Goal: Task Accomplishment & Management: Complete application form

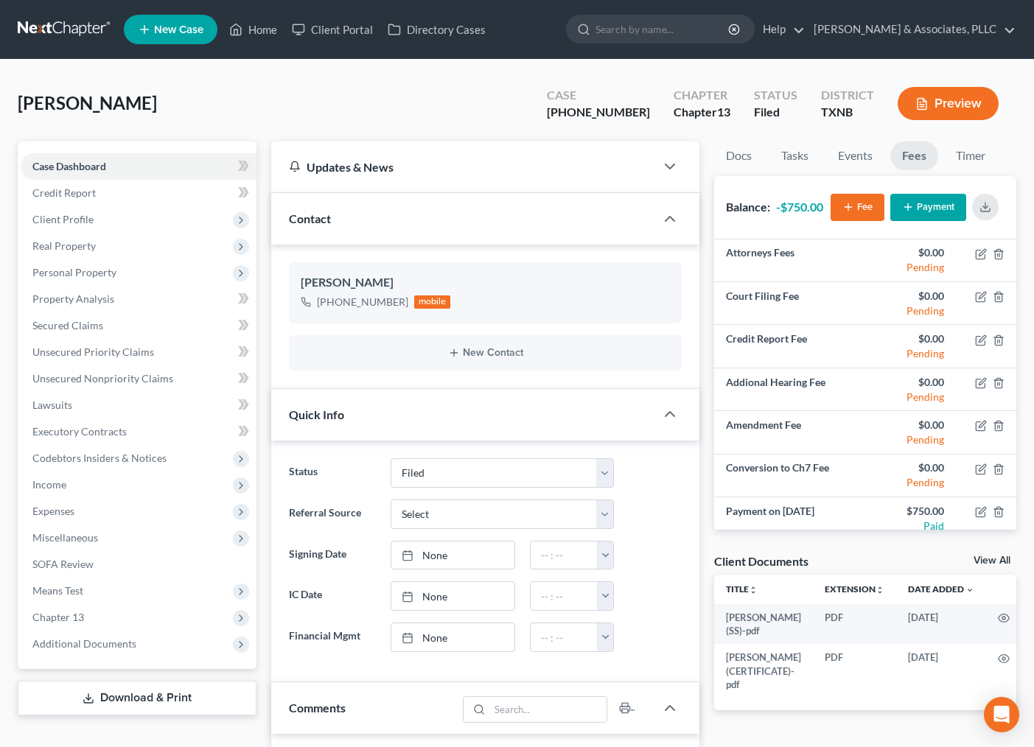
select select "2"
click at [442, 122] on div "Miller, Janelle Upgraded Case 25-43288-13 Chapter Chapter 13 Status Filed Distr…" at bounding box center [517, 109] width 999 height 64
click at [85, 541] on span "Miscellaneous" at bounding box center [65, 537] width 66 height 13
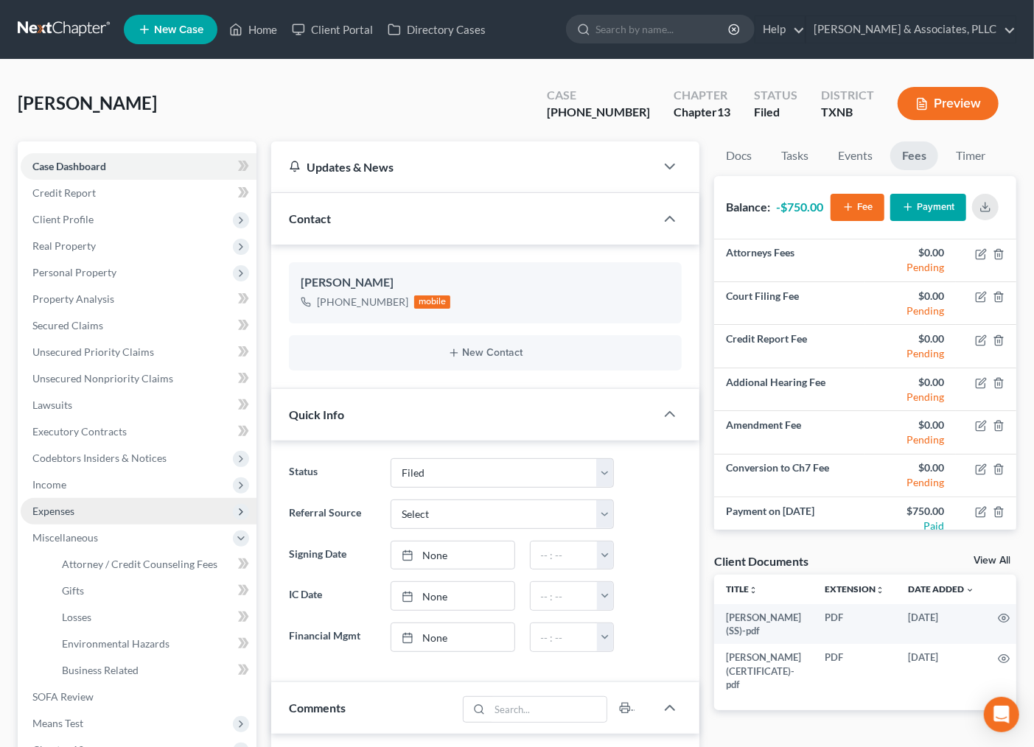
click at [60, 510] on span "Expenses" at bounding box center [53, 511] width 42 height 13
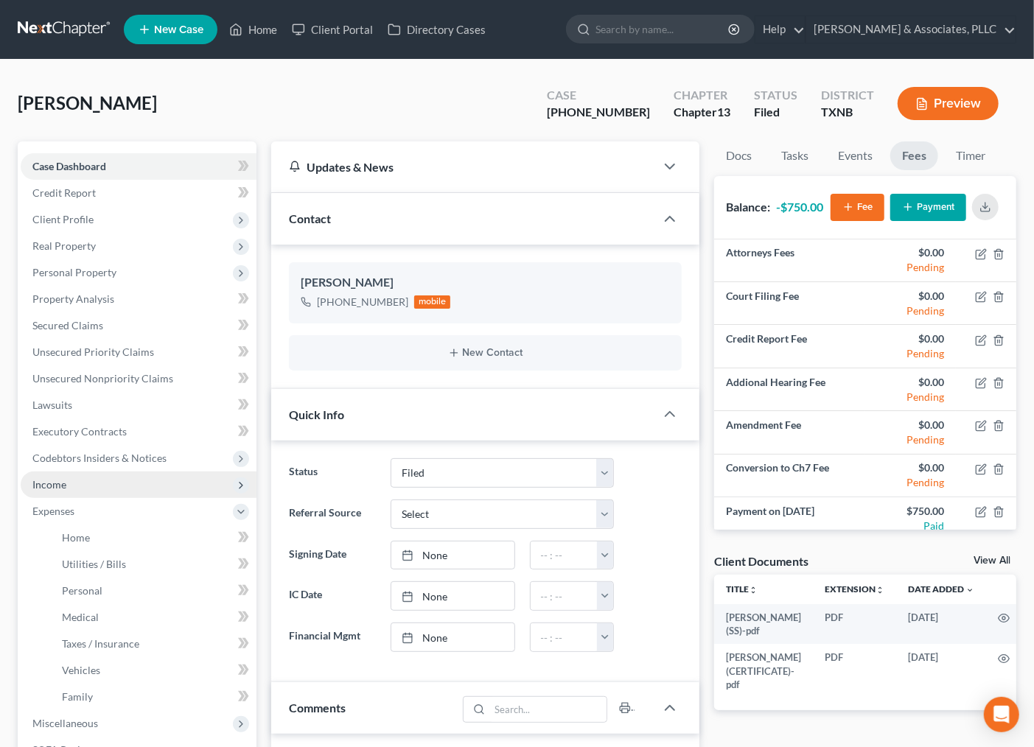
click at [77, 485] on span "Income" at bounding box center [139, 485] width 236 height 27
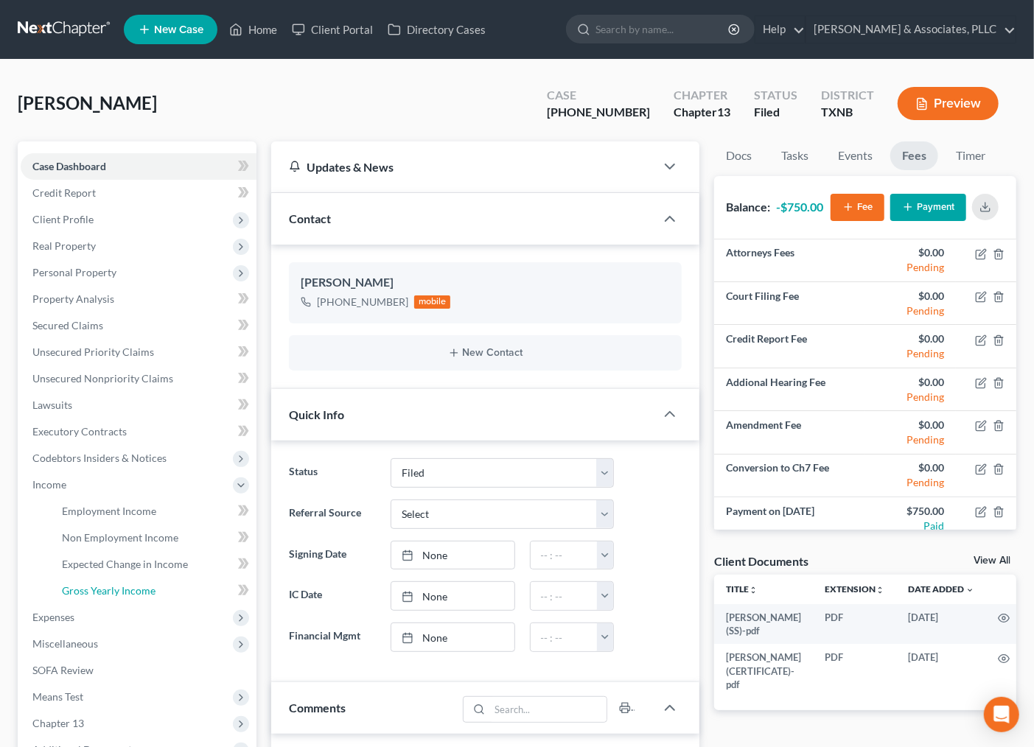
drag, startPoint x: 114, startPoint y: 591, endPoint x: 823, endPoint y: 582, distance: 709.9
click at [114, 592] on span "Gross Yearly Income" at bounding box center [109, 591] width 94 height 13
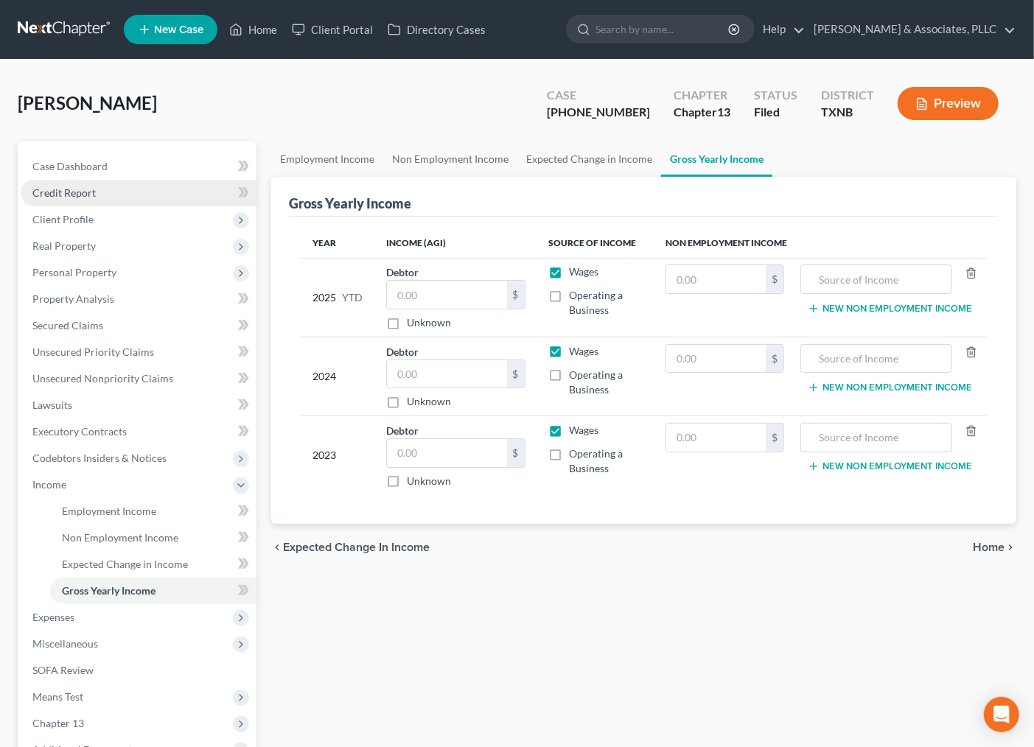
click at [94, 190] on span "Credit Report" at bounding box center [63, 193] width 63 height 13
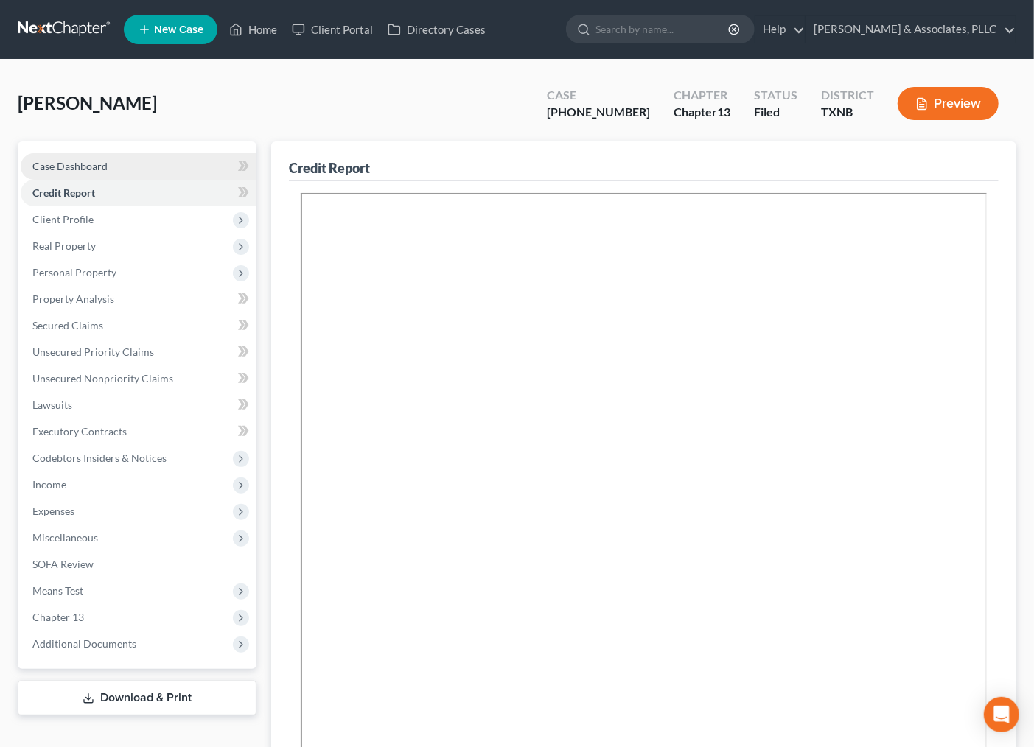
click at [96, 164] on span "Case Dashboard" at bounding box center [69, 166] width 75 height 13
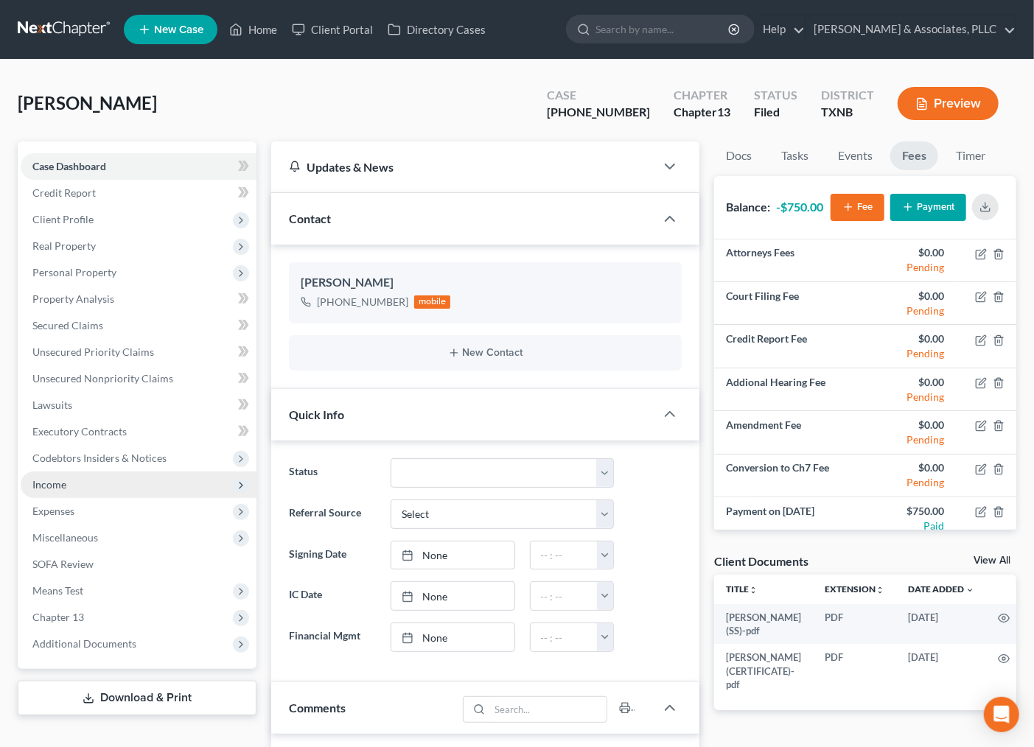
click at [81, 484] on span "Income" at bounding box center [139, 485] width 236 height 27
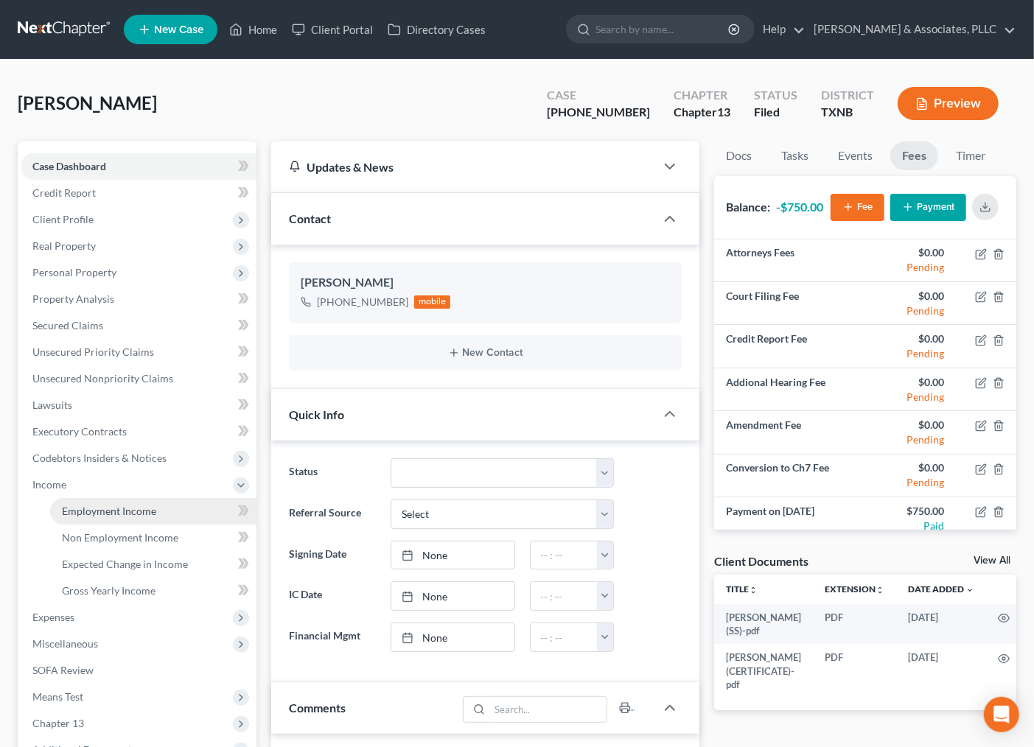
click at [121, 505] on span "Employment Income" at bounding box center [109, 511] width 94 height 13
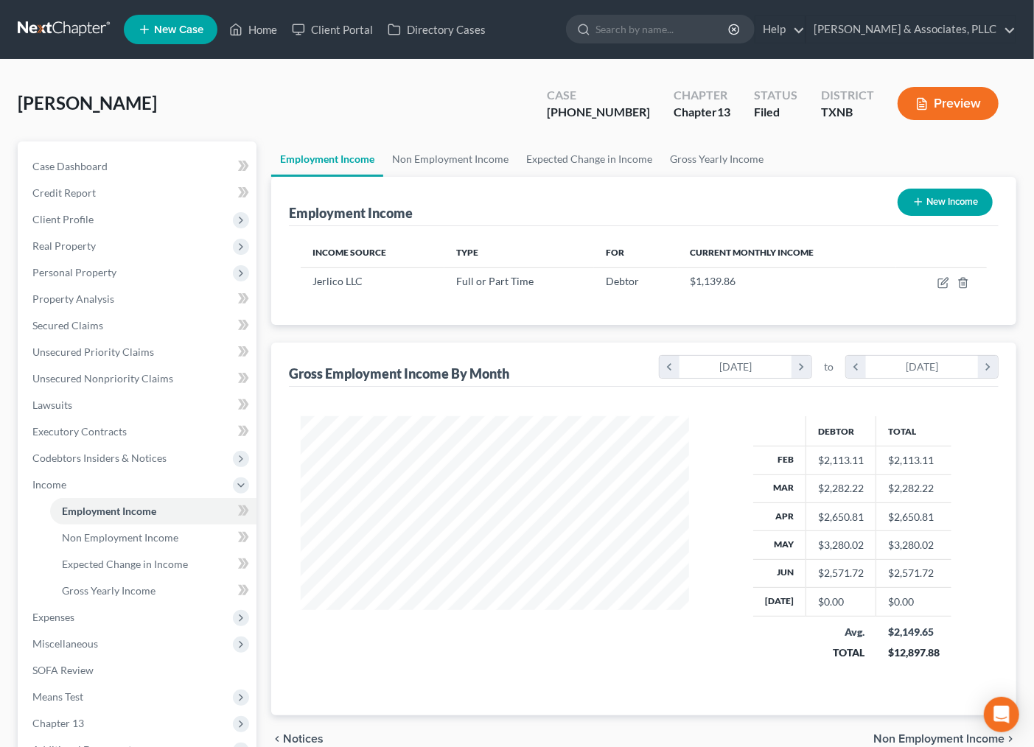
scroll to position [264, 417]
click at [270, 127] on div "Miller, Janelle Upgraded Case 25-43288-13 Chapter Chapter 13 Status Filed Distr…" at bounding box center [517, 109] width 999 height 64
click at [77, 243] on span "Real Property" at bounding box center [63, 246] width 63 height 13
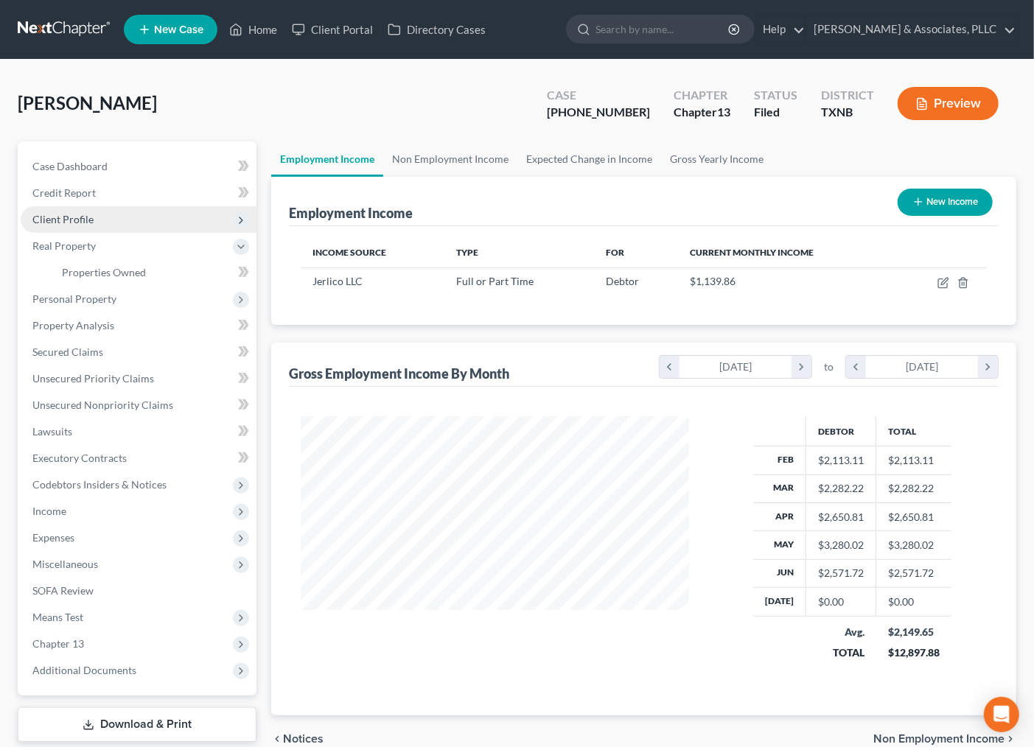
click at [78, 216] on span "Client Profile" at bounding box center [62, 219] width 61 height 13
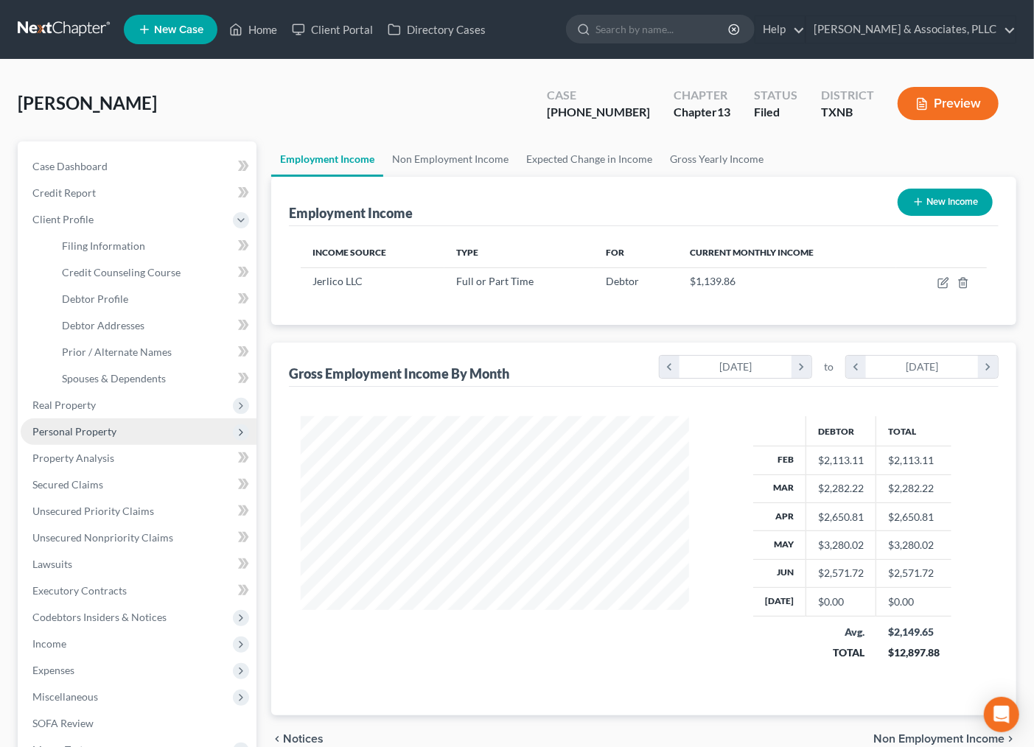
click at [67, 431] on span "Personal Property" at bounding box center [74, 431] width 84 height 13
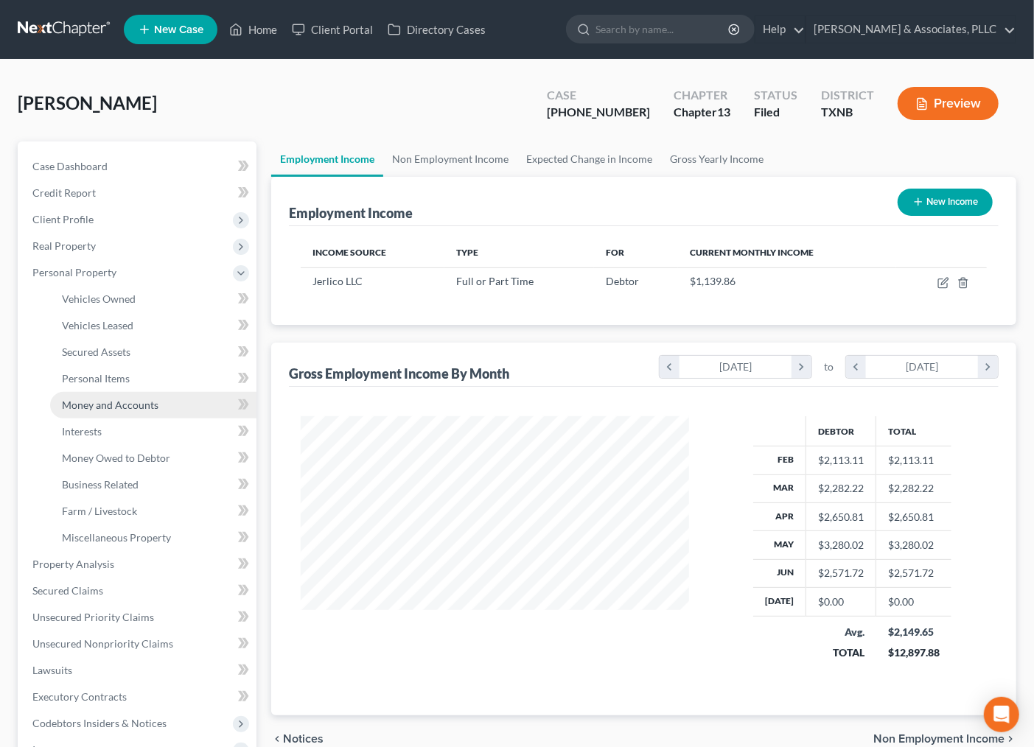
click at [97, 407] on span "Money and Accounts" at bounding box center [110, 405] width 97 height 13
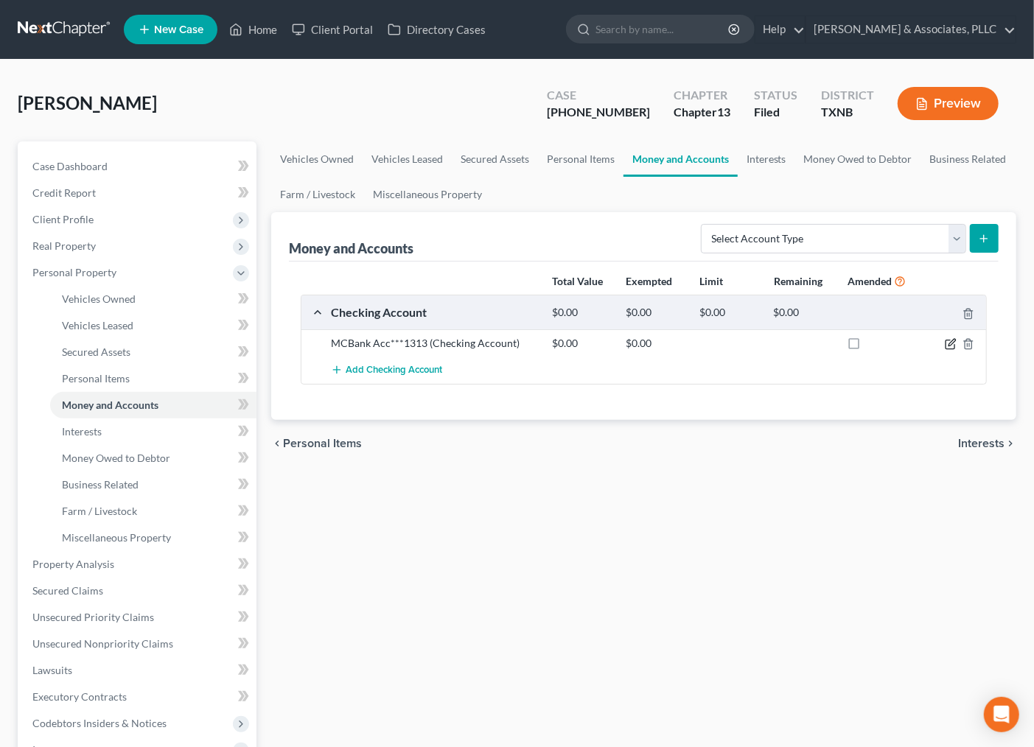
click at [951, 341] on icon "button" at bounding box center [950, 345] width 9 height 9
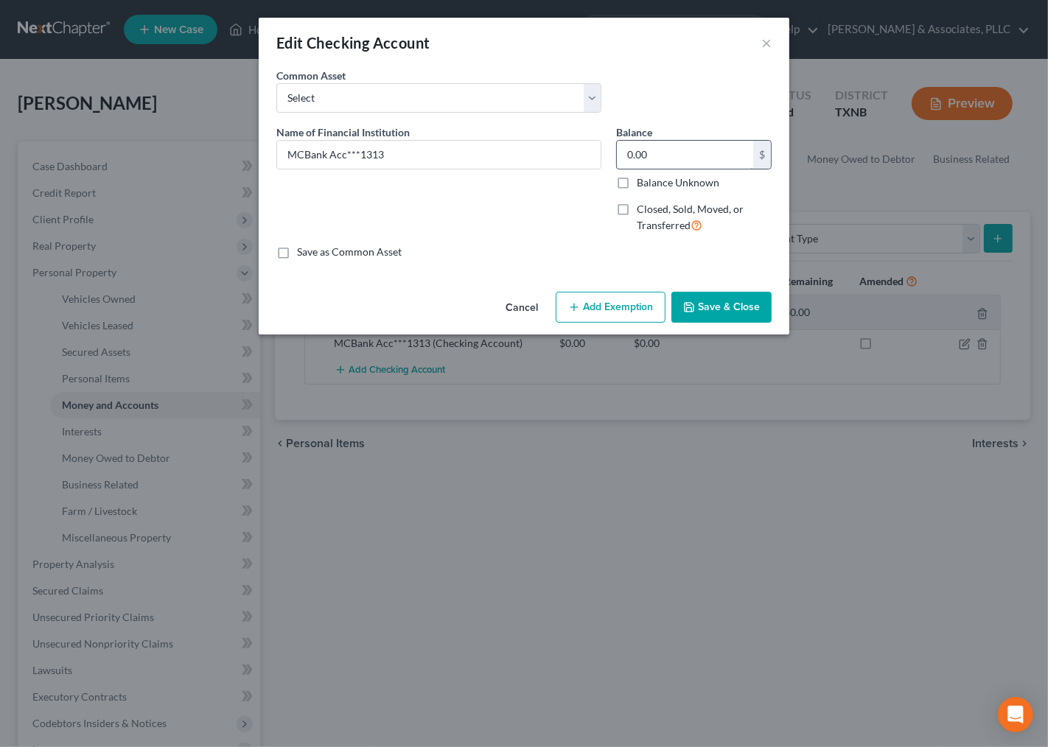
click at [693, 151] on input "0.00" at bounding box center [685, 155] width 136 height 28
type input "124.00"
click at [592, 298] on button "Add Exemption" at bounding box center [611, 307] width 110 height 31
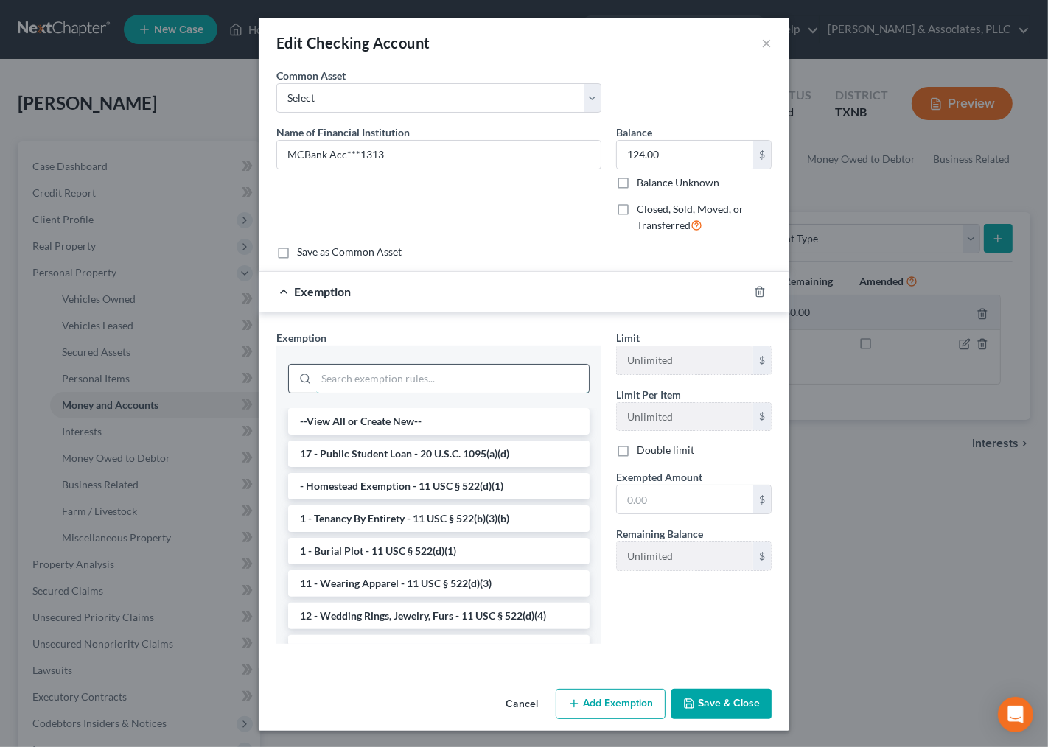
click at [452, 371] on input "search" at bounding box center [452, 379] width 273 height 28
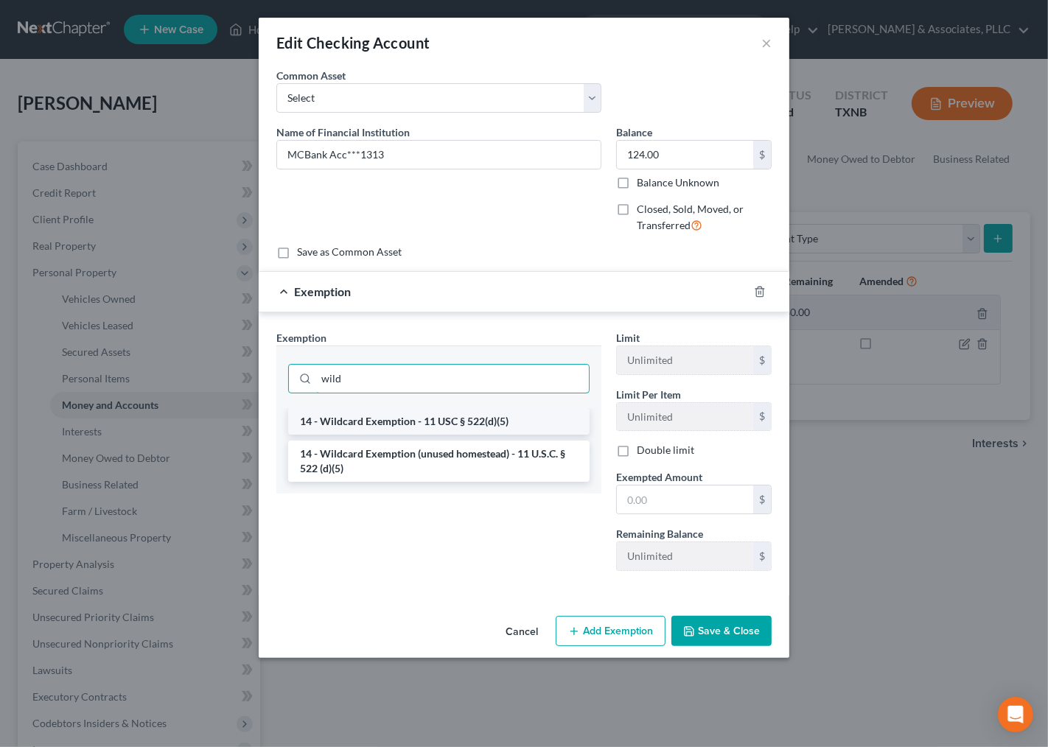
type input "wild"
click at [461, 428] on li "14 - Wildcard Exemption - 11 USC § 522(d)(5)" at bounding box center [438, 421] width 301 height 27
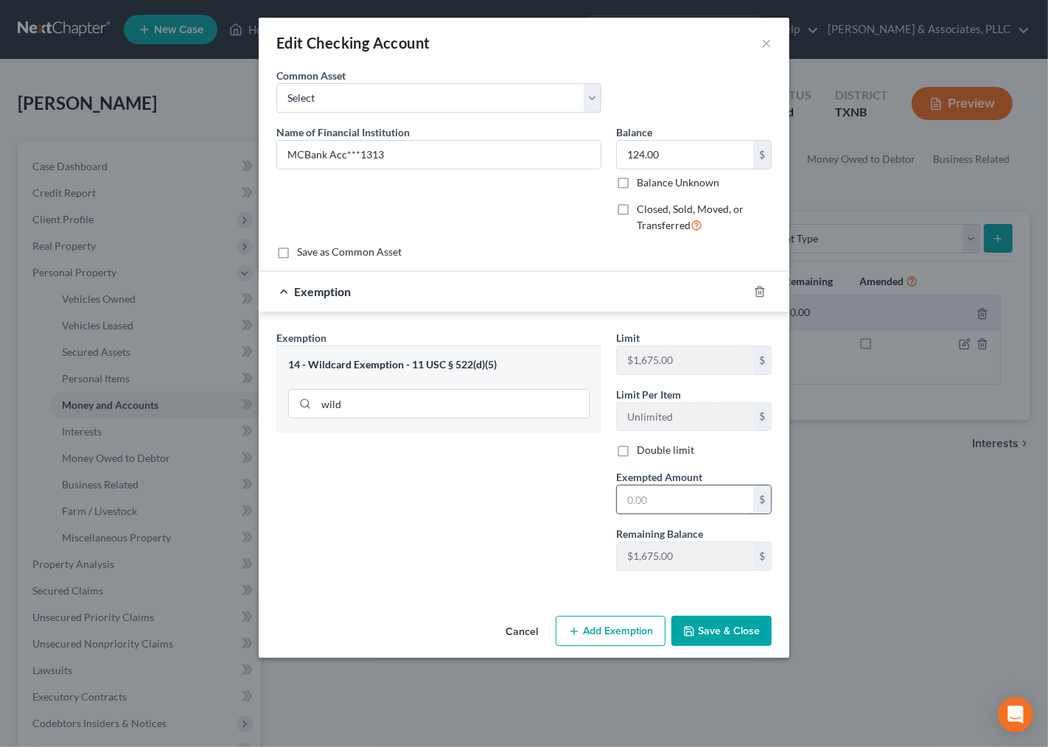
click at [691, 503] on input "text" at bounding box center [685, 500] width 136 height 28
type input "124.00"
click at [717, 627] on button "Save & Close" at bounding box center [722, 631] width 100 height 31
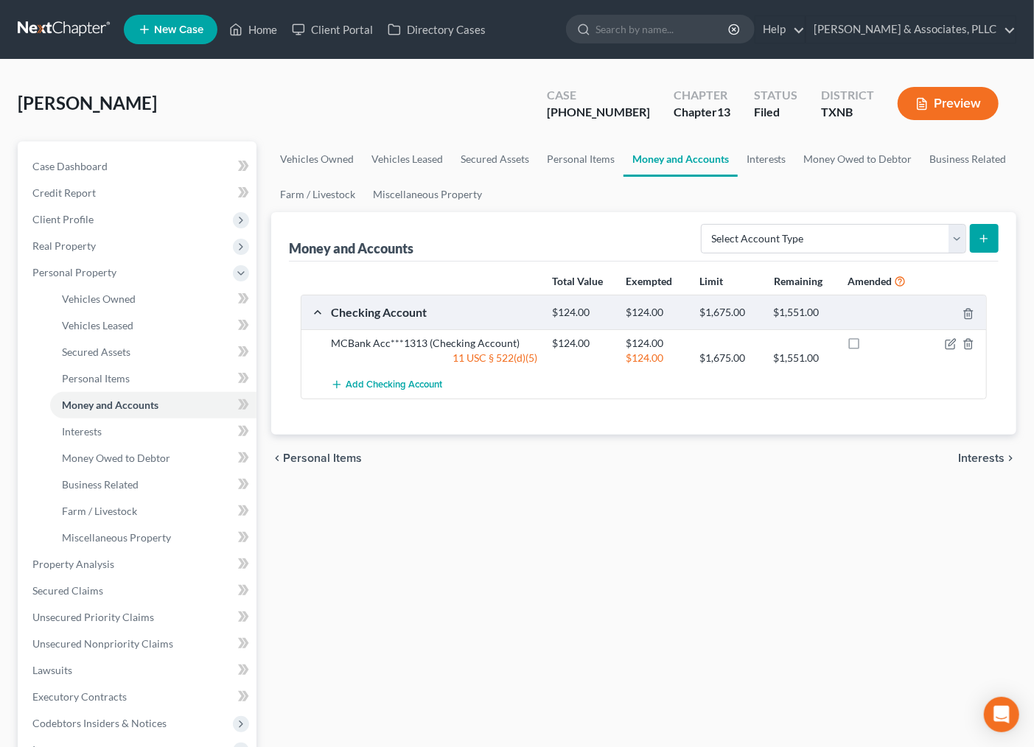
click at [689, 549] on div "Vehicles Owned Vehicles Leased Secured Assets Personal Items Money and Accounts…" at bounding box center [644, 562] width 760 height 840
click at [711, 568] on div "Vehicles Owned Vehicles Leased Secured Assets Personal Items Money and Accounts…" at bounding box center [644, 562] width 760 height 840
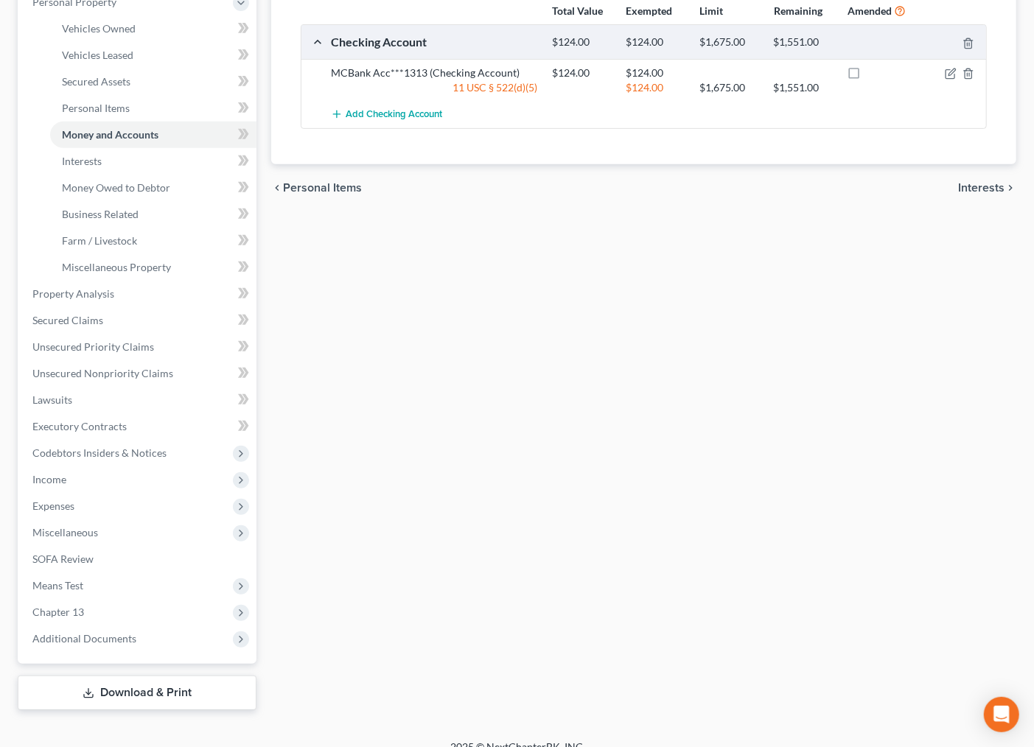
scroll to position [287, 0]
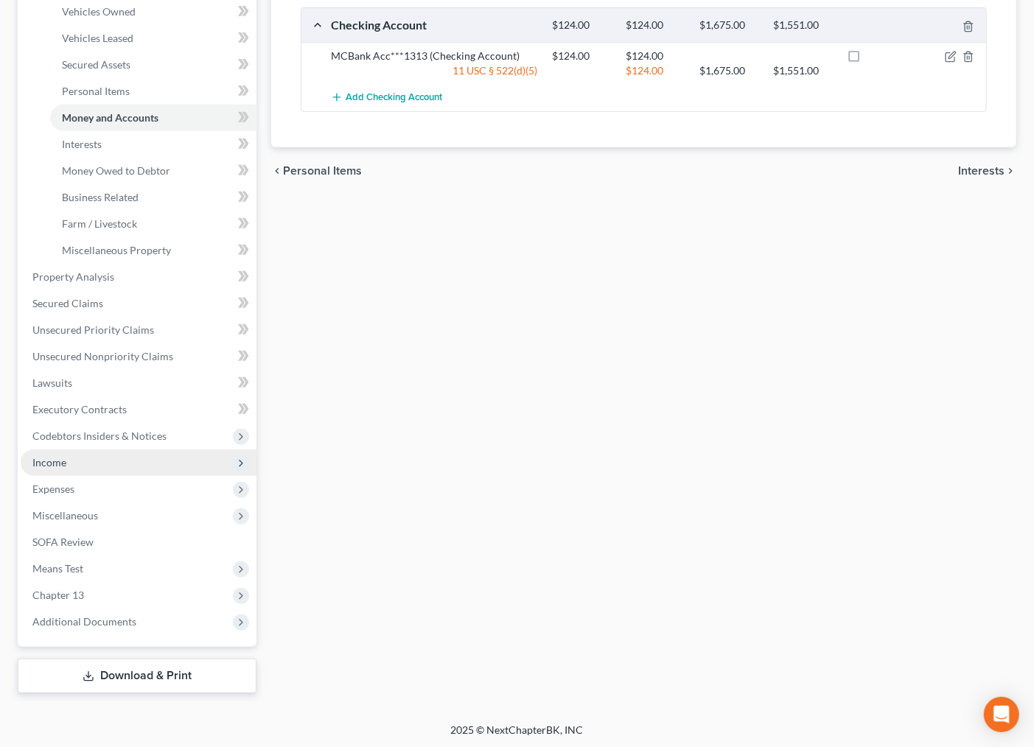
click at [72, 461] on span "Income" at bounding box center [139, 463] width 236 height 27
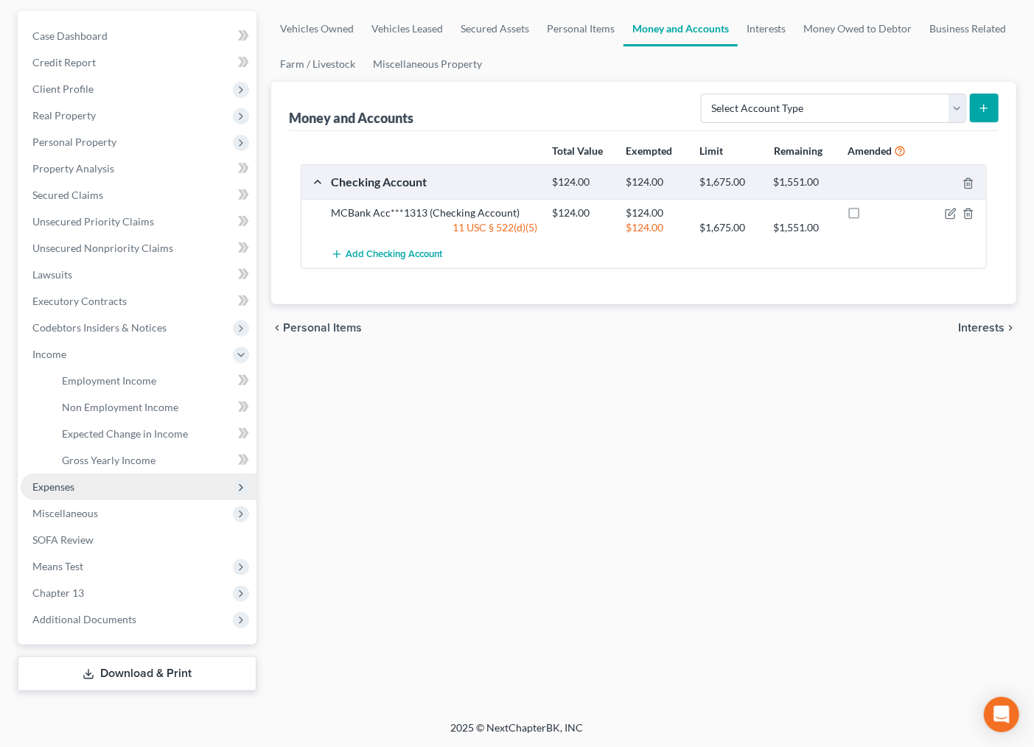
scroll to position [128, 0]
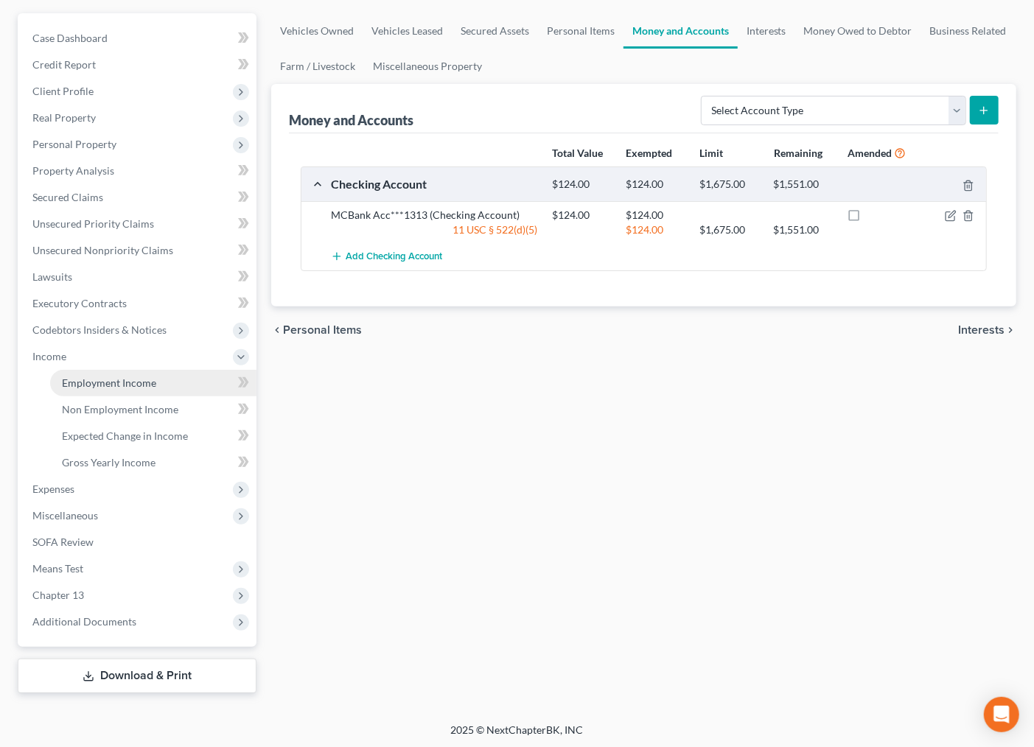
click at [105, 382] on span "Employment Income" at bounding box center [109, 383] width 94 height 13
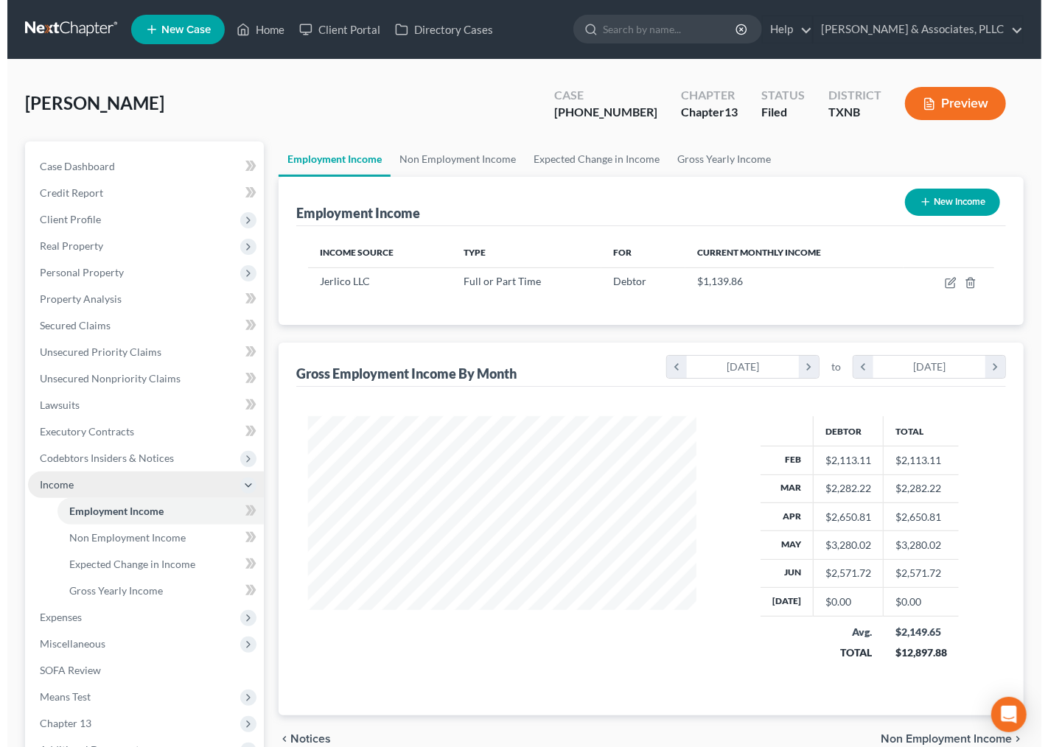
scroll to position [264, 417]
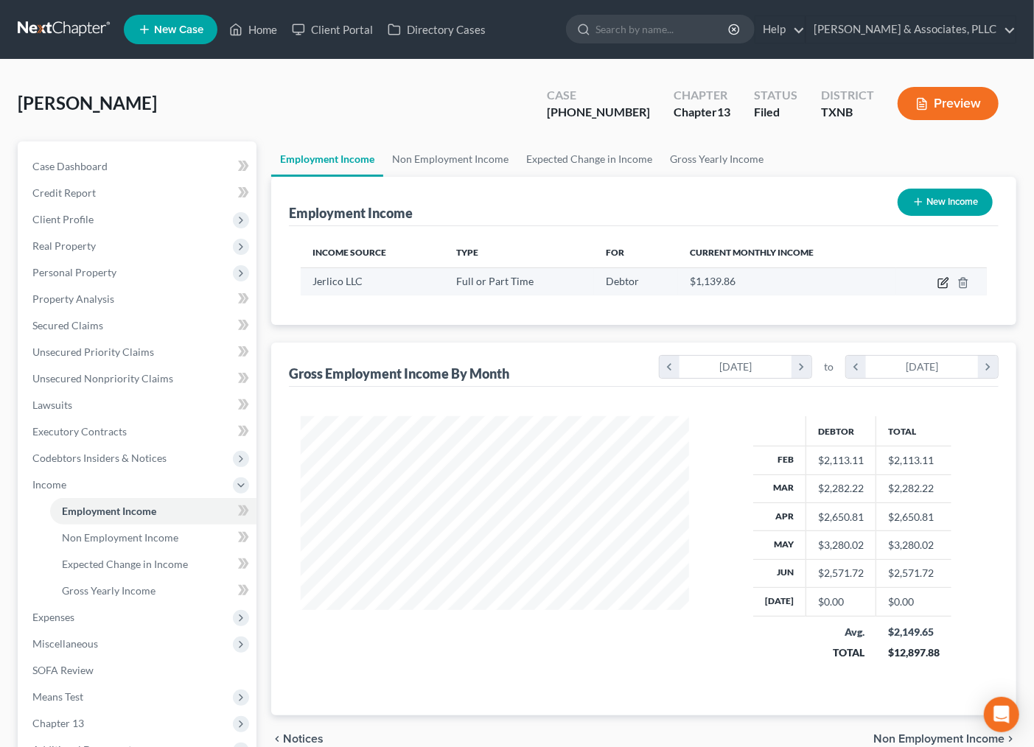
click at [941, 282] on icon "button" at bounding box center [944, 283] width 12 height 12
select select "0"
select select "45"
select select "0"
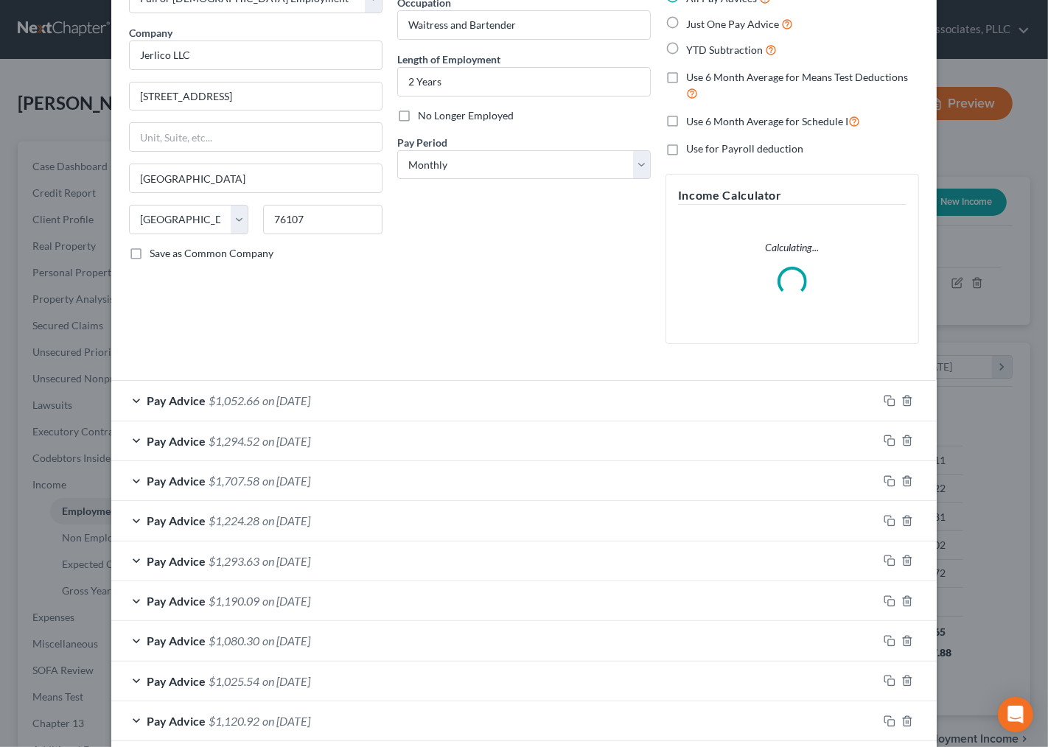
scroll to position [215, 0]
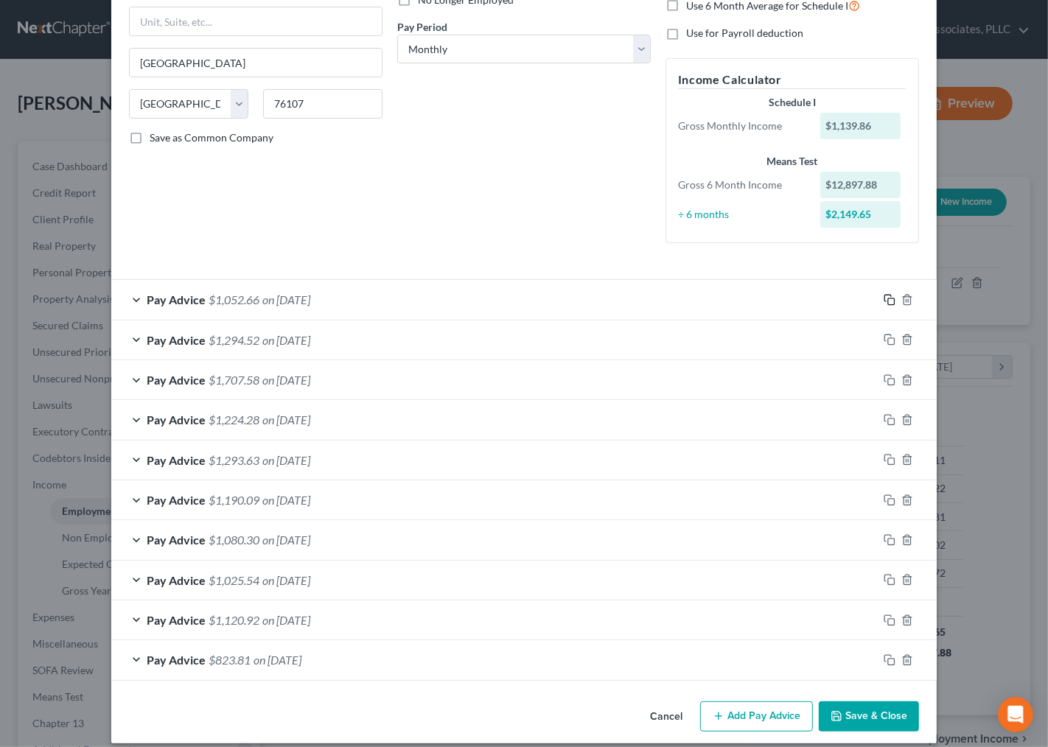
click at [888, 299] on rect "button" at bounding box center [891, 302] width 7 height 7
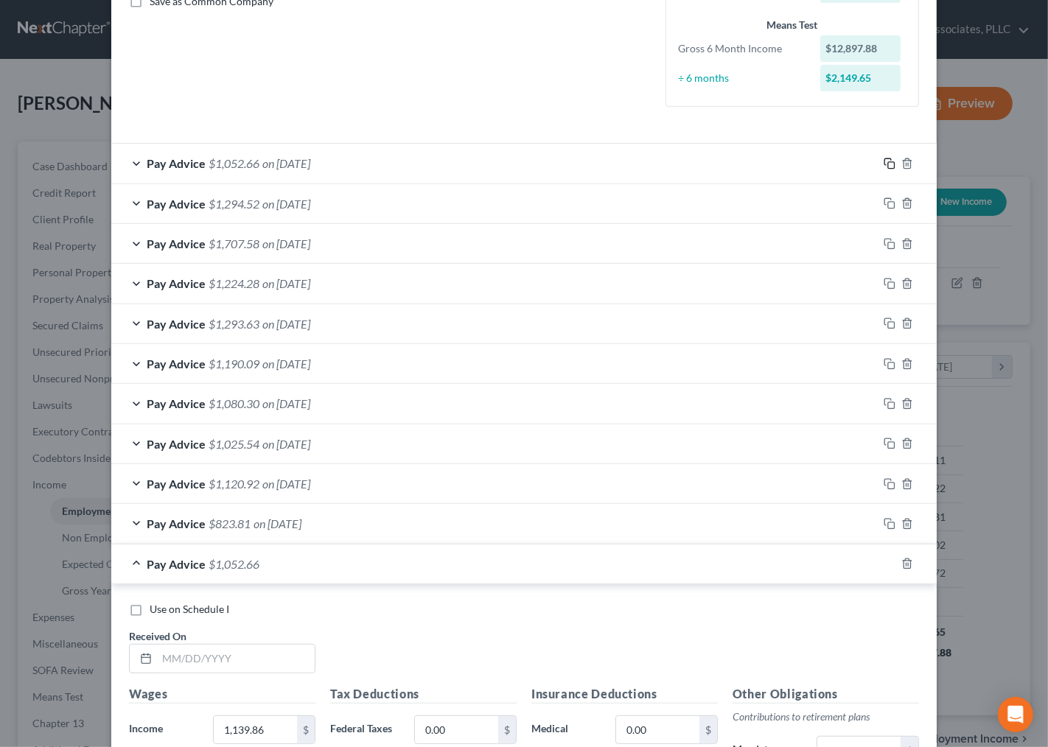
scroll to position [379, 0]
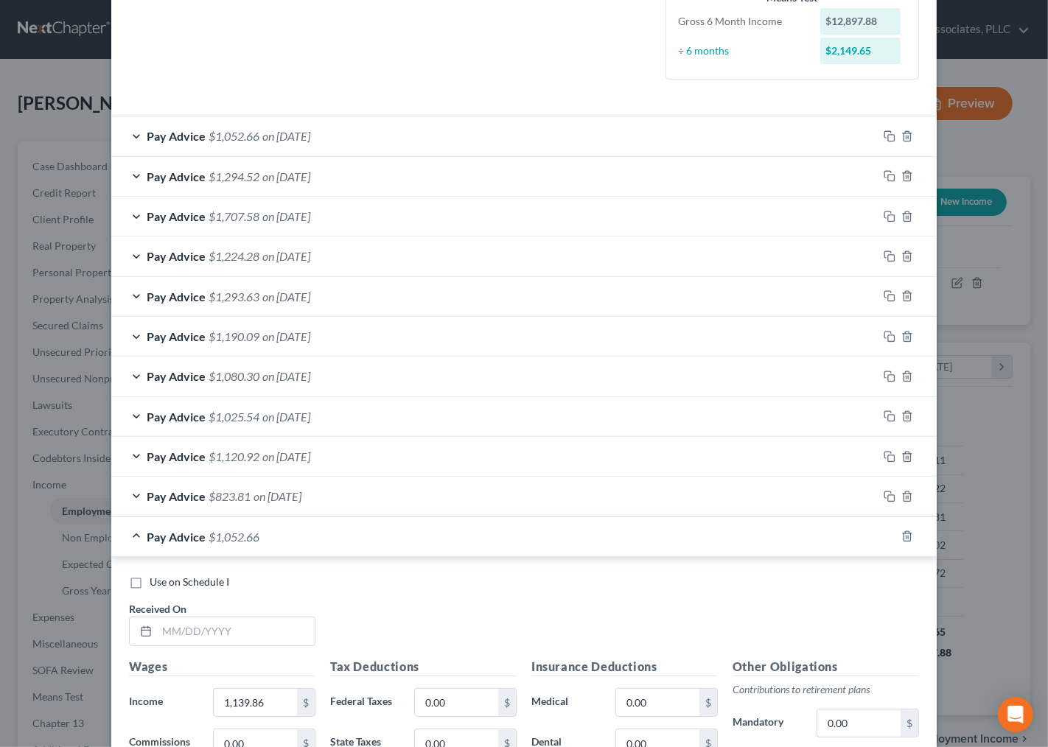
drag, startPoint x: 641, startPoint y: 632, endPoint x: 619, endPoint y: 616, distance: 27.0
click at [640, 632] on div "Use on Schedule I Received On *" at bounding box center [524, 616] width 805 height 83
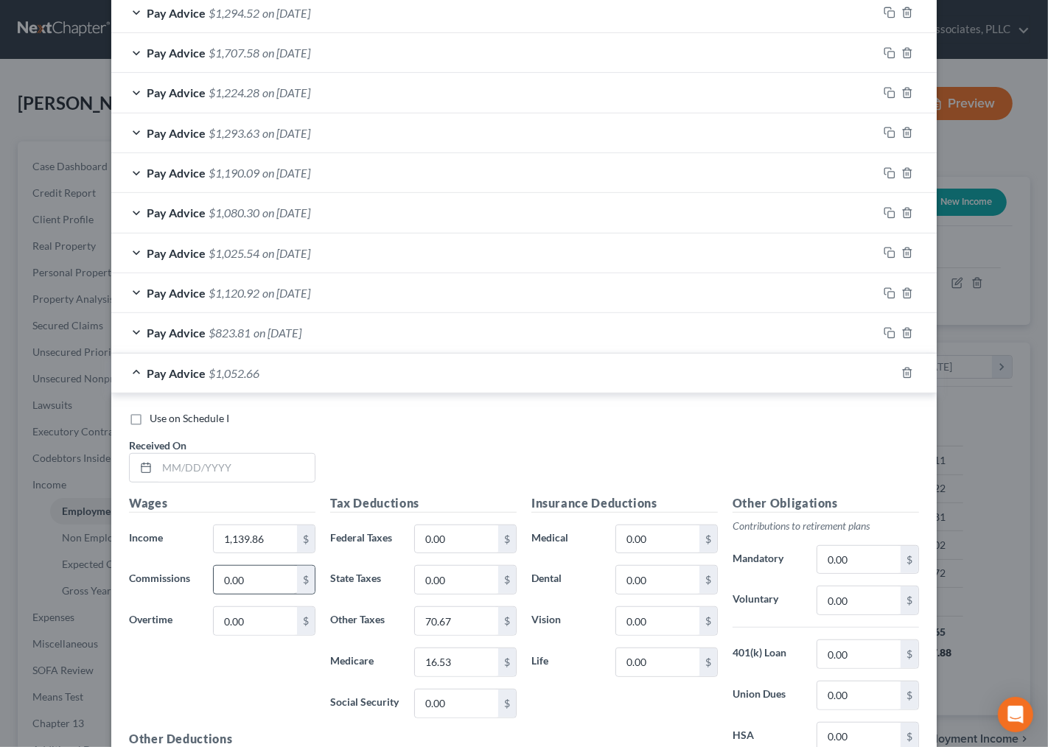
scroll to position [624, 0]
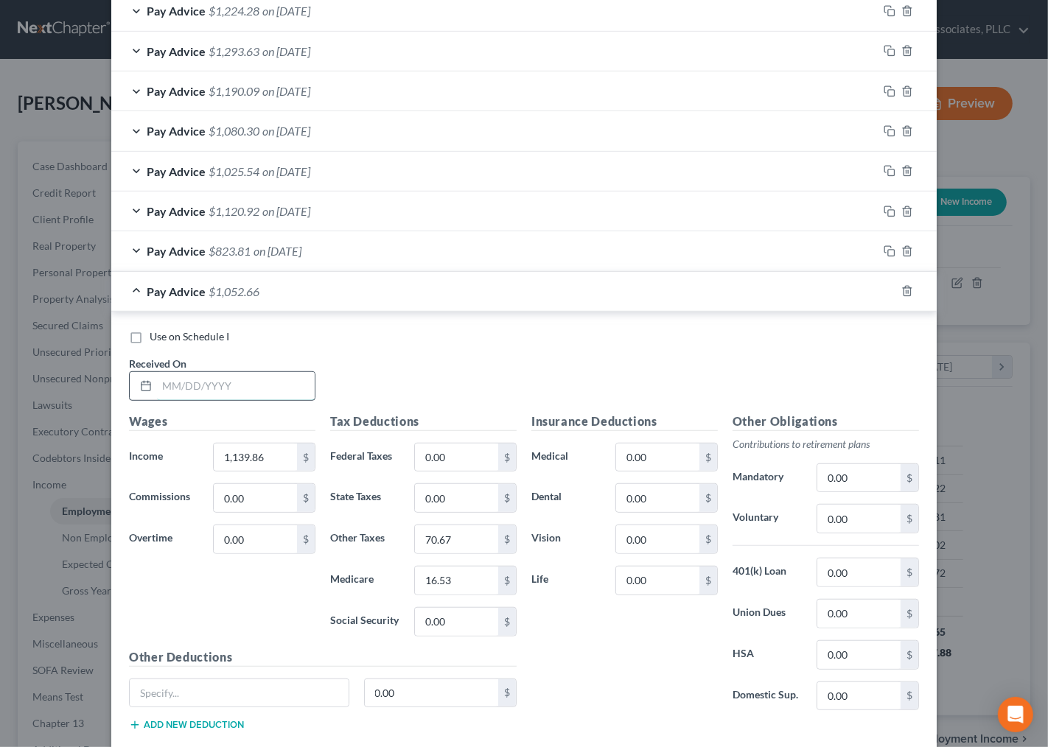
click at [203, 389] on input "text" at bounding box center [236, 386] width 158 height 28
type input "7/3/25"
click at [247, 444] on div "Wages Income * 1,139.86 $ Commissions 0.00 $ Overtime 0.00 $" at bounding box center [222, 531] width 201 height 236
type input "1,005.09"
click at [459, 540] on input "70.67" at bounding box center [456, 540] width 83 height 28
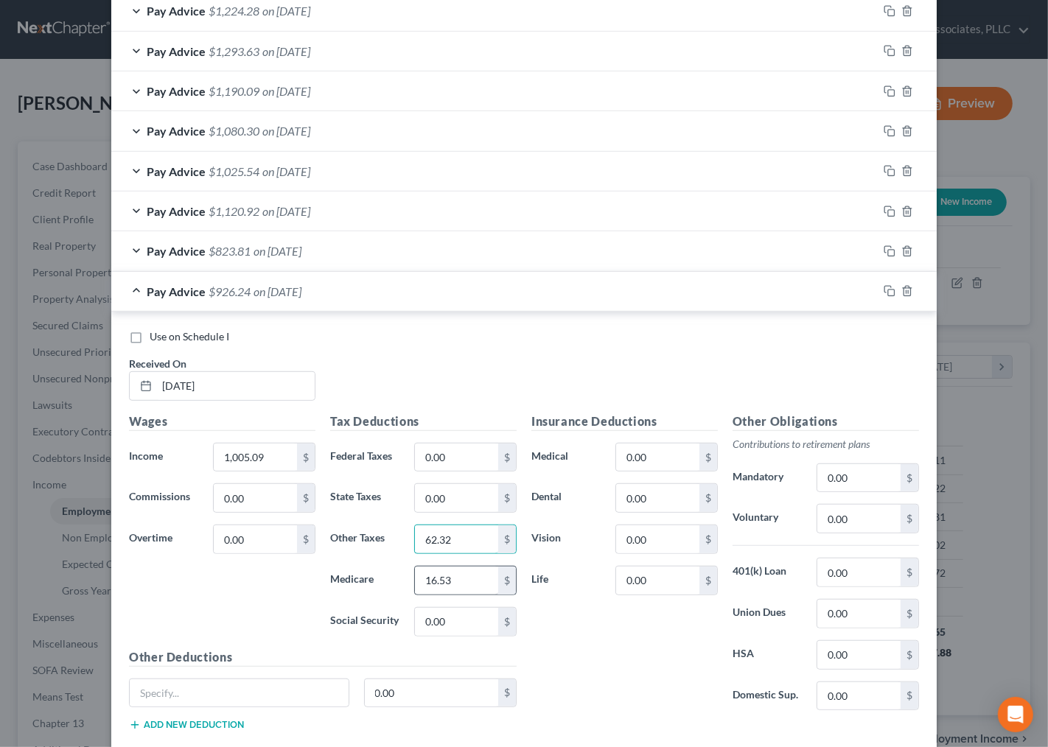
type input "62.32"
click at [436, 582] on input "16.53" at bounding box center [456, 581] width 83 height 28
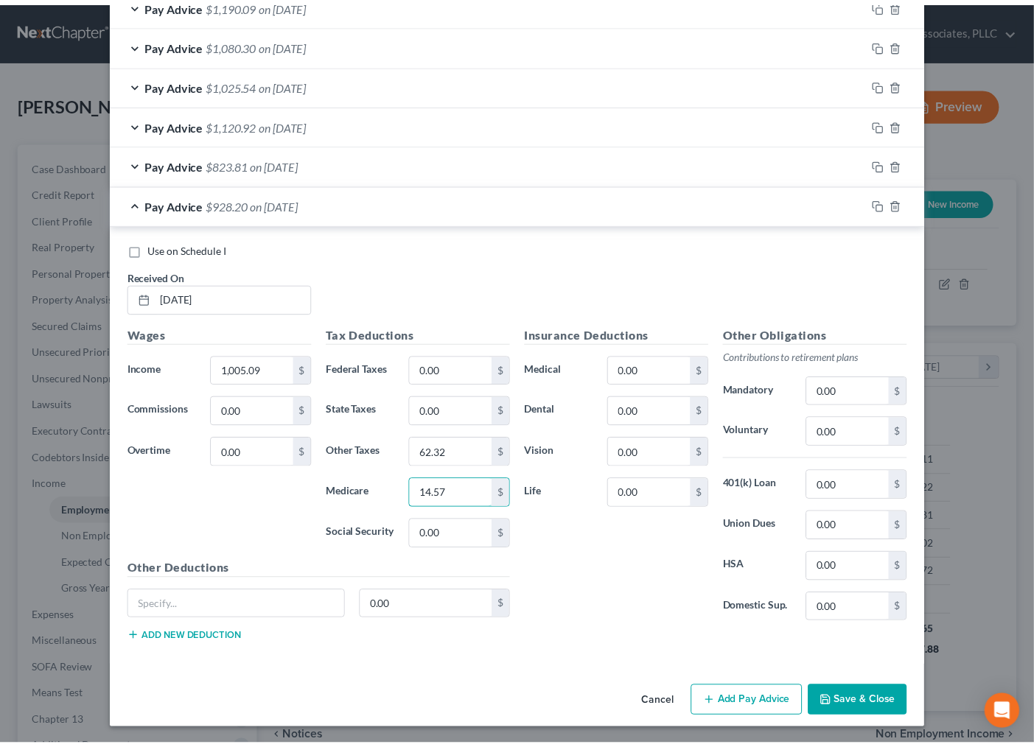
scroll to position [714, 0]
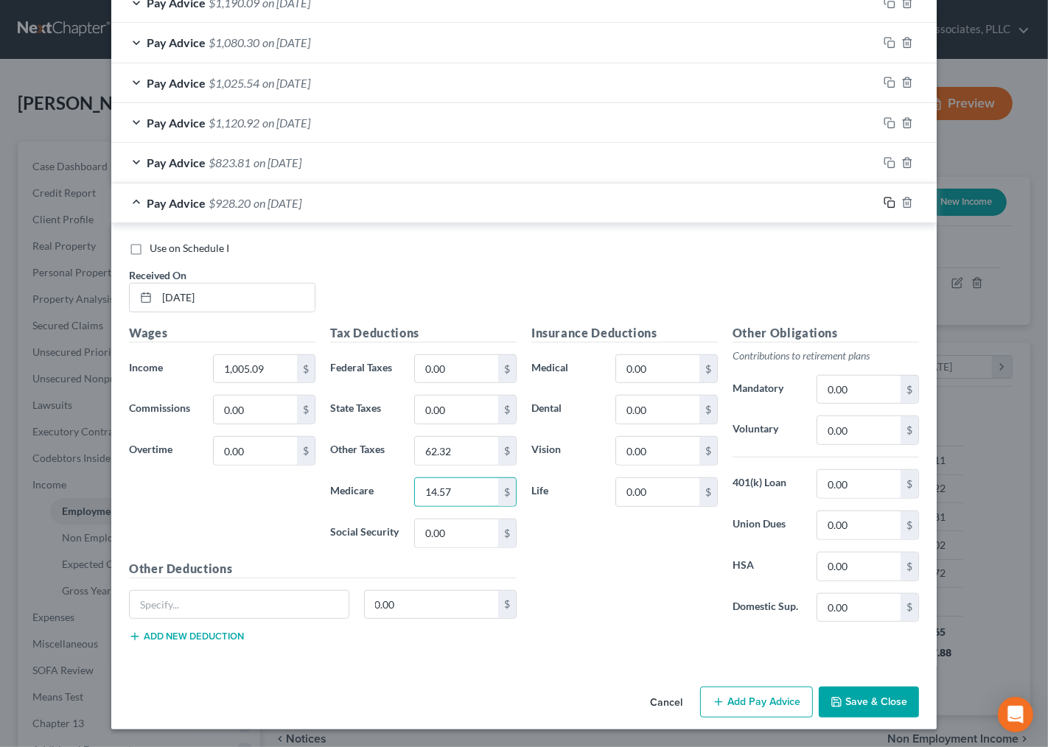
type input "14.57"
click at [888, 201] on rect "button" at bounding box center [891, 204] width 7 height 7
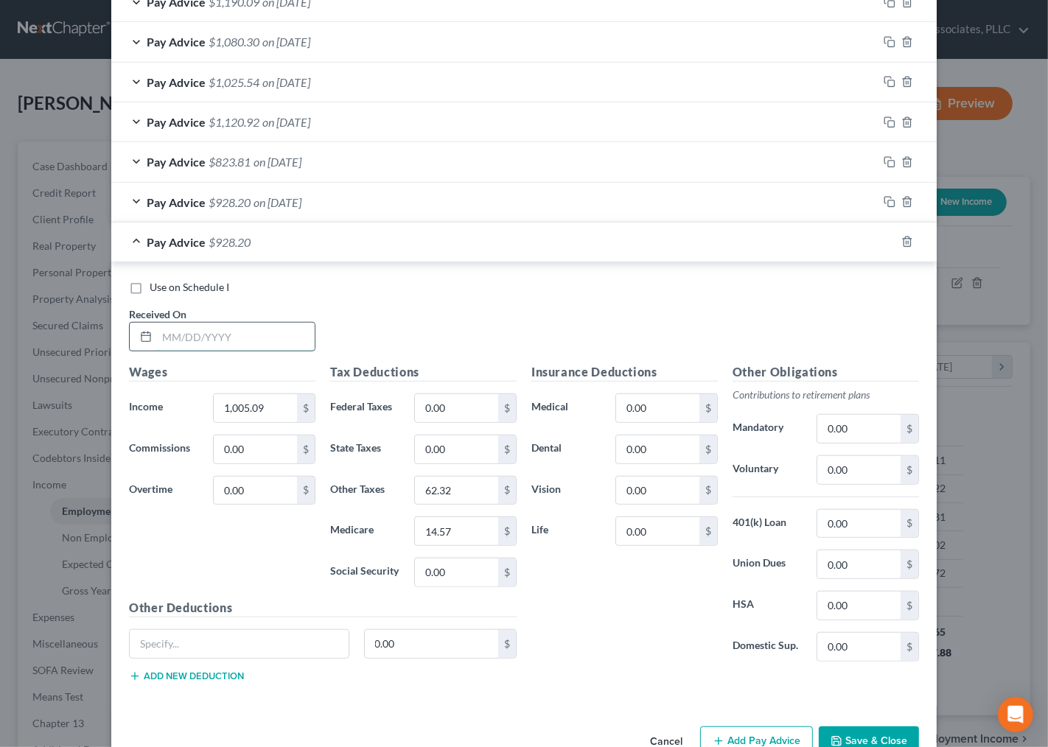
click at [229, 342] on input "text" at bounding box center [236, 337] width 158 height 28
type input "7/18/25"
click at [245, 416] on input "1,005.09" at bounding box center [255, 408] width 83 height 28
type input "1,092.94"
click at [450, 491] on input "62.32" at bounding box center [456, 491] width 83 height 28
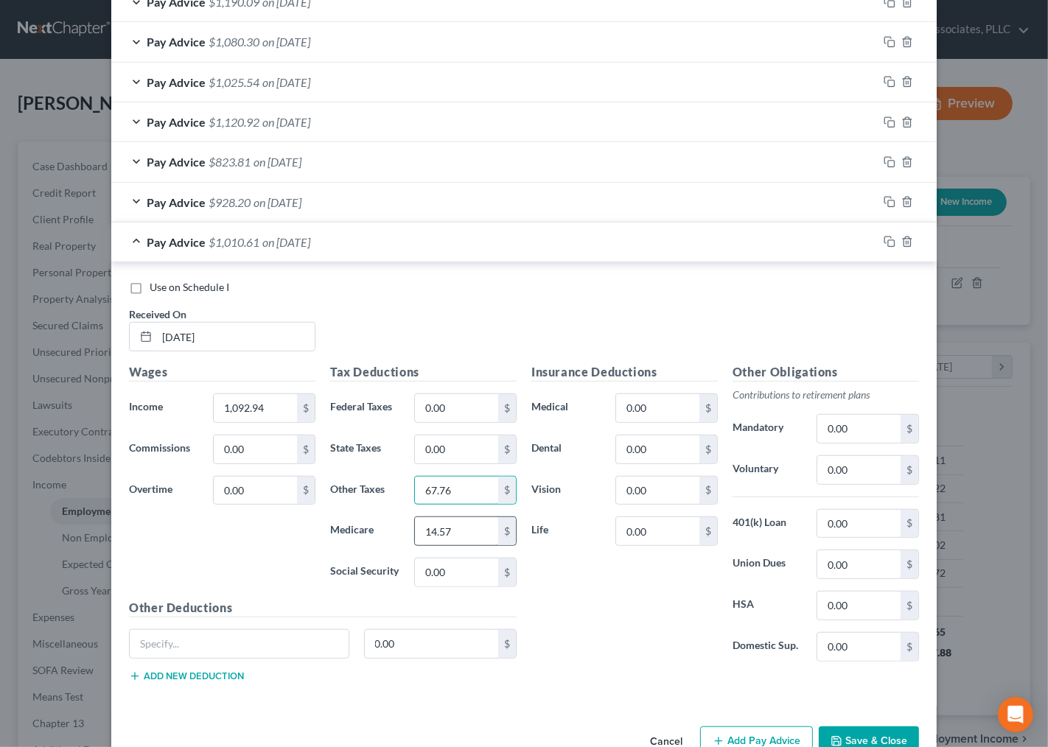
type input "67.76"
click at [466, 528] on input "14.57" at bounding box center [456, 531] width 83 height 28
type input "15.85"
click at [871, 734] on button "Save & Close" at bounding box center [869, 742] width 100 height 31
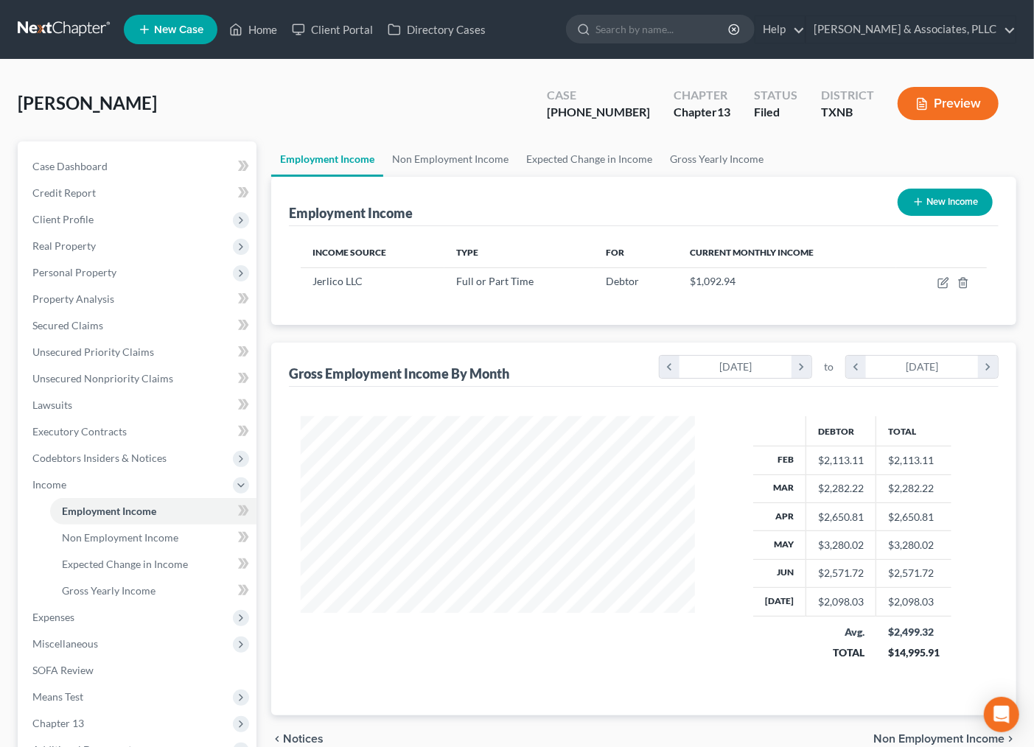
scroll to position [736893, 736739]
drag, startPoint x: 82, startPoint y: 271, endPoint x: 91, endPoint y: 307, distance: 37.9
click at [83, 271] on span "Personal Property" at bounding box center [74, 272] width 84 height 13
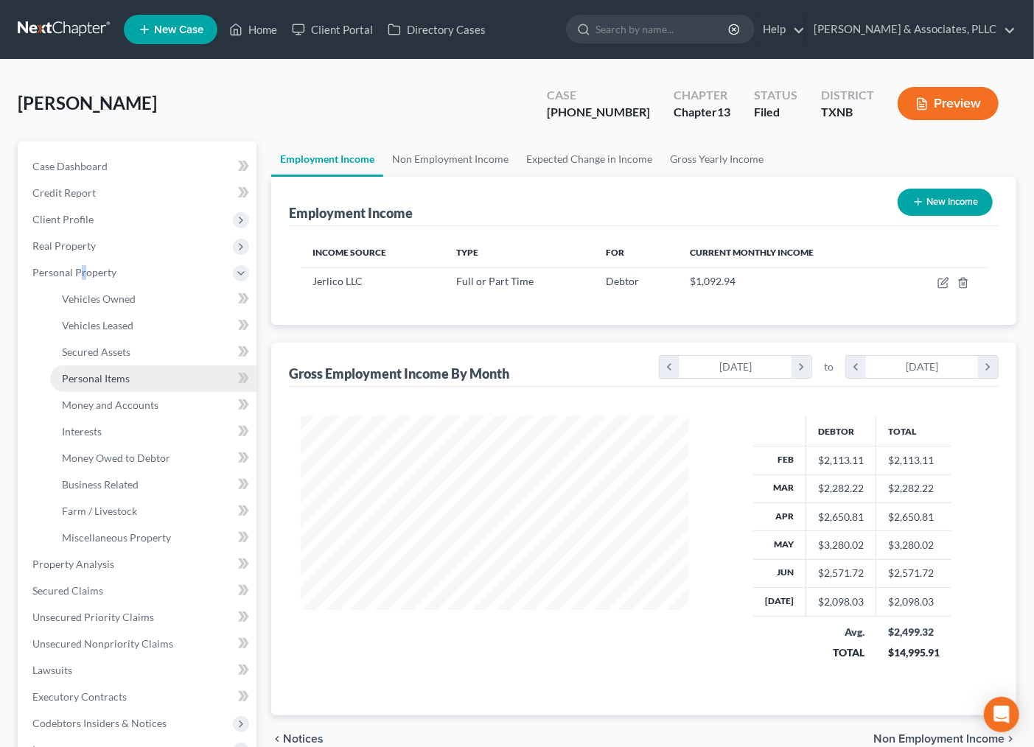
click at [104, 377] on span "Personal Items" at bounding box center [96, 378] width 68 height 13
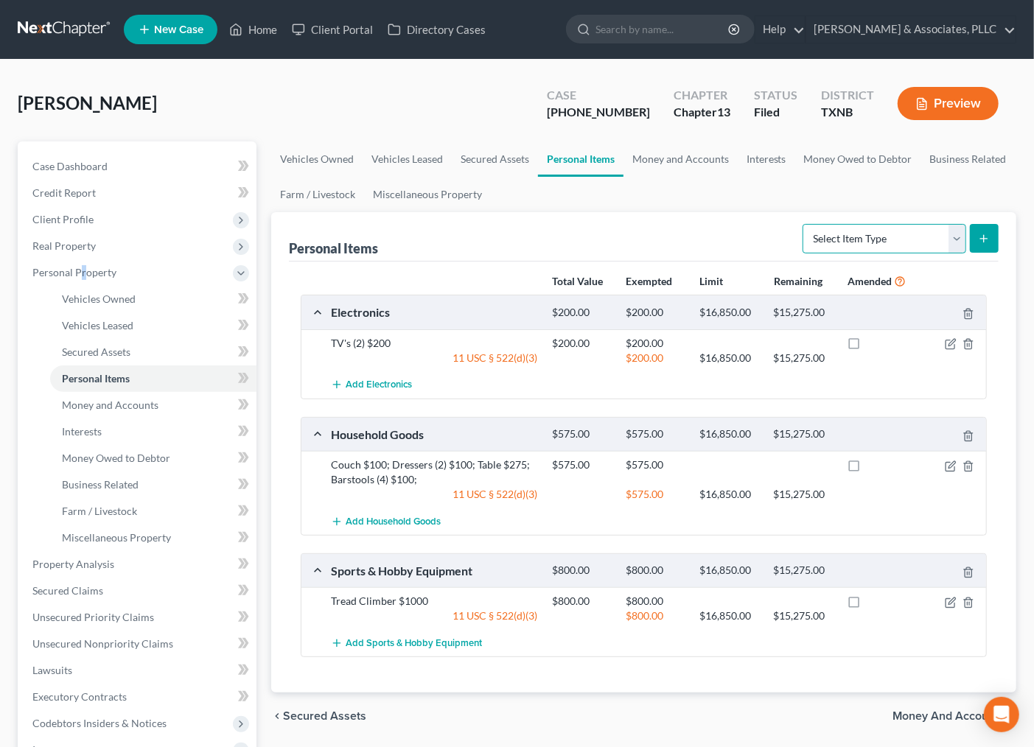
drag, startPoint x: 871, startPoint y: 231, endPoint x: 863, endPoint y: 252, distance: 22.6
click at [871, 231] on select "Select Item Type Clothing Collectibles Of Value Electronics Firearms Household …" at bounding box center [885, 238] width 164 height 29
select select "household_goods"
click at [804, 224] on select "Select Item Type Clothing Collectibles Of Value Electronics Firearms Household …" at bounding box center [885, 238] width 164 height 29
click at [983, 229] on button "submit" at bounding box center [984, 238] width 29 height 29
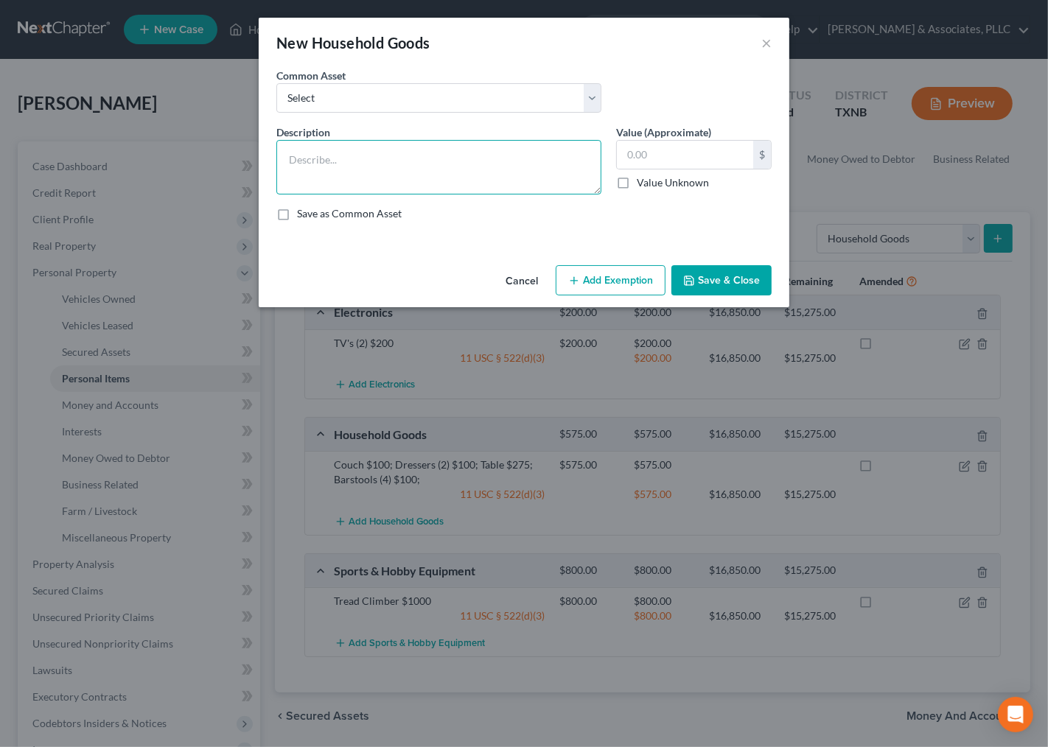
click at [426, 159] on textarea at bounding box center [438, 167] width 325 height 55
type textarea "Microwave $50; Fridge $500; Washer & Dryer $500"
type input "1,050.00"
click at [617, 277] on button "Add Exemption" at bounding box center [611, 280] width 110 height 31
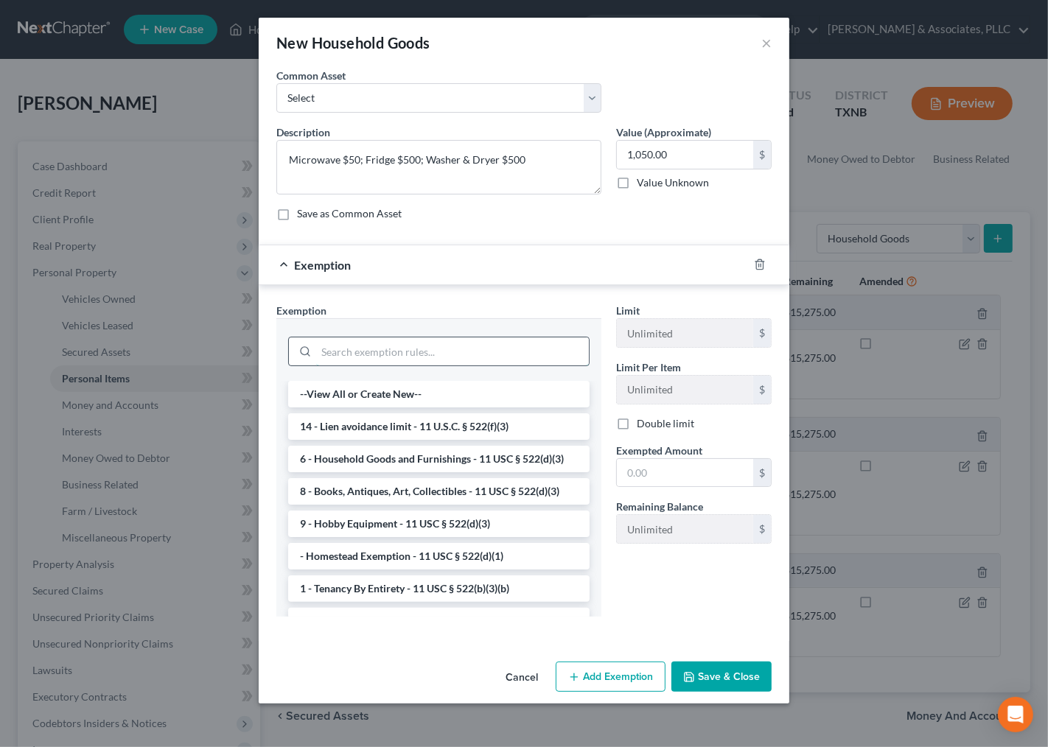
click at [407, 347] on input "search" at bounding box center [452, 352] width 273 height 28
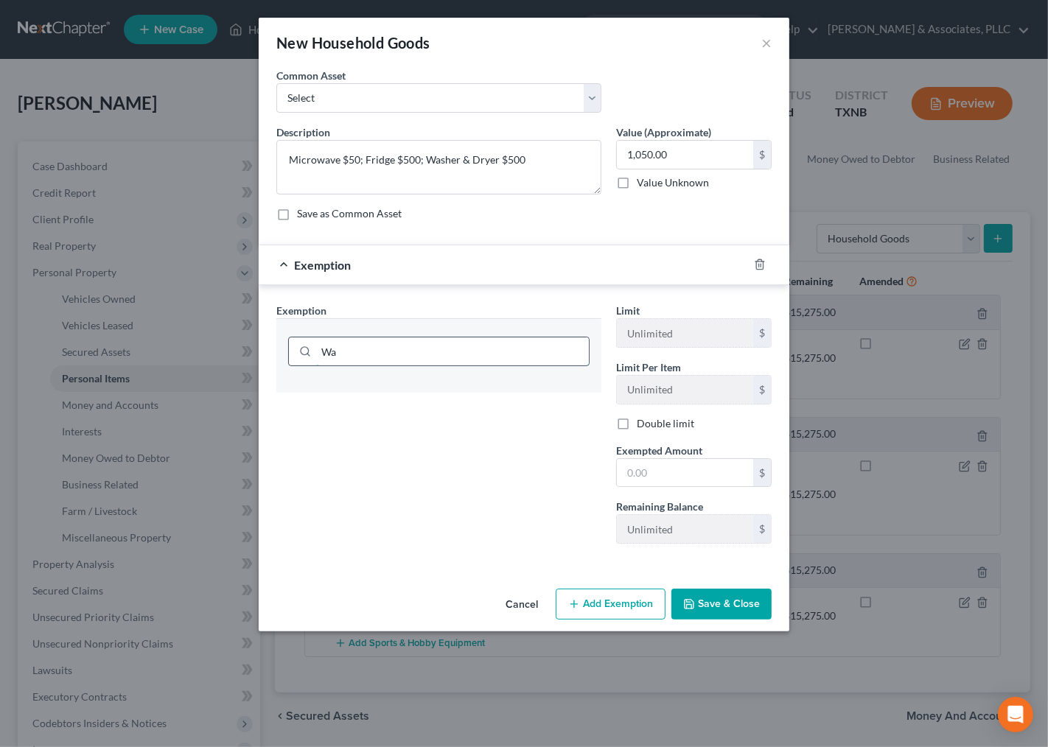
type input "W"
type input "hou"
click at [402, 394] on li "6 - Household Goods and Furnishings - 11 USC § 522(d)(3)" at bounding box center [438, 394] width 301 height 27
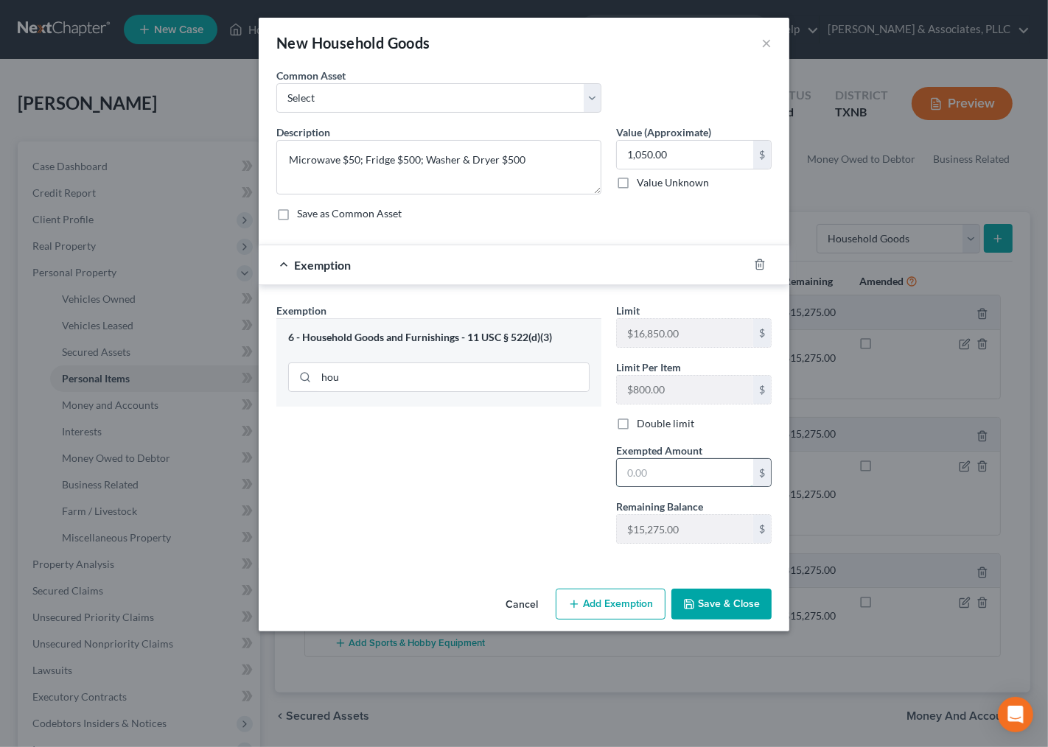
click at [683, 469] on input "text" at bounding box center [685, 473] width 136 height 28
type input "1,050.00"
click at [722, 596] on button "Save & Close" at bounding box center [722, 604] width 100 height 31
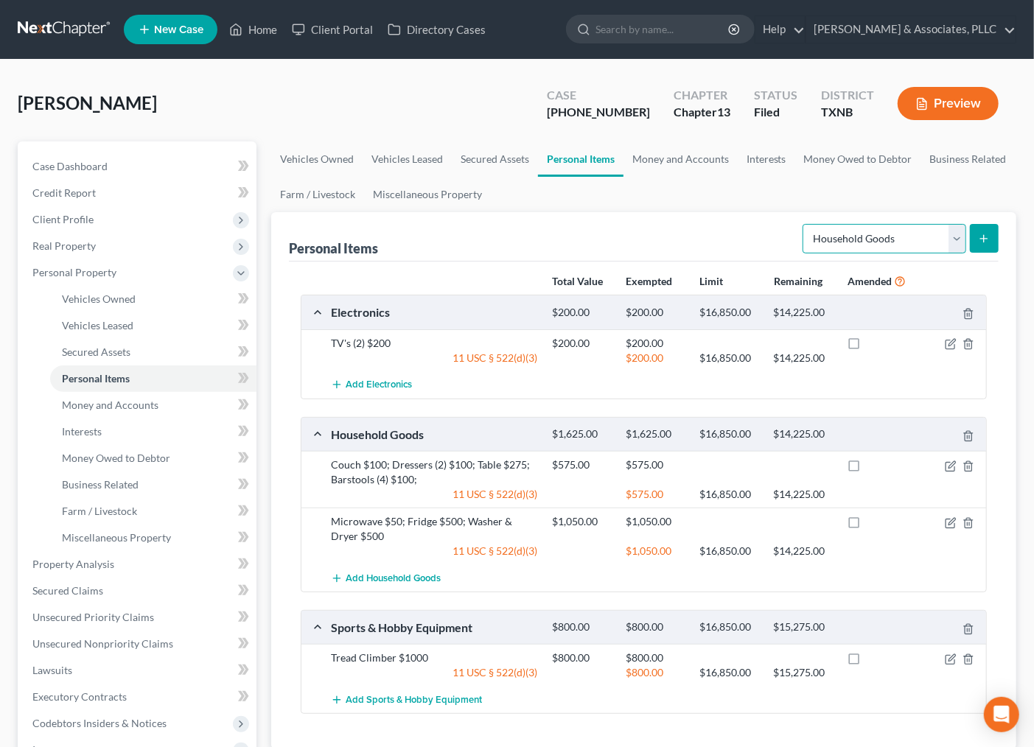
click at [882, 234] on select "Select Item Type Clothing Collectibles Of Value Electronics Firearms Household …" at bounding box center [885, 238] width 164 height 29
click at [949, 466] on icon "button" at bounding box center [952, 464] width 7 height 7
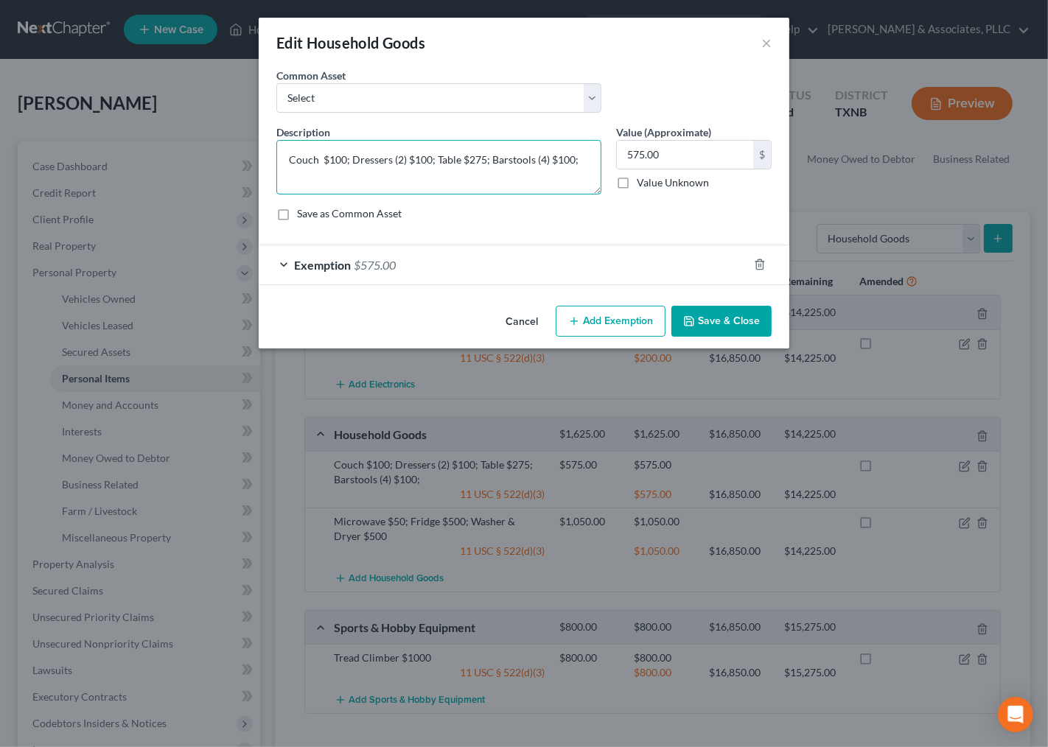
click at [593, 167] on textarea "Couch $100; Dressers (2) $100; Table $275; Barstools (4) $100;" at bounding box center [438, 167] width 325 height 55
type textarea "Couch $100; Dressers (2) $100; Table $275; Barstools (4) $100"
click at [703, 320] on button "Save & Close" at bounding box center [722, 321] width 100 height 31
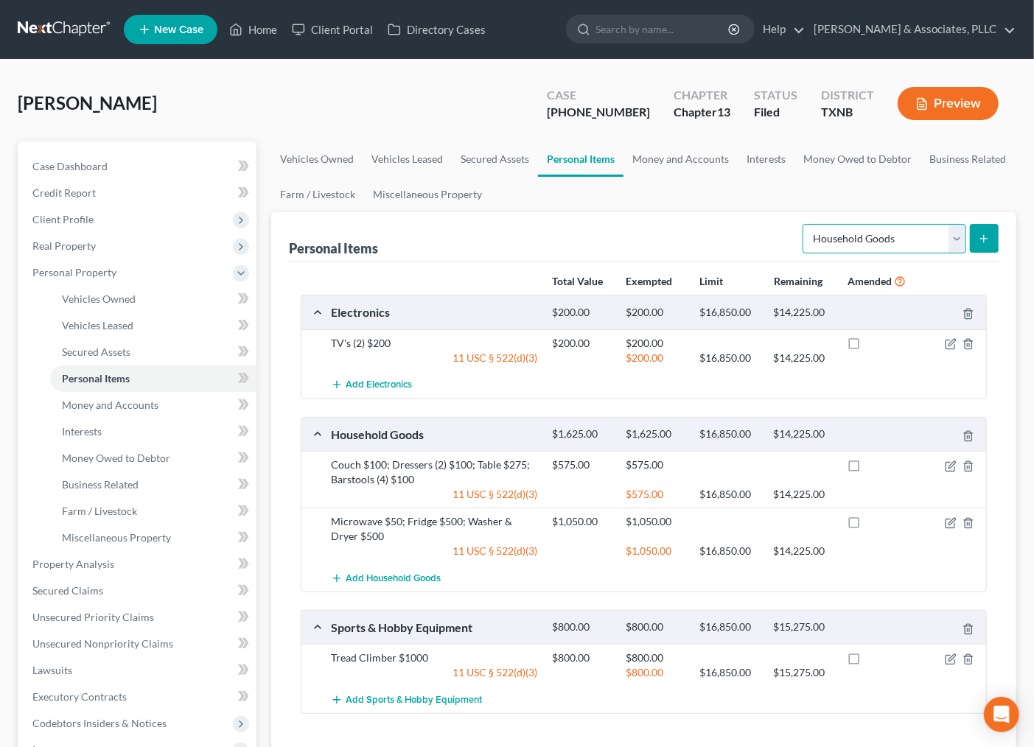
drag, startPoint x: 901, startPoint y: 285, endPoint x: 885, endPoint y: 237, distance: 50.4
click at [882, 229] on select "Select Item Type Clothing Collectibles Of Value Electronics Firearms Household …" at bounding box center [885, 238] width 164 height 29
select select "clothing"
click at [804, 224] on select "Select Item Type Clothing Collectibles Of Value Electronics Firearms Household …" at bounding box center [885, 238] width 164 height 29
click at [995, 237] on button "submit" at bounding box center [984, 238] width 29 height 29
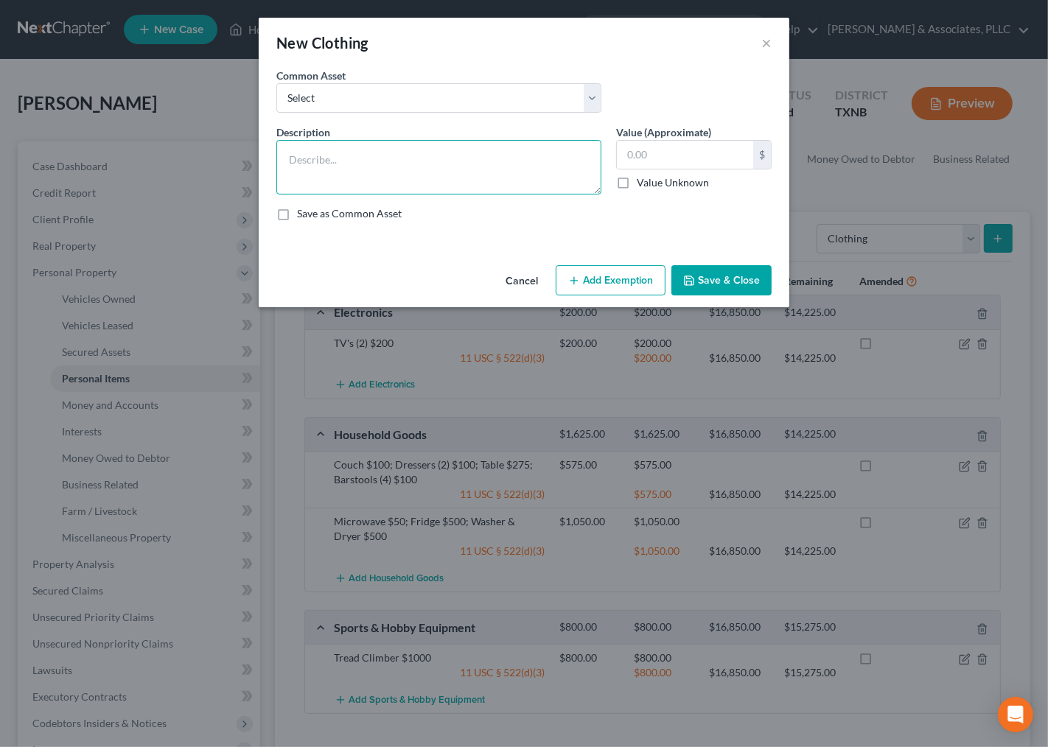
click at [362, 164] on textarea at bounding box center [438, 167] width 325 height 55
type textarea "Clothing $400"
click at [714, 164] on input "text" at bounding box center [685, 155] width 136 height 28
type input "400.00"
click at [614, 273] on button "Add Exemption" at bounding box center [611, 280] width 110 height 31
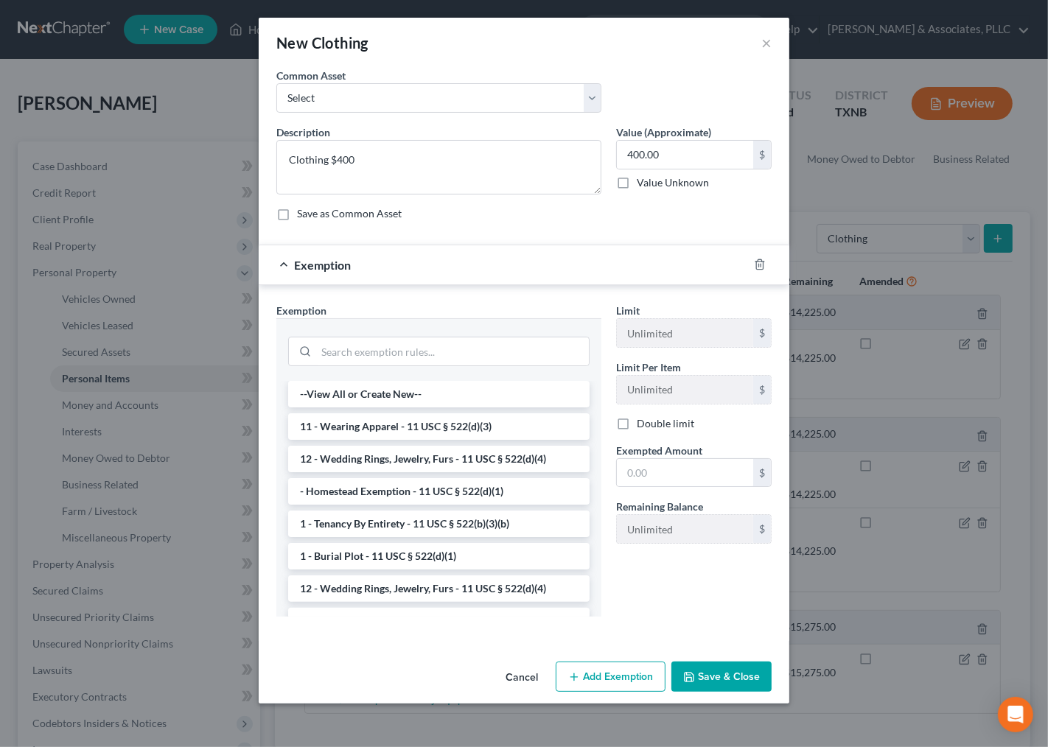
click at [349, 379] on div at bounding box center [438, 349] width 325 height 63
click at [369, 330] on div at bounding box center [438, 349] width 325 height 63
click at [386, 362] on input "search" at bounding box center [452, 352] width 273 height 28
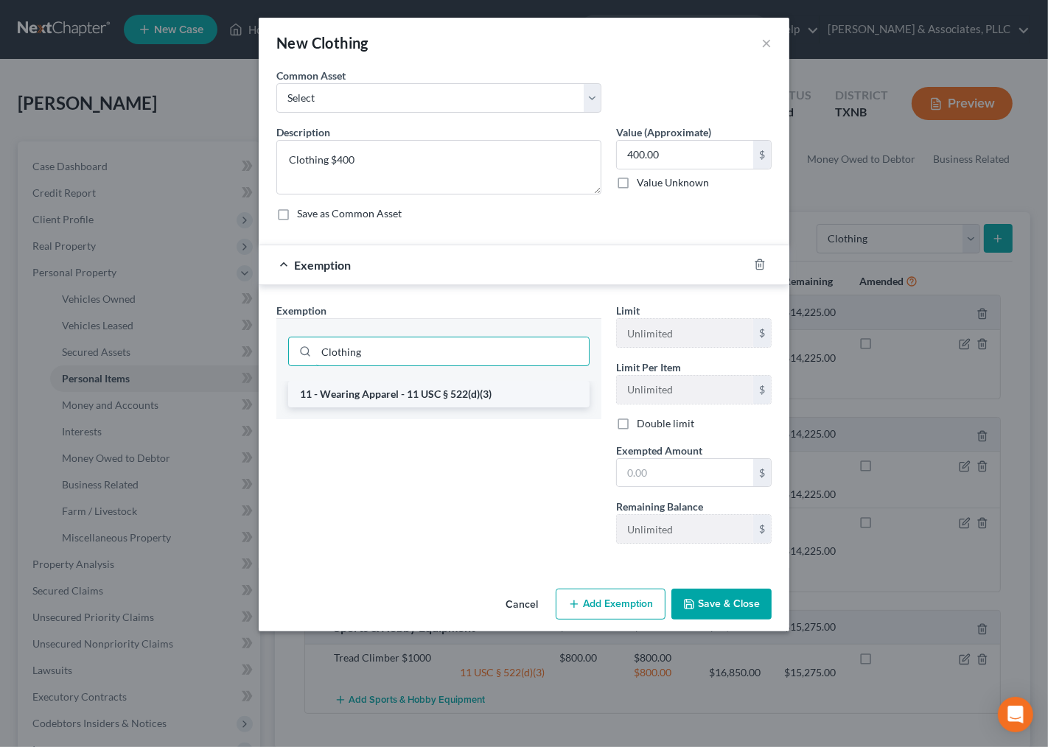
type input "Clothing"
click at [388, 394] on li "11 - Wearing Apparel - 11 USC § 522(d)(3)" at bounding box center [438, 394] width 301 height 27
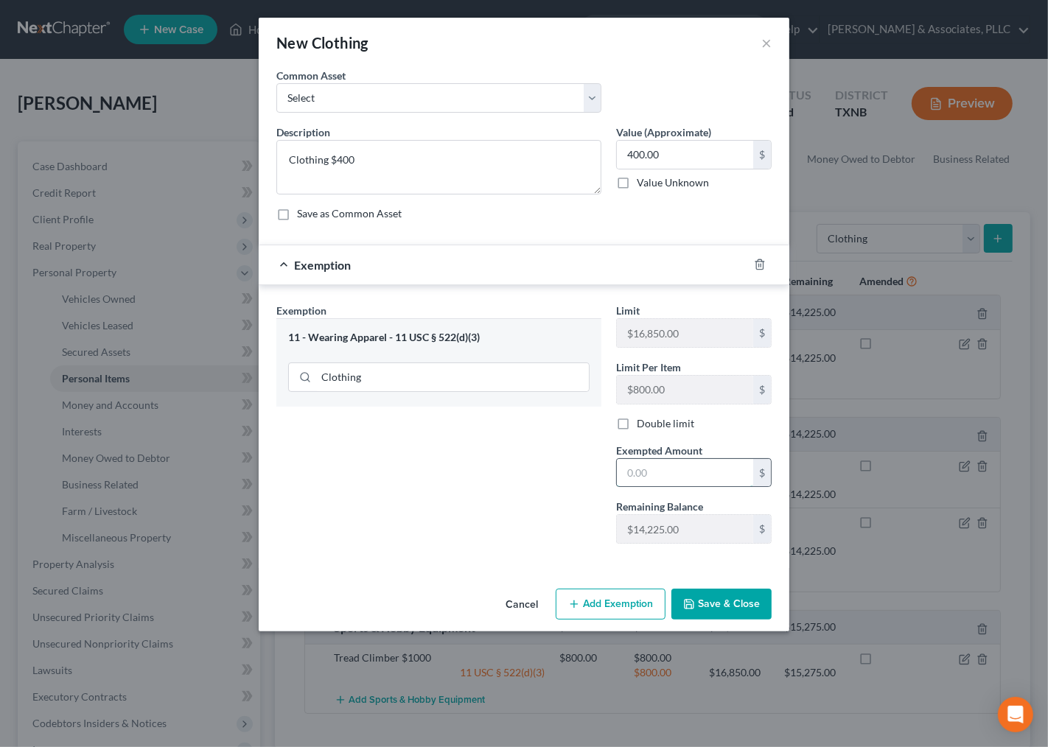
click at [675, 469] on input "text" at bounding box center [685, 473] width 136 height 28
type input "400.00"
click at [732, 618] on button "Save & Close" at bounding box center [722, 604] width 100 height 31
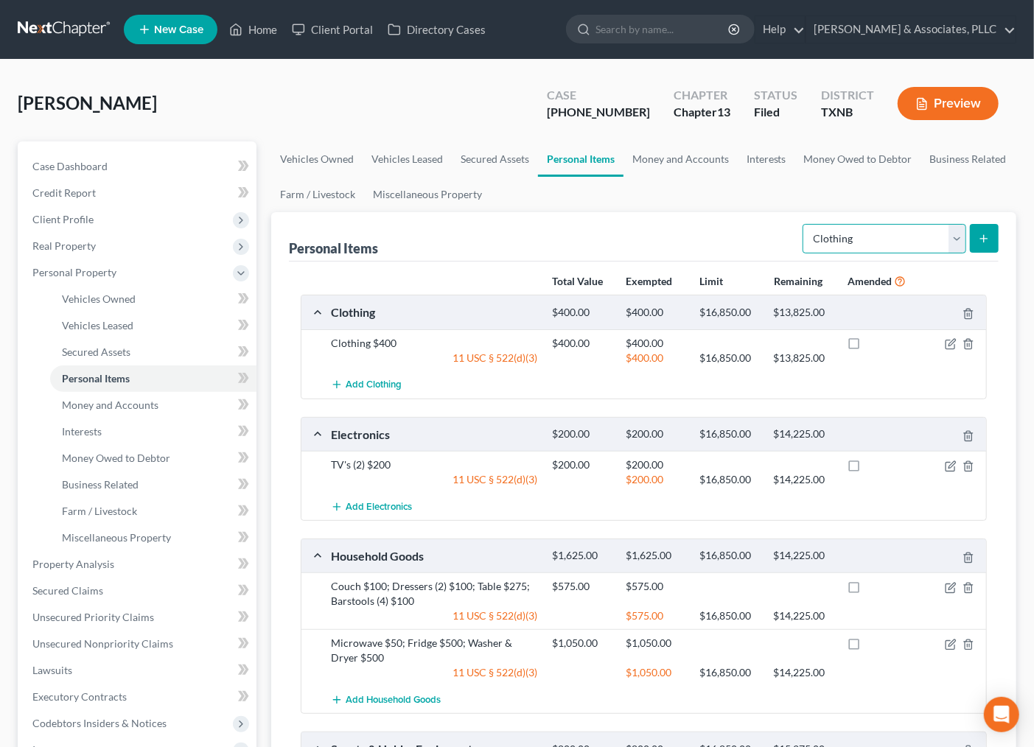
drag, startPoint x: 933, startPoint y: 240, endPoint x: 910, endPoint y: 248, distance: 24.2
click at [933, 240] on select "Select Item Type Clothing Collectibles Of Value Electronics Firearms Household …" at bounding box center [885, 238] width 164 height 29
select select "jewelry"
click at [804, 224] on select "Select Item Type Clothing Collectibles Of Value Electronics Firearms Household …" at bounding box center [885, 238] width 164 height 29
click at [988, 233] on icon "submit" at bounding box center [984, 239] width 12 height 12
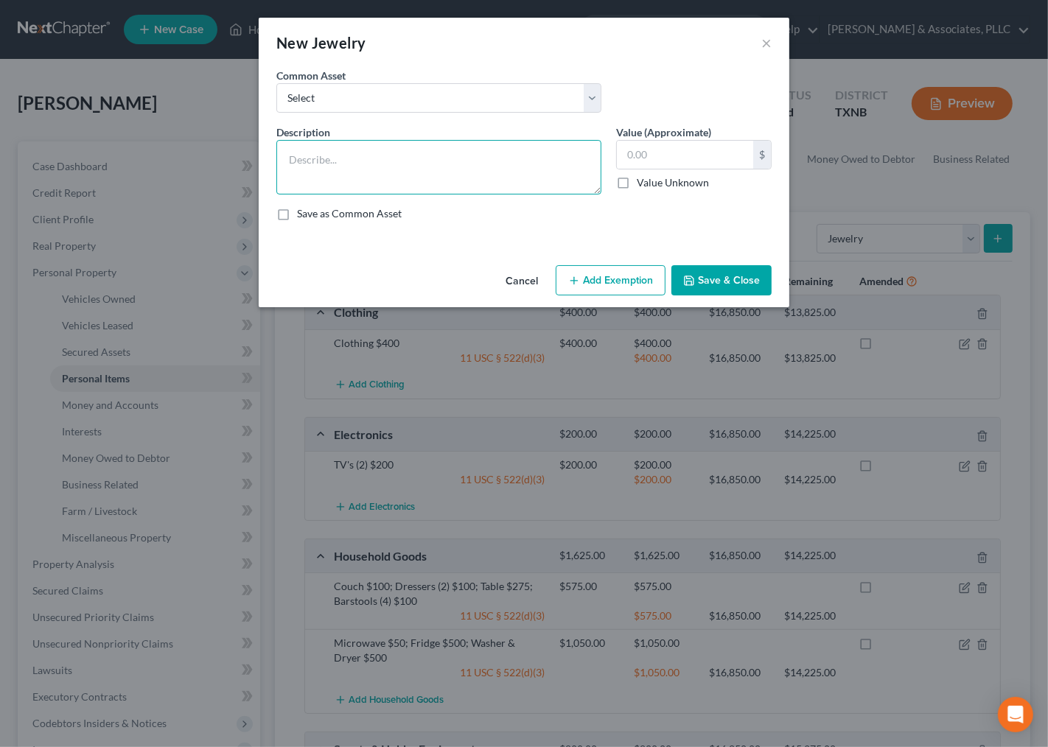
click at [391, 152] on textarea at bounding box center [438, 167] width 325 height 55
type textarea "Fashion Jewelry $100"
drag, startPoint x: 617, startPoint y: 128, endPoint x: 628, endPoint y: 148, distance: 22.8
click at [620, 136] on label "Value (Approximate)" at bounding box center [663, 132] width 95 height 15
click at [630, 151] on input "text" at bounding box center [685, 155] width 136 height 28
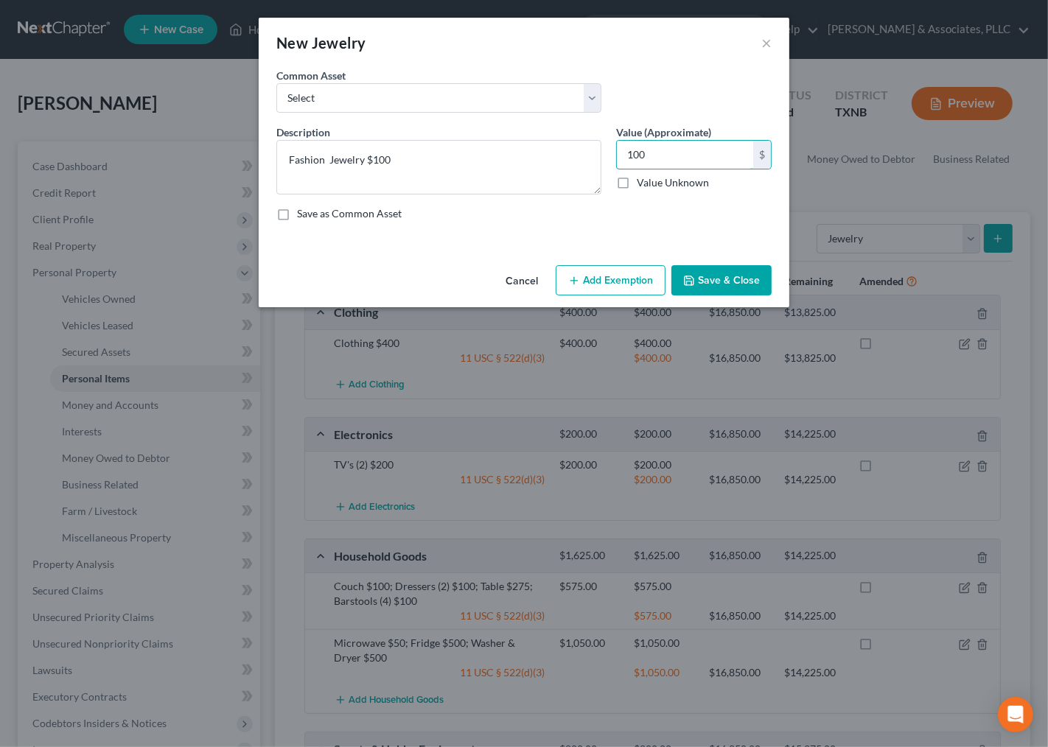
type input "100"
click at [634, 281] on button "Add Exemption" at bounding box center [611, 280] width 110 height 31
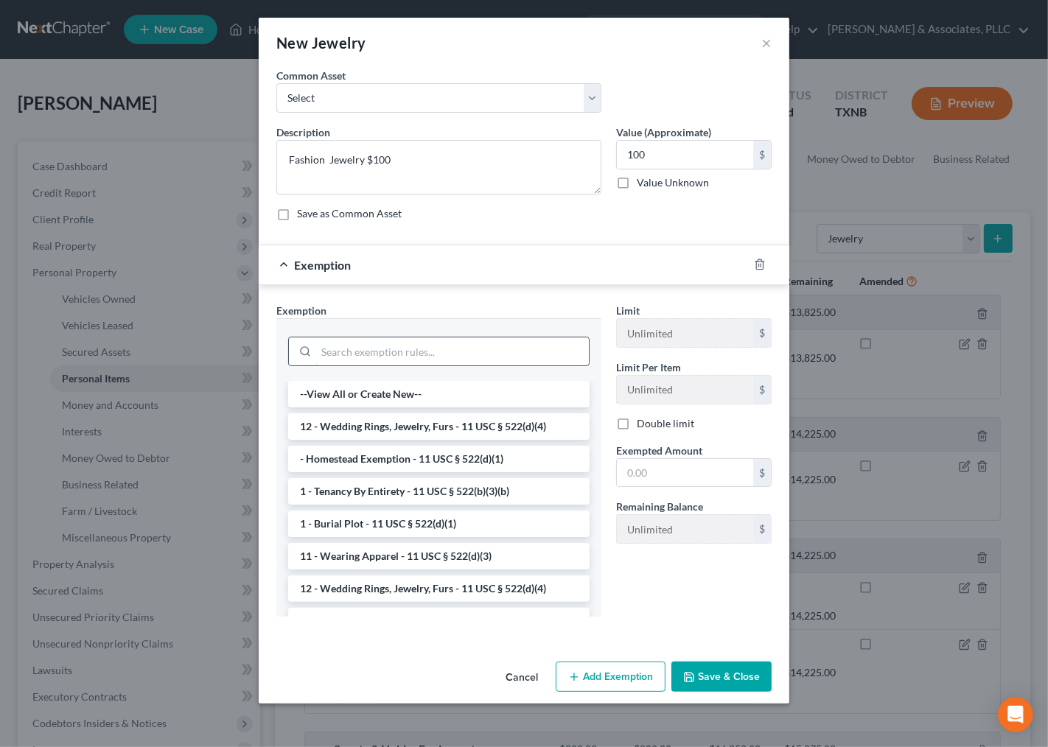
click at [413, 342] on input "search" at bounding box center [452, 352] width 273 height 28
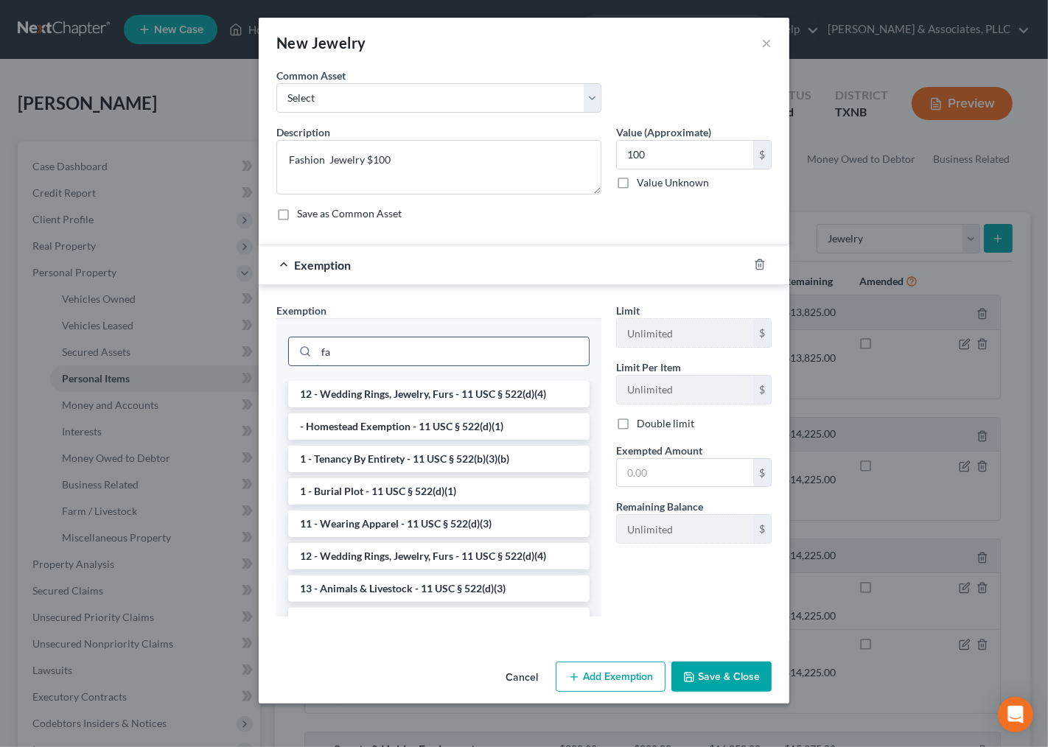
type input "f"
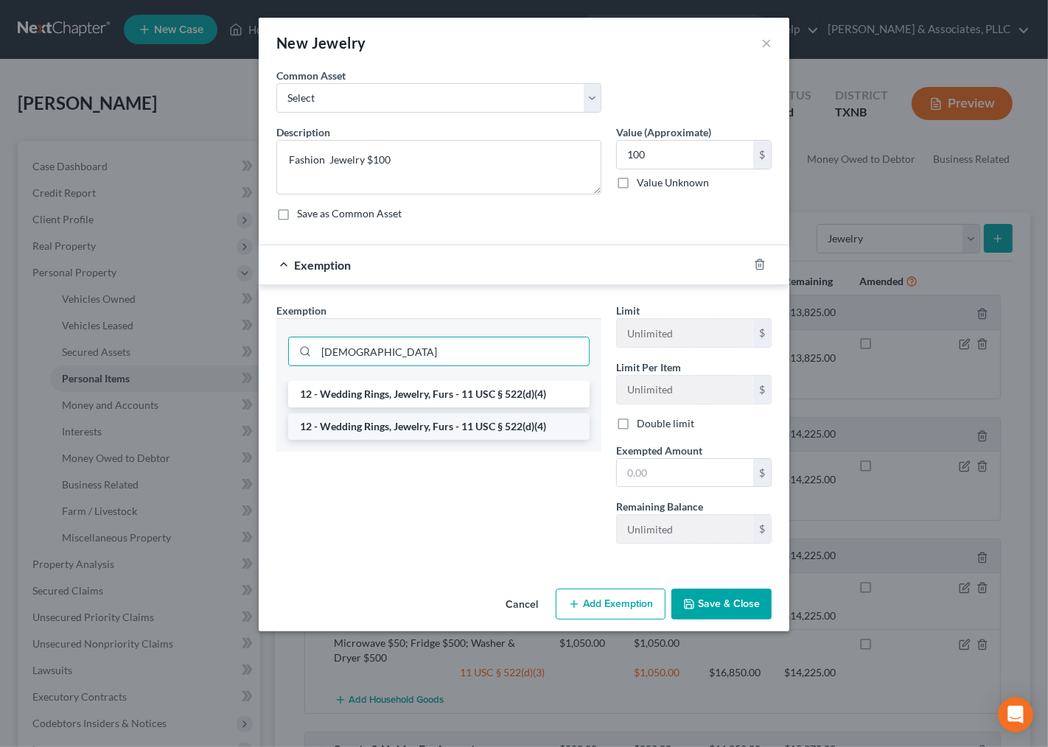
type input "jew"
click at [439, 436] on li "12 - Wedding Rings, Jewelry, Furs - 11 USC § 522(d)(4)" at bounding box center [438, 427] width 301 height 27
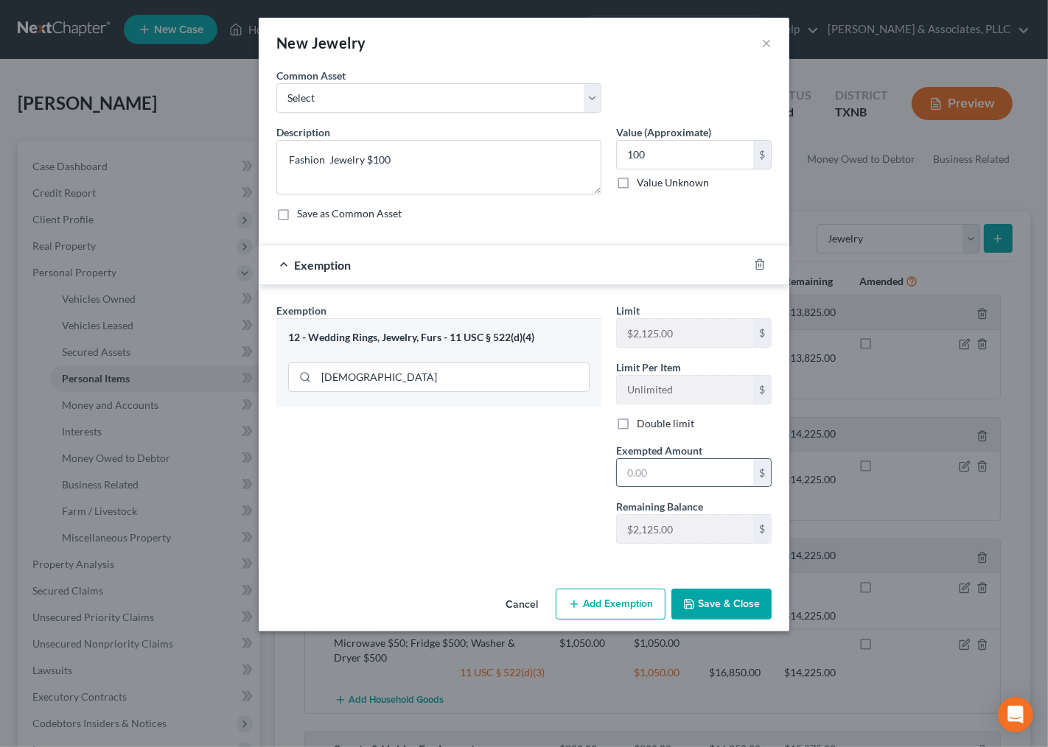
click at [699, 469] on input "text" at bounding box center [685, 473] width 136 height 28
type input "100.00"
click at [699, 599] on button "Save & Close" at bounding box center [722, 604] width 100 height 31
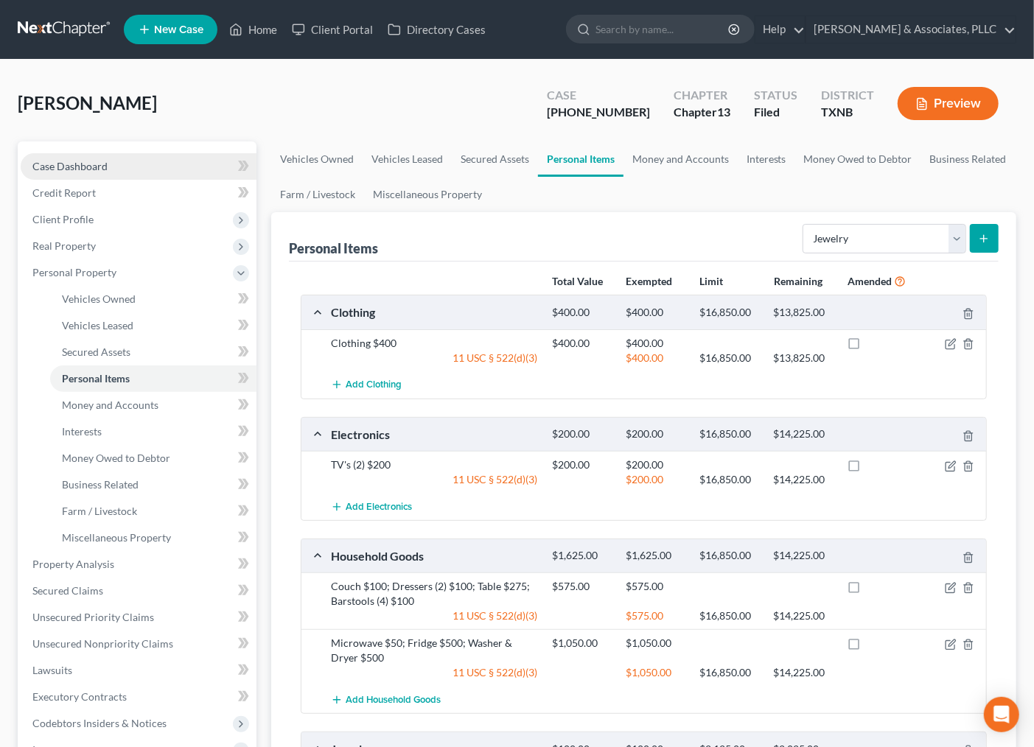
click at [144, 170] on link "Case Dashboard" at bounding box center [139, 166] width 236 height 27
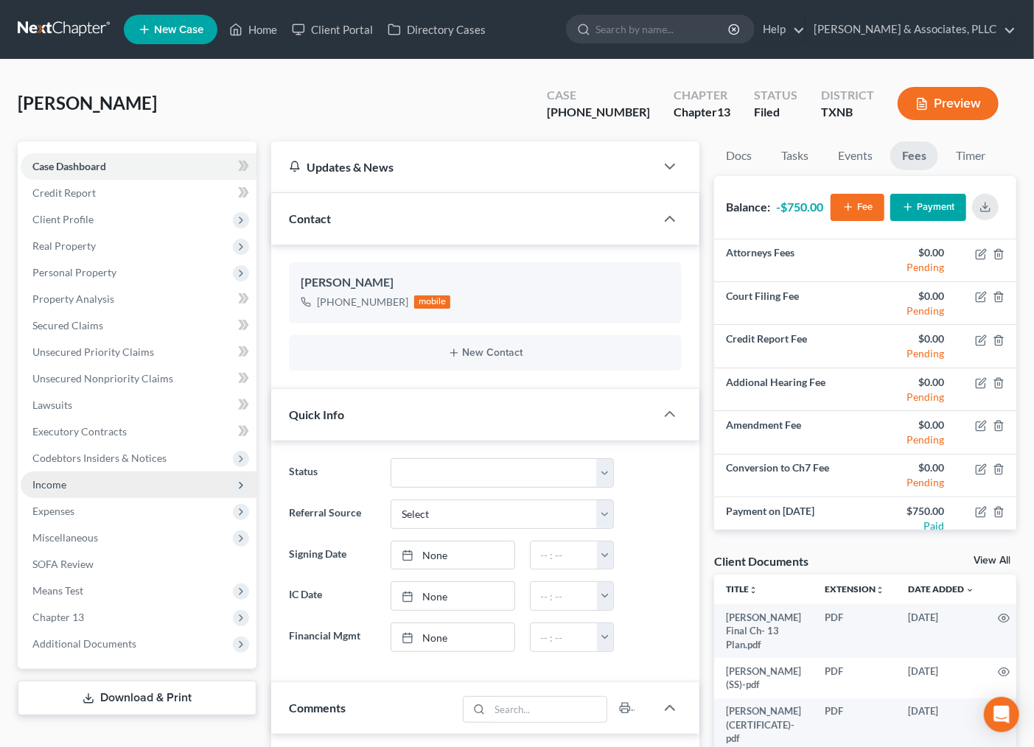
click at [49, 482] on span "Income" at bounding box center [49, 484] width 34 height 13
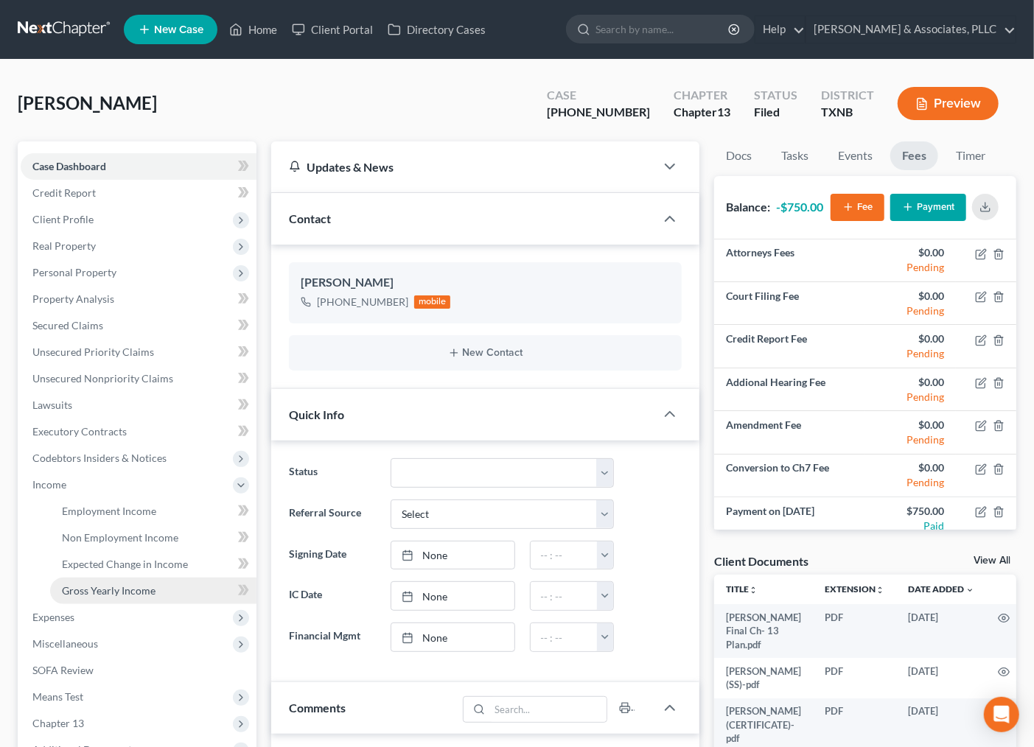
click at [112, 588] on span "Gross Yearly Income" at bounding box center [109, 591] width 94 height 13
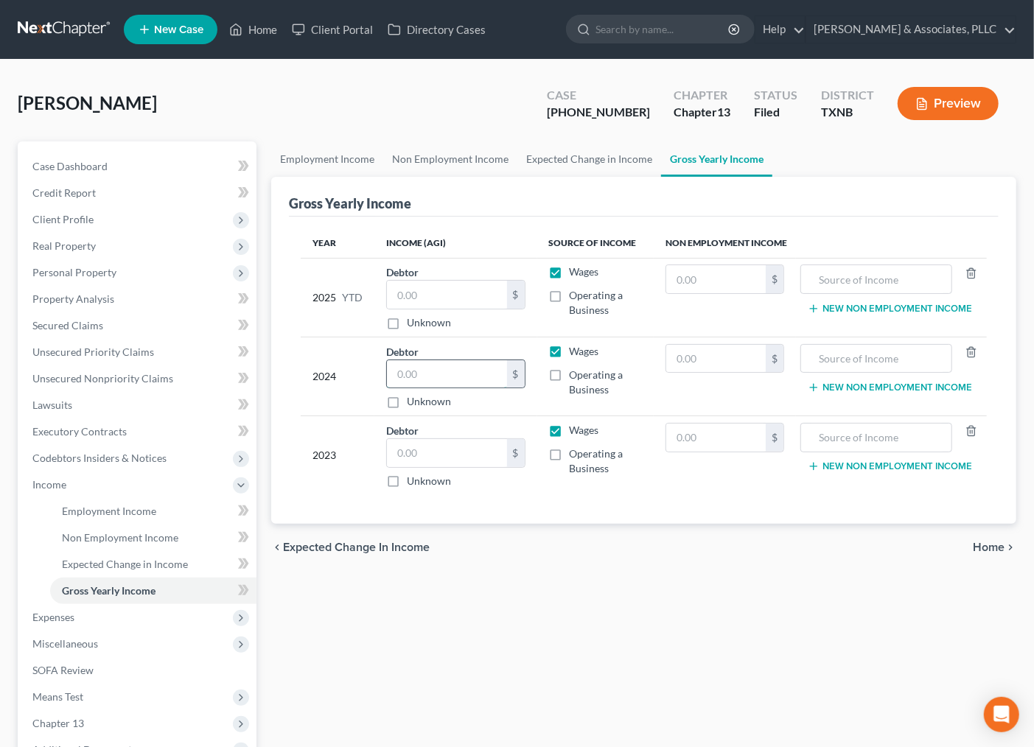
click at [439, 374] on input "text" at bounding box center [447, 374] width 120 height 28
type input "35,163.00"
click at [425, 465] on input "text" at bounding box center [447, 453] width 120 height 28
type input "12,359.00"
click at [452, 295] on input "text" at bounding box center [447, 295] width 120 height 28
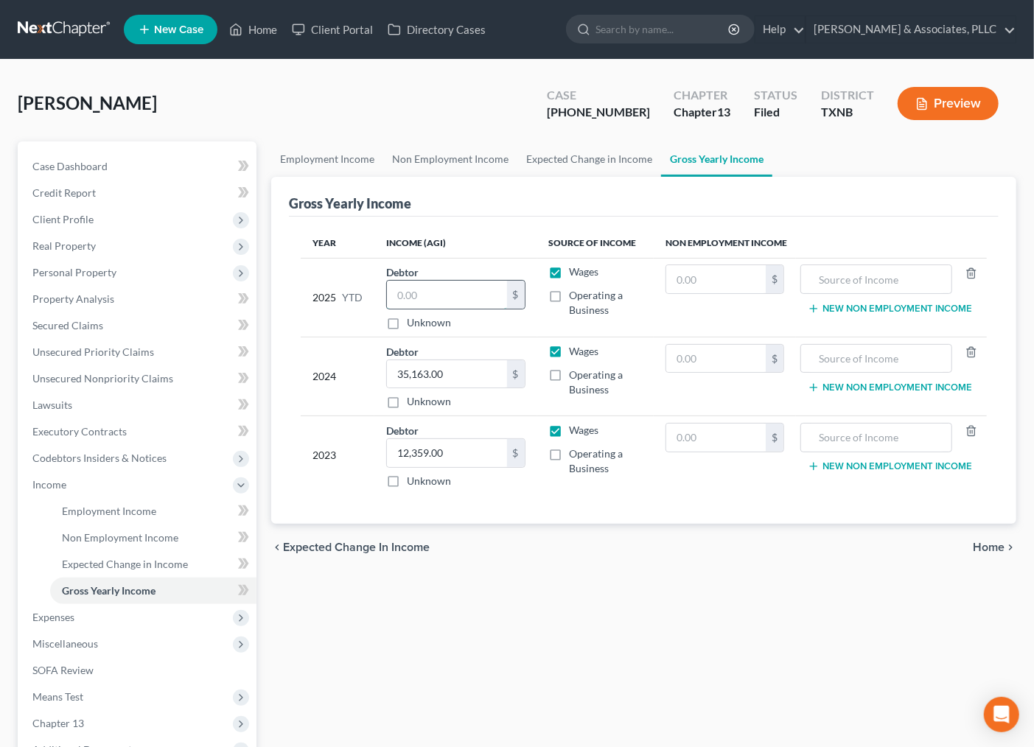
click at [473, 292] on input "text" at bounding box center [447, 295] width 120 height 28
type input "18,425.15"
click at [649, 555] on div "chevron_left Expected Change in Income Home chevron_right" at bounding box center [643, 547] width 745 height 47
click at [984, 549] on span "Home" at bounding box center [989, 548] width 32 height 12
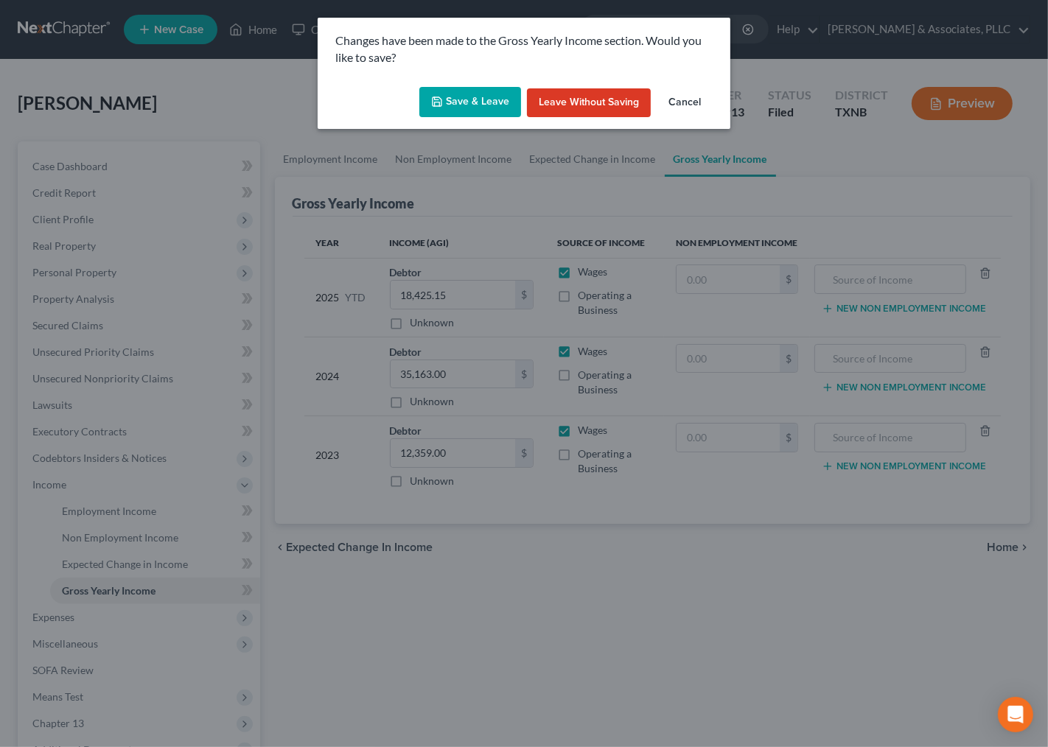
click at [470, 99] on button "Save & Leave" at bounding box center [470, 102] width 102 height 31
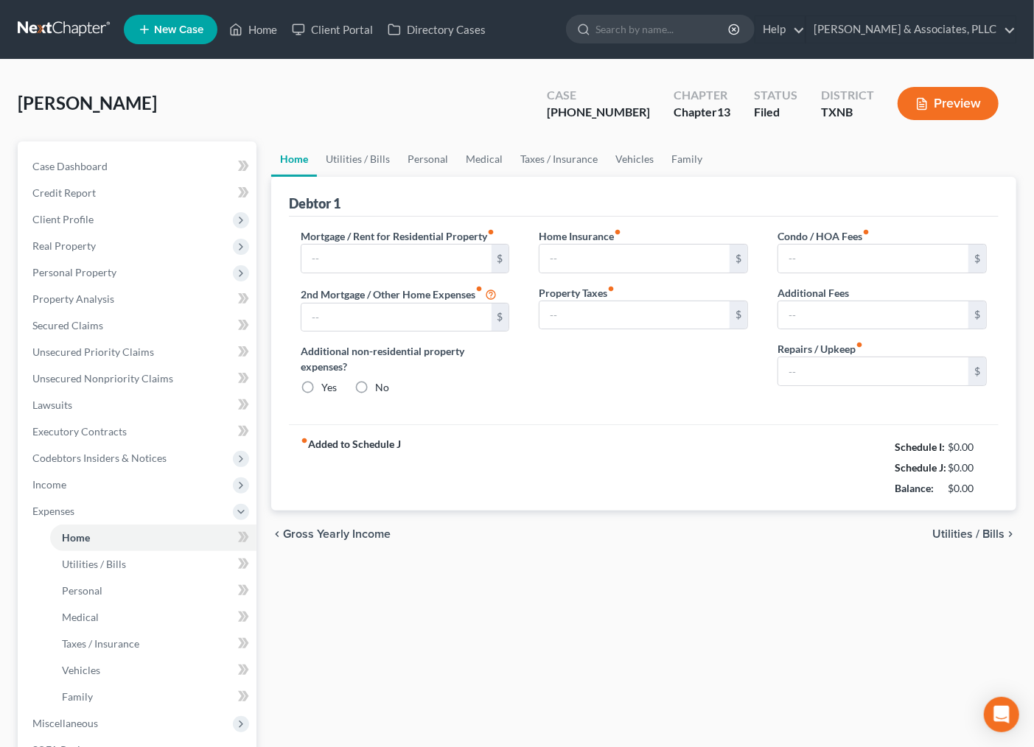
type input "850.00"
type input "0.00"
radio input "true"
type input "0.00"
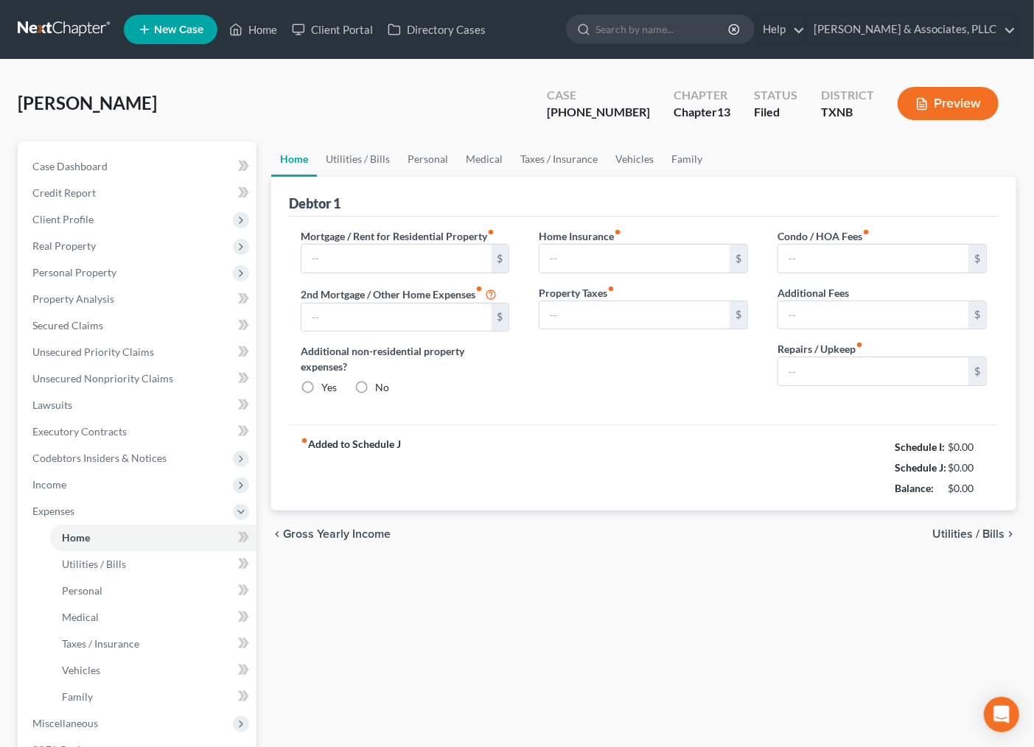
type input "0.00"
click at [939, 534] on span "Utilities / Bills" at bounding box center [969, 535] width 72 height 12
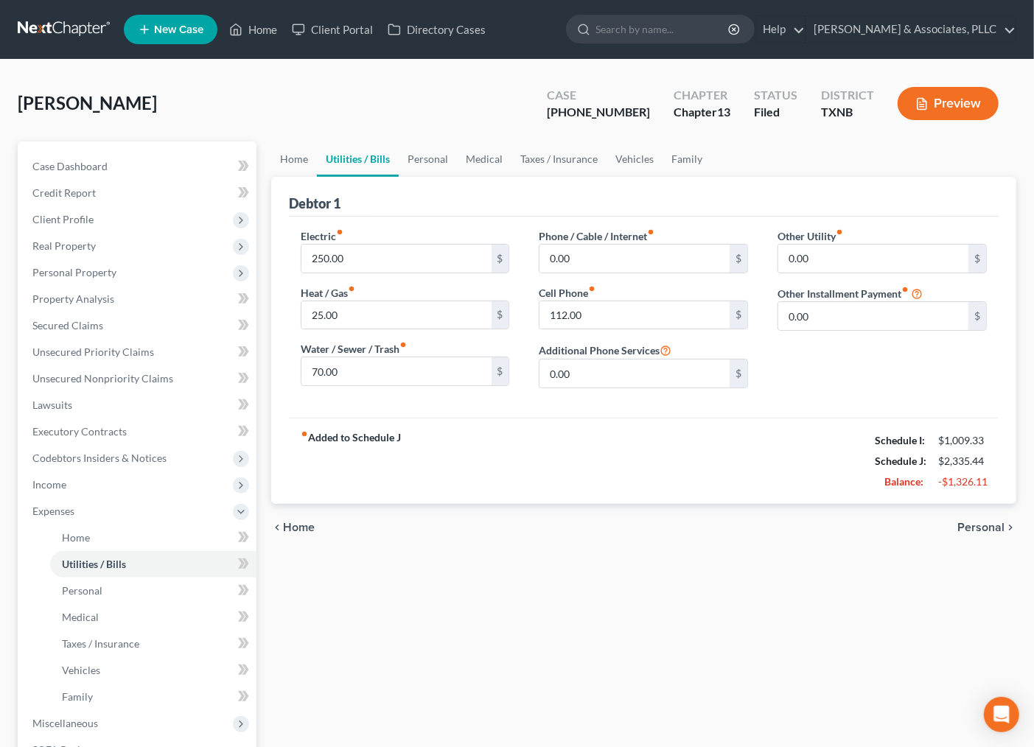
click at [837, 621] on div "Home Utilities / Bills Personal Medical Taxes / Insurance Vehicles Family Debto…" at bounding box center [644, 522] width 760 height 760
click at [826, 392] on div "Other Utility fiber_manual_record 0.00 $ Other Installment Payment fiber_manual…" at bounding box center [882, 315] width 239 height 172
click at [747, 467] on div "fiber_manual_record Added to Schedule J Schedule I: $1,009.33 Schedule J: $2,33…" at bounding box center [644, 461] width 710 height 86
click at [282, 156] on link "Home" at bounding box center [294, 159] width 46 height 35
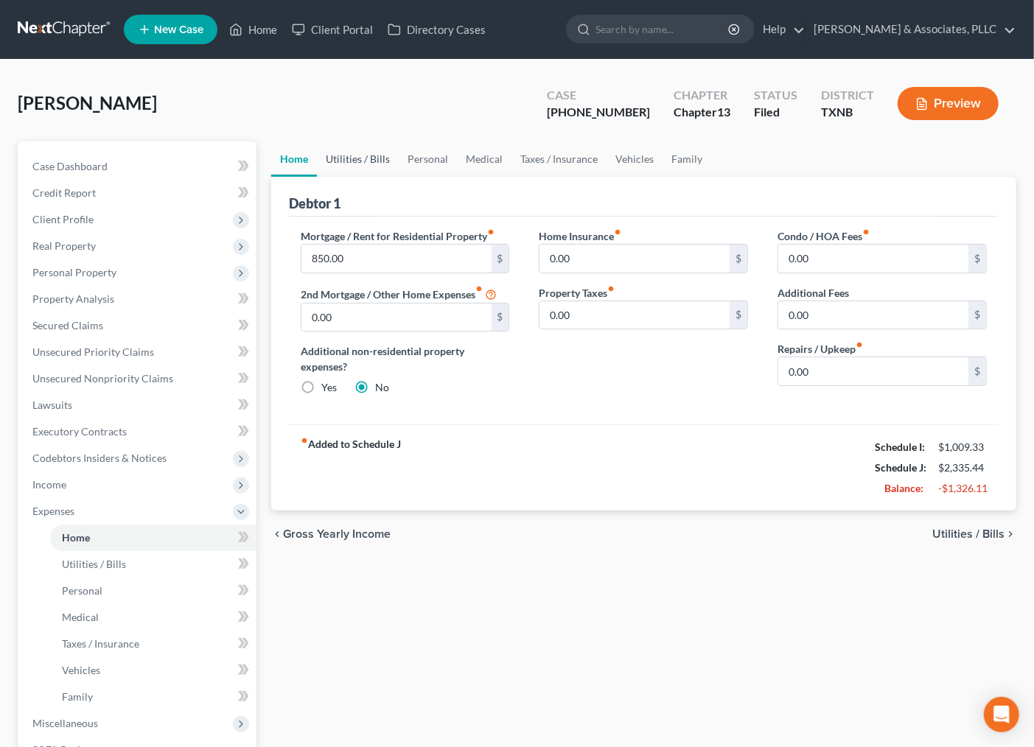
click at [355, 151] on link "Utilities / Bills" at bounding box center [358, 159] width 82 height 35
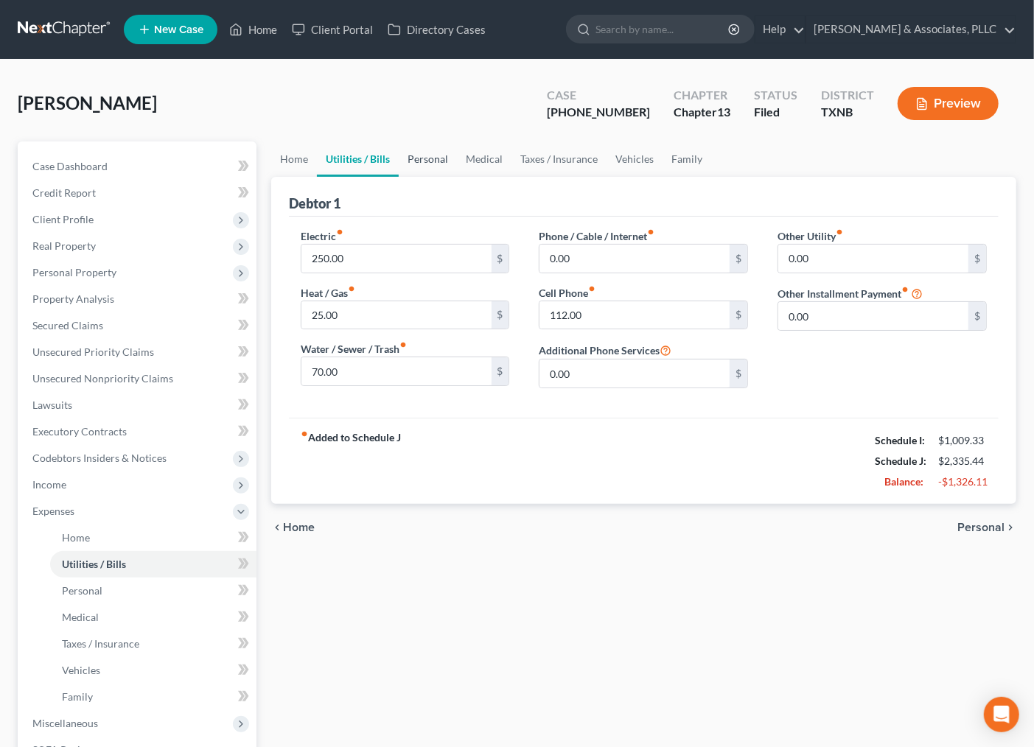
click at [426, 156] on link "Personal" at bounding box center [428, 159] width 58 height 35
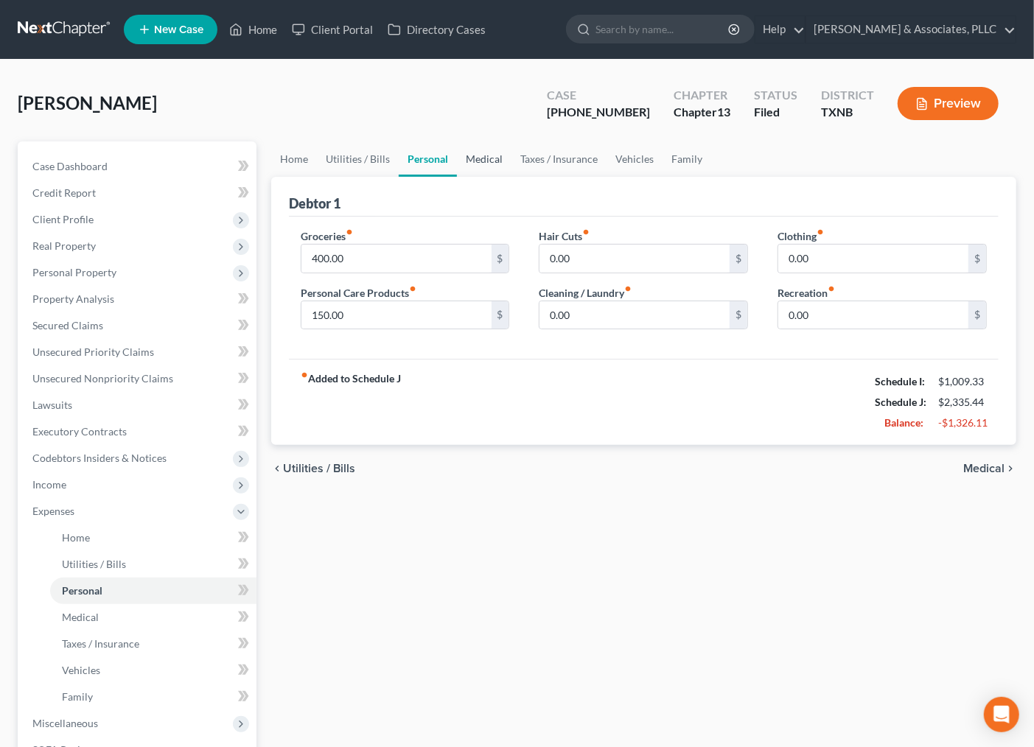
click at [485, 162] on link "Medical" at bounding box center [484, 159] width 55 height 35
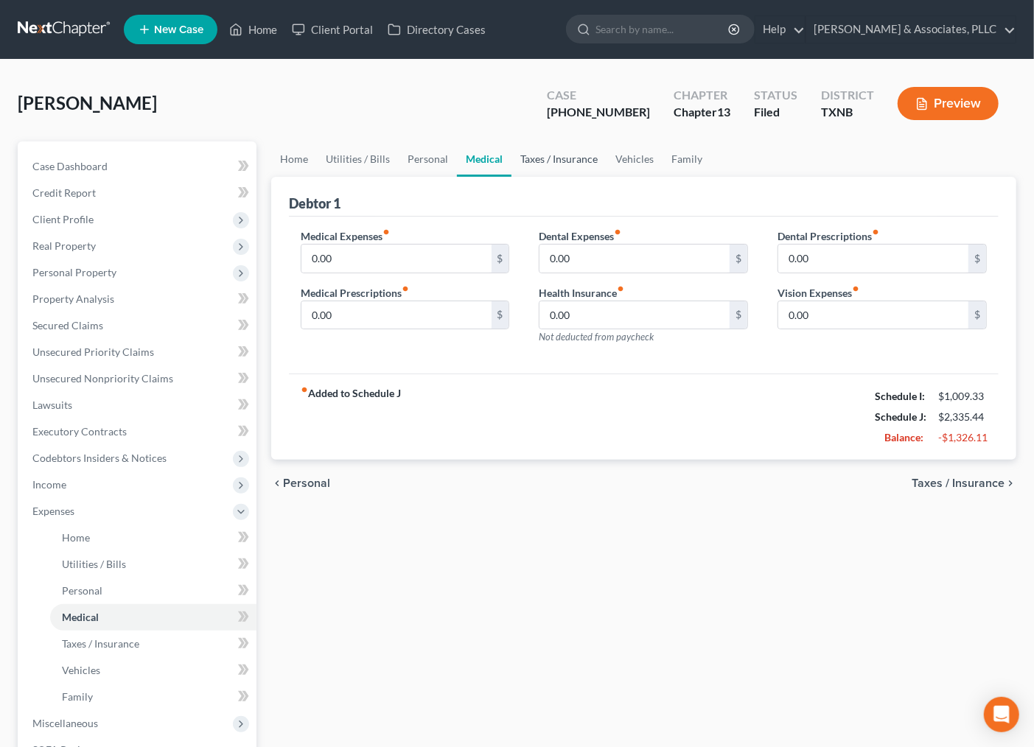
click at [565, 158] on link "Taxes / Insurance" at bounding box center [559, 159] width 95 height 35
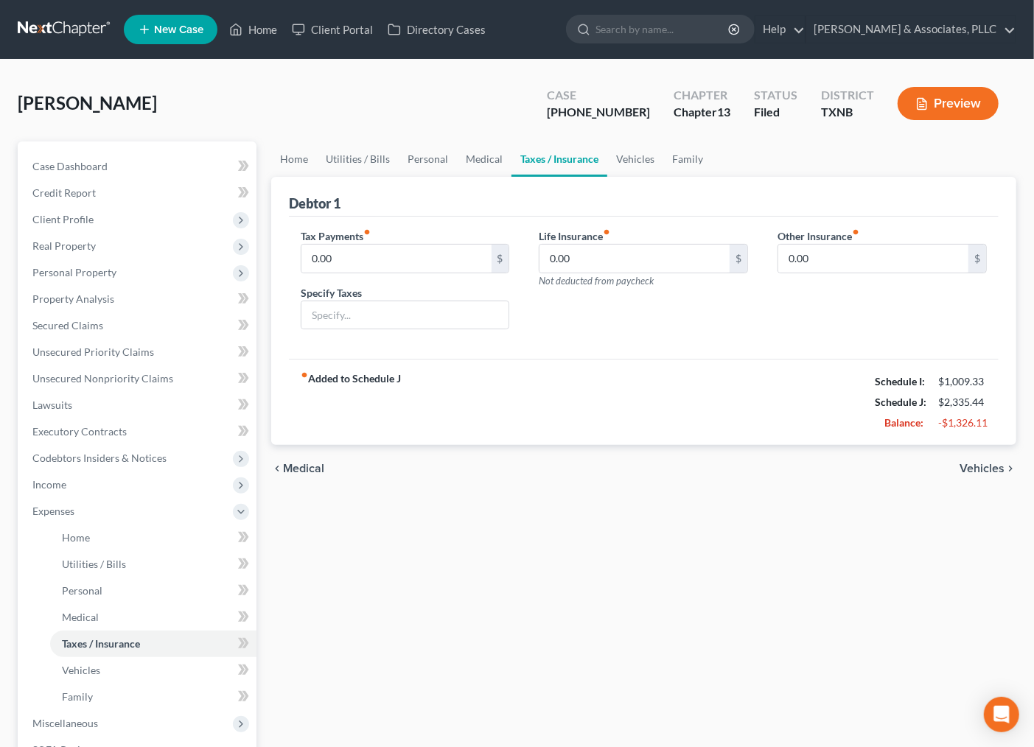
click at [602, 152] on link "Taxes / Insurance" at bounding box center [560, 159] width 96 height 35
click at [66, 490] on span "Income" at bounding box center [139, 485] width 236 height 27
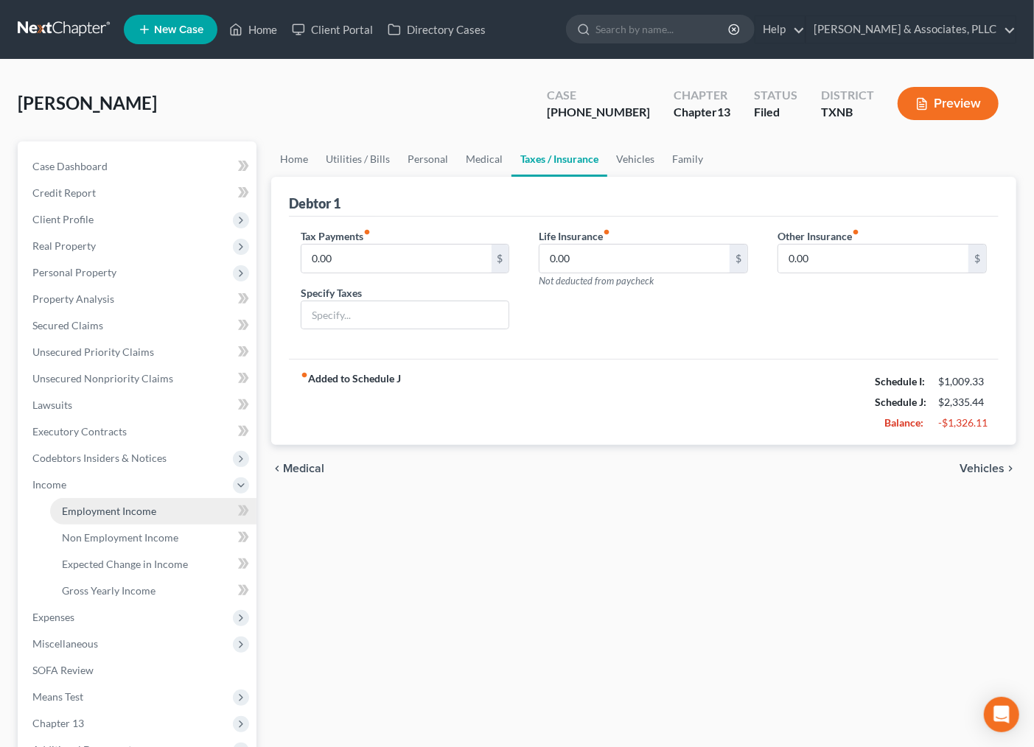
click at [66, 505] on span "Employment Income" at bounding box center [109, 511] width 94 height 13
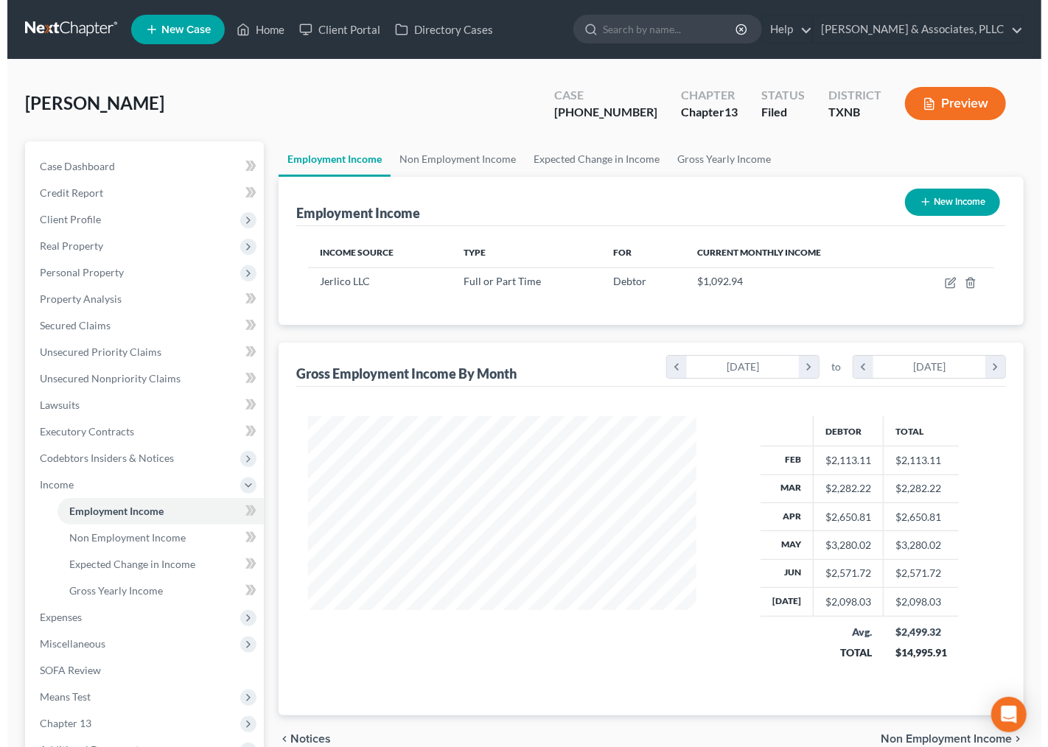
scroll to position [264, 417]
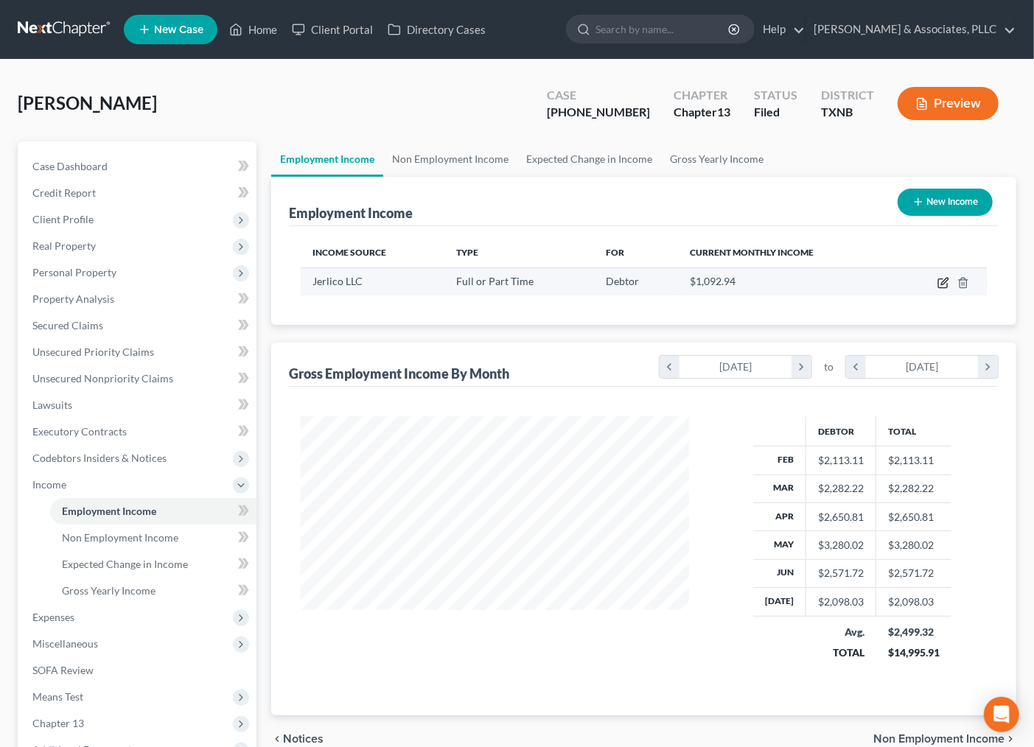
click at [944, 282] on icon "button" at bounding box center [944, 281] width 7 height 7
select select "0"
select select "45"
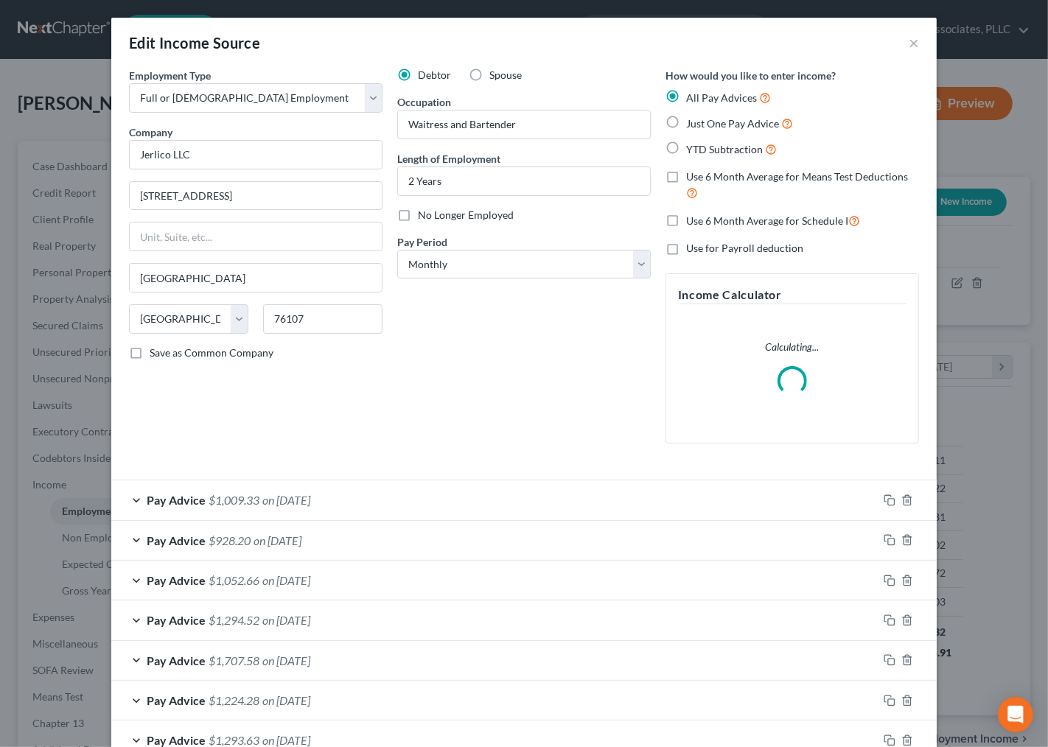
scroll to position [264, 424]
click at [477, 269] on select "Select Monthly Twice Monthly Every Other Week Weekly" at bounding box center [524, 264] width 254 height 29
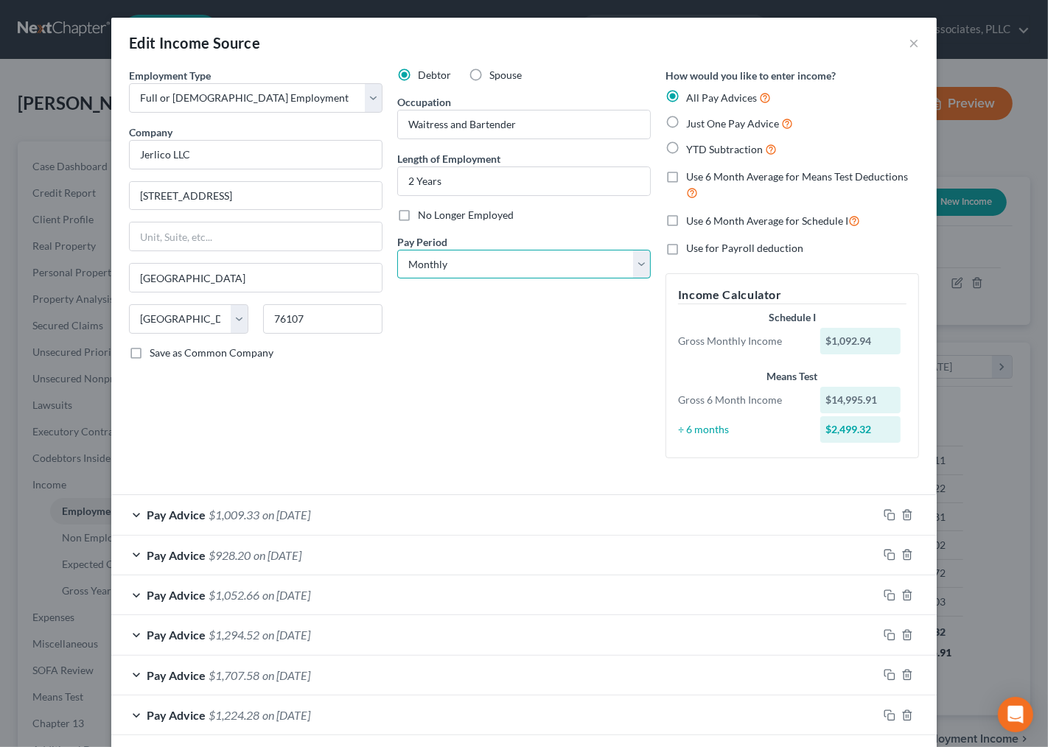
select select "2"
click at [397, 250] on select "Select Monthly Twice Monthly Every Other Week Weekly" at bounding box center [524, 264] width 254 height 29
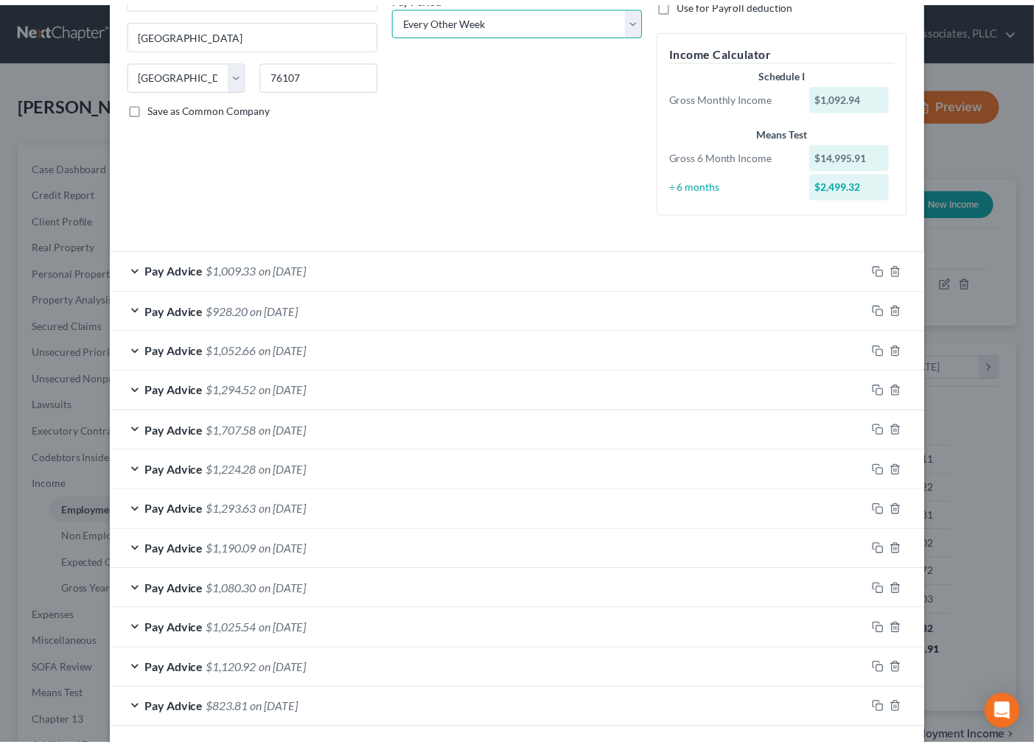
scroll to position [310, 0]
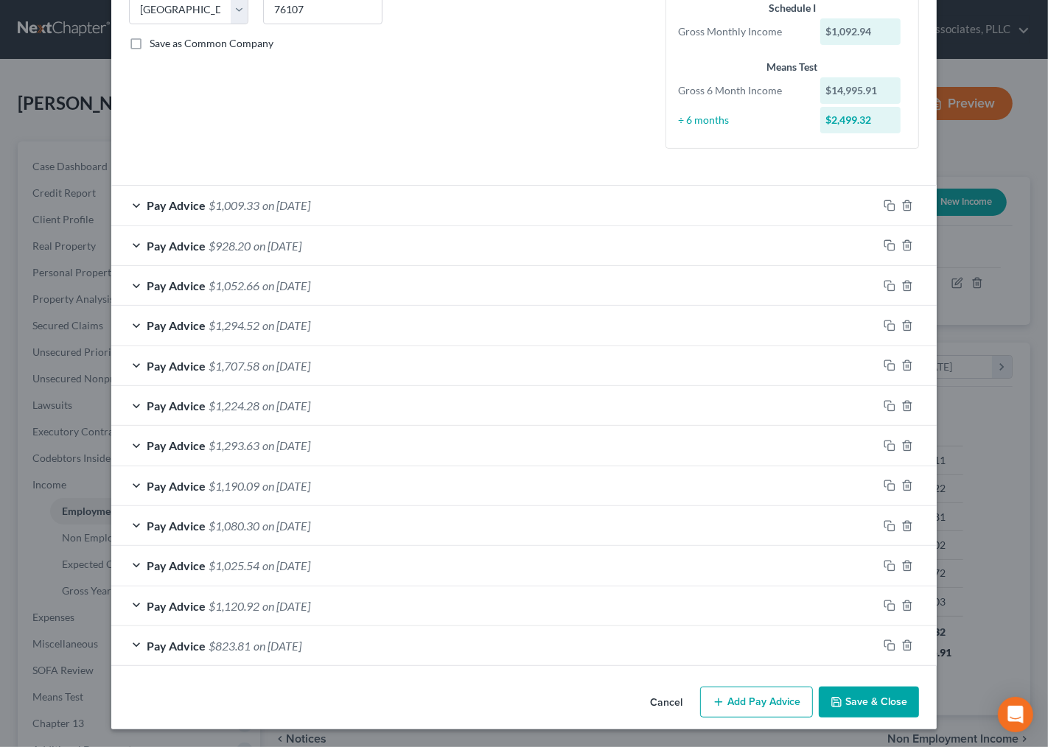
click at [849, 701] on button "Save & Close" at bounding box center [869, 702] width 100 height 31
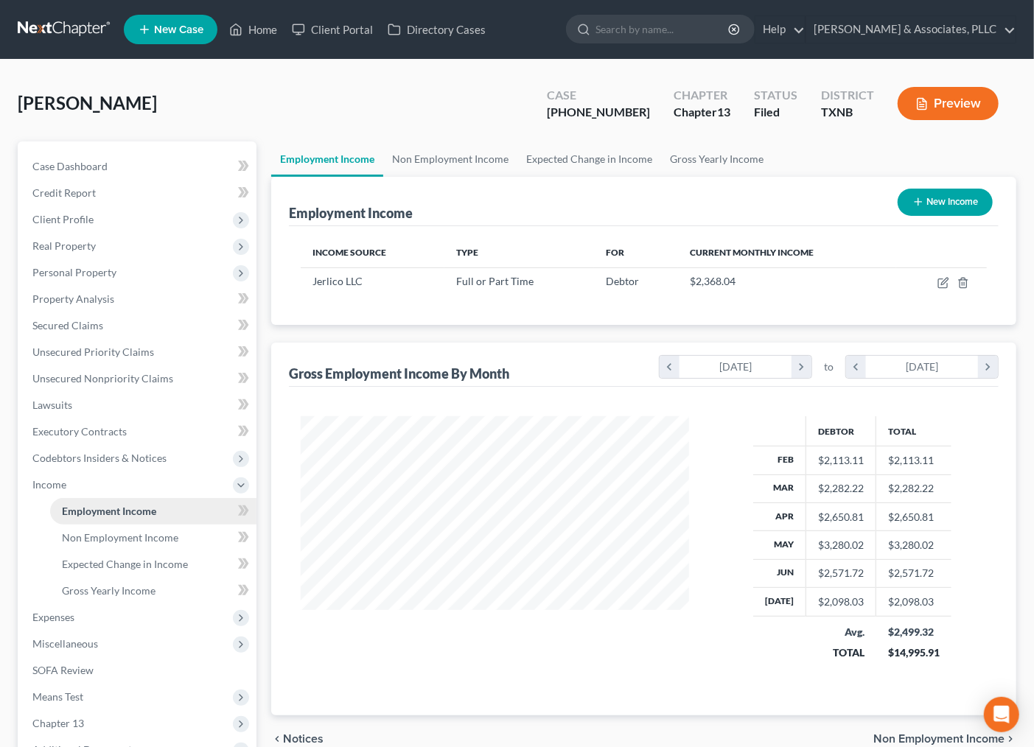
scroll to position [736893, 736739]
click at [70, 611] on span "Expenses" at bounding box center [53, 617] width 42 height 13
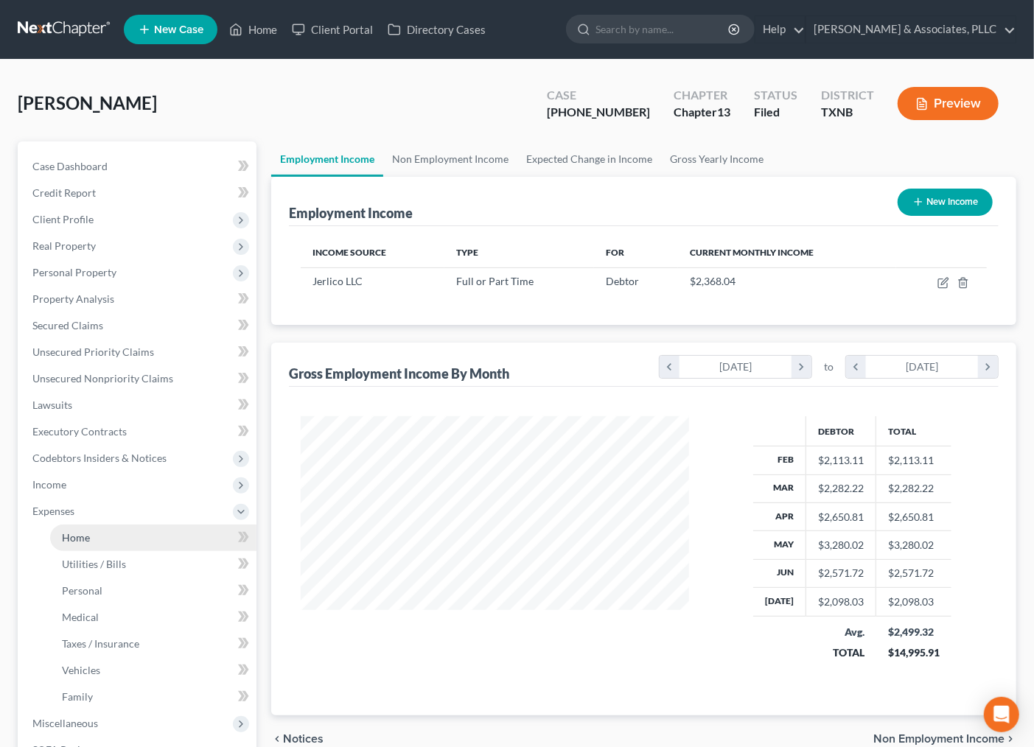
click at [93, 540] on link "Home" at bounding box center [153, 538] width 206 height 27
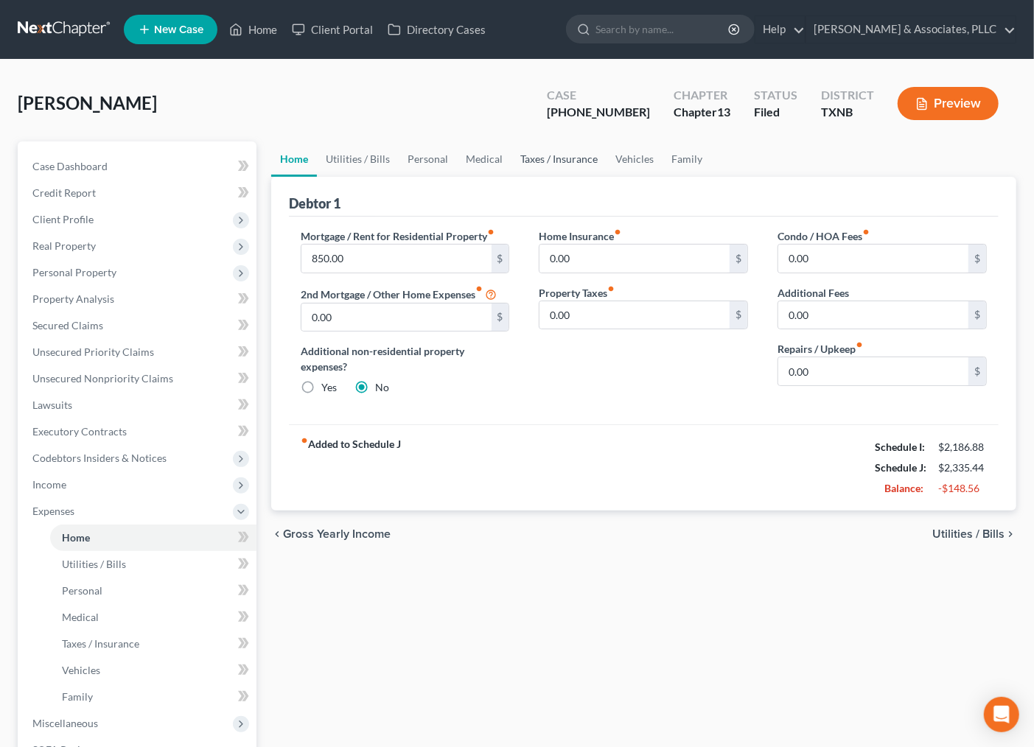
click at [547, 163] on link "Taxes / Insurance" at bounding box center [559, 159] width 95 height 35
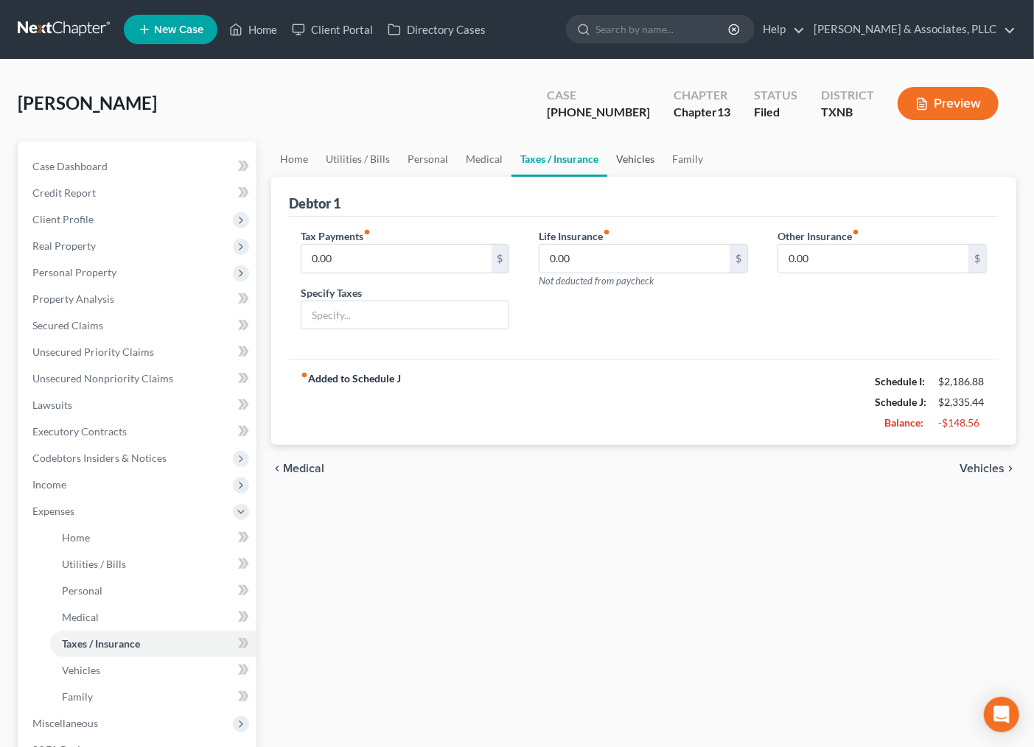
click at [637, 158] on link "Vehicles" at bounding box center [635, 159] width 56 height 35
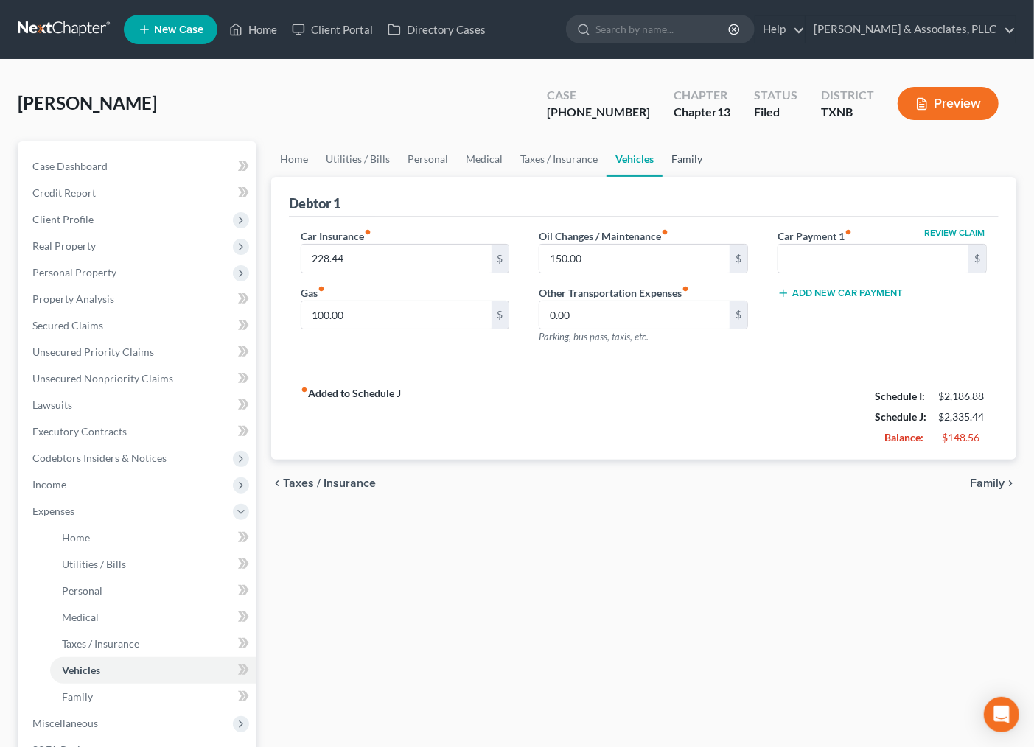
click at [696, 158] on link "Family" at bounding box center [687, 159] width 49 height 35
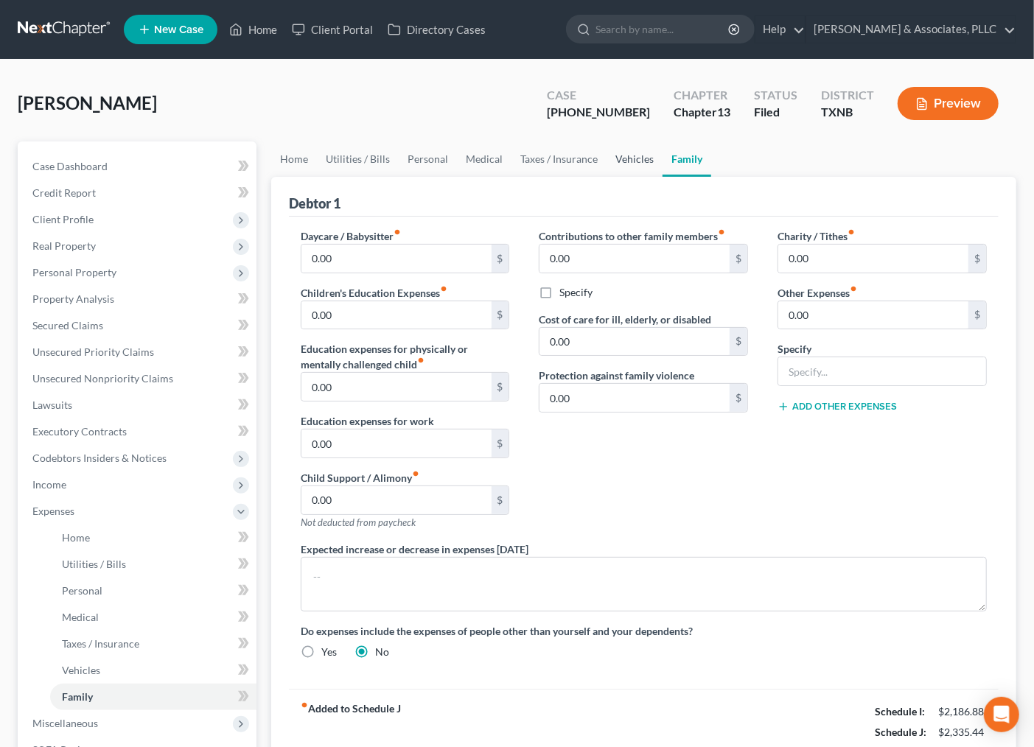
click at [621, 163] on link "Vehicles" at bounding box center [635, 159] width 56 height 35
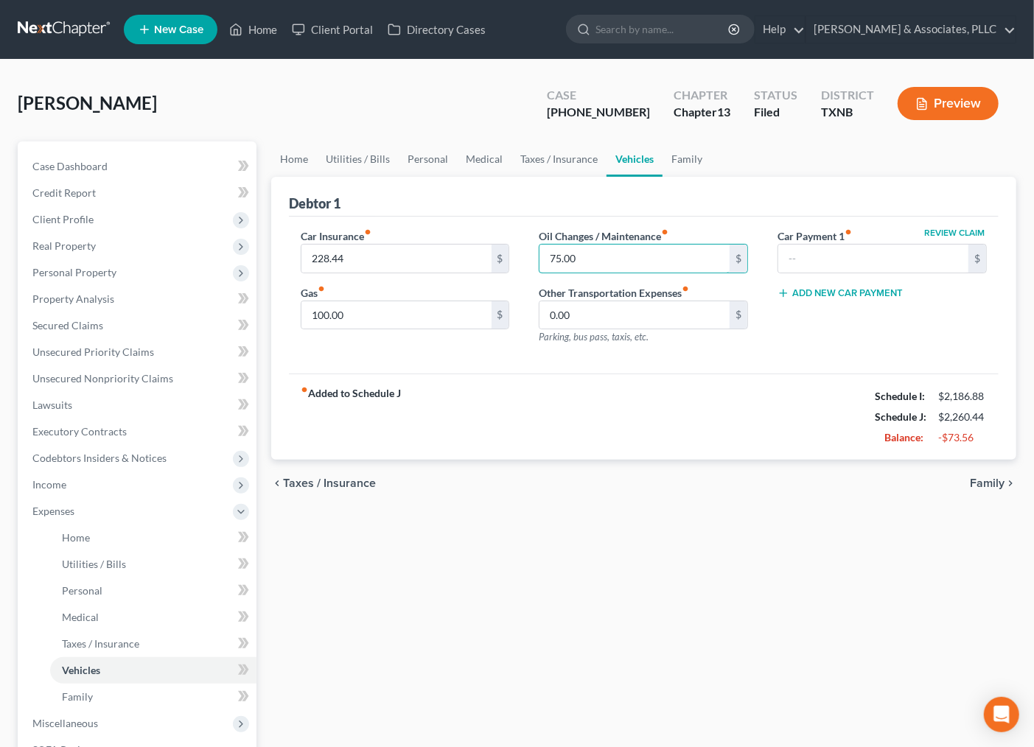
type input "75.00"
click at [764, 492] on div "chevron_left Taxes / Insurance Family chevron_right" at bounding box center [643, 483] width 745 height 47
click at [541, 156] on link "Taxes / Insurance" at bounding box center [559, 159] width 95 height 35
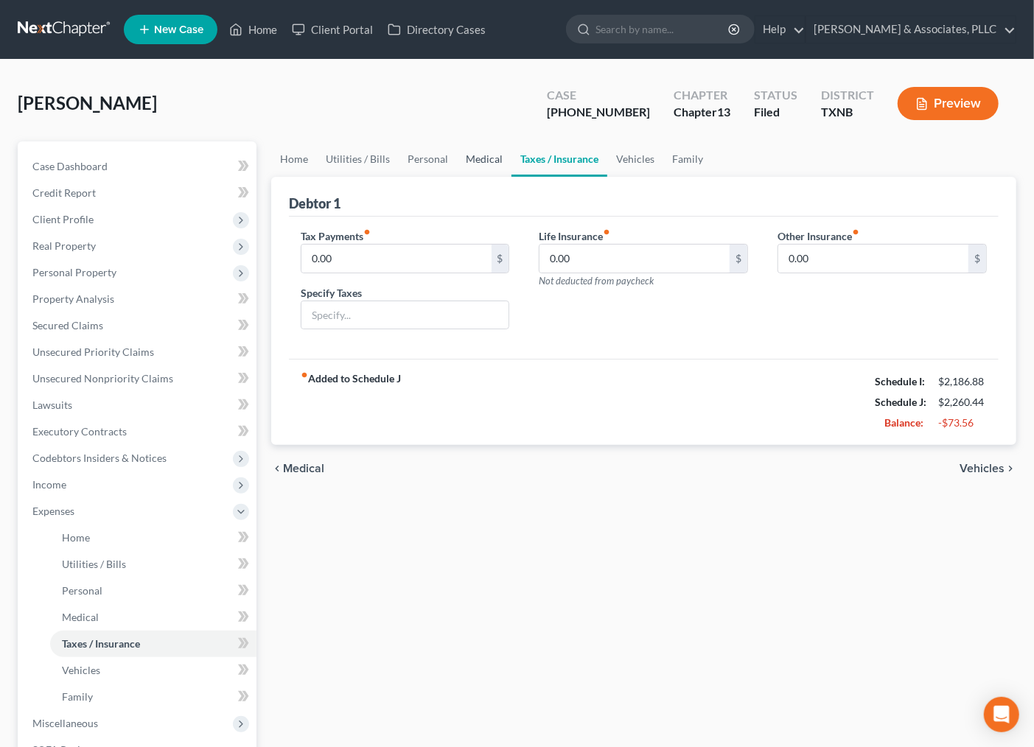
click at [498, 156] on link "Medical" at bounding box center [484, 159] width 55 height 35
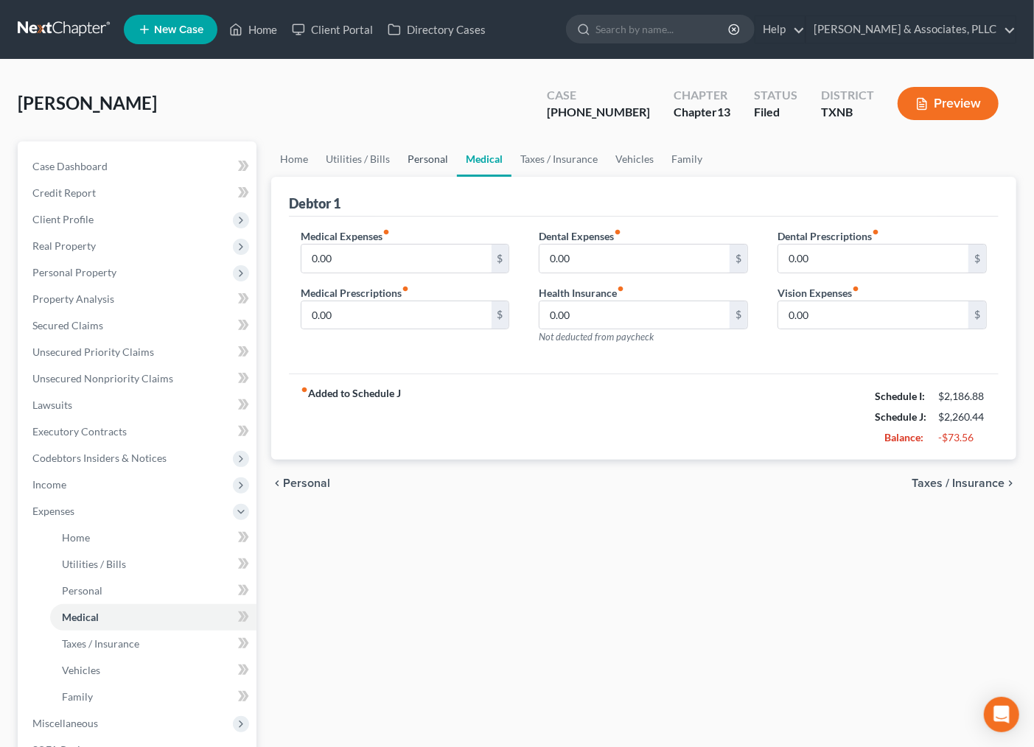
click at [404, 150] on link "Personal" at bounding box center [428, 159] width 58 height 35
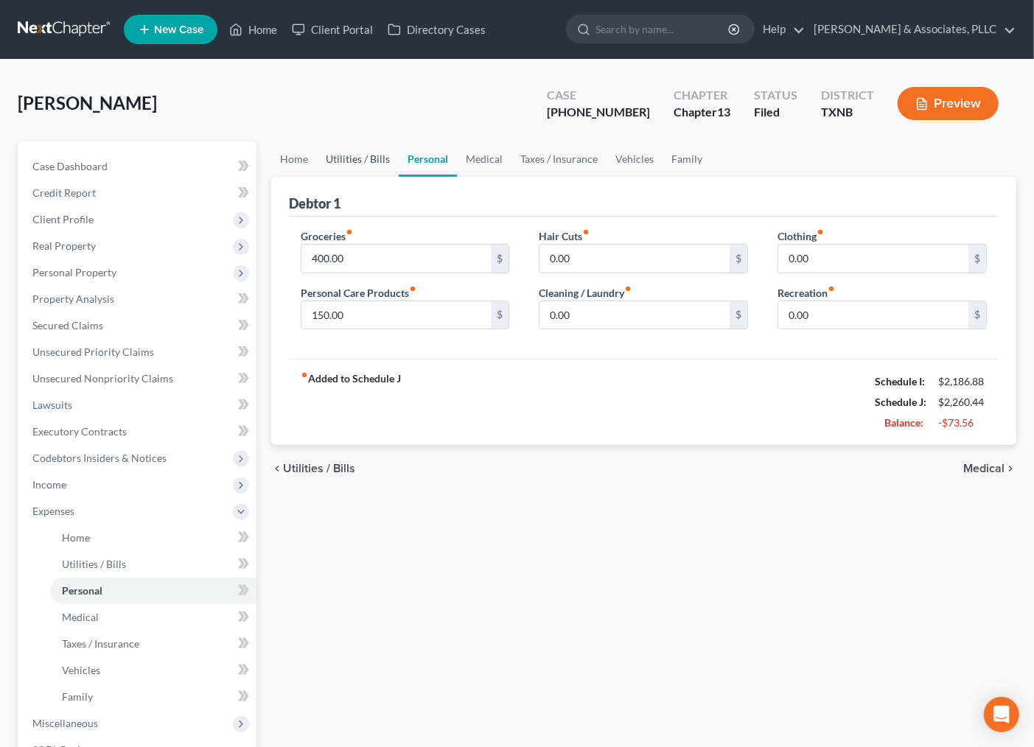
click at [366, 155] on link "Utilities / Bills" at bounding box center [358, 159] width 82 height 35
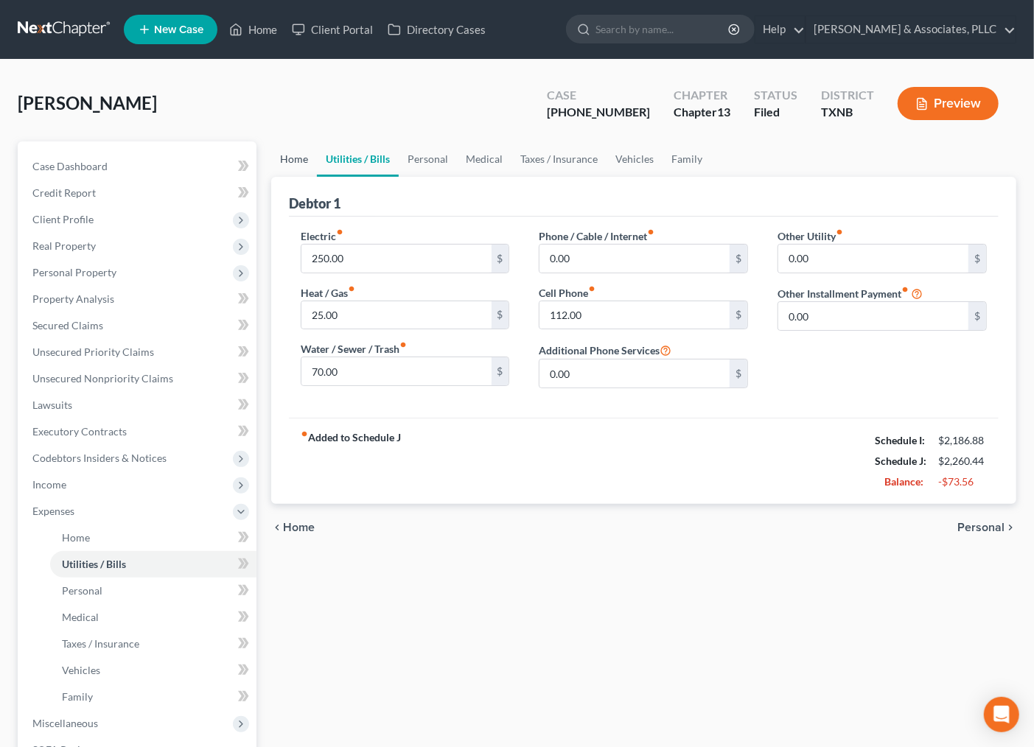
click at [310, 161] on link "Home" at bounding box center [294, 159] width 46 height 35
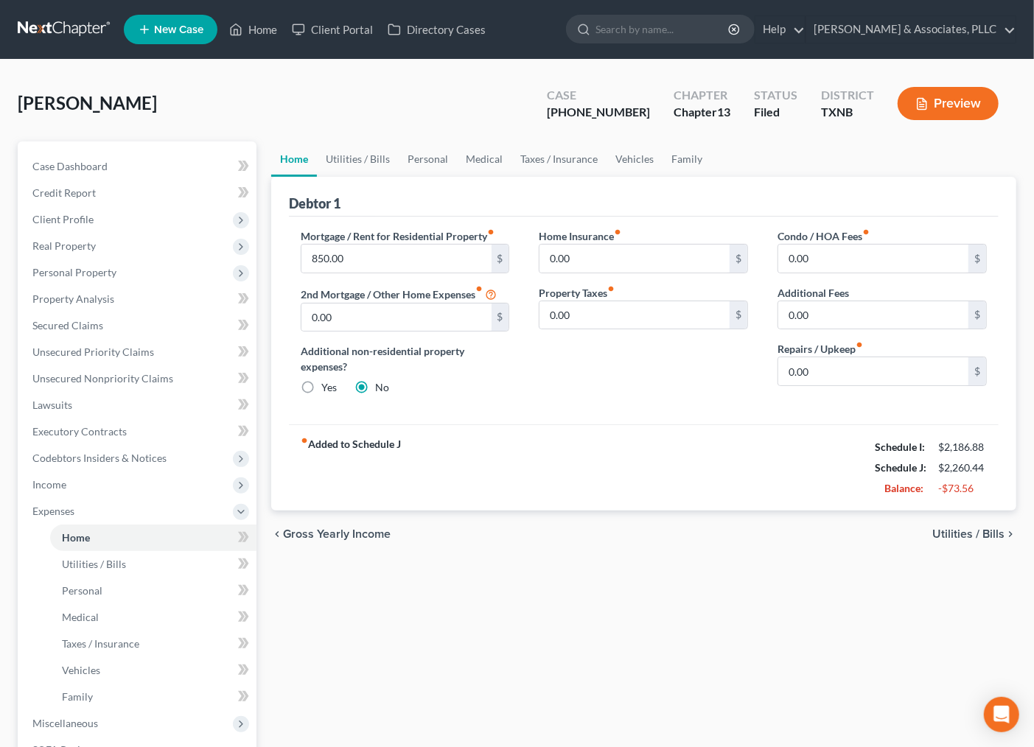
drag, startPoint x: 579, startPoint y: 445, endPoint x: 924, endPoint y: 504, distance: 350.7
click at [592, 445] on div "fiber_manual_record Added to Schedule J Schedule I: $2,186.88 Schedule J: $2,26…" at bounding box center [644, 468] width 710 height 86
click at [959, 534] on span "Utilities / Bills" at bounding box center [969, 535] width 72 height 12
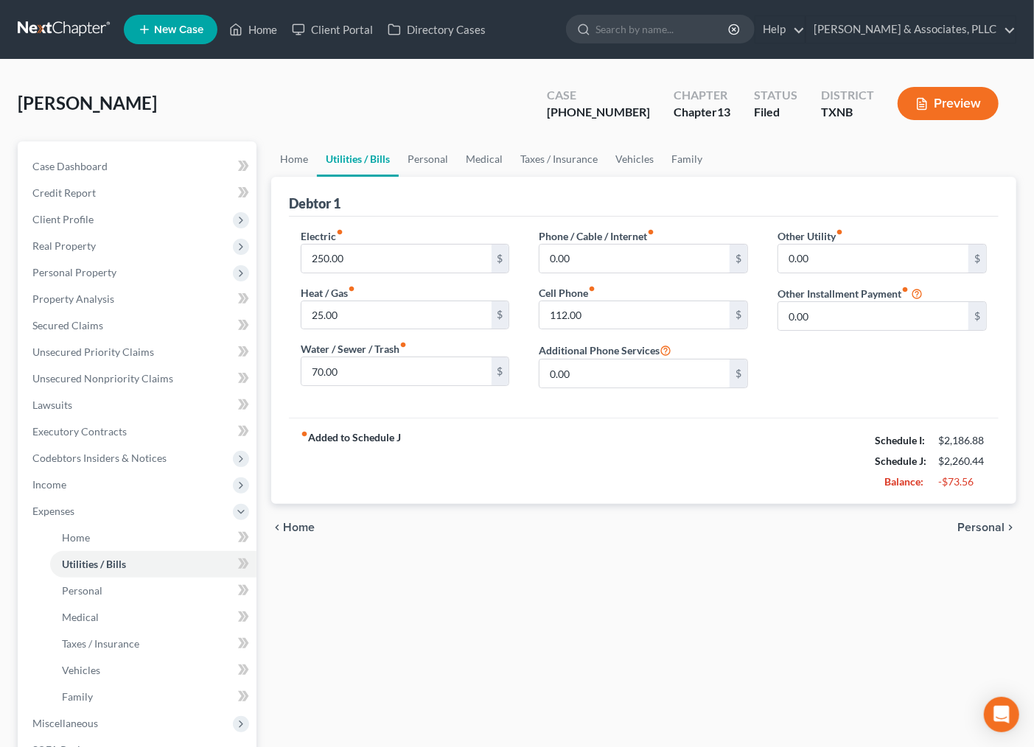
click at [959, 524] on span "Personal" at bounding box center [981, 528] width 47 height 12
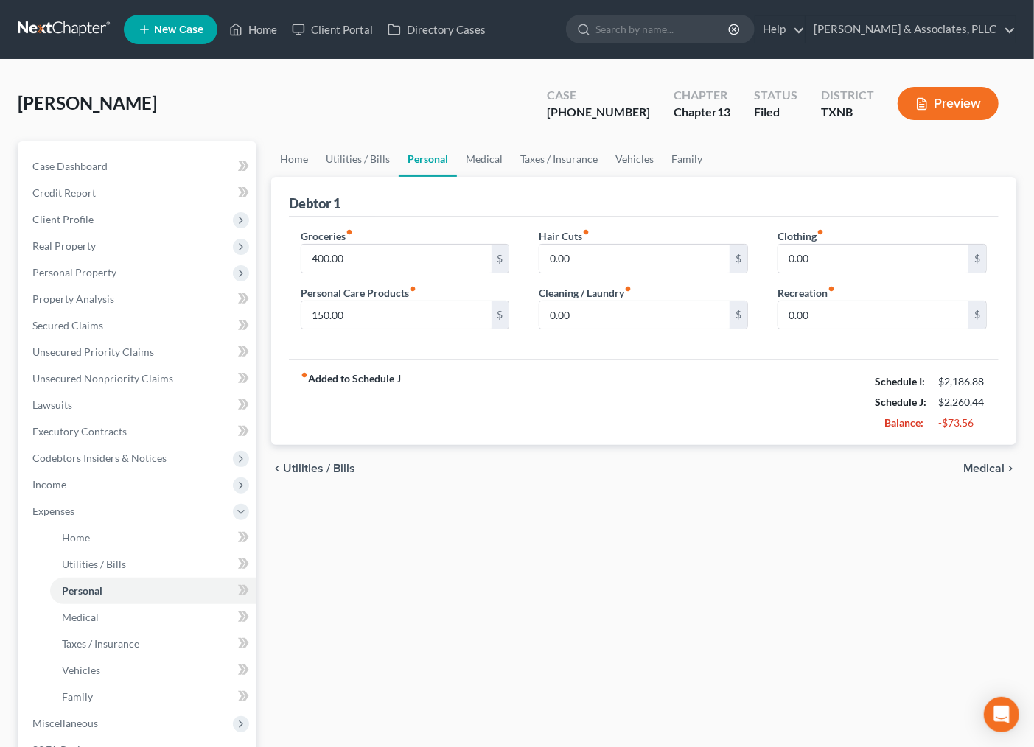
click at [984, 467] on span "Medical" at bounding box center [983, 469] width 41 height 12
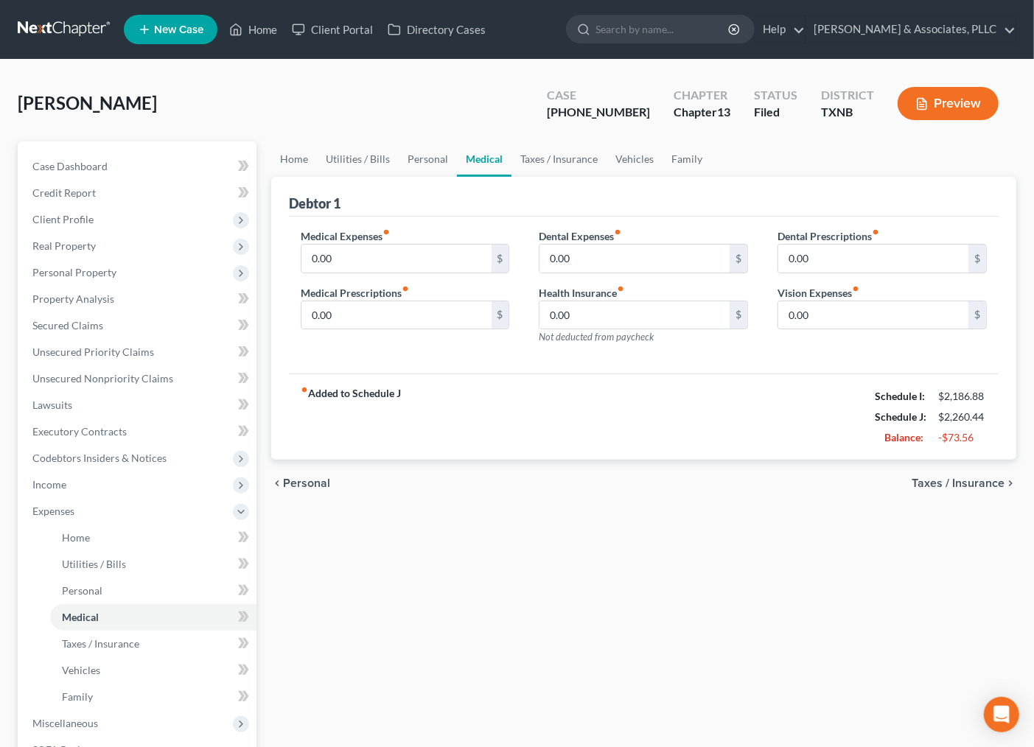
click at [963, 478] on span "Taxes / Insurance" at bounding box center [958, 484] width 93 height 12
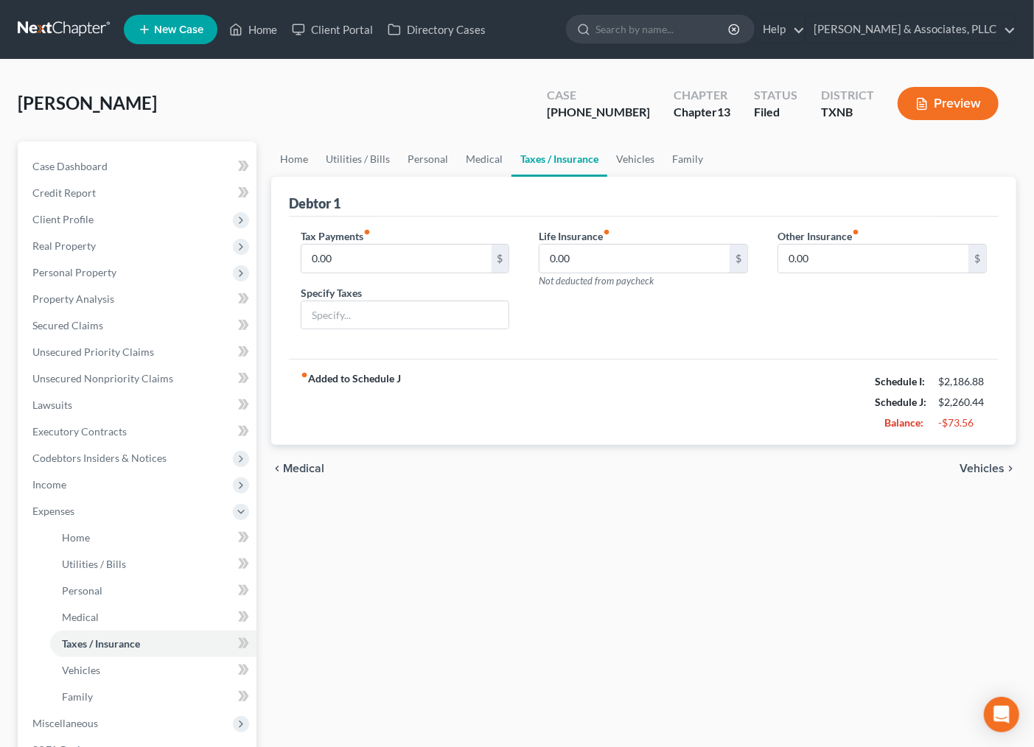
click at [963, 466] on span "Vehicles" at bounding box center [982, 469] width 45 height 12
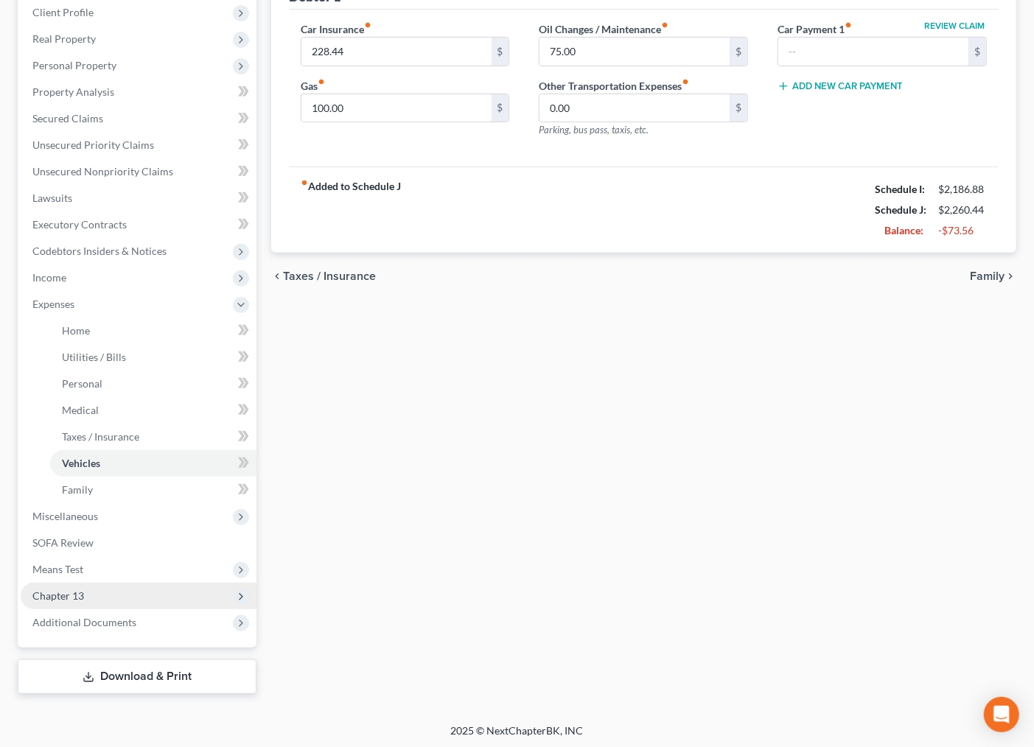
scroll to position [208, 0]
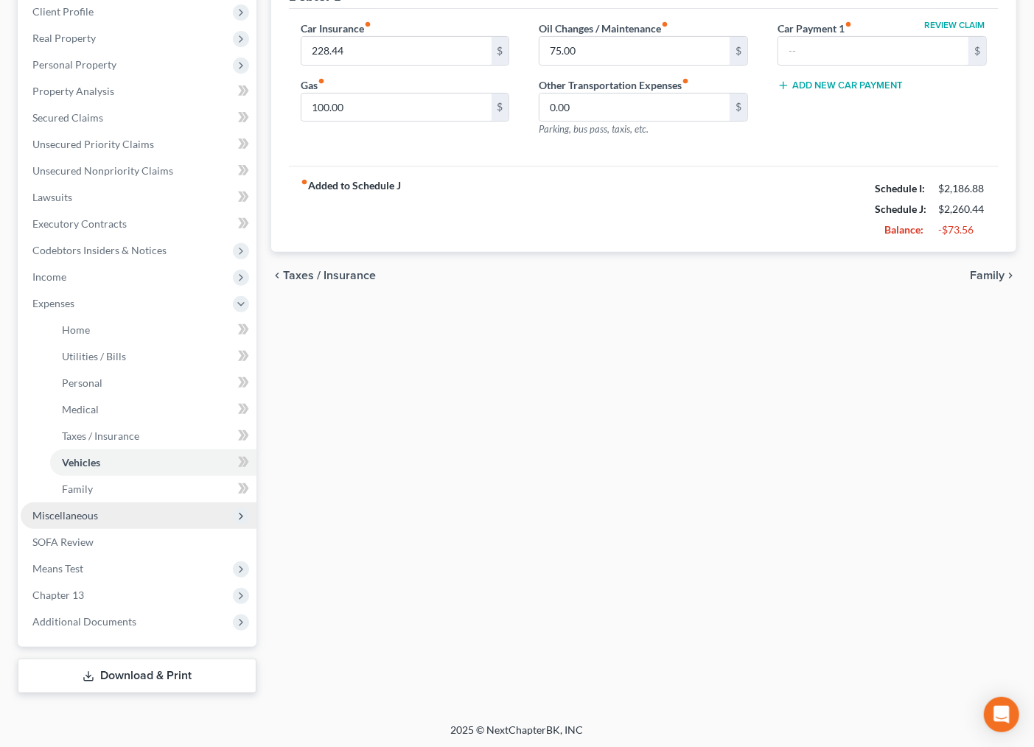
click at [105, 525] on span "Miscellaneous" at bounding box center [139, 516] width 236 height 27
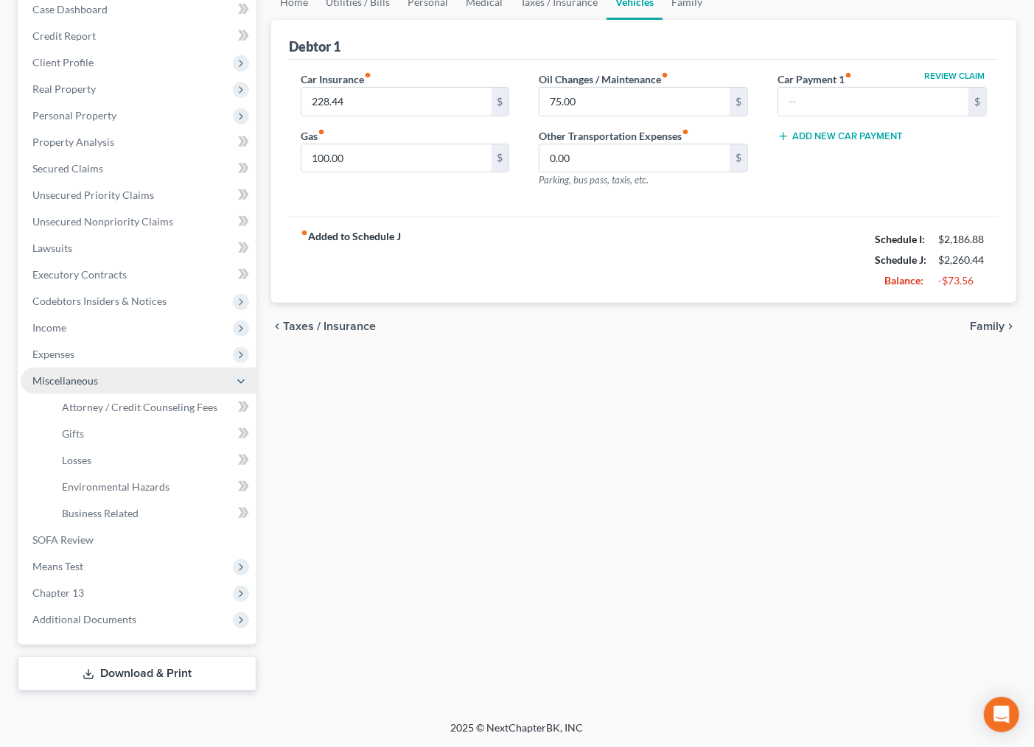
scroll to position [155, 0]
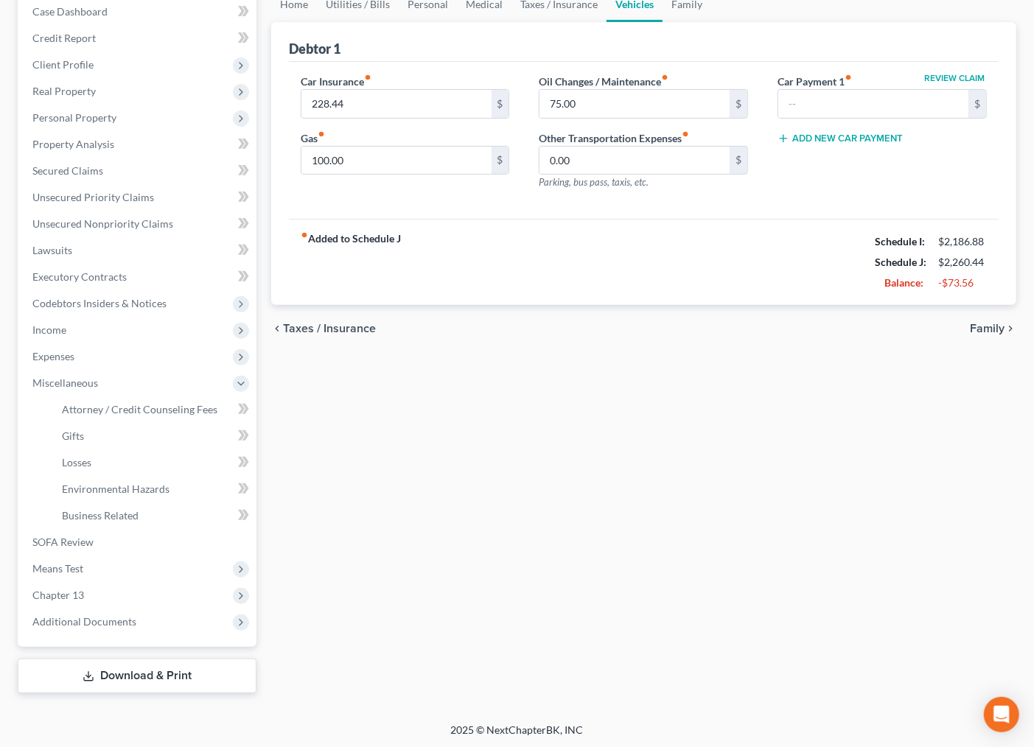
drag, startPoint x: 215, startPoint y: 344, endPoint x: 394, endPoint y: 585, distance: 299.3
click at [372, 560] on div "Petition Navigation Case Dashboard Payments Invoices Payments Payments Credit R…" at bounding box center [517, 340] width 1014 height 707
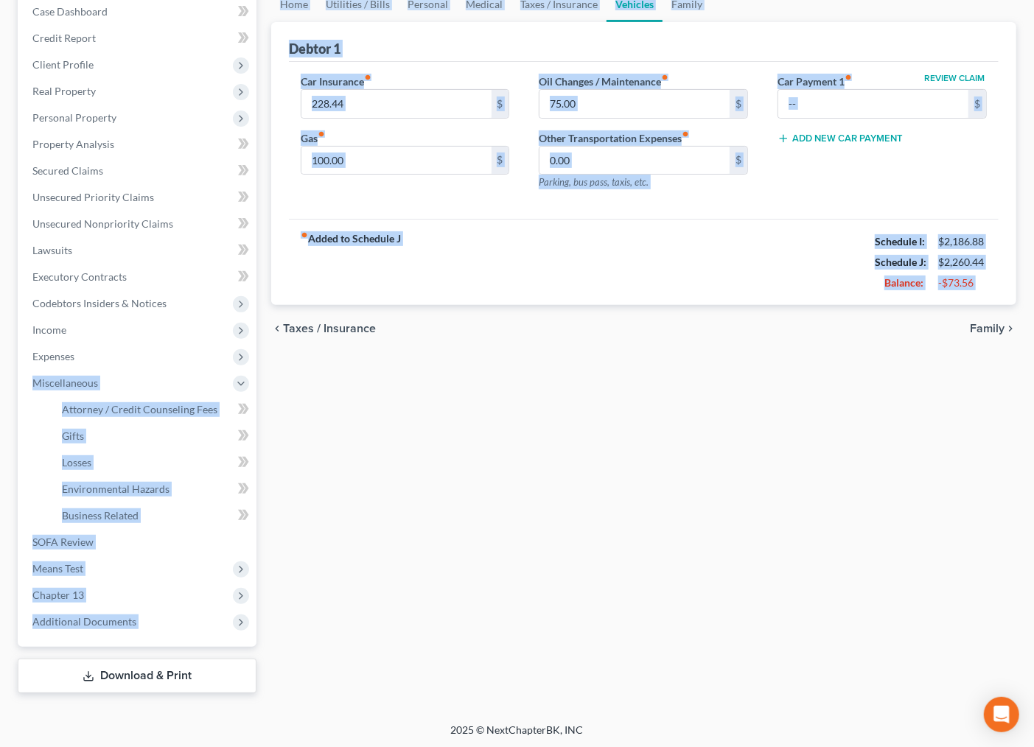
click at [885, 422] on div "Home Utilities / Bills Personal Medical Taxes / Insurance Vehicles Family Debto…" at bounding box center [644, 340] width 760 height 707
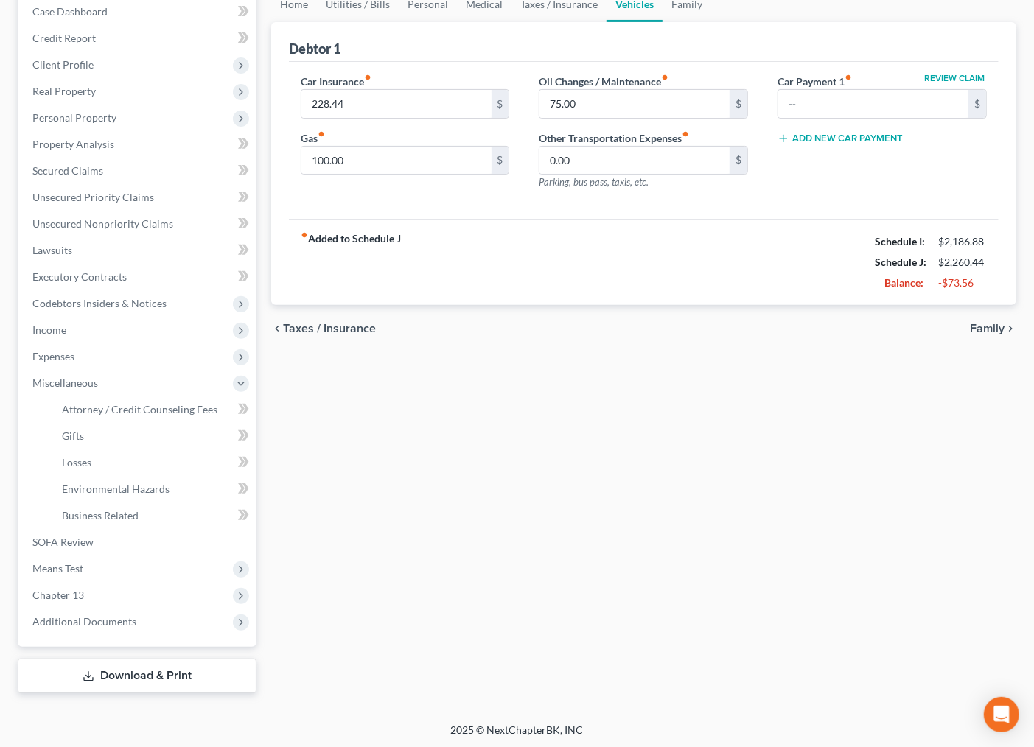
click at [526, 461] on div "Home Utilities / Bills Personal Medical Taxes / Insurance Vehicles Family Debto…" at bounding box center [644, 340] width 760 height 707
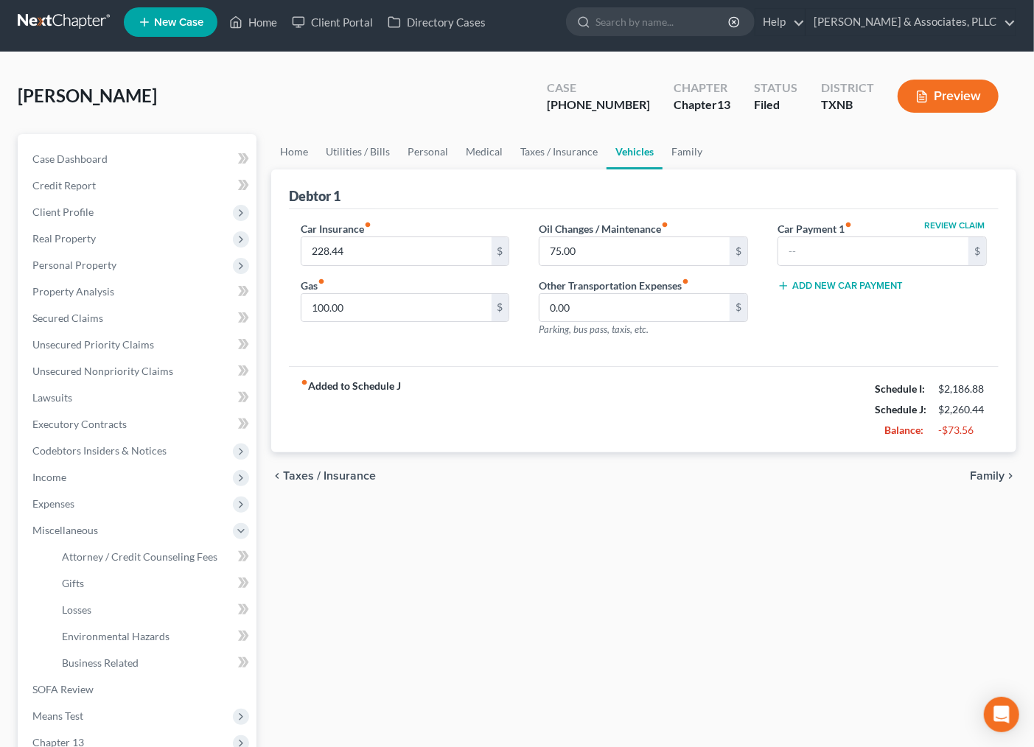
scroll to position [0, 0]
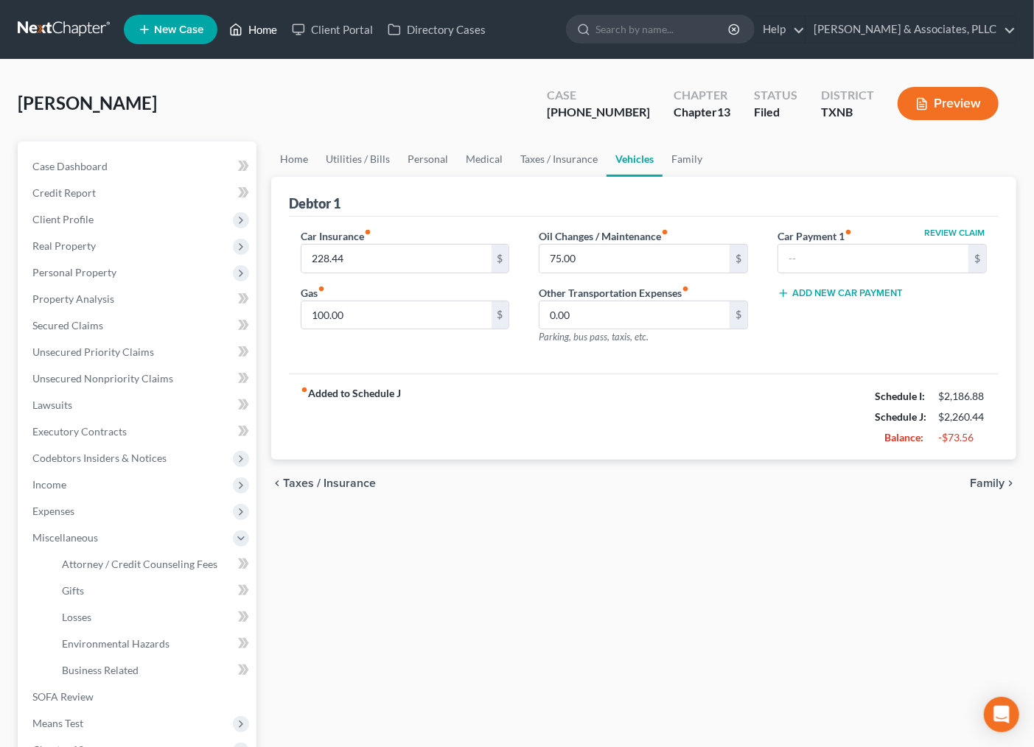
click at [259, 24] on link "Home" at bounding box center [253, 29] width 63 height 27
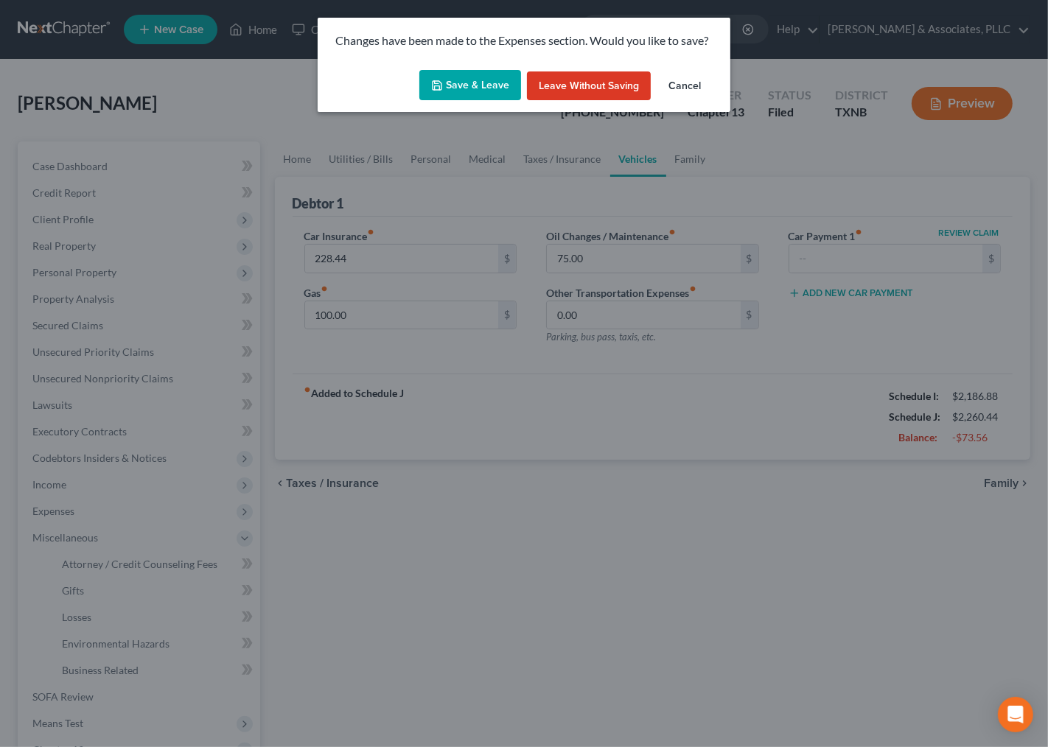
click at [485, 87] on button "Save & Leave" at bounding box center [470, 85] width 102 height 31
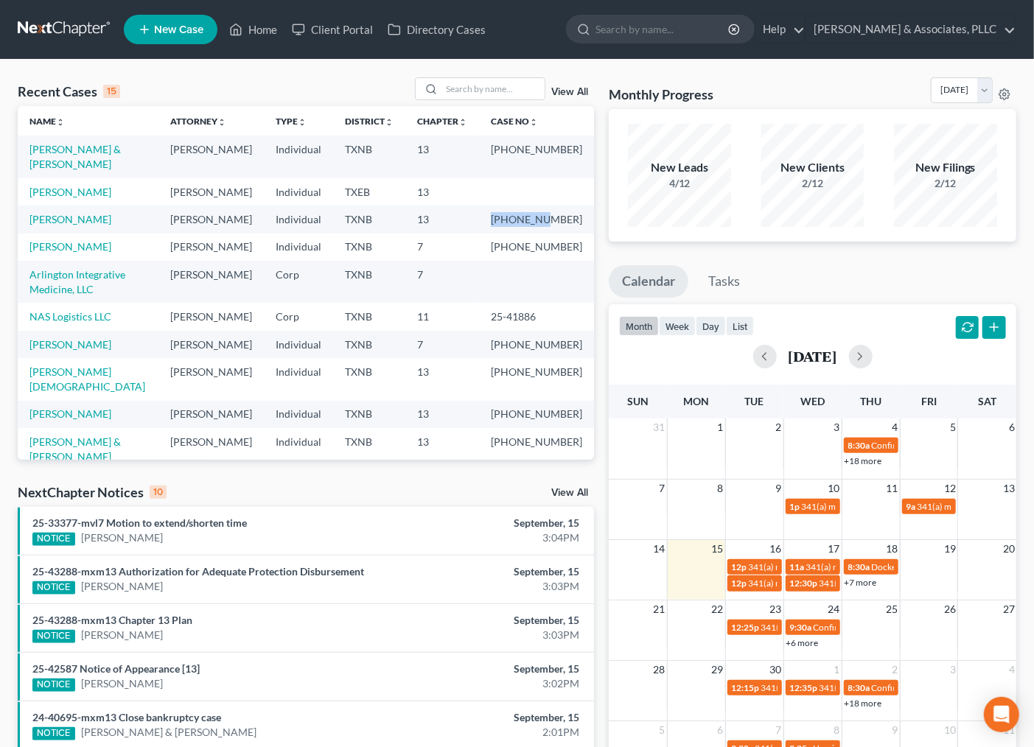
drag, startPoint x: 510, startPoint y: 234, endPoint x: 572, endPoint y: 234, distance: 61.9
click at [572, 233] on td "25-43288-13" at bounding box center [536, 219] width 115 height 27
copy td "25-43288-"
click at [470, 98] on input "search" at bounding box center [493, 88] width 103 height 21
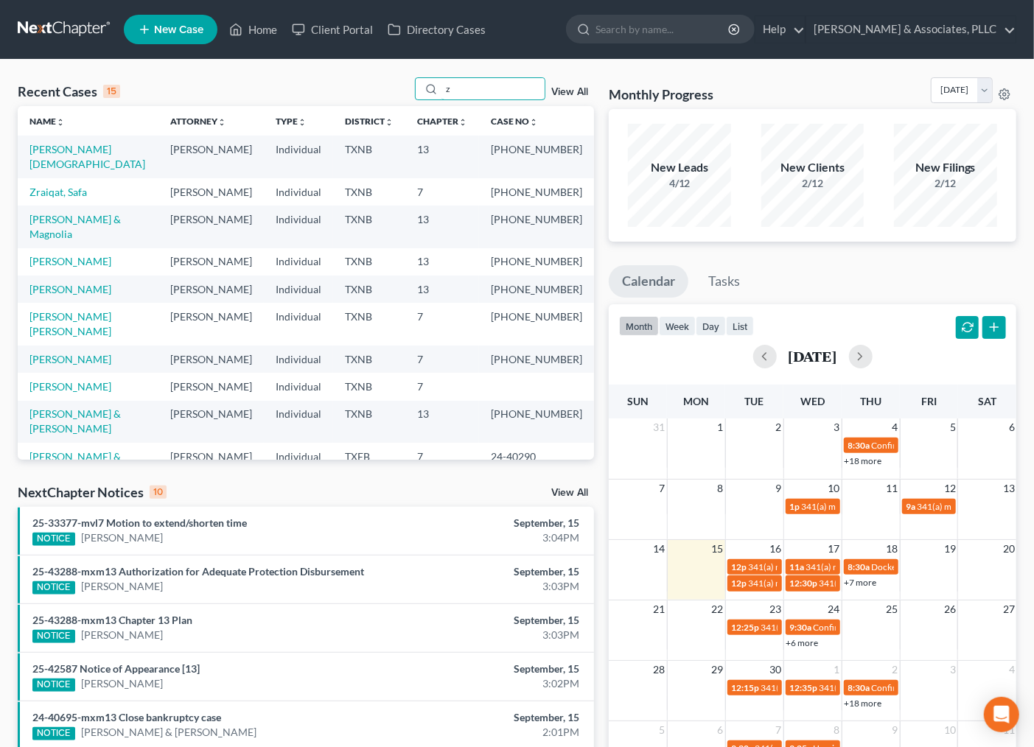
type input "z"
click at [365, 78] on div "Recent Cases 15 z View All" at bounding box center [306, 91] width 576 height 29
click at [475, 88] on input "z" at bounding box center [493, 88] width 103 height 21
click at [42, 192] on link "Zraiqat, Safa" at bounding box center [57, 192] width 57 height 13
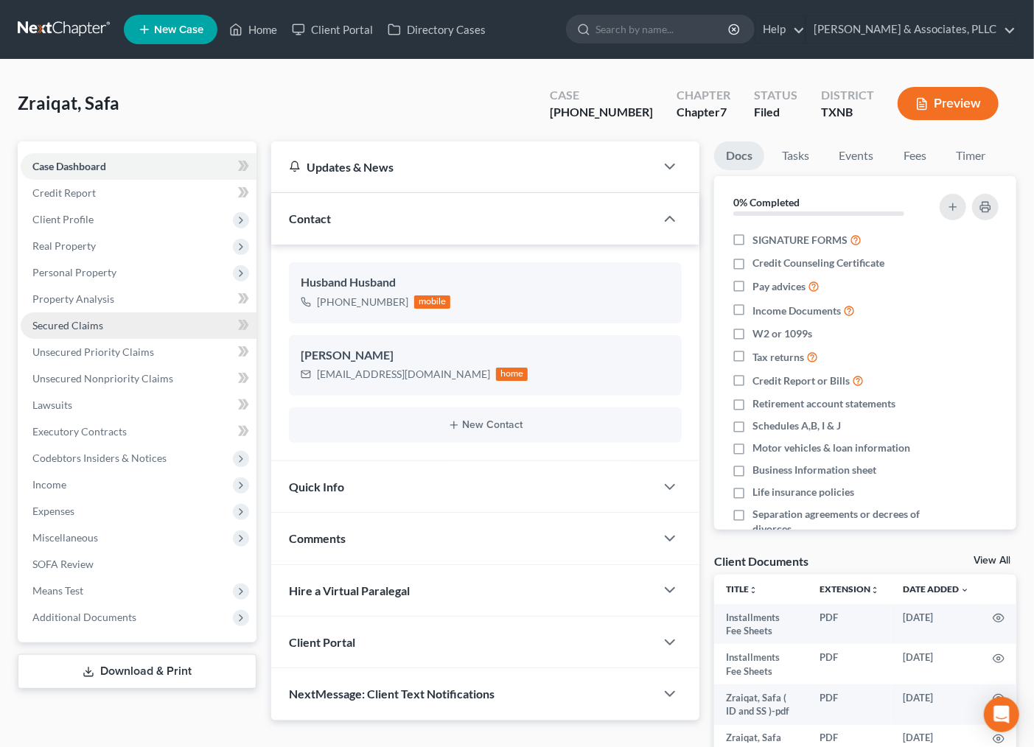
click at [97, 321] on span "Secured Claims" at bounding box center [67, 325] width 71 height 13
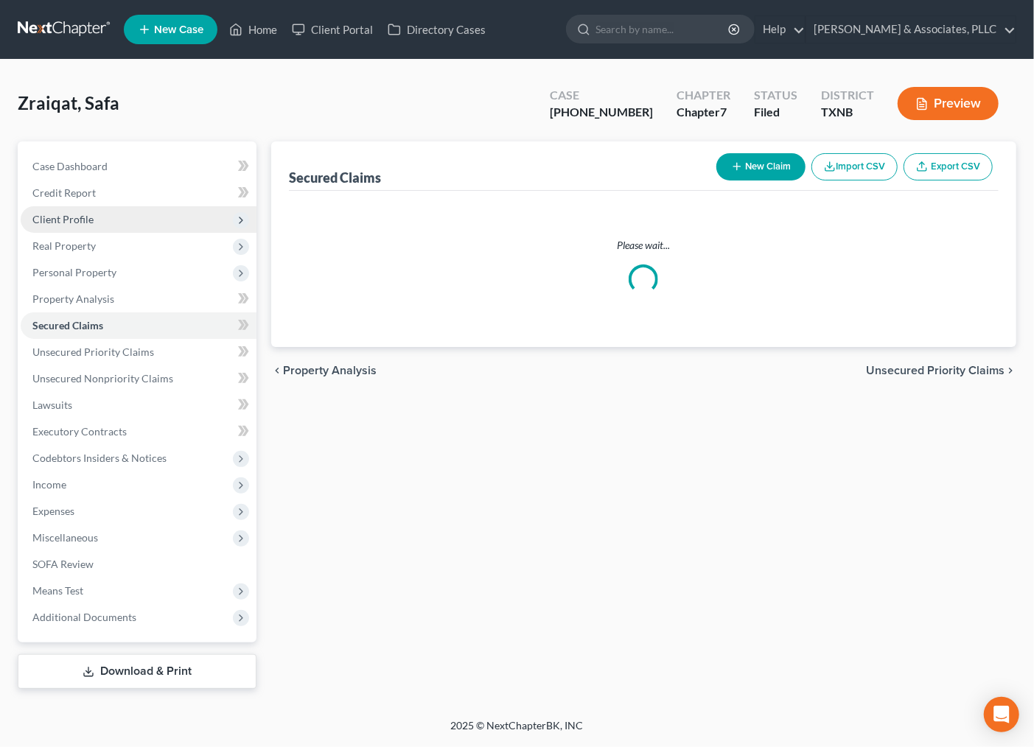
click at [84, 216] on span "Client Profile" at bounding box center [62, 219] width 61 height 13
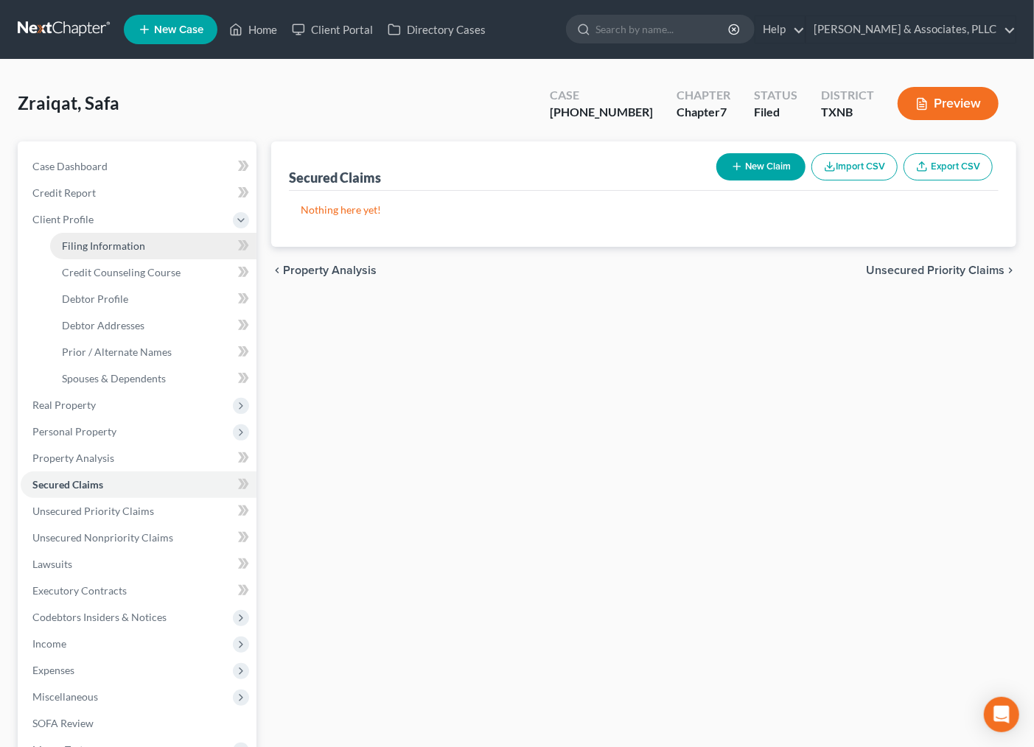
click at [108, 248] on span "Filing Information" at bounding box center [103, 246] width 83 height 13
select select "1"
select select "0"
select select "78"
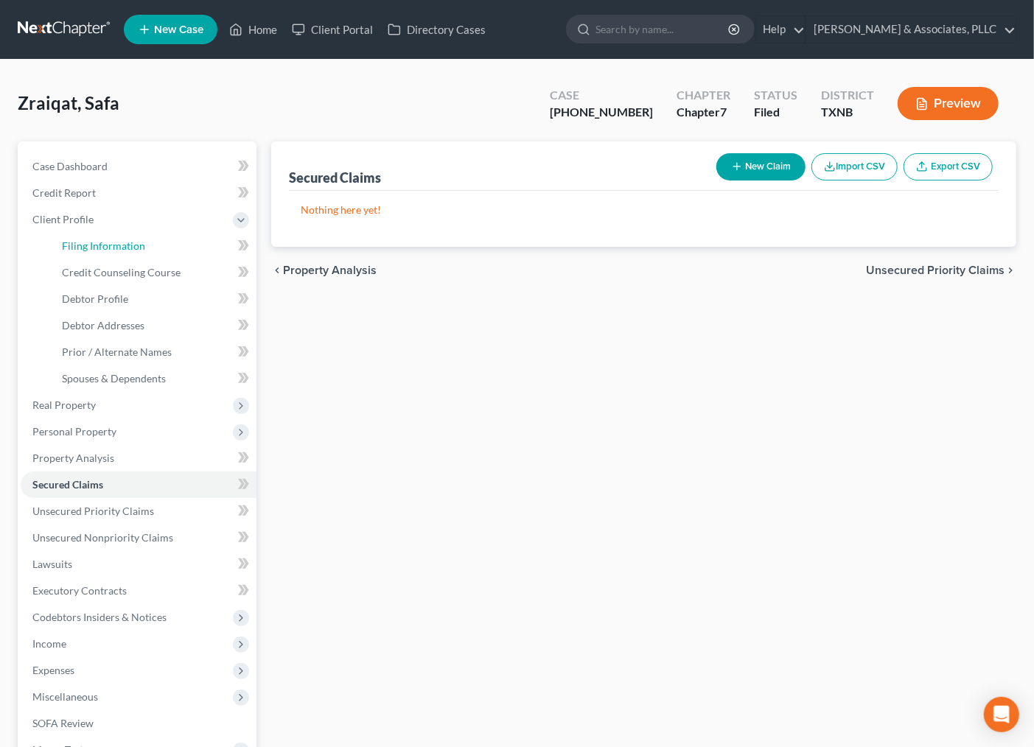
select select "0"
select select "45"
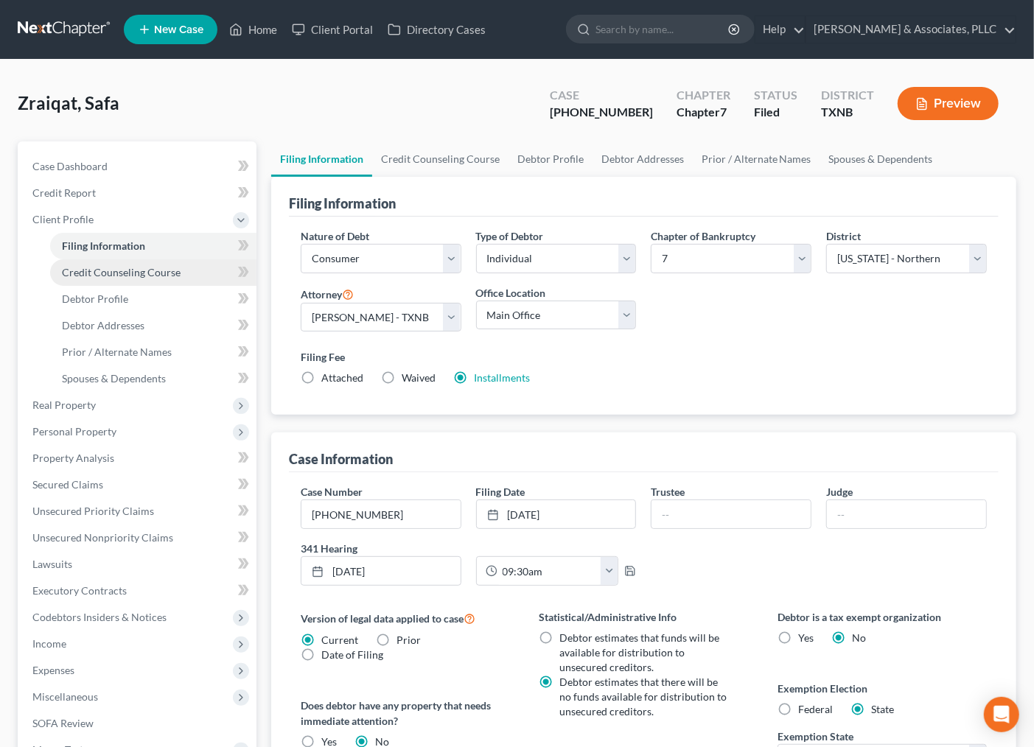
click at [109, 273] on span "Credit Counseling Course" at bounding box center [121, 272] width 119 height 13
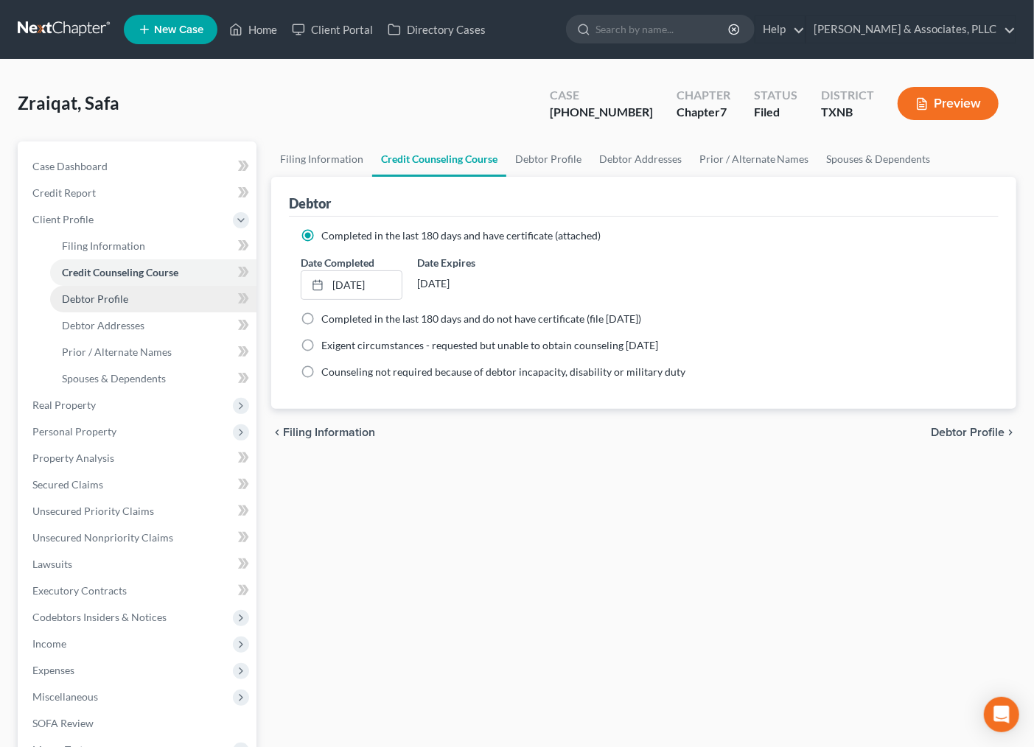
click at [100, 308] on link "Debtor Profile" at bounding box center [153, 299] width 206 height 27
select select "1"
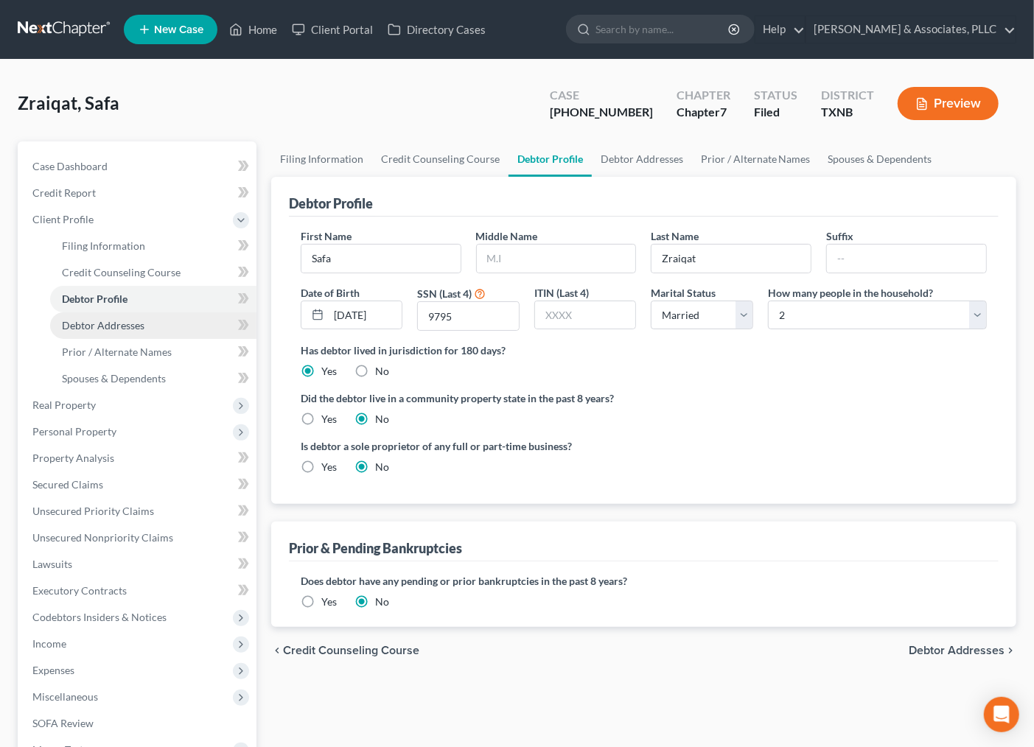
click at [93, 330] on link "Debtor Addresses" at bounding box center [153, 326] width 206 height 27
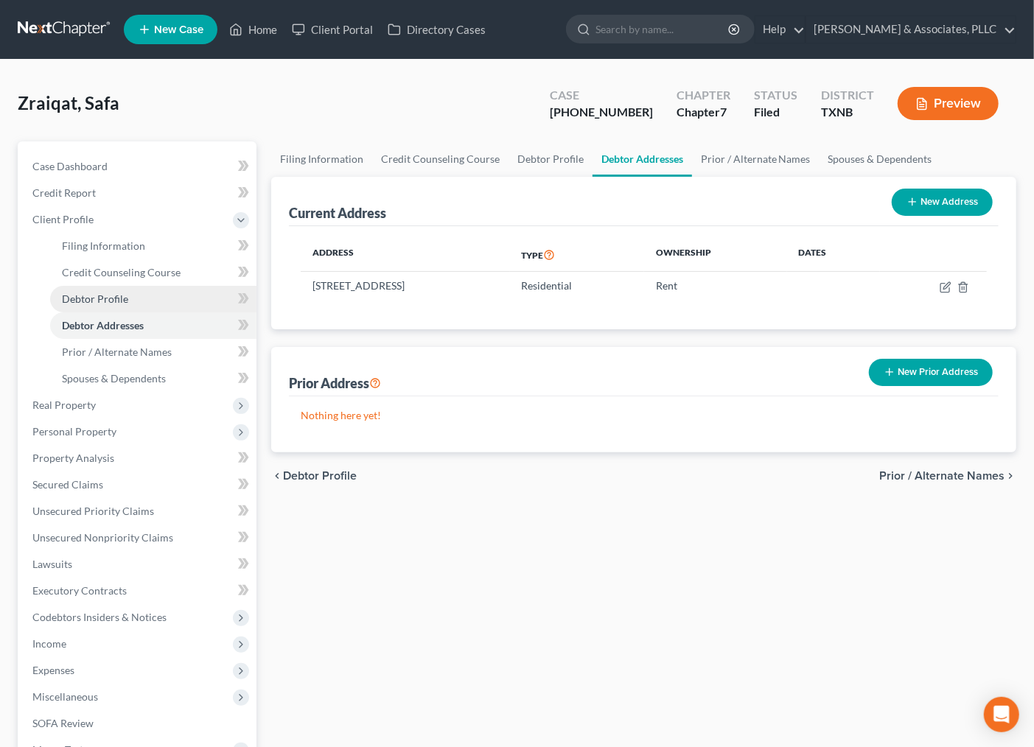
click at [97, 298] on span "Debtor Profile" at bounding box center [95, 299] width 66 height 13
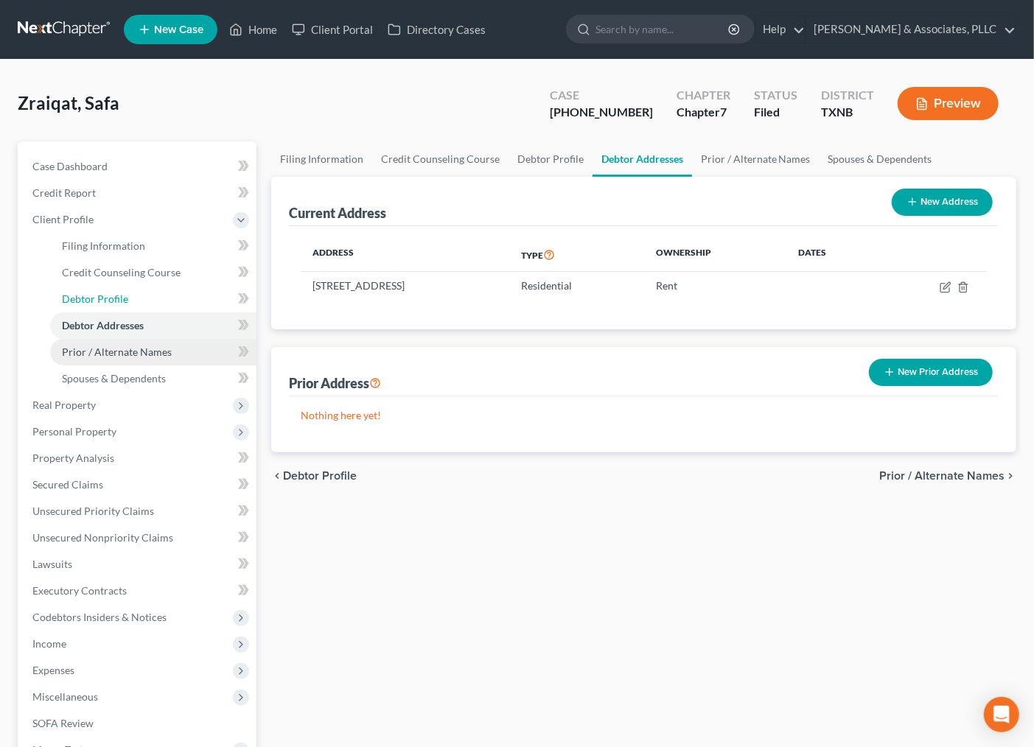
select select "1"
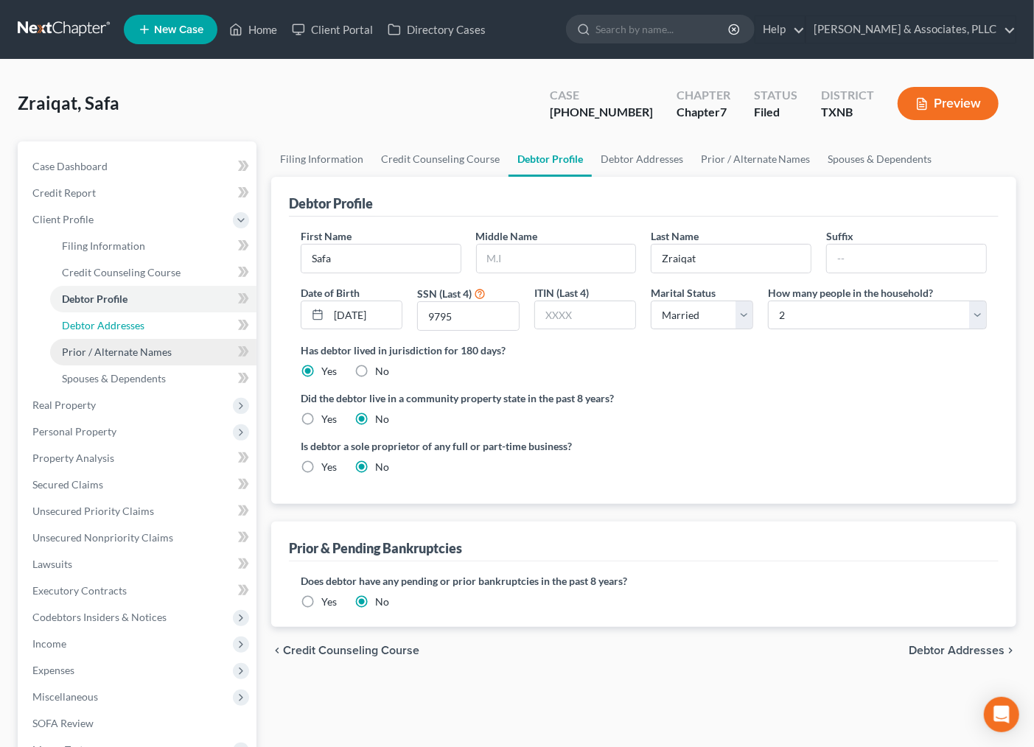
drag, startPoint x: 101, startPoint y: 318, endPoint x: 93, endPoint y: 342, distance: 24.9
click at [100, 319] on span "Debtor Addresses" at bounding box center [103, 325] width 83 height 13
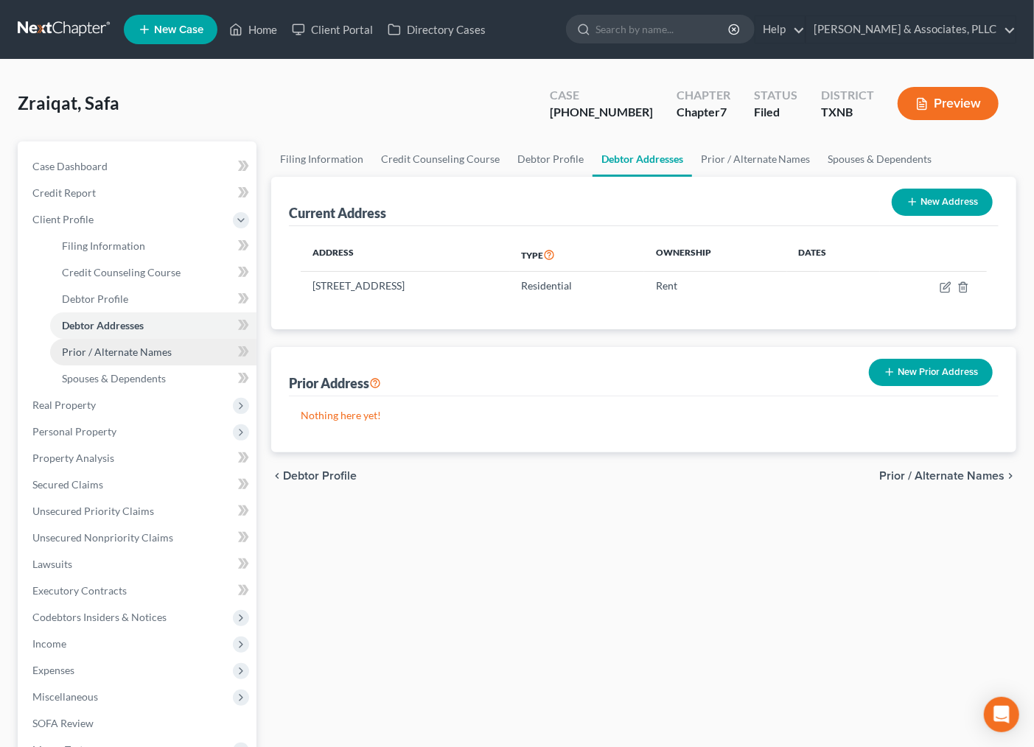
click at [93, 349] on span "Prior / Alternate Names" at bounding box center [117, 352] width 110 height 13
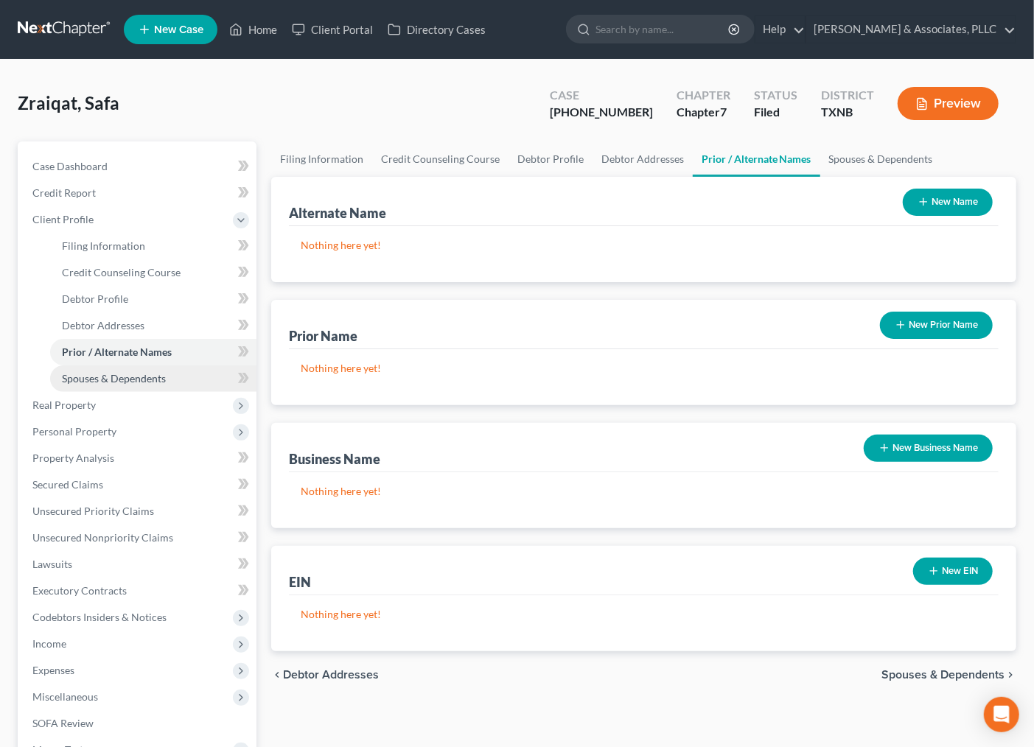
click at [97, 386] on link "Spouses & Dependents" at bounding box center [153, 379] width 206 height 27
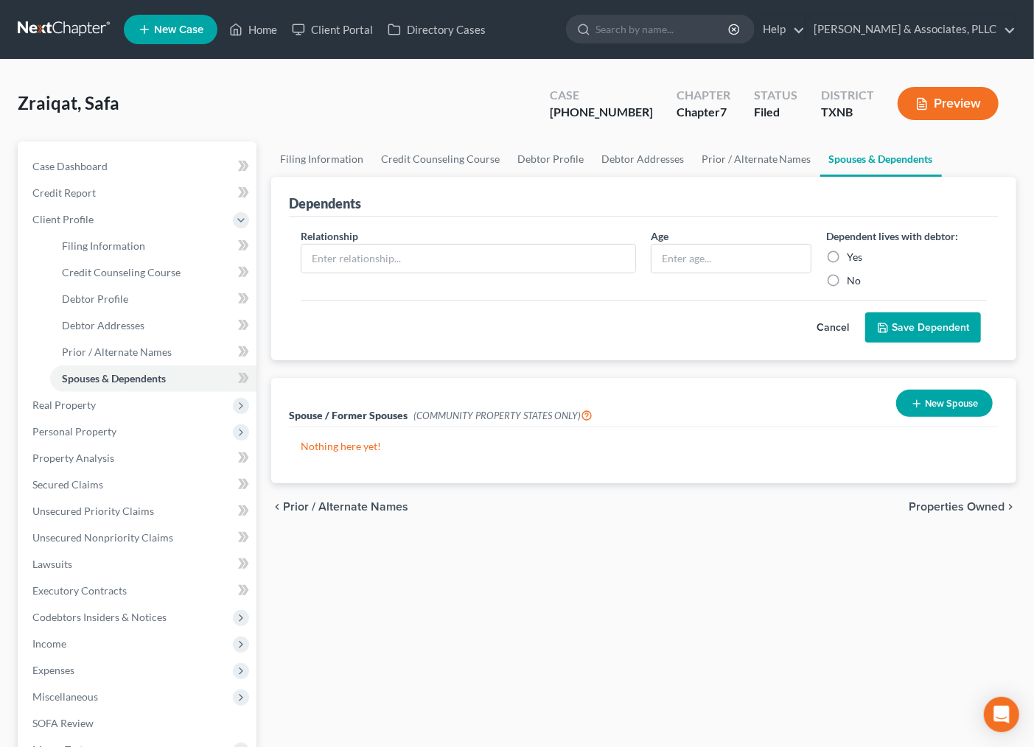
click at [913, 402] on icon "button" at bounding box center [917, 404] width 12 height 12
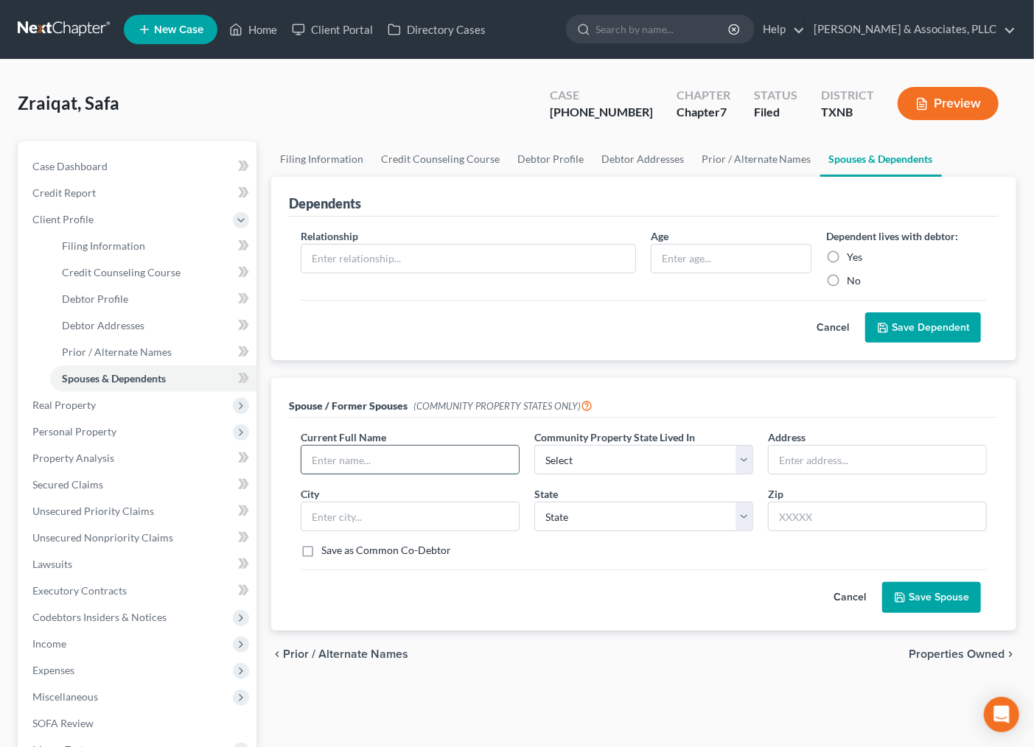
click at [367, 456] on input "text" at bounding box center [409, 460] width 217 height 28
drag, startPoint x: 367, startPoint y: 461, endPoint x: 561, endPoint y: 466, distance: 193.9
click at [407, 447] on input "Shaker Zureikat" at bounding box center [409, 460] width 217 height 28
type input "Shaker Zureikat"
click at [636, 467] on select "Select AZ CA GU ID LA NV NM PR TX WA WI" at bounding box center [643, 459] width 219 height 29
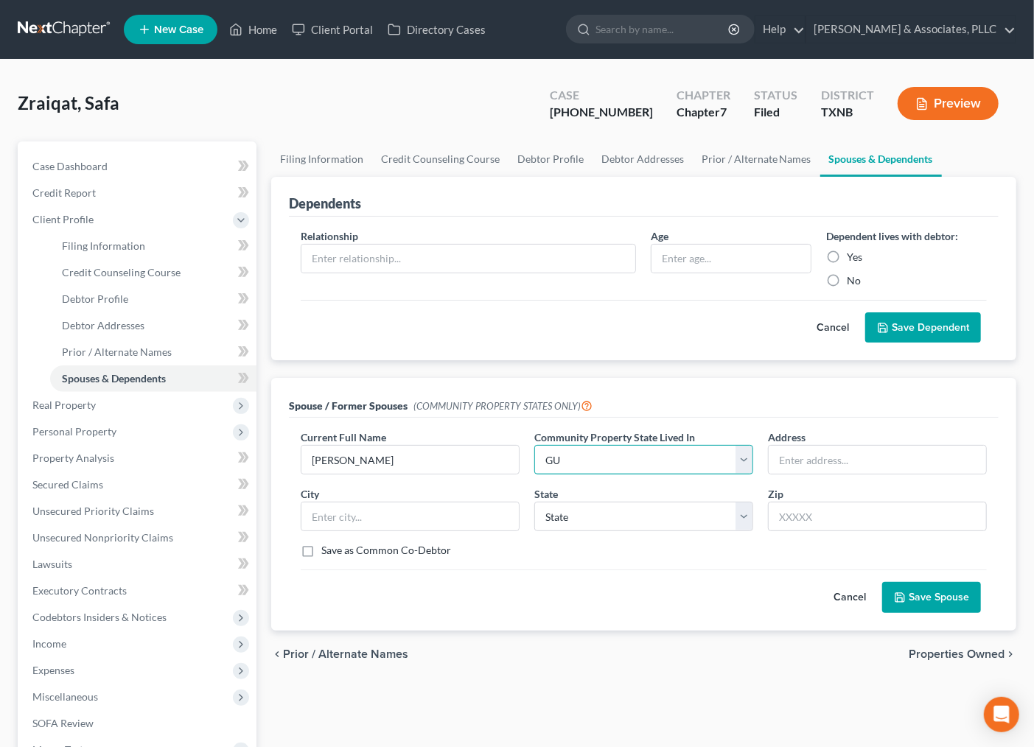
click at [534, 445] on select "Select AZ CA GU ID LA NV NM PR TX WA WI" at bounding box center [643, 459] width 219 height 29
drag, startPoint x: 579, startPoint y: 460, endPoint x: 580, endPoint y: 473, distance: 12.6
click at [579, 460] on select "Select AZ CA GU ID LA NV NM PR TX WA WI" at bounding box center [643, 459] width 219 height 29
select select "8"
click at [534, 445] on select "Select AZ CA GU ID LA NV NM PR TX WA WI" at bounding box center [643, 459] width 219 height 29
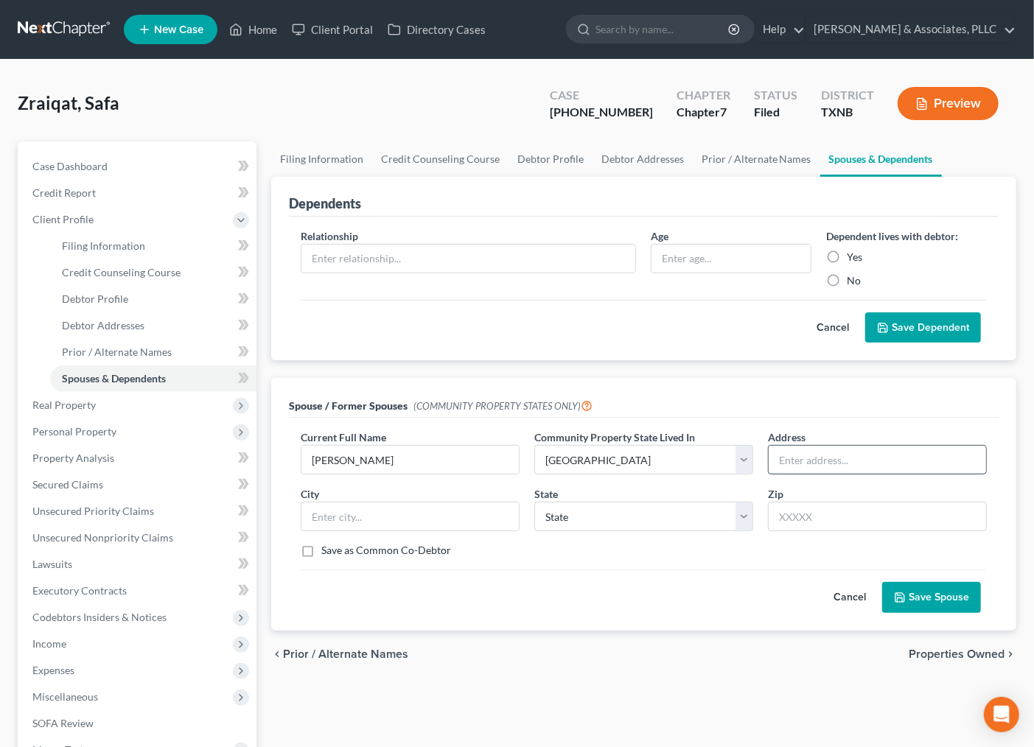
click at [797, 458] on input "text" at bounding box center [877, 460] width 217 height 28
click at [798, 459] on input "text" at bounding box center [877, 460] width 217 height 28
paste input "6728 Park Vosta Blvd Apt 2608"
type input "6728 Park Vosta Blvd Apt 2608"
click at [796, 513] on input "text" at bounding box center [877, 516] width 219 height 29
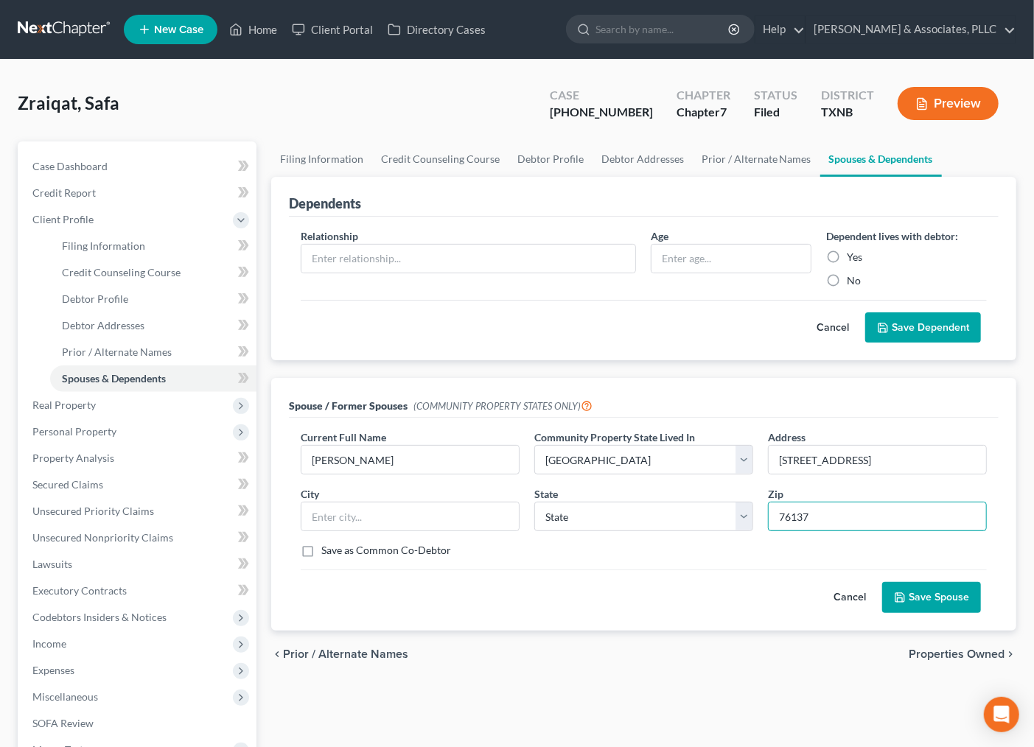
type input "76137"
click at [361, 546] on label "Save as Common Co-Debtor" at bounding box center [386, 550] width 130 height 15
click at [337, 546] on input "Save as Common Co-Debtor" at bounding box center [332, 548] width 10 height 10
checkbox input "true"
type input "Fort Worth"
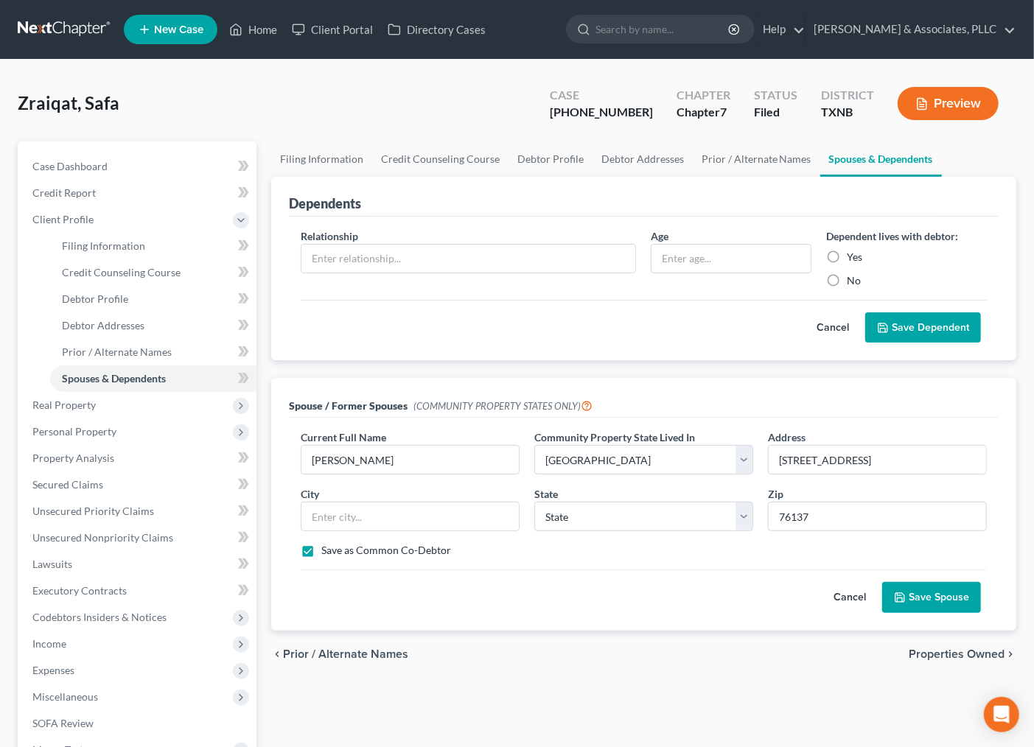
select select "45"
click at [924, 598] on button "Save Spouse" at bounding box center [931, 597] width 99 height 31
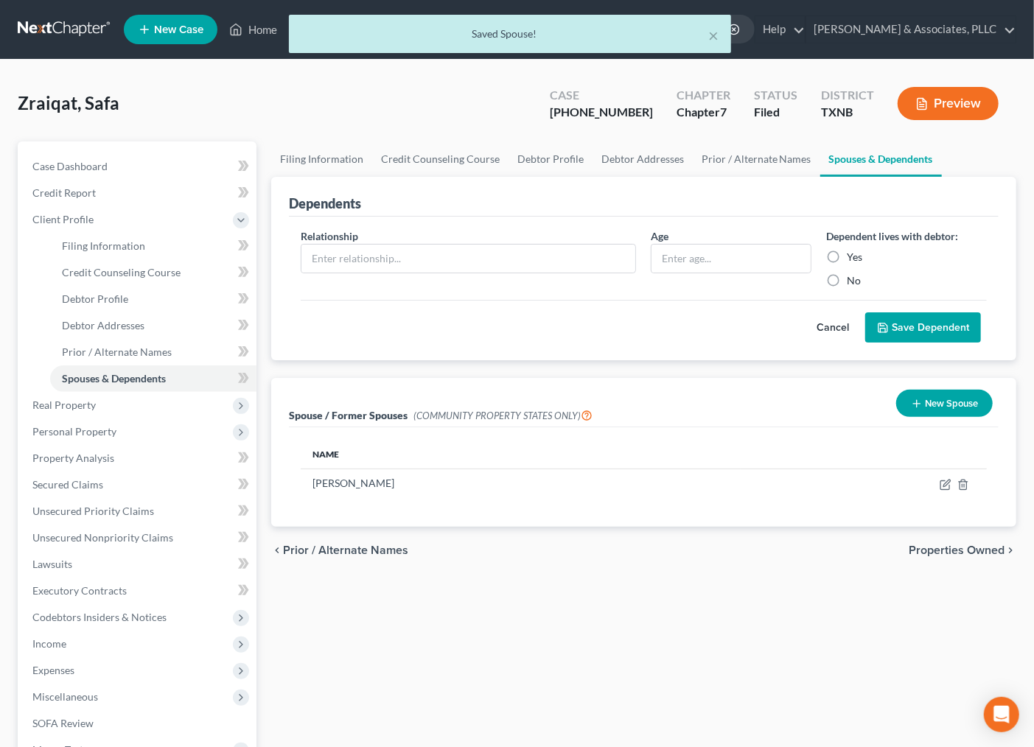
click at [935, 548] on span "Properties Owned" at bounding box center [957, 551] width 96 height 12
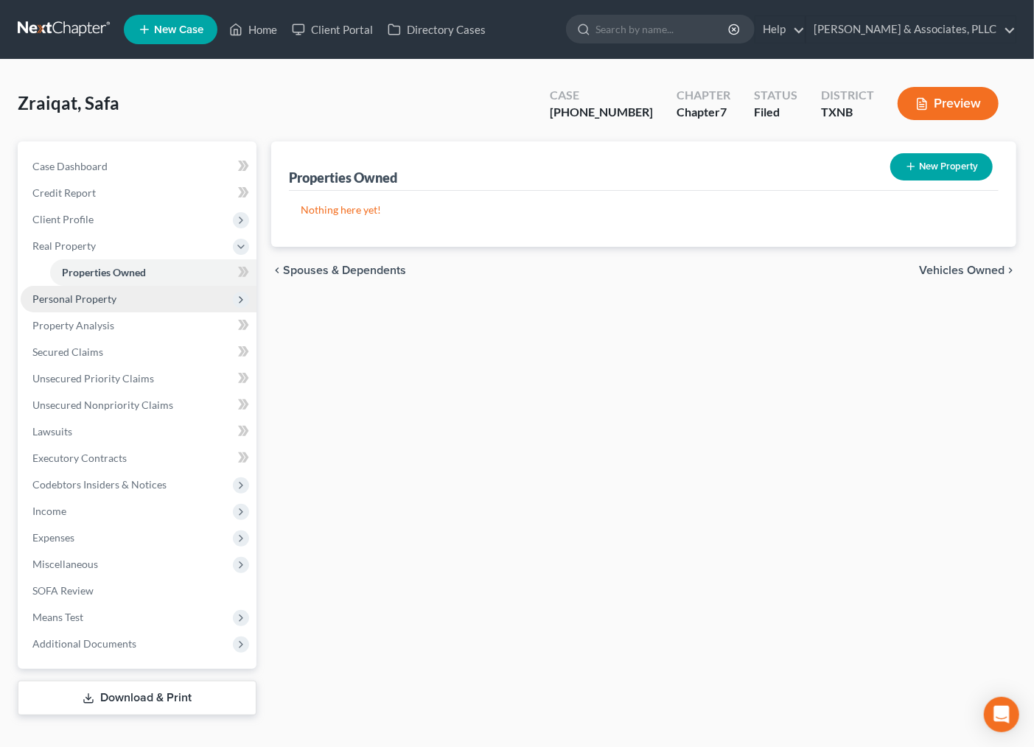
click at [88, 286] on span "Personal Property" at bounding box center [139, 299] width 236 height 27
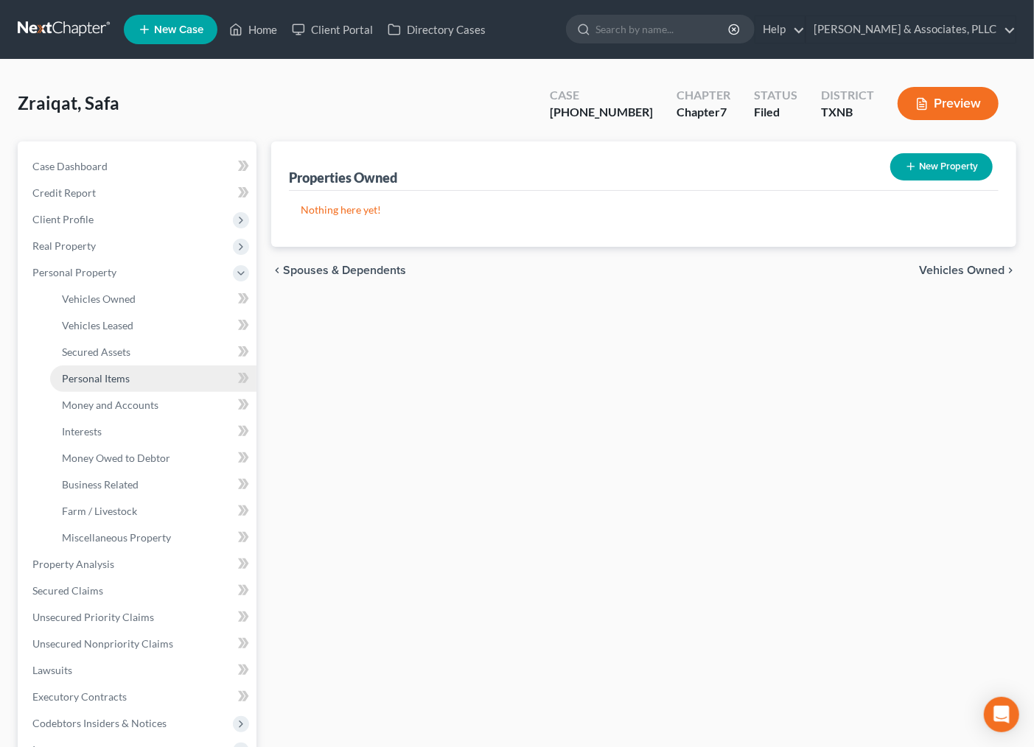
click at [114, 373] on span "Personal Items" at bounding box center [96, 378] width 68 height 13
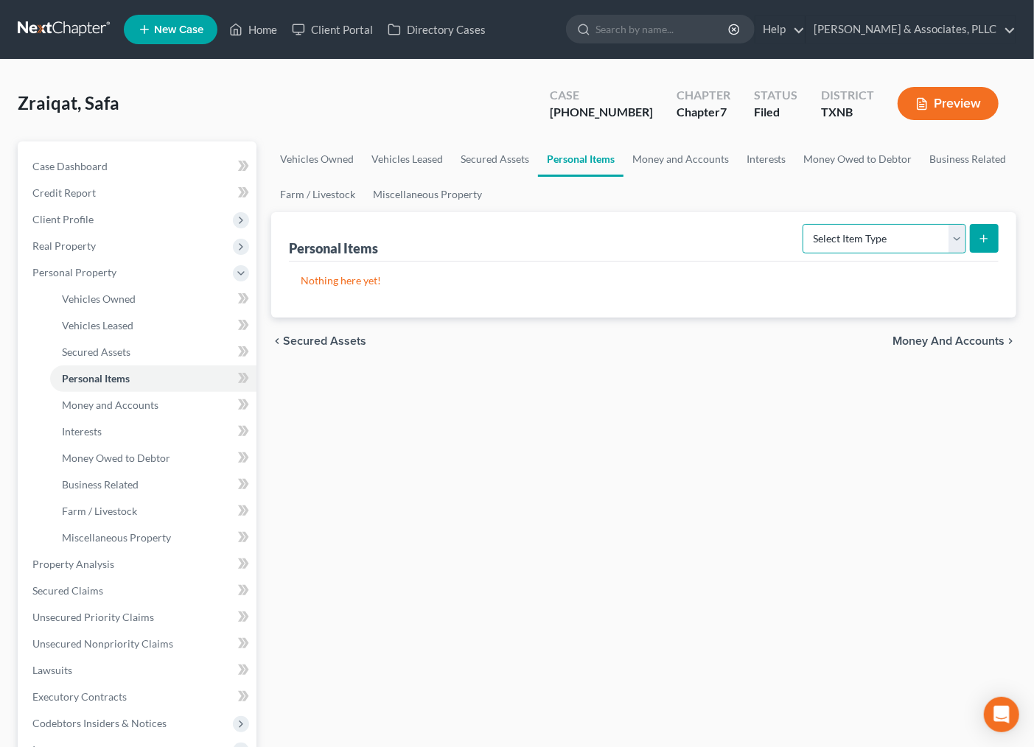
click at [908, 227] on select "Select Item Type Clothing Collectibles Of Value Electronics Firearms Household …" at bounding box center [885, 238] width 164 height 29
select select "household_goods"
click at [804, 224] on select "Select Item Type Clothing Collectibles Of Value Electronics Firearms Household …" at bounding box center [885, 238] width 164 height 29
click at [984, 237] on line "submit" at bounding box center [984, 238] width 0 height 7
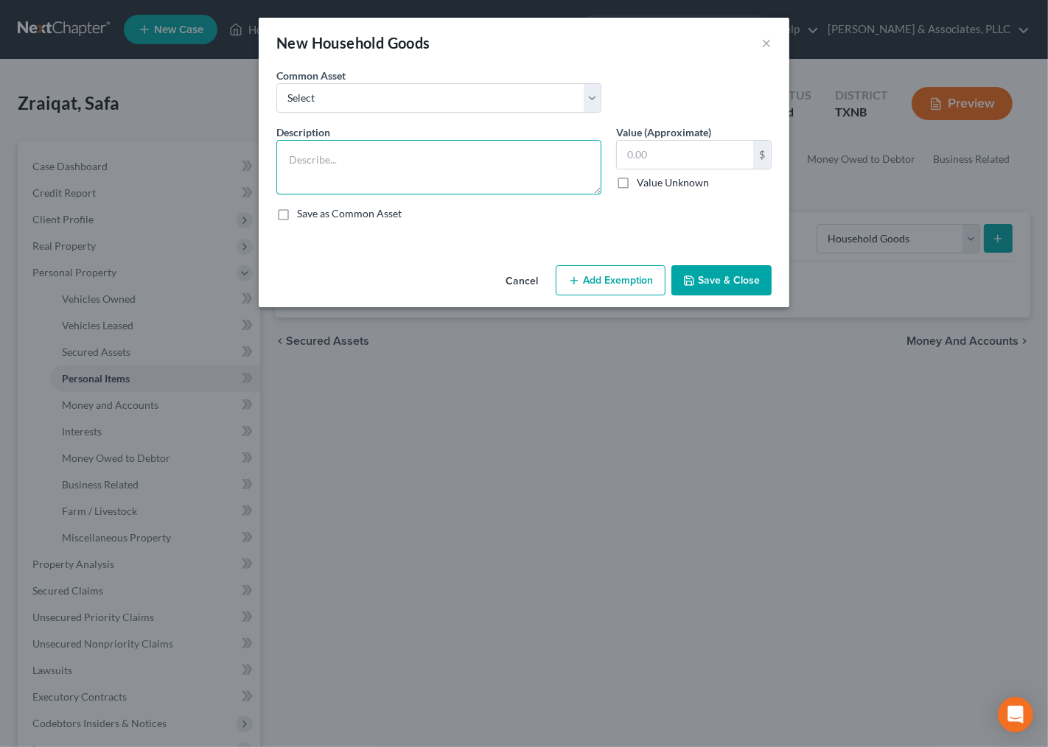
click at [346, 183] on textarea at bounding box center [438, 167] width 325 height 55
click at [430, 173] on textarea at bounding box center [438, 167] width 325 height 55
click at [624, 414] on div "New Household Goods × An exemption set must first be selected from the Filing I…" at bounding box center [524, 373] width 1048 height 747
click at [452, 158] on textarea at bounding box center [438, 167] width 325 height 55
type textarea "TV $200;"
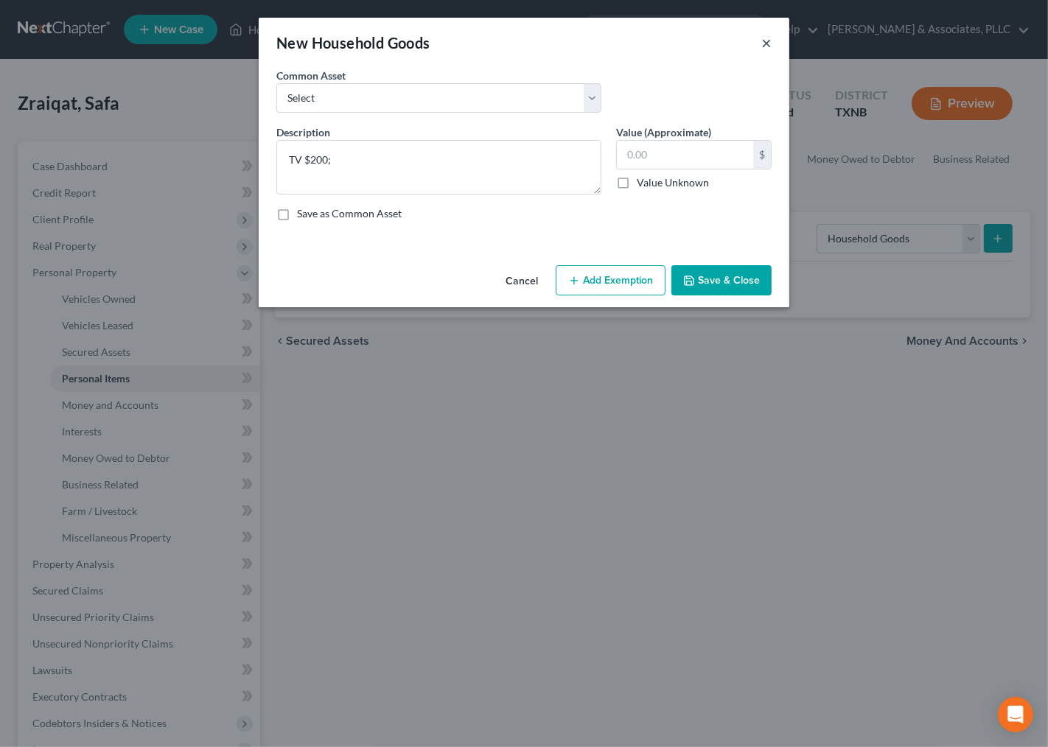
click at [764, 40] on button "×" at bounding box center [766, 43] width 10 height 18
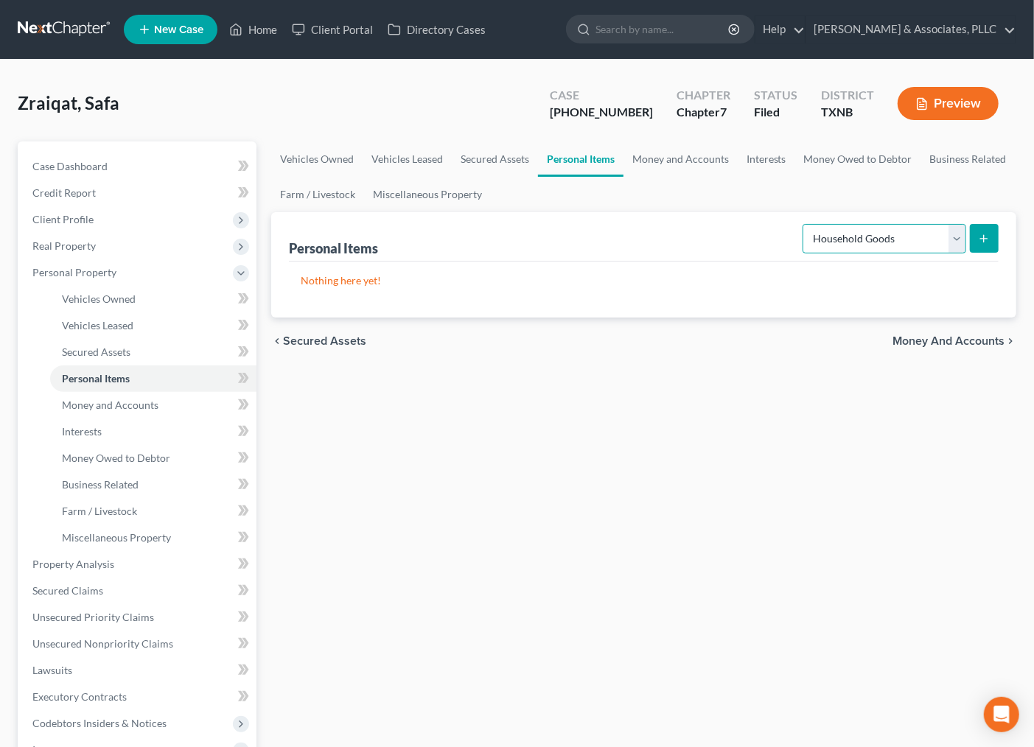
drag, startPoint x: 875, startPoint y: 239, endPoint x: 873, endPoint y: 251, distance: 12.7
click at [875, 239] on select "Select Item Type Clothing Collectibles Of Value Electronics Firearms Household …" at bounding box center [885, 238] width 164 height 29
select select "electronics"
click at [804, 224] on select "Select Item Type Clothing Collectibles Of Value Electronics Firearms Household …" at bounding box center [885, 238] width 164 height 29
click at [980, 226] on button "submit" at bounding box center [984, 238] width 29 height 29
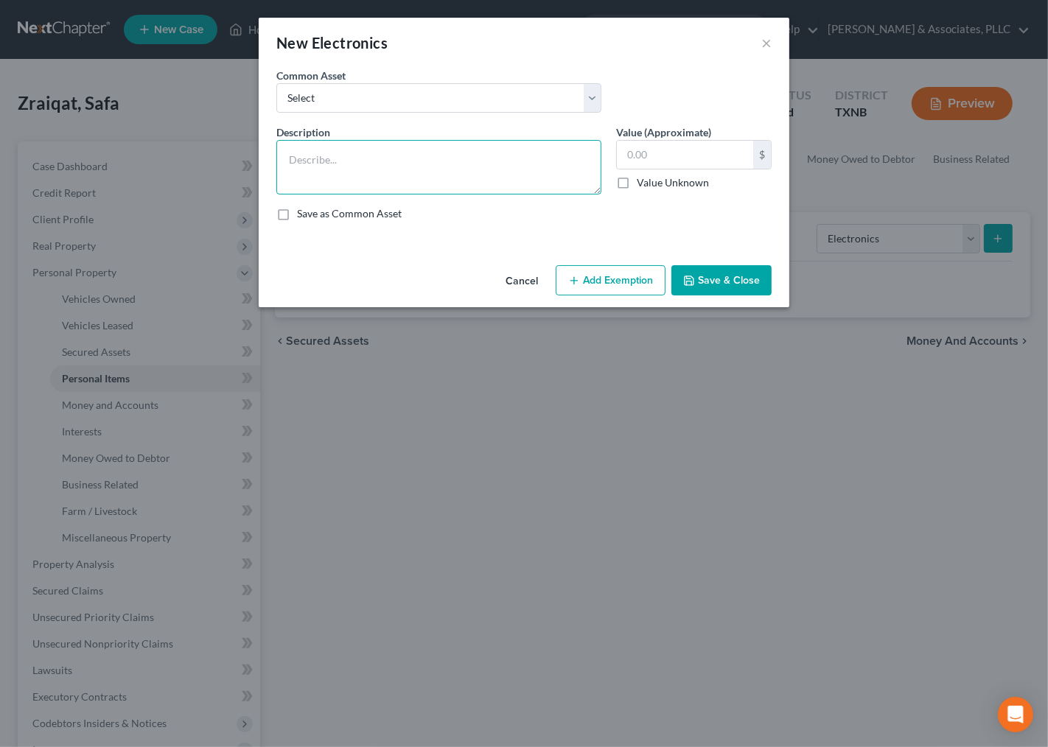
click at [443, 167] on textarea at bounding box center [438, 167] width 325 height 55
click at [420, 168] on textarea "TV $200; Printer $65;" at bounding box center [438, 167] width 325 height 55
click at [506, 166] on textarea "TV $200; Printer $65;" at bounding box center [438, 167] width 325 height 55
type textarea "TV $200; Printer $65"
click at [659, 156] on input "text" at bounding box center [685, 155] width 136 height 28
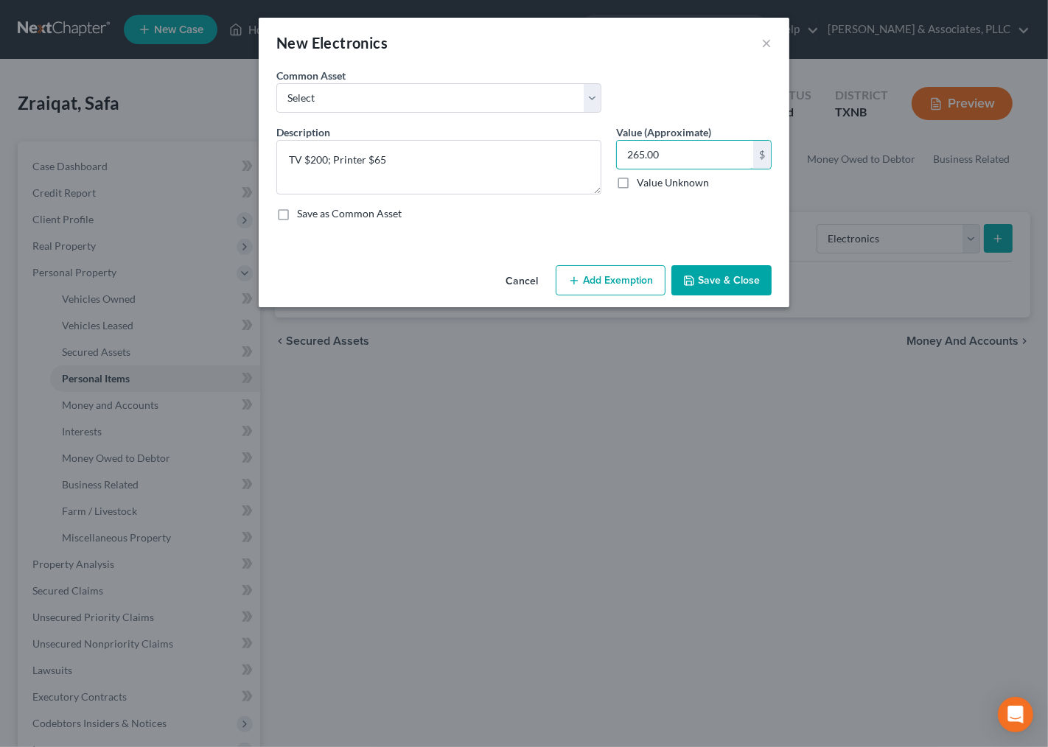
type input "265.00"
click at [712, 274] on button "Save & Close" at bounding box center [722, 280] width 100 height 31
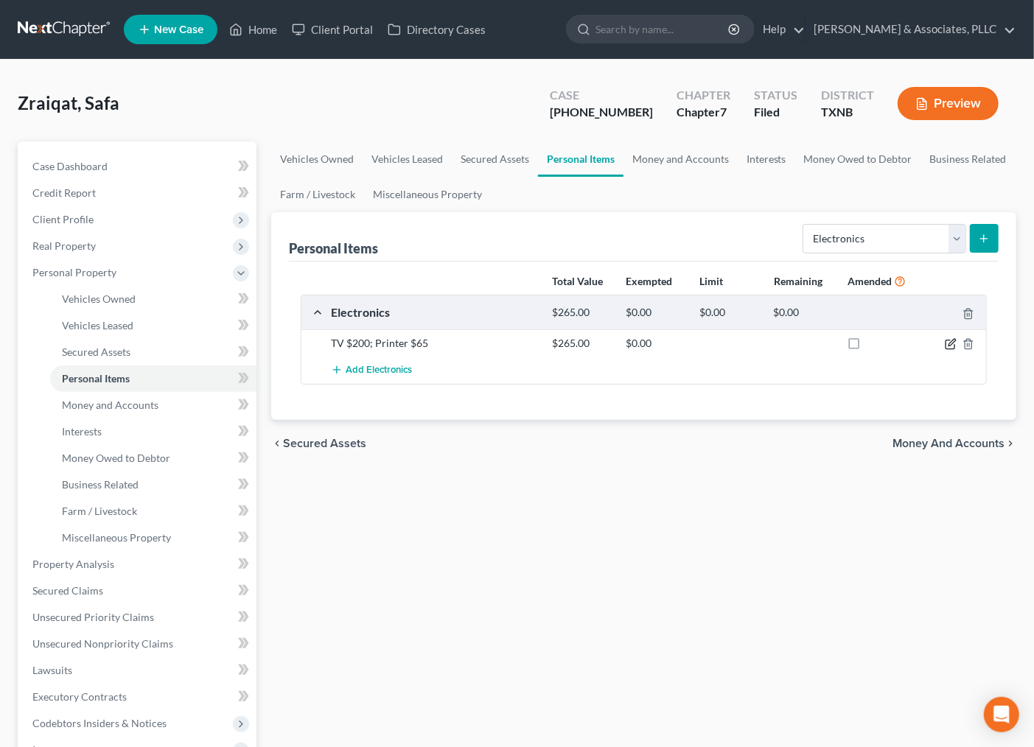
click at [951, 344] on icon "button" at bounding box center [951, 344] width 12 height 12
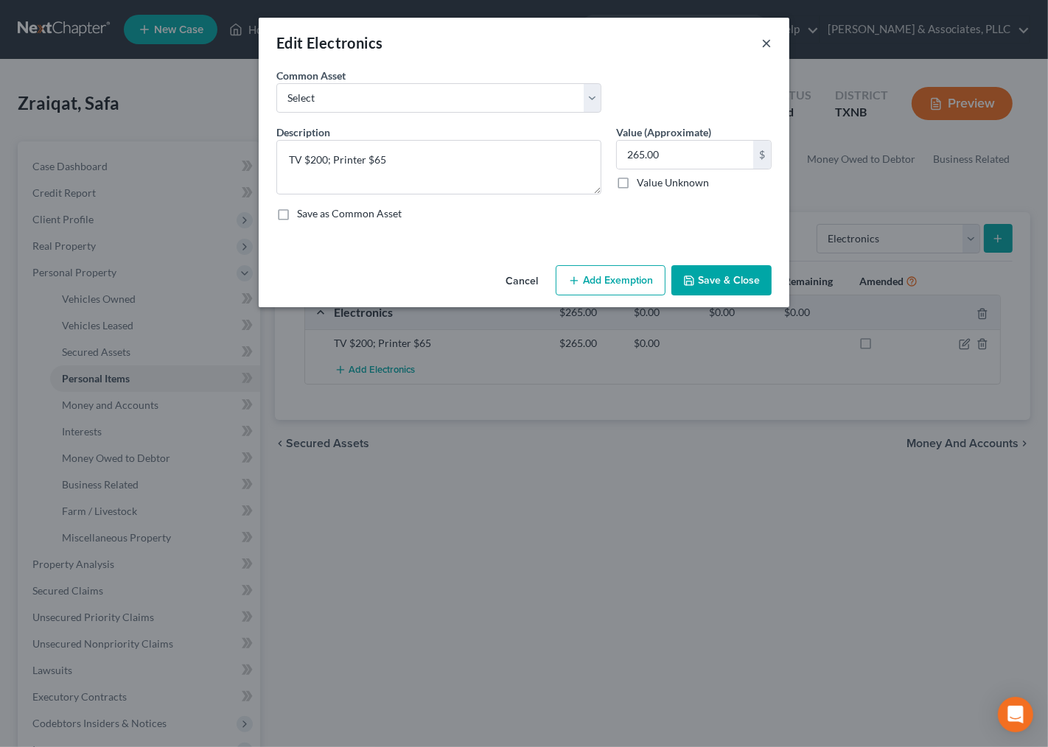
click at [764, 41] on button "×" at bounding box center [766, 43] width 10 height 18
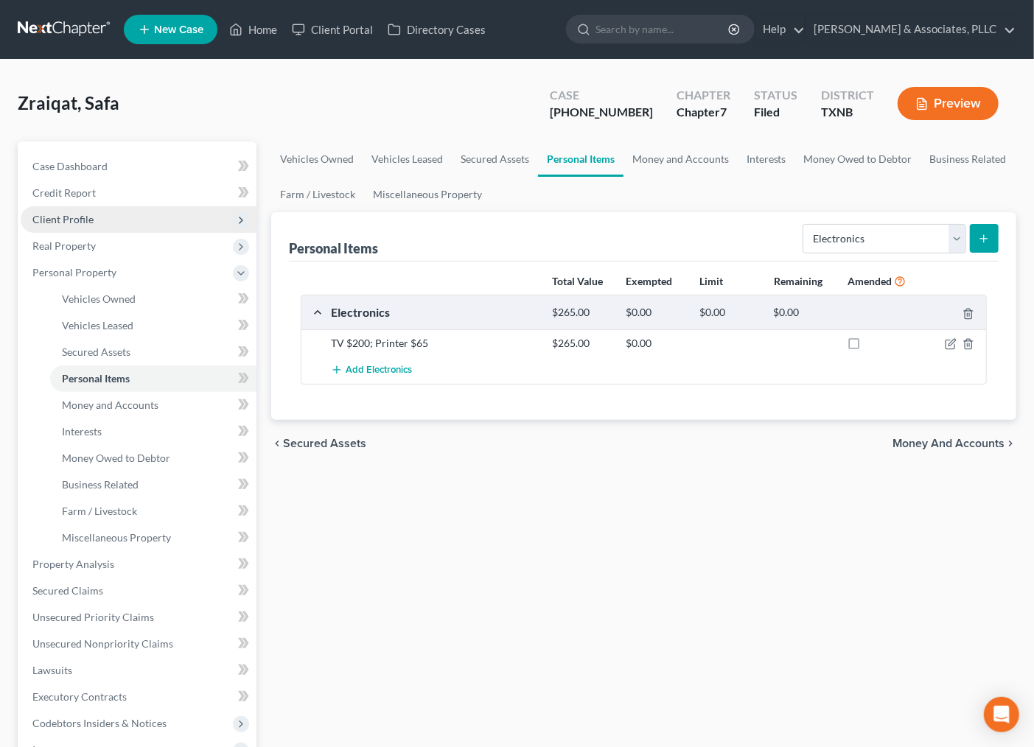
click at [77, 213] on span "Client Profile" at bounding box center [62, 219] width 61 height 13
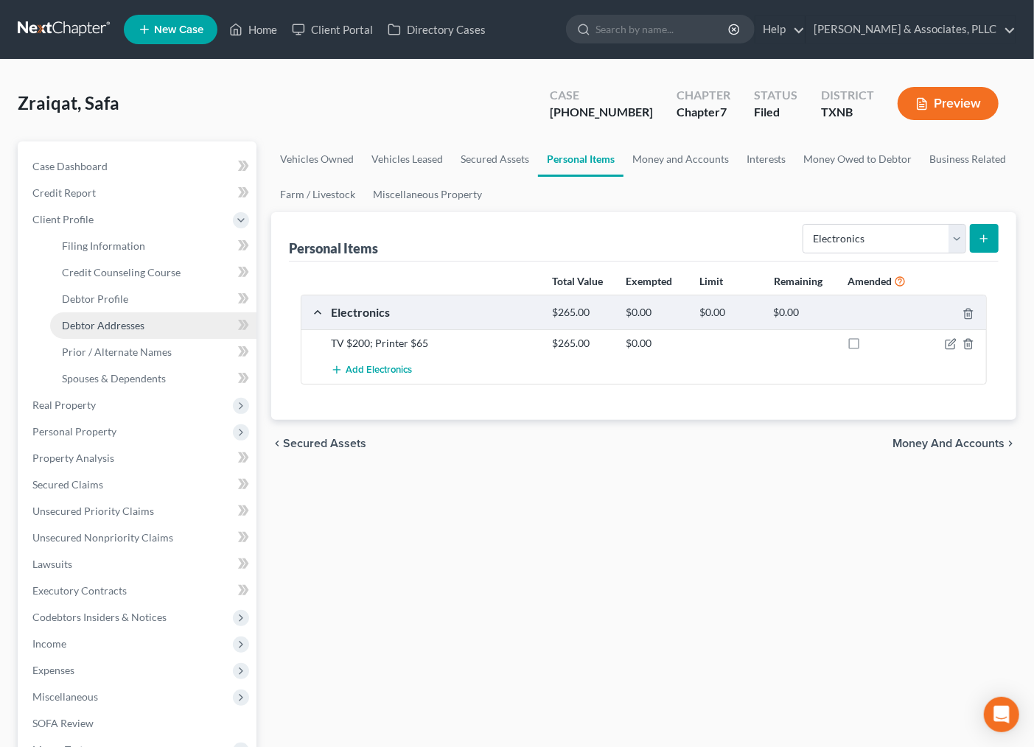
click at [125, 319] on span "Debtor Addresses" at bounding box center [103, 325] width 83 height 13
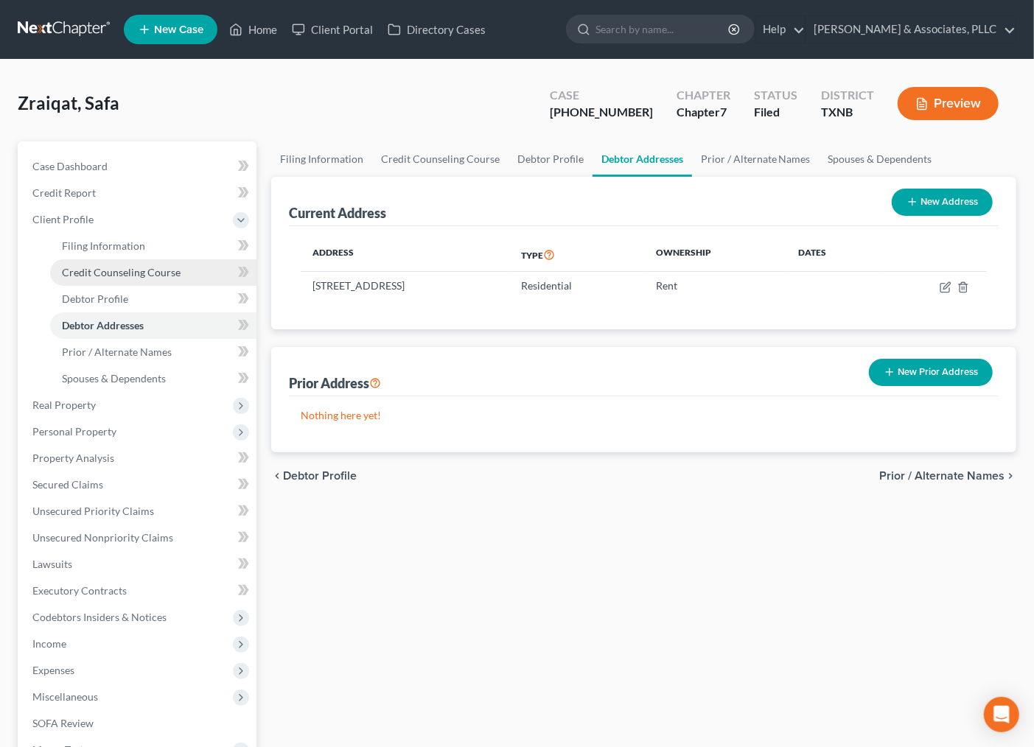
click at [108, 282] on link "Credit Counseling Course" at bounding box center [153, 272] width 206 height 27
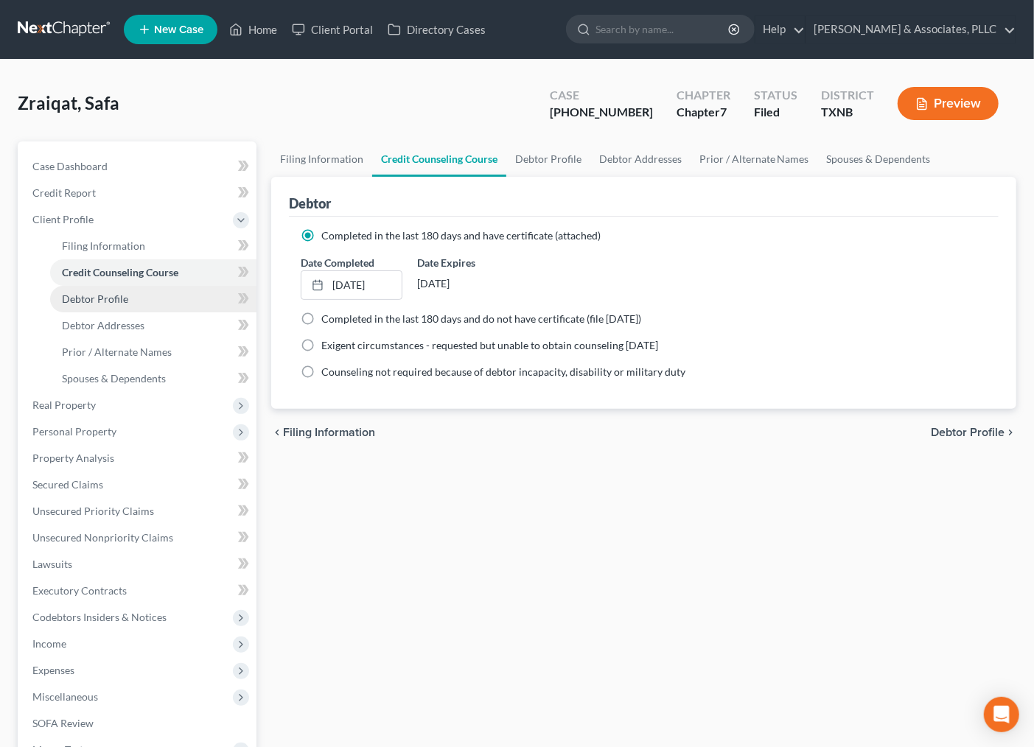
click at [101, 296] on span "Debtor Profile" at bounding box center [95, 299] width 66 height 13
select select "1"
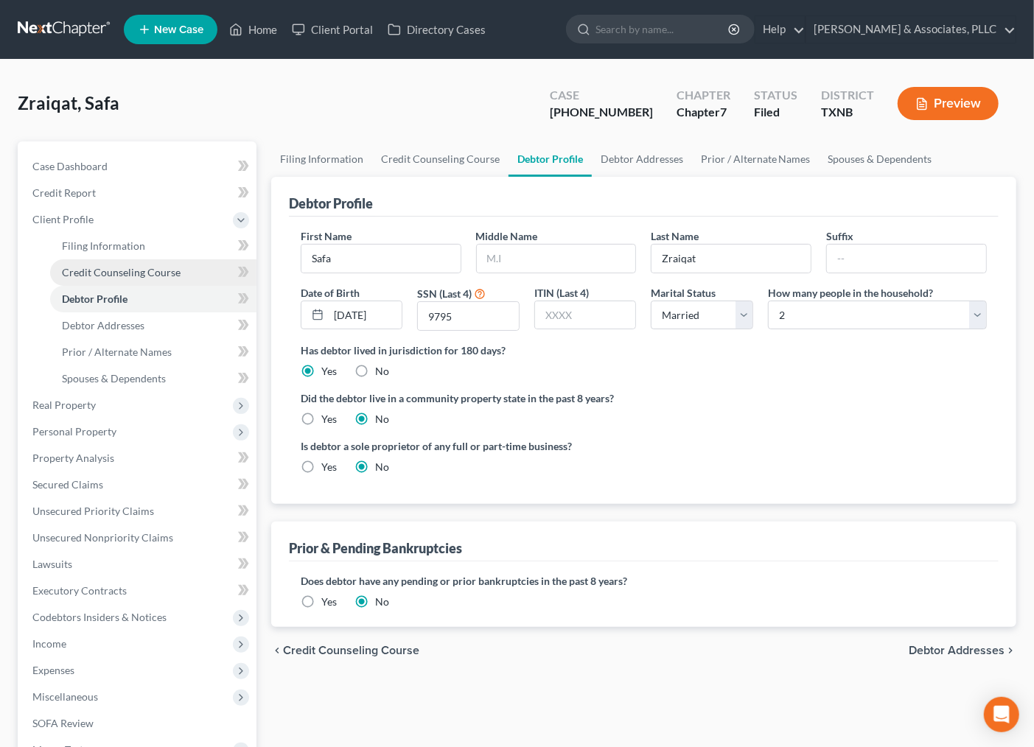
click at [170, 267] on span "Credit Counseling Course" at bounding box center [121, 272] width 119 height 13
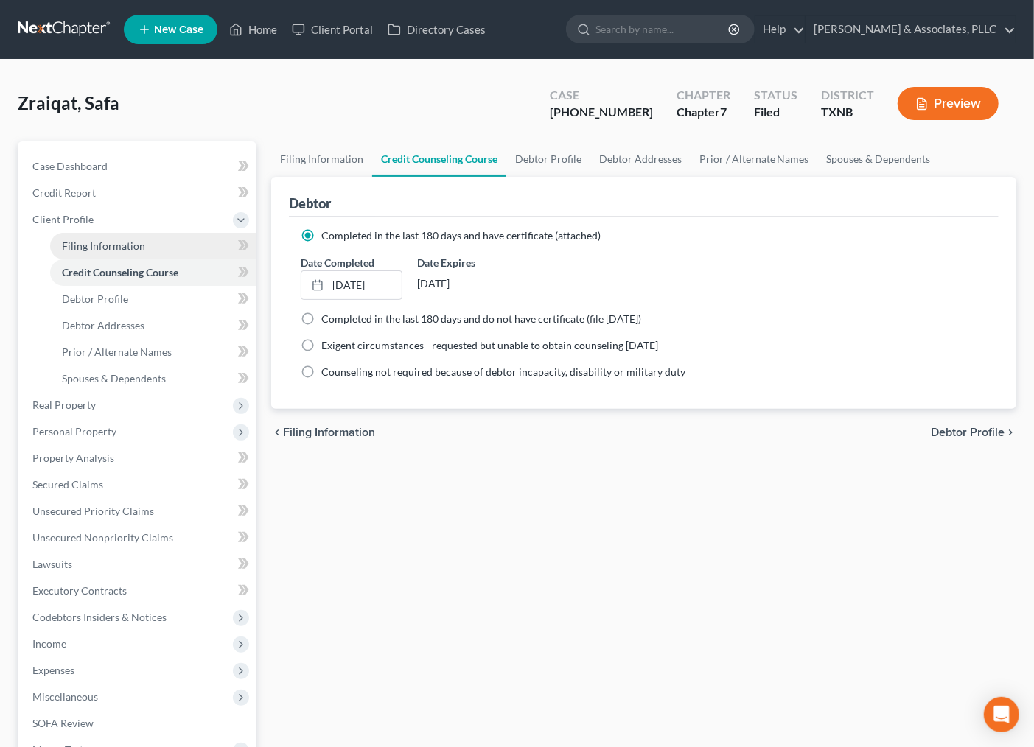
click at [70, 236] on link "Filing Information" at bounding box center [153, 246] width 206 height 27
select select "1"
select select "0"
select select "78"
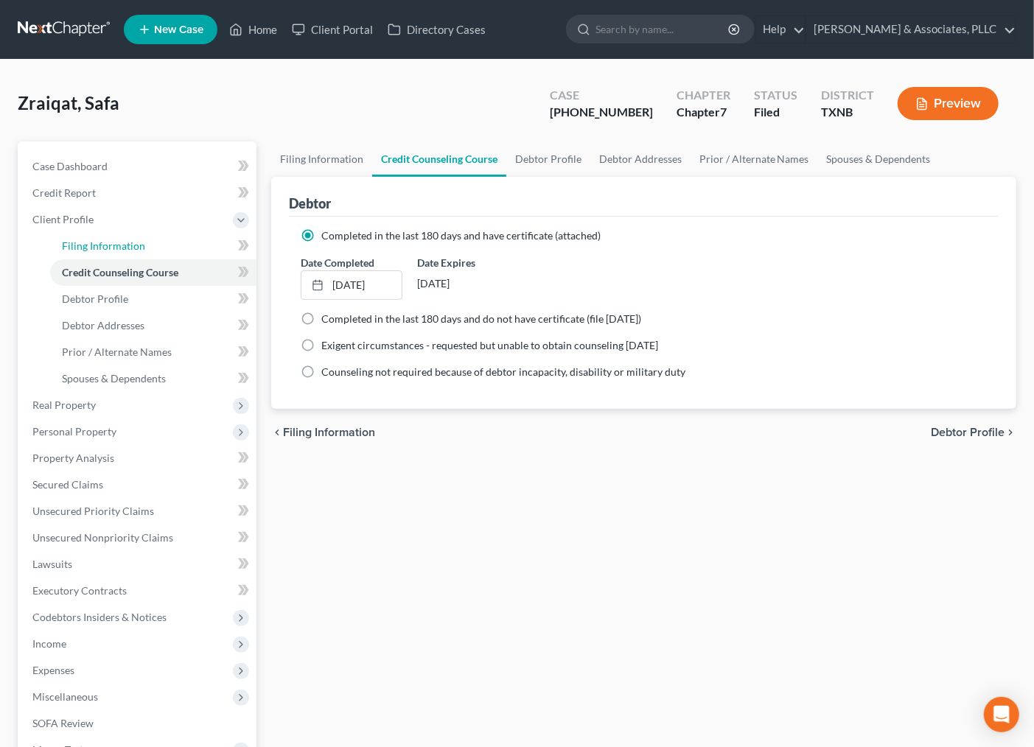
select select "0"
select select "45"
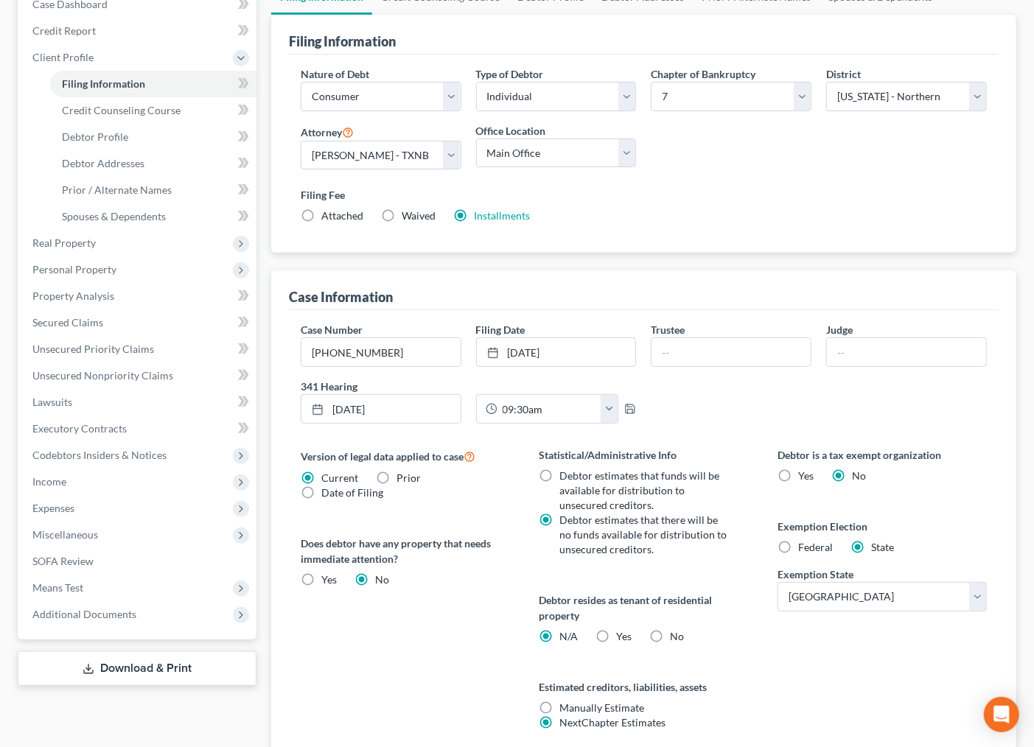
scroll to position [164, 0]
click at [798, 548] on label "Federal" at bounding box center [815, 546] width 35 height 15
click at [804, 548] on input "Federal" at bounding box center [809, 544] width 10 height 10
radio input "true"
radio input "false"
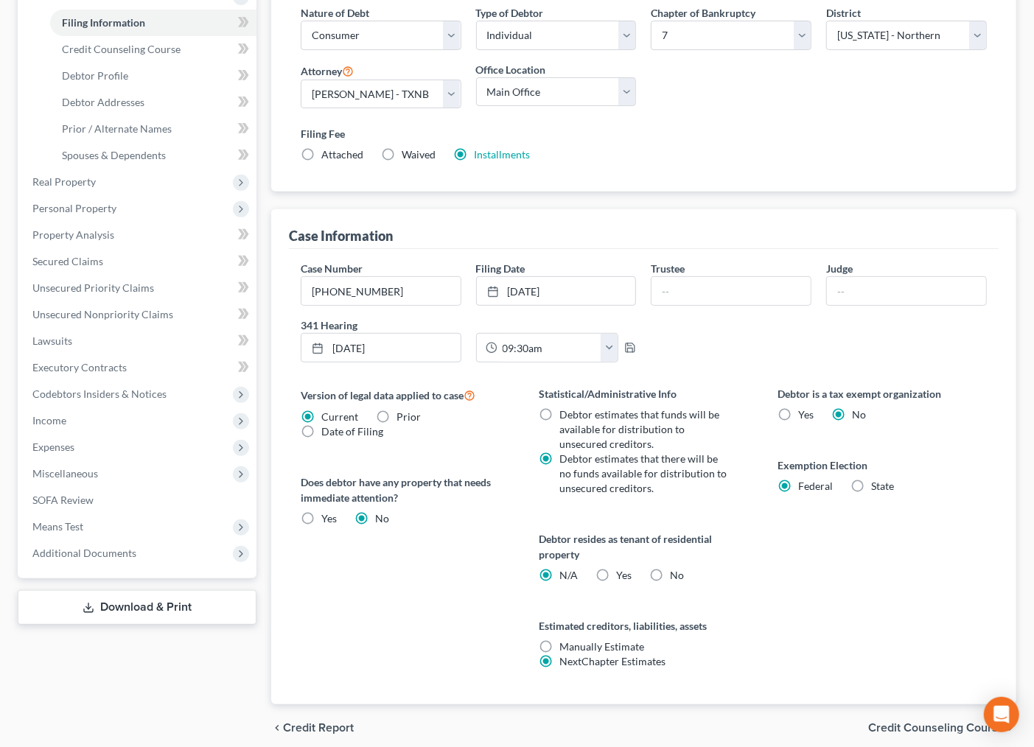
scroll to position [283, 0]
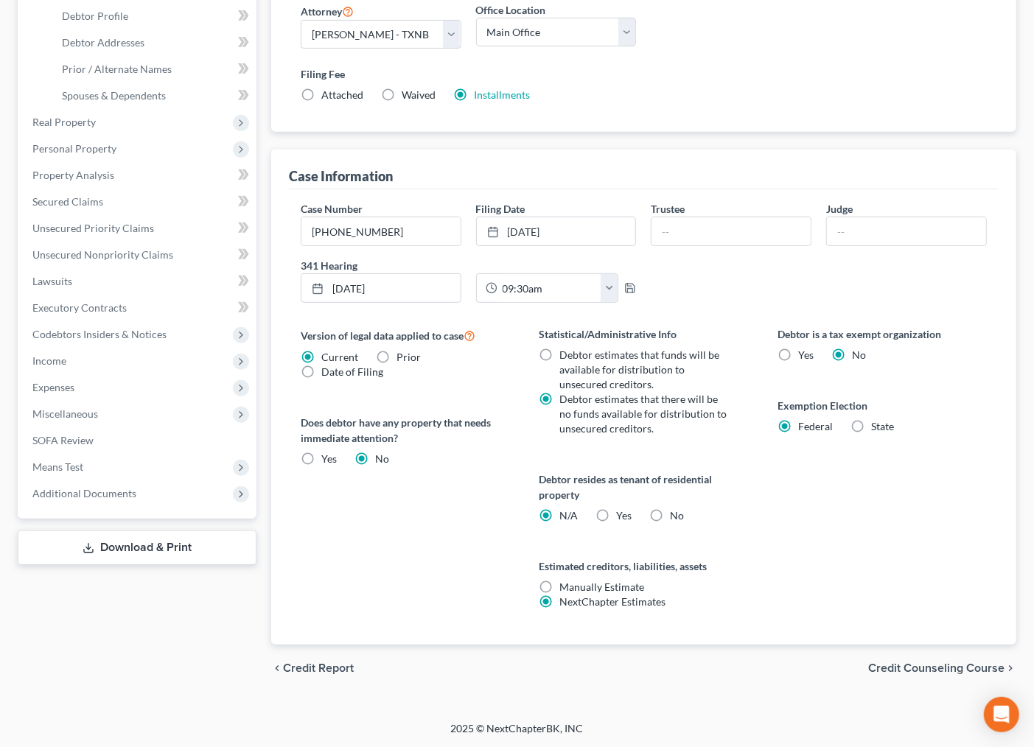
click at [912, 663] on span "Credit Counseling Course" at bounding box center [936, 669] width 136 height 12
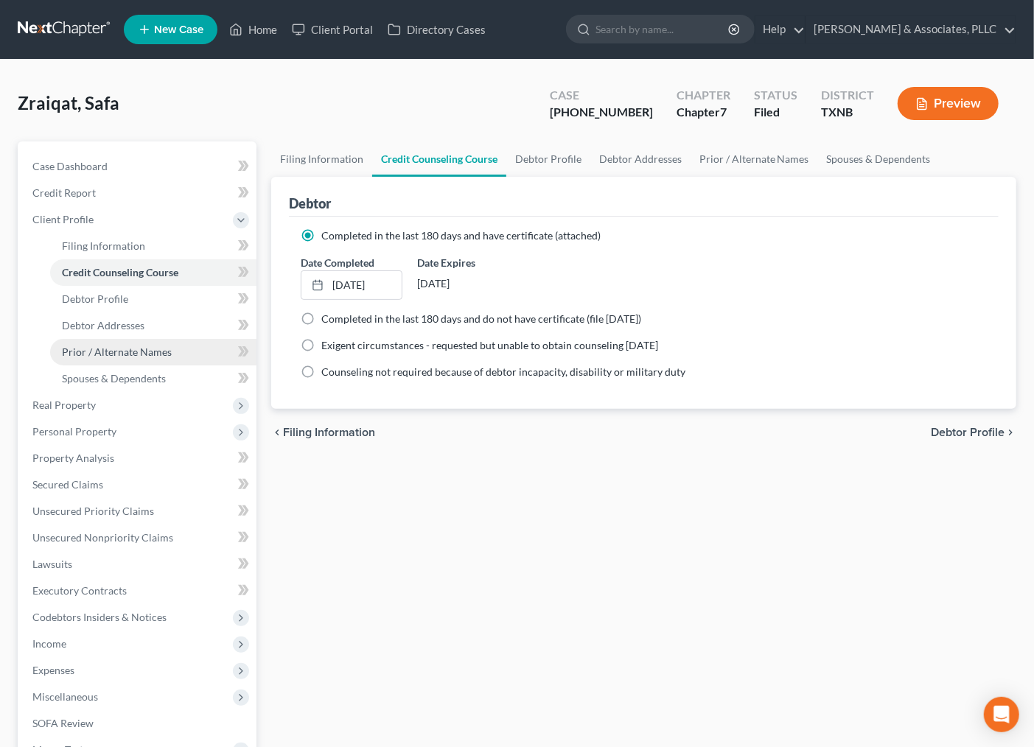
click at [96, 357] on span "Prior / Alternate Names" at bounding box center [117, 352] width 110 height 13
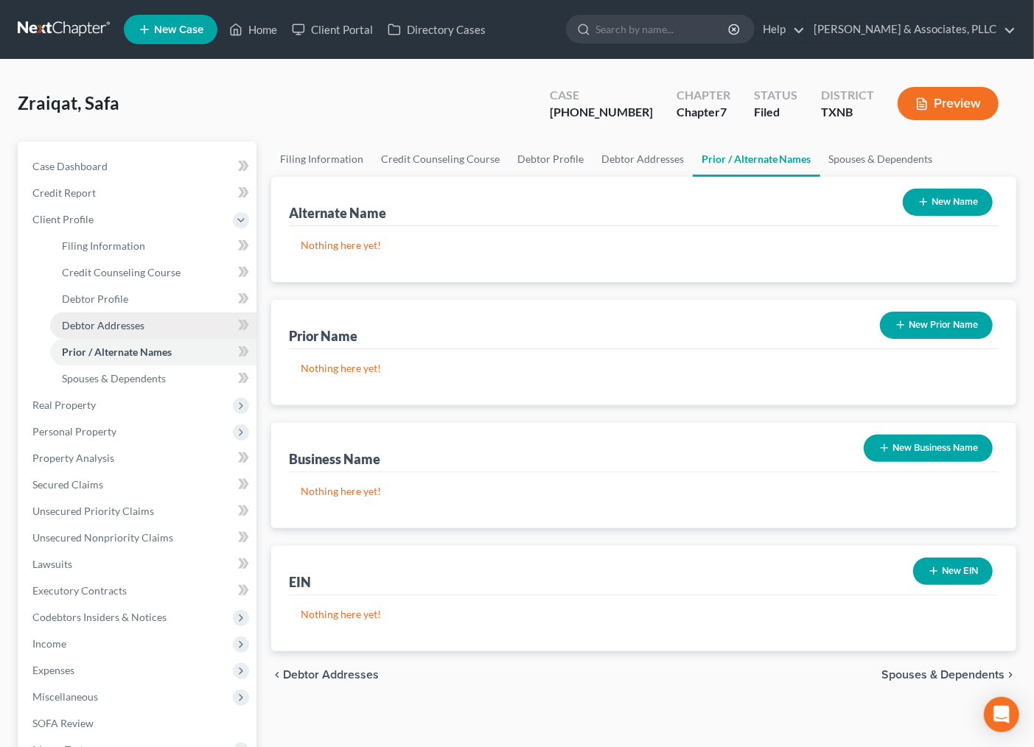
click at [96, 329] on span "Debtor Addresses" at bounding box center [103, 325] width 83 height 13
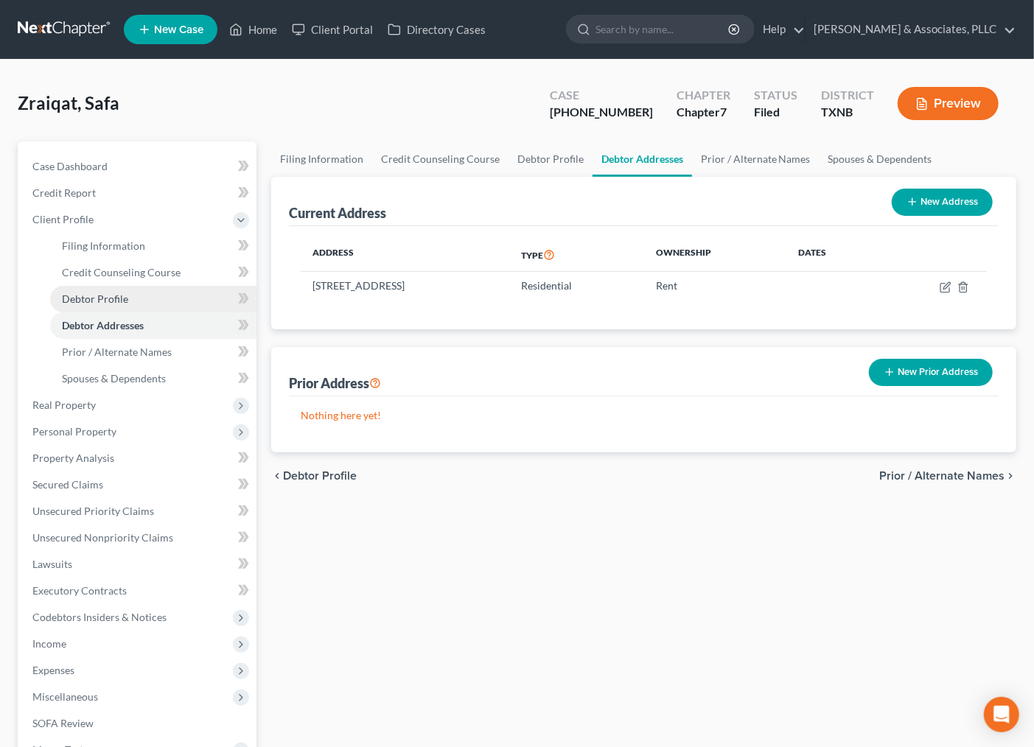
click at [80, 299] on span "Debtor Profile" at bounding box center [95, 299] width 66 height 13
select select "1"
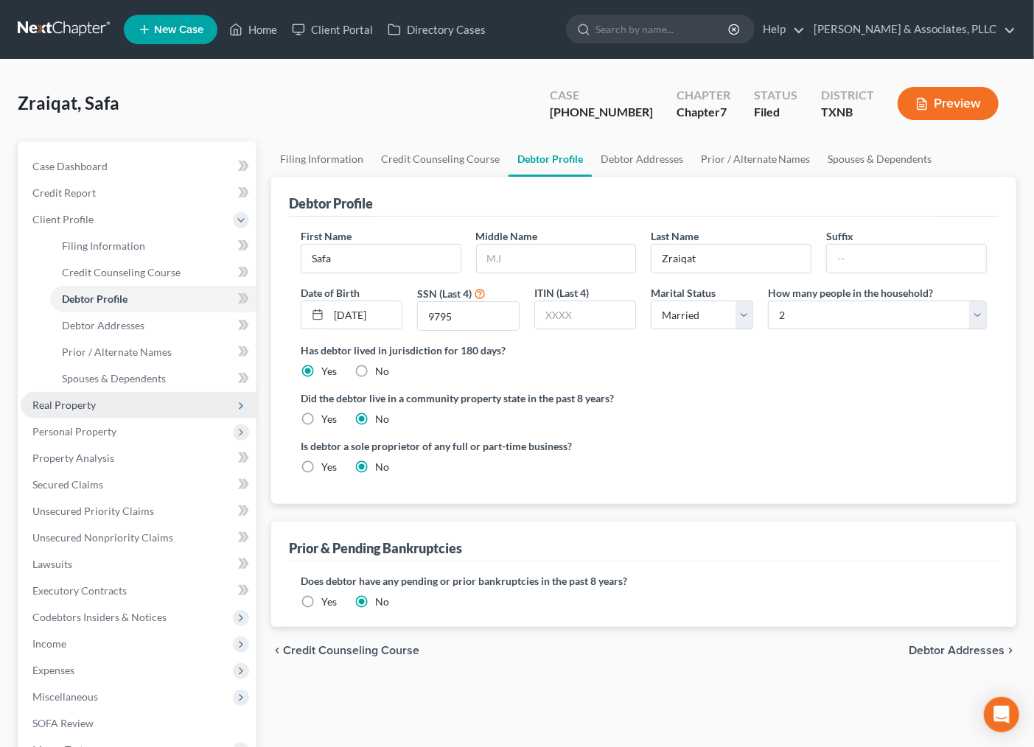
click at [67, 403] on span "Real Property" at bounding box center [63, 405] width 63 height 13
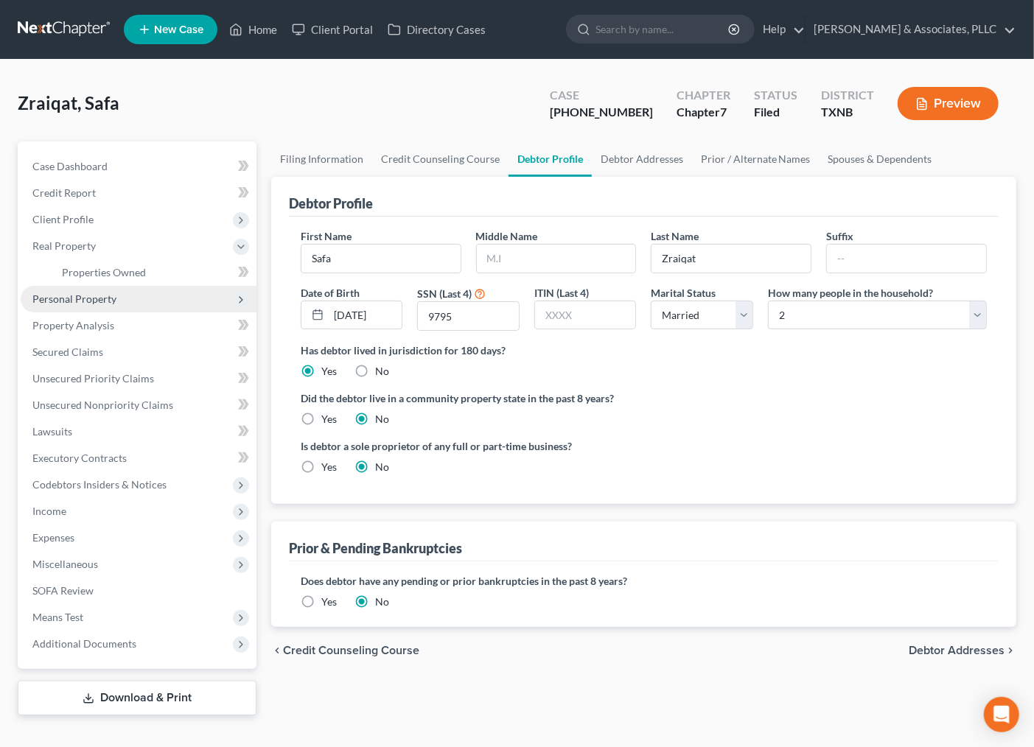
click at [87, 299] on span "Personal Property" at bounding box center [74, 299] width 84 height 13
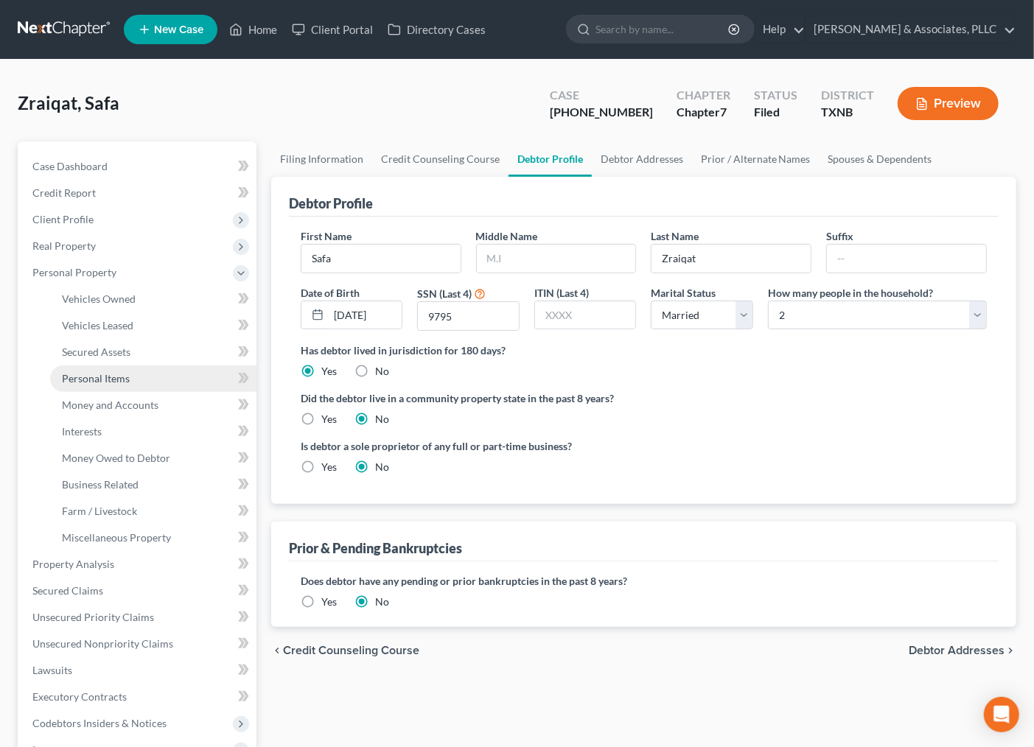
click at [92, 387] on link "Personal Items" at bounding box center [153, 379] width 206 height 27
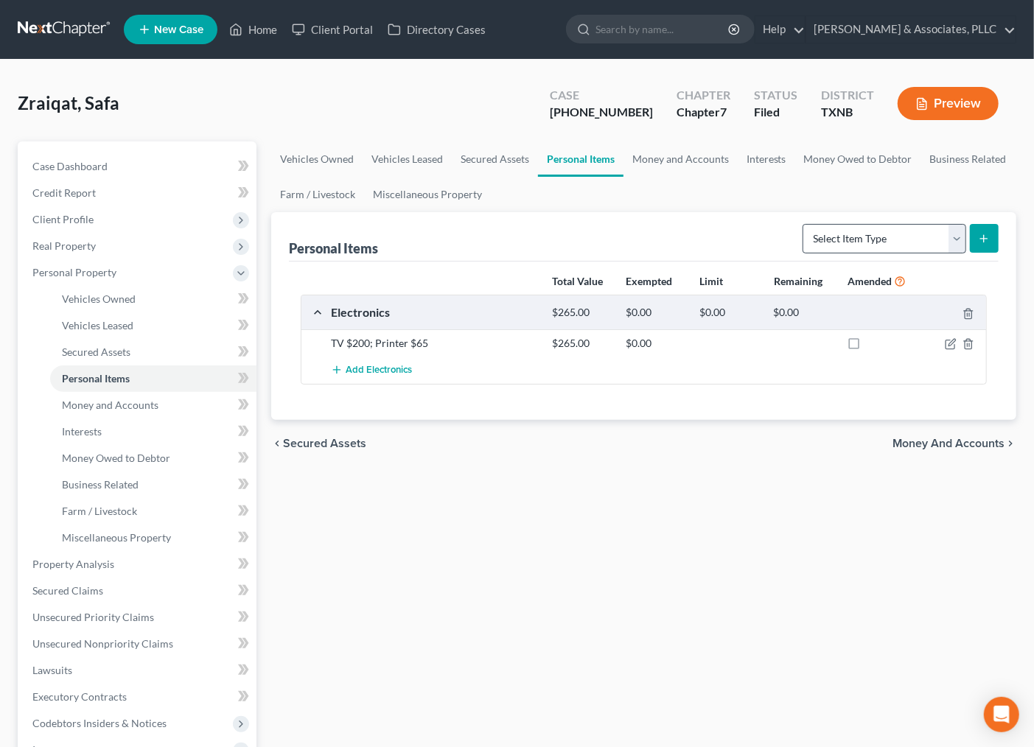
drag, startPoint x: 496, startPoint y: 487, endPoint x: 948, endPoint y: 242, distance: 513.9
click at [499, 487] on div "Vehicles Owned Vehicles Leased Secured Assets Personal Items Money and Accounts…" at bounding box center [644, 548] width 760 height 813
drag, startPoint x: 896, startPoint y: 236, endPoint x: 1048, endPoint y: 436, distance: 251.1
click at [896, 236] on select "Select Item Type Clothing Collectibles Of Value Electronics Firearms Household …" at bounding box center [885, 238] width 164 height 29
drag, startPoint x: 859, startPoint y: 237, endPoint x: 858, endPoint y: 248, distance: 11.1
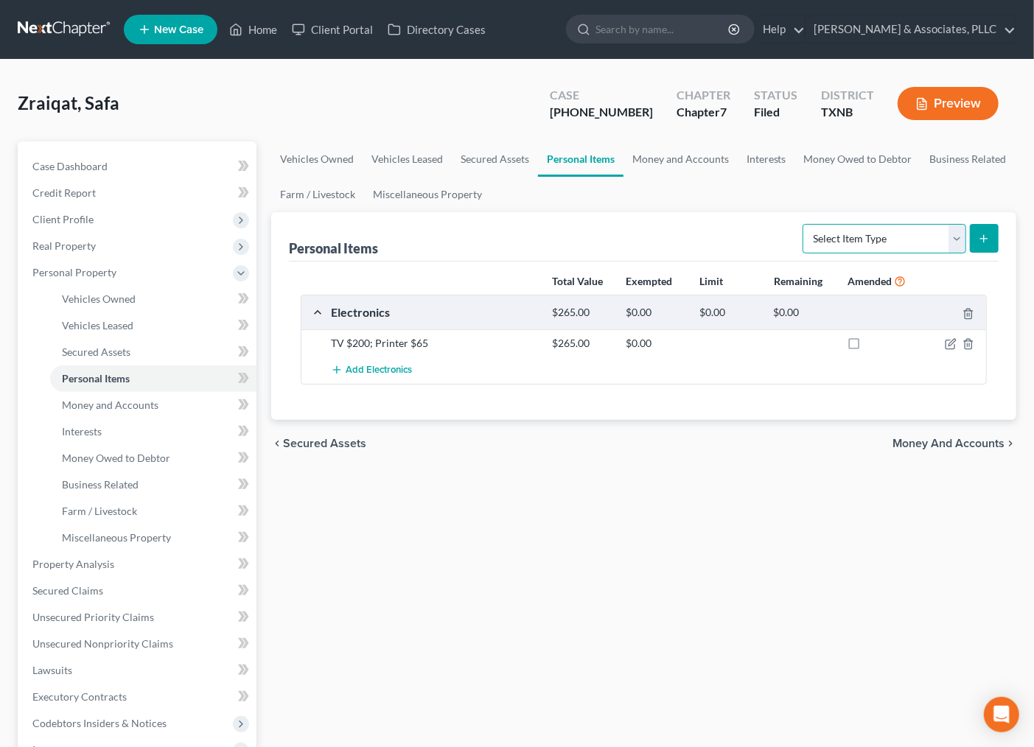
click at [859, 237] on select "Select Item Type Clothing Collectibles Of Value Electronics Firearms Household …" at bounding box center [885, 238] width 164 height 29
click at [804, 224] on select "Select Item Type Clothing Collectibles Of Value Electronics Firearms Household …" at bounding box center [885, 238] width 164 height 29
click at [973, 236] on button "submit" at bounding box center [984, 238] width 29 height 29
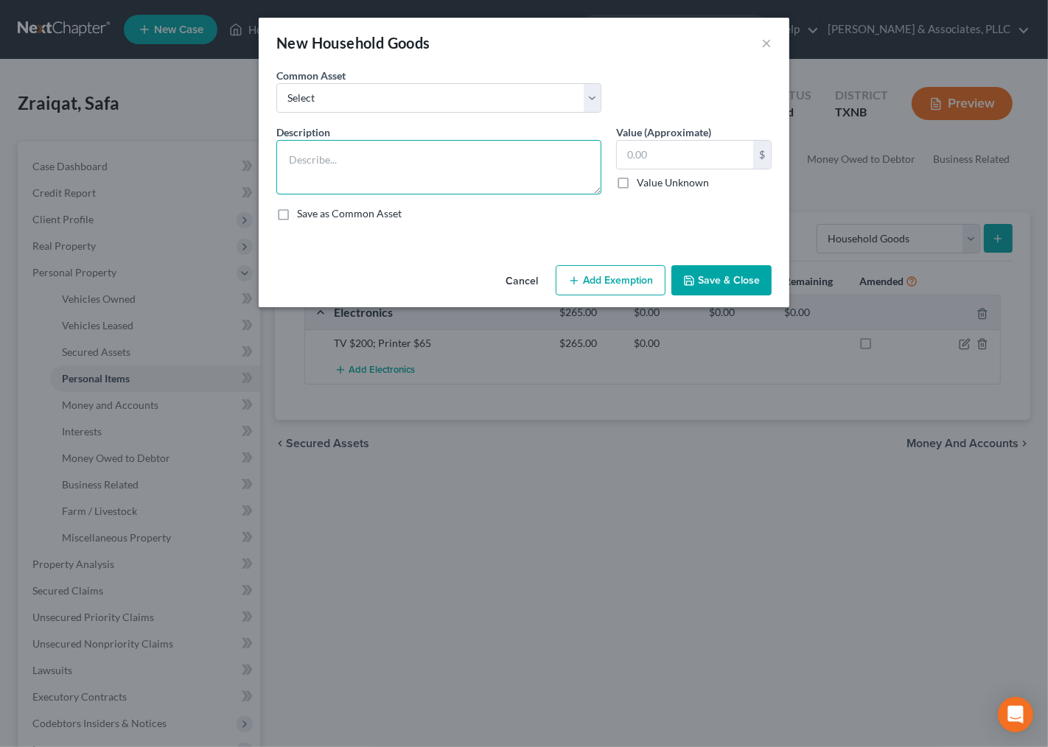
click at [417, 173] on textarea at bounding box center [438, 167] width 325 height 55
click at [380, 164] on textarea at bounding box center [438, 167] width 325 height 55
click at [770, 41] on button "×" at bounding box center [766, 43] width 10 height 18
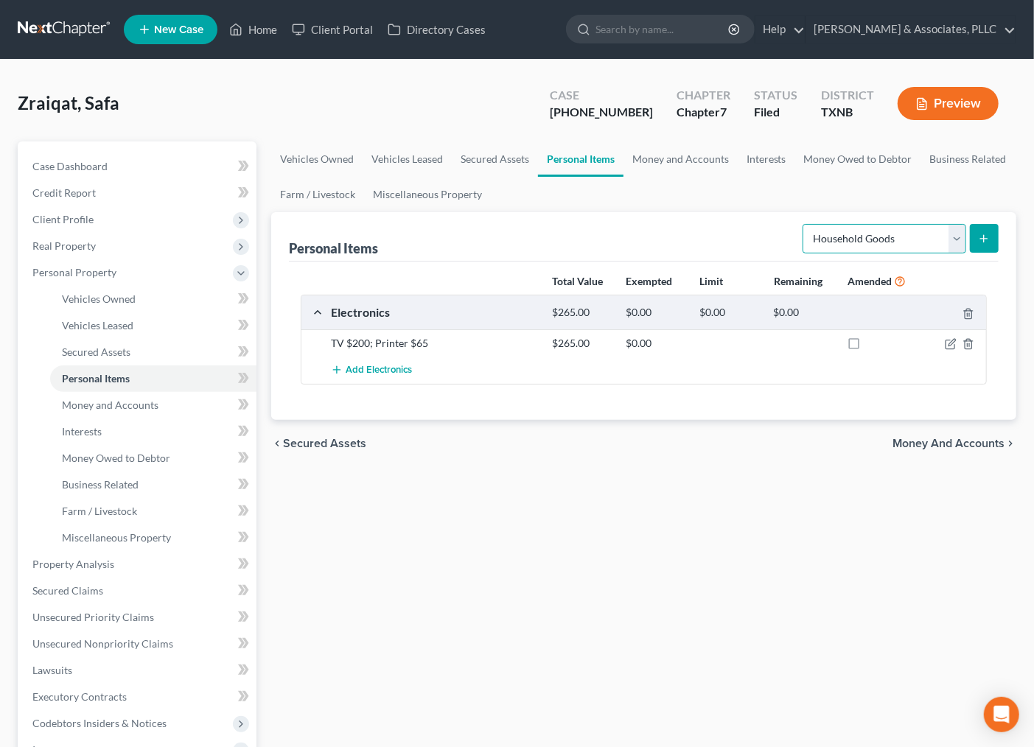
click at [888, 244] on select "Select Item Type Clothing Collectibles Of Value Electronics Firearms Household …" at bounding box center [885, 238] width 164 height 29
select select "clothing"
click at [804, 224] on select "Select Item Type Clothing Collectibles Of Value Electronics Firearms Household …" at bounding box center [885, 238] width 164 height 29
click at [989, 241] on icon "submit" at bounding box center [984, 239] width 12 height 12
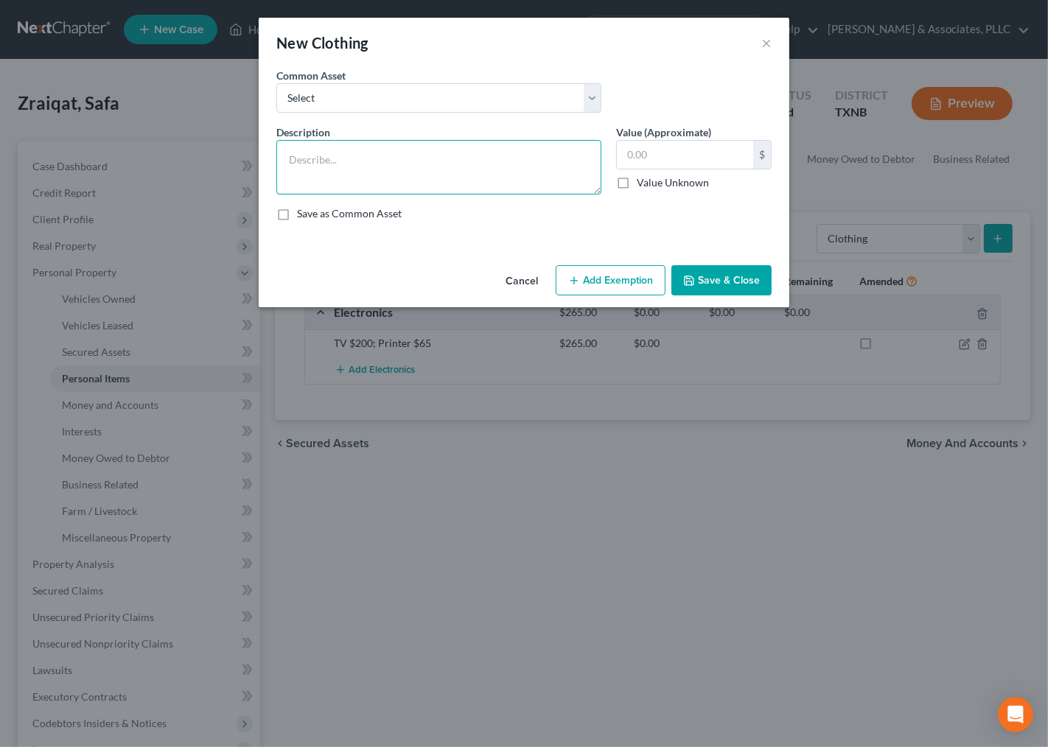
click at [340, 158] on textarea at bounding box center [438, 167] width 325 height 55
type textarea "Wearing Apparel $400"
type input "400.00"
click at [586, 273] on button "Add Exemption" at bounding box center [611, 280] width 110 height 31
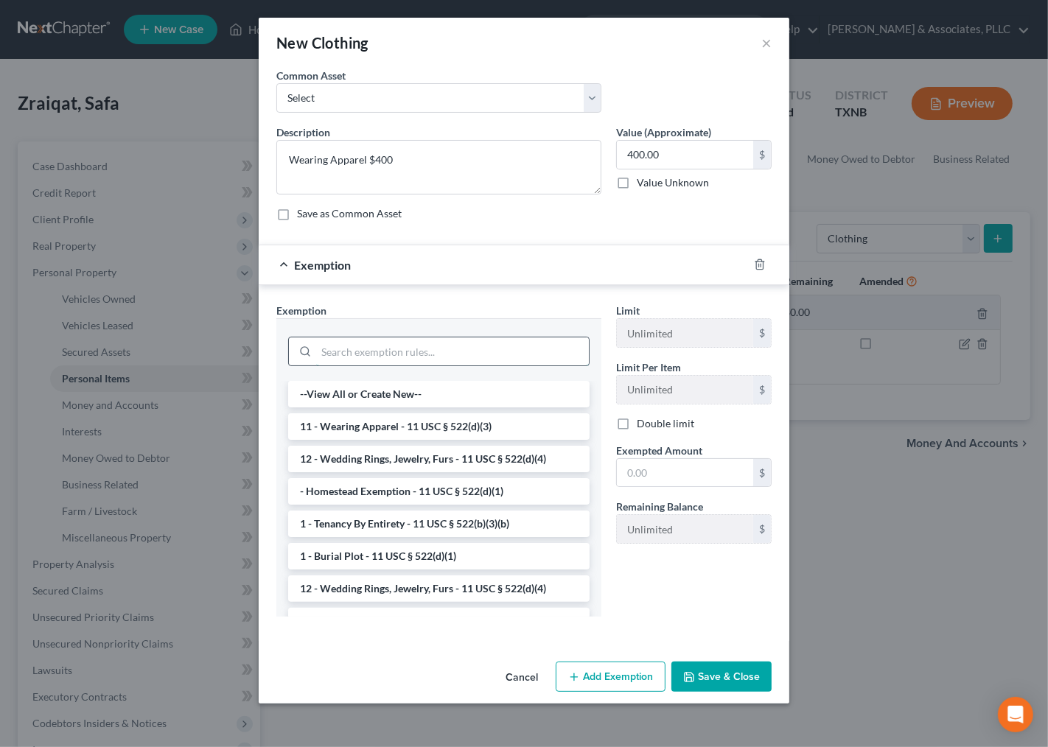
click at [376, 358] on input "search" at bounding box center [452, 352] width 273 height 28
click at [414, 435] on li "11 - Wearing Apparel - 11 USC § 522(d)(3)" at bounding box center [438, 427] width 301 height 27
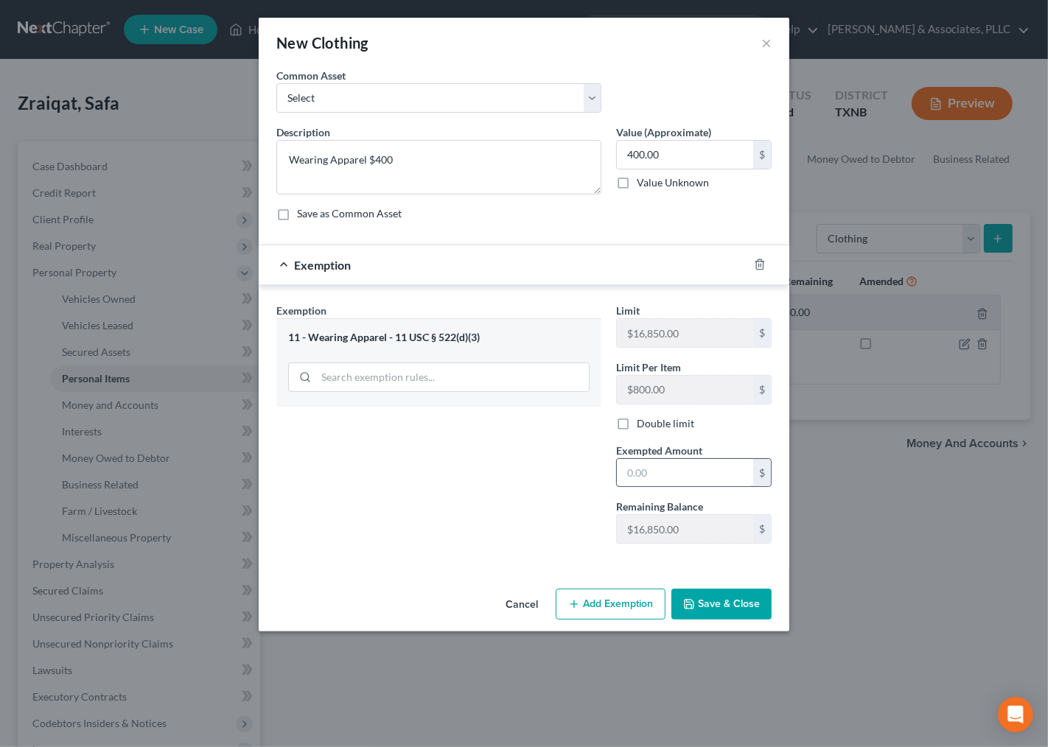
click at [704, 478] on input "text" at bounding box center [685, 473] width 136 height 28
type input "400.00"
drag, startPoint x: 711, startPoint y: 602, endPoint x: 995, endPoint y: 205, distance: 488.3
click at [711, 603] on button "Save & Close" at bounding box center [722, 604] width 100 height 31
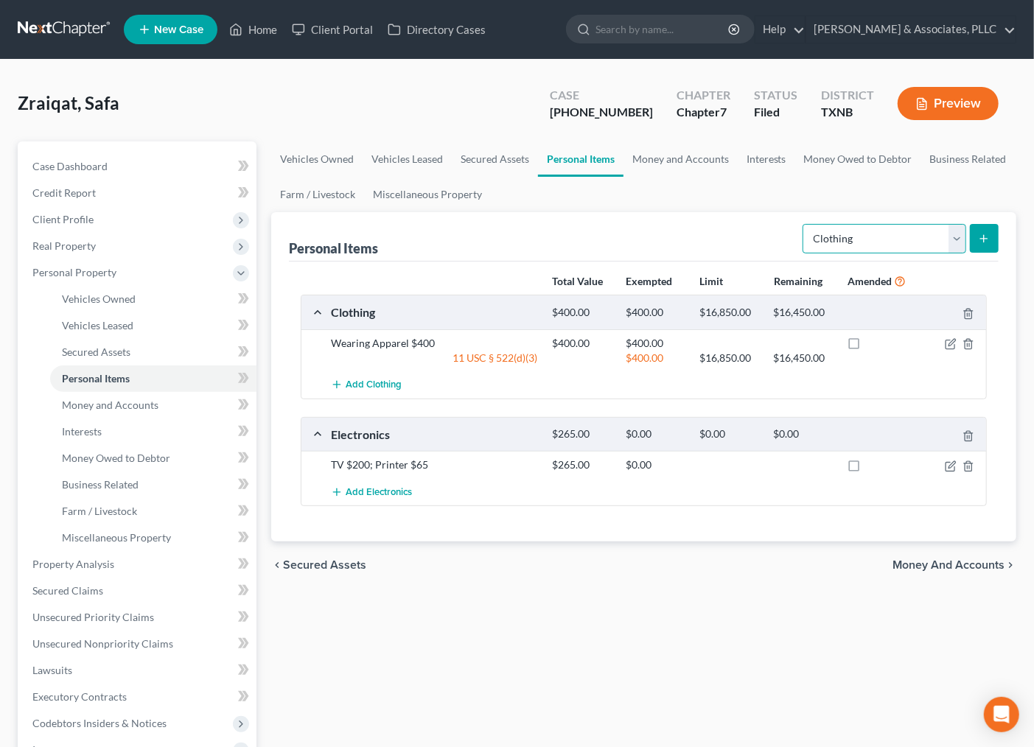
click at [845, 241] on select "Select Item Type Clothing Collectibles Of Value Electronics Firearms Household …" at bounding box center [885, 238] width 164 height 29
select select "household_goods"
click at [804, 224] on select "Select Item Type Clothing Collectibles Of Value Electronics Firearms Household …" at bounding box center [885, 238] width 164 height 29
click at [989, 240] on icon "submit" at bounding box center [984, 239] width 12 height 12
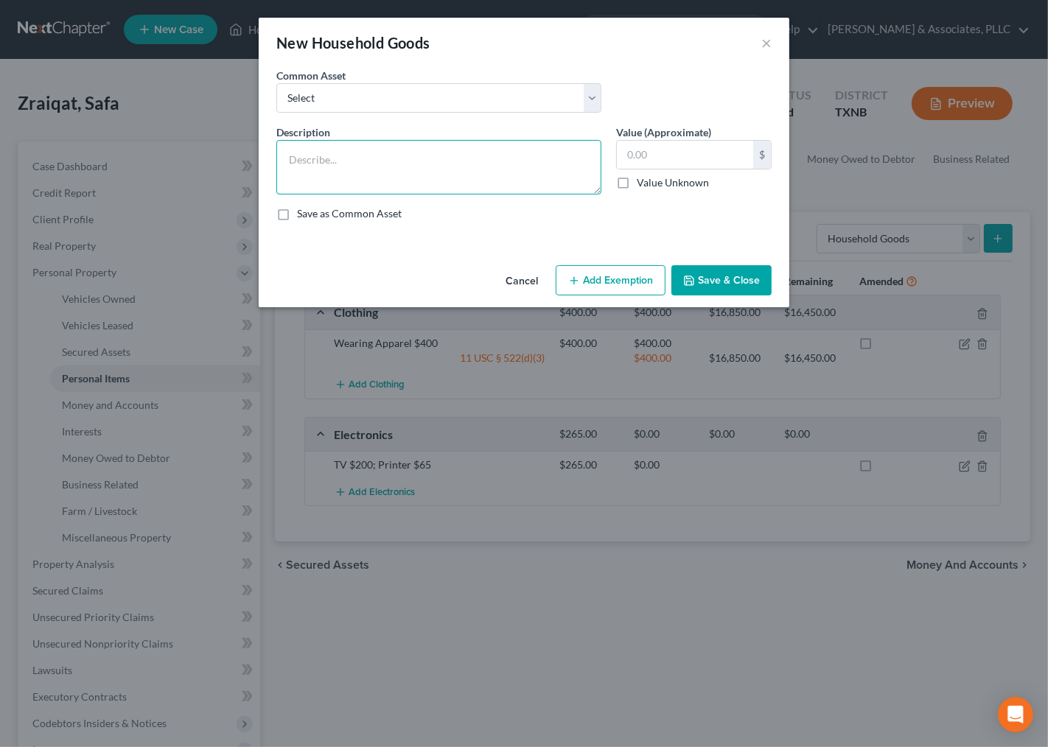
click at [429, 187] on textarea at bounding box center [438, 167] width 325 height 55
type textarea "C"
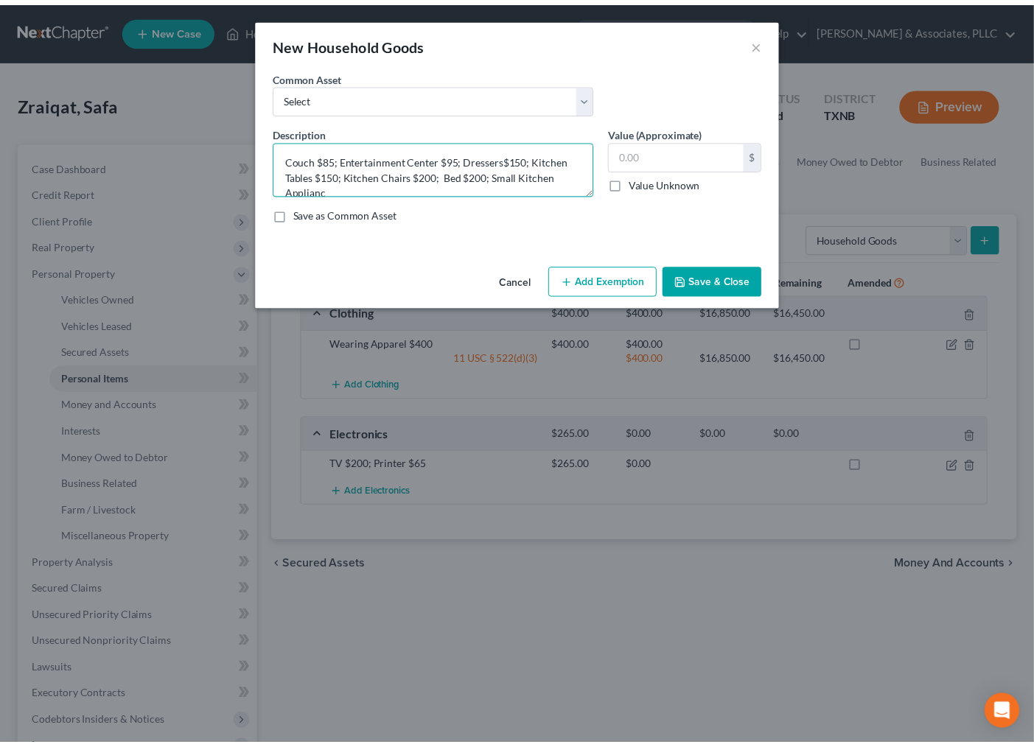
scroll to position [2, 0]
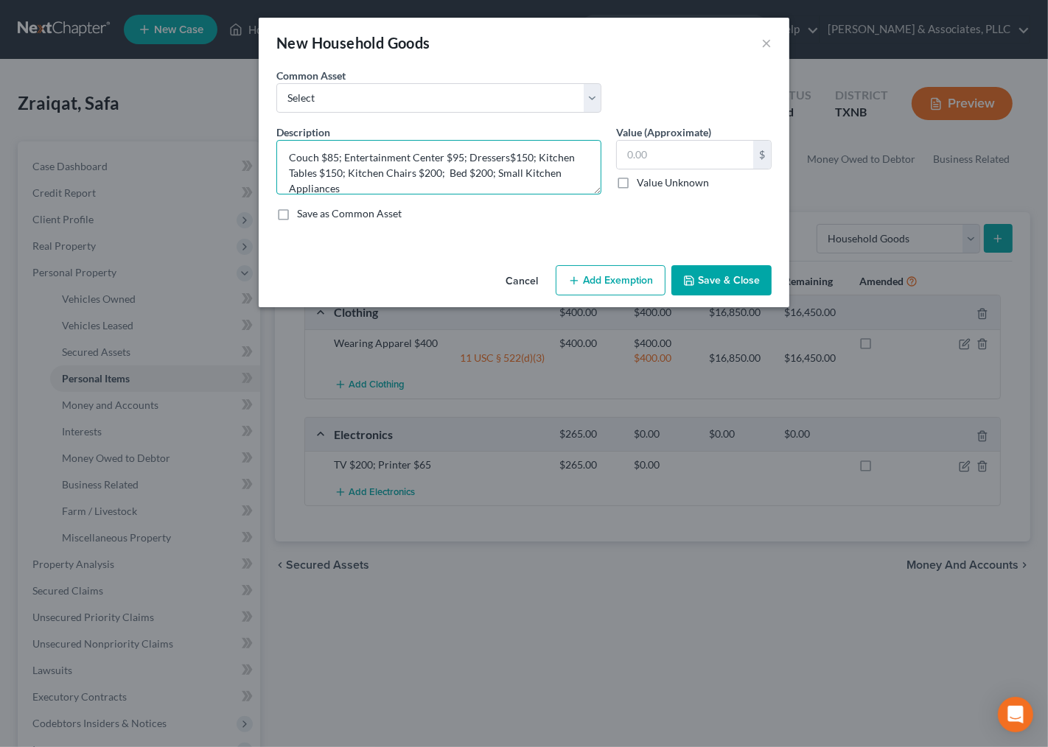
click at [413, 186] on textarea "Couch $85; Entertainment Center $95; Dressers$150; Kitchen Tables $150; Kitchen…" at bounding box center [438, 167] width 325 height 55
click at [360, 183] on textarea "Couch $85; Entertainment Center $95; Dressers$150; Kitchen Tables $150; Kitchen…" at bounding box center [438, 167] width 325 height 55
click at [470, 186] on textarea "Couch $85; Entertainment Center $95; Dressers$150; Kitchen Tables $150; Kitchen…" at bounding box center [438, 167] width 325 height 55
drag, startPoint x: 373, startPoint y: 186, endPoint x: 33, endPoint y: 384, distance: 393.5
click at [373, 186] on textarea "Couch $85; Entertainment Center $95; Dressers$150; Kitchen Tables $150; Kitchen…" at bounding box center [438, 167] width 325 height 55
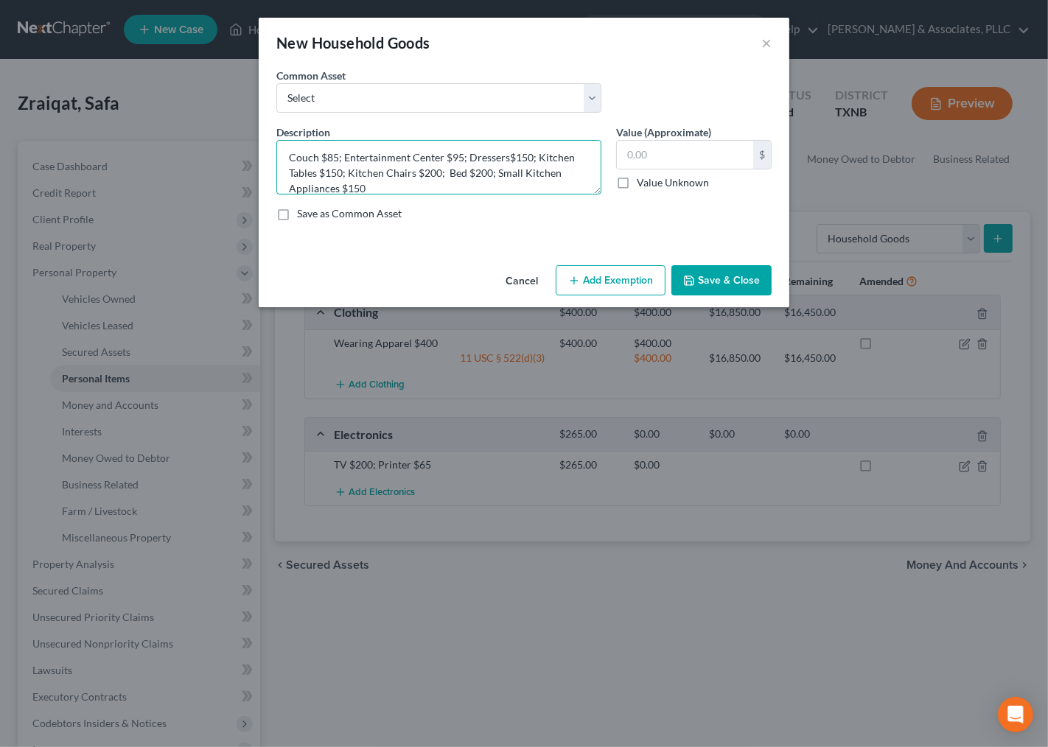
type textarea "Couch $85; Entertainment Center $95; Dressers$150; Kitchen Tables $150; Kitchen…"
click at [668, 151] on input "text" at bounding box center [685, 155] width 136 height 28
click at [668, 152] on input "text" at bounding box center [685, 155] width 136 height 28
type input "1,030.00"
click at [632, 291] on button "Add Exemption" at bounding box center [611, 280] width 110 height 31
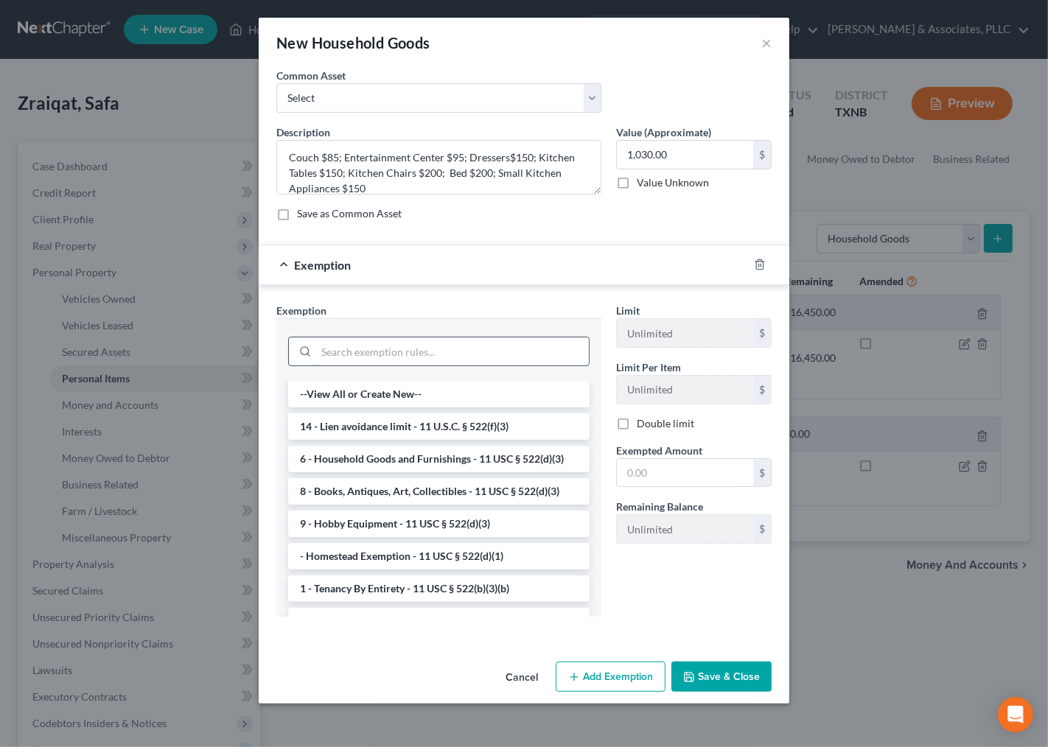
click at [393, 363] on input "search" at bounding box center [452, 352] width 273 height 28
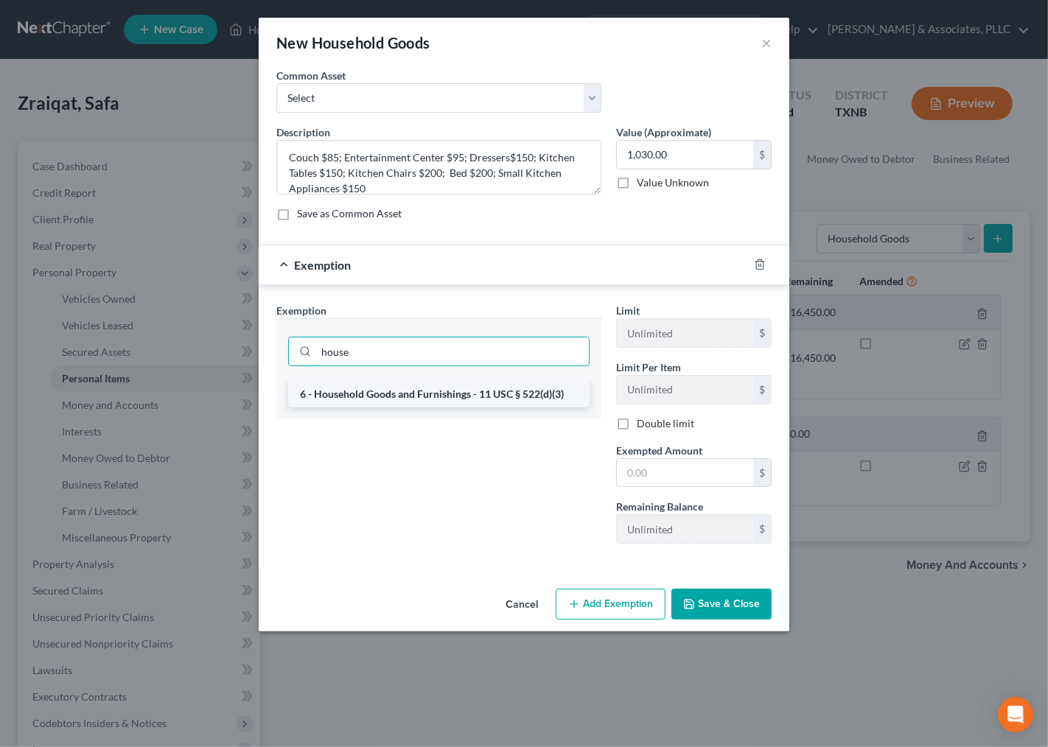
type input "house"
click at [461, 400] on li "6 - Household Goods and Furnishings - 11 USC § 522(d)(3)" at bounding box center [438, 394] width 301 height 27
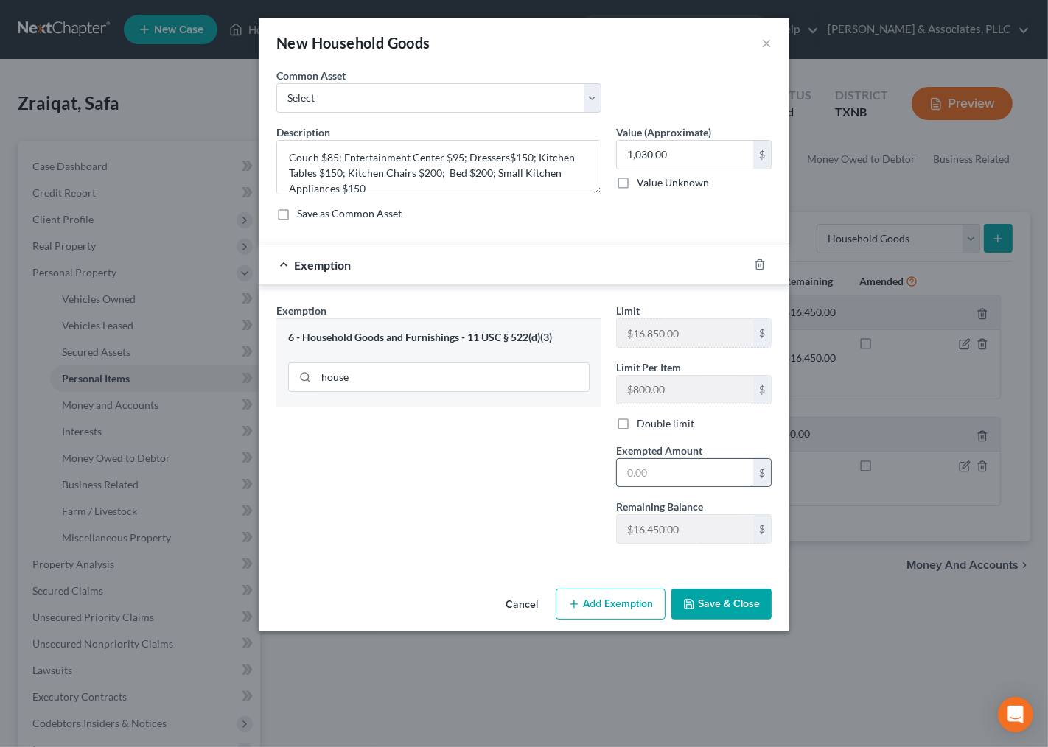
click at [683, 461] on input "text" at bounding box center [685, 473] width 136 height 28
type input "1,030.00"
click at [736, 613] on button "Save & Close" at bounding box center [722, 604] width 100 height 31
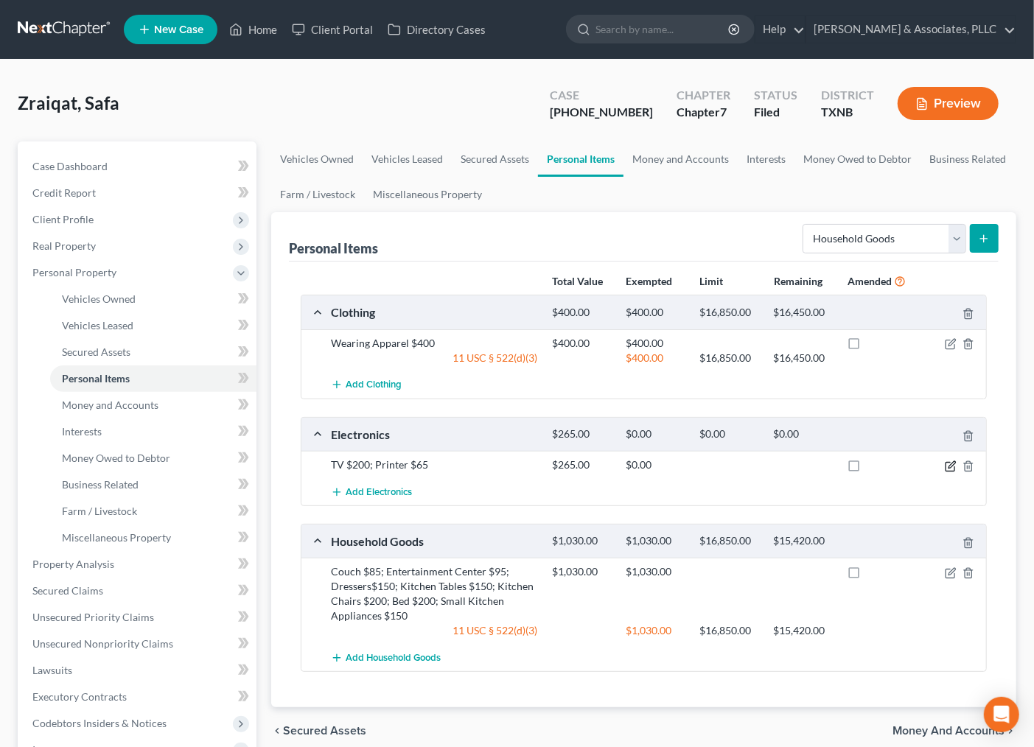
click at [949, 465] on icon "button" at bounding box center [951, 467] width 12 height 12
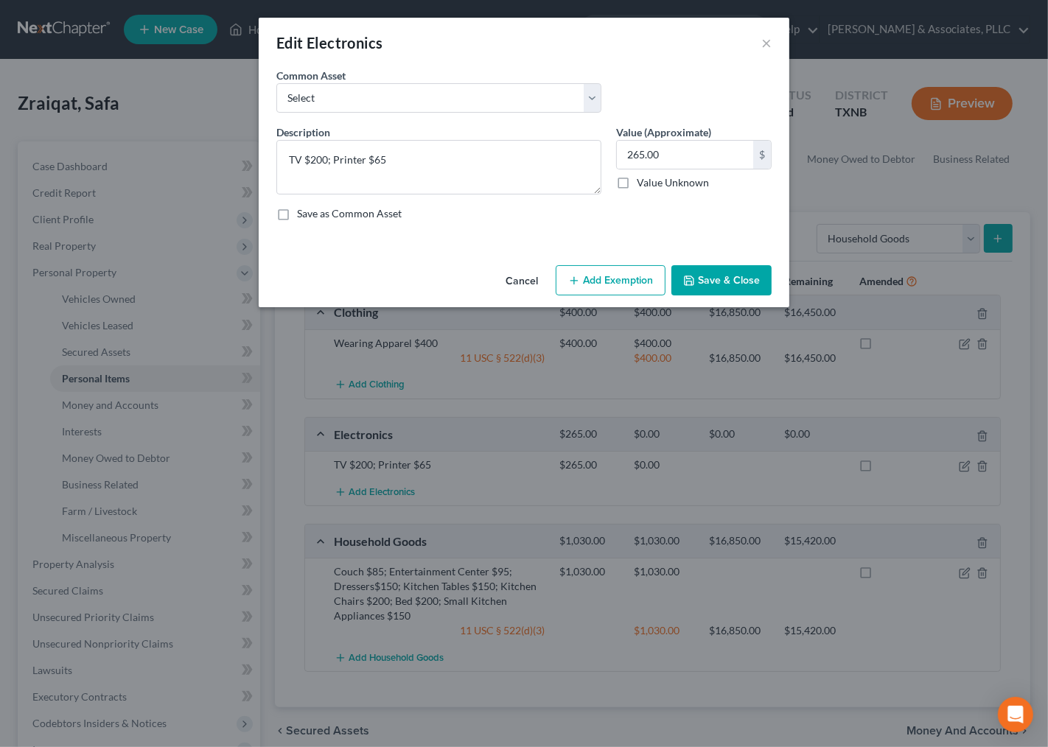
click at [581, 271] on button "Add Exemption" at bounding box center [611, 280] width 110 height 31
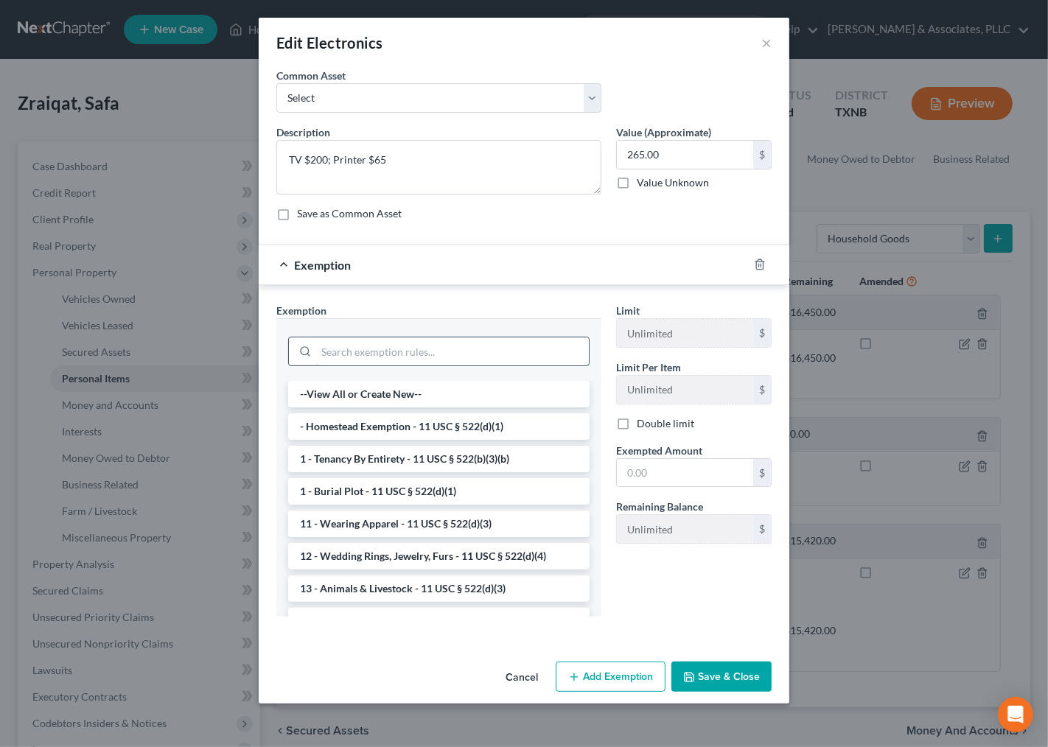
click at [336, 344] on input "search" at bounding box center [452, 352] width 273 height 28
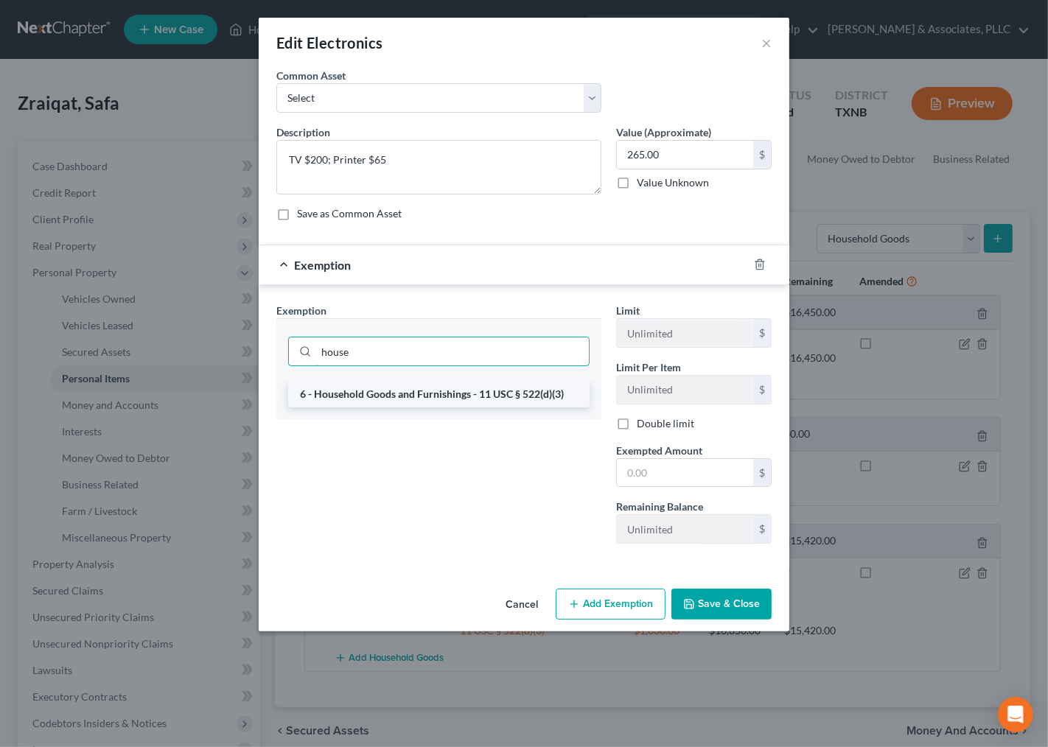
type input "house"
click at [511, 391] on li "6 - Household Goods and Furnishings - 11 USC § 522(d)(3)" at bounding box center [438, 394] width 301 height 27
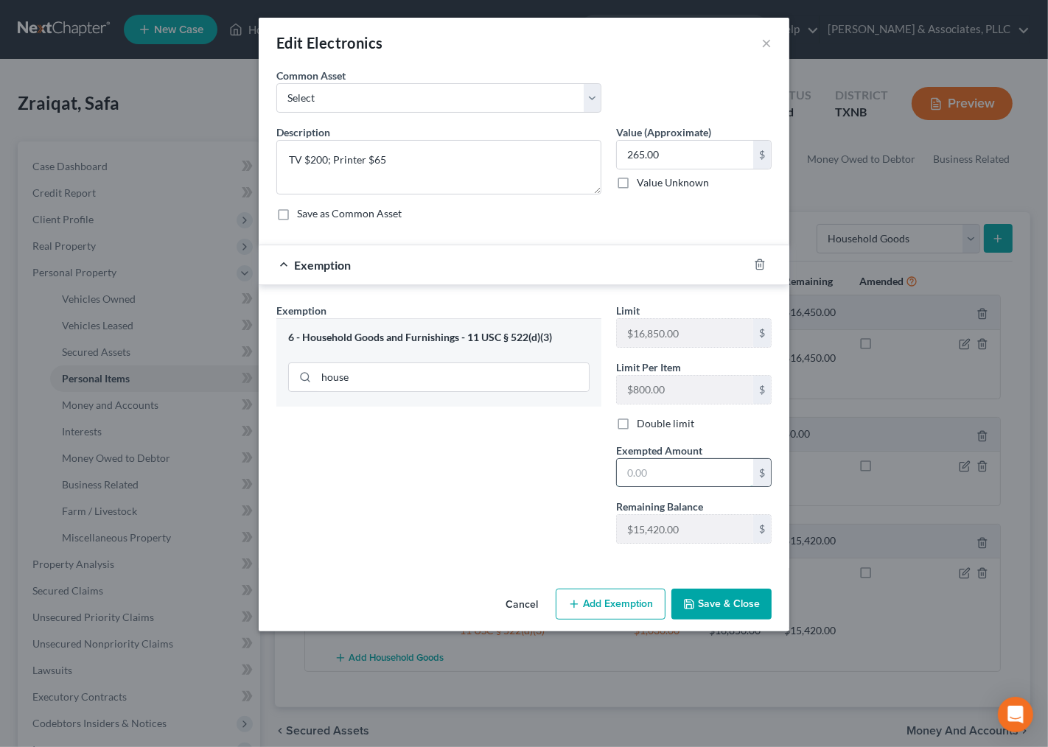
click at [663, 477] on input "text" at bounding box center [685, 473] width 136 height 28
type input "265.00"
click at [746, 616] on button "Save & Close" at bounding box center [722, 604] width 100 height 31
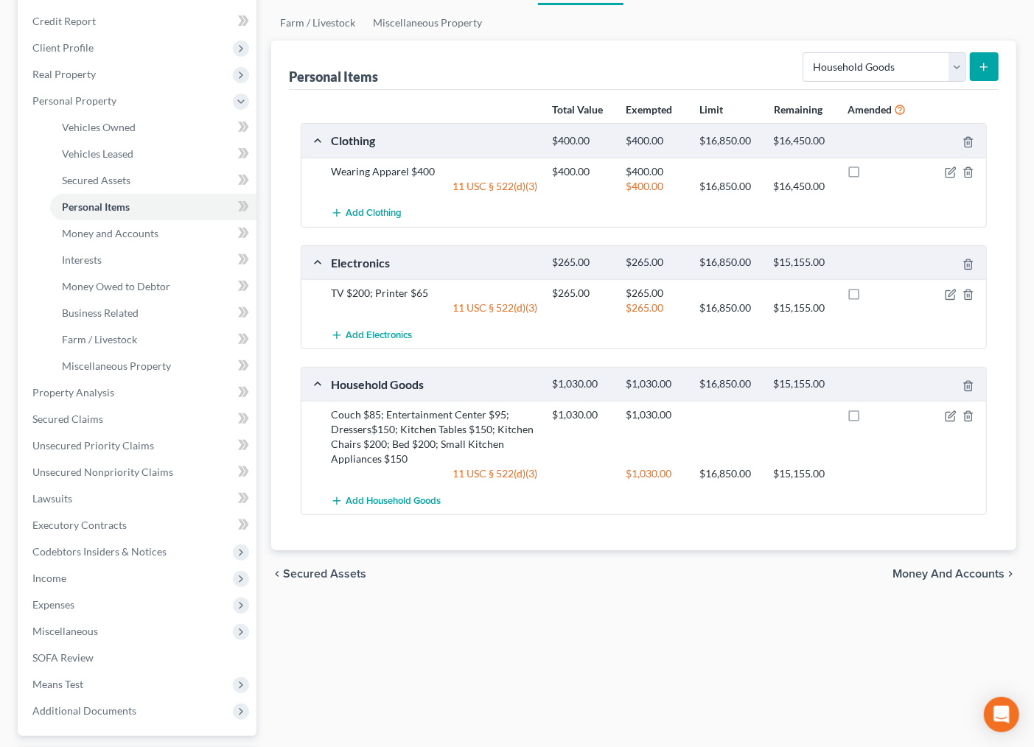
scroll to position [192, 0]
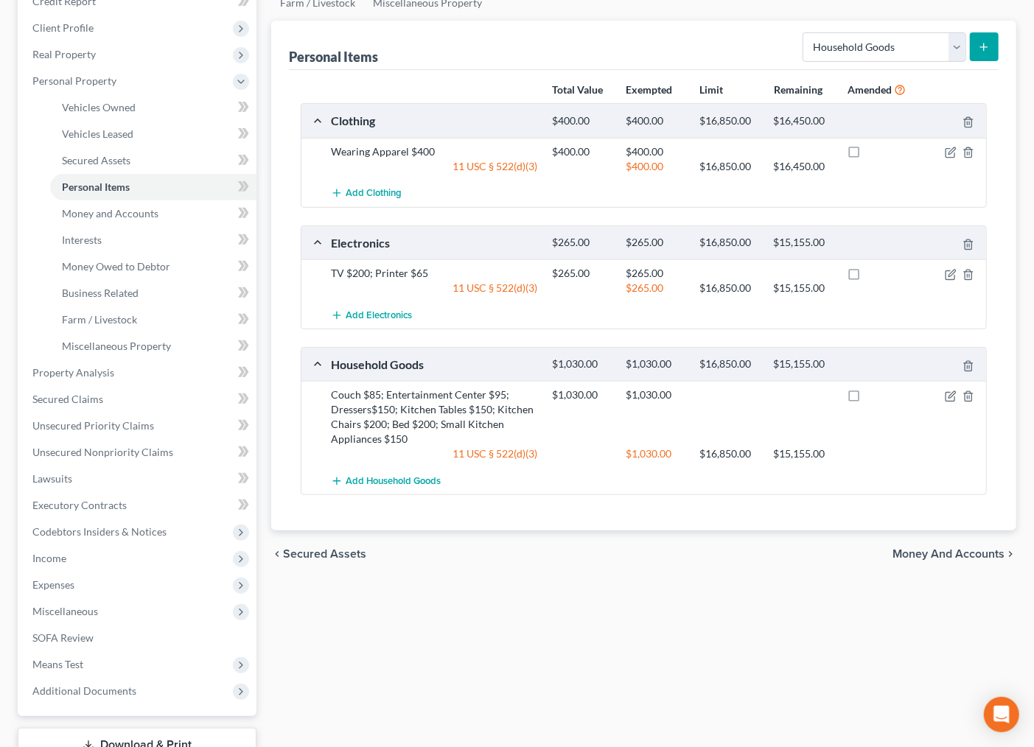
click at [934, 550] on span "Money and Accounts" at bounding box center [949, 554] width 112 height 12
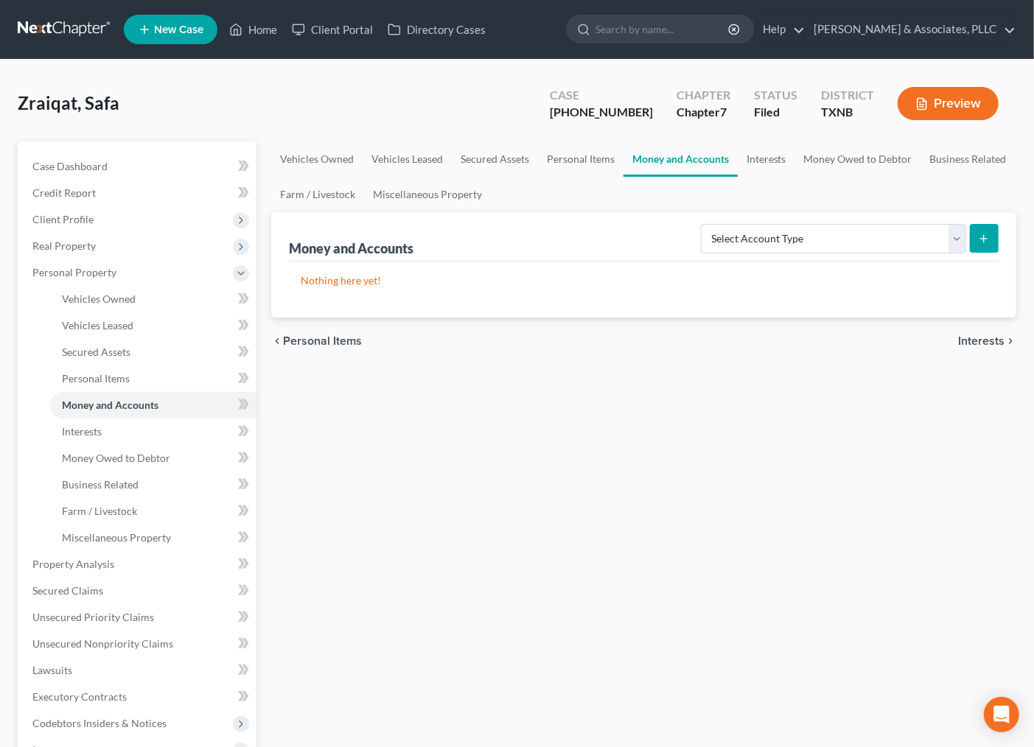
click at [764, 425] on div "Vehicles Owned Vehicles Leased Secured Assets Personal Items Money and Accounts…" at bounding box center [644, 548] width 760 height 813
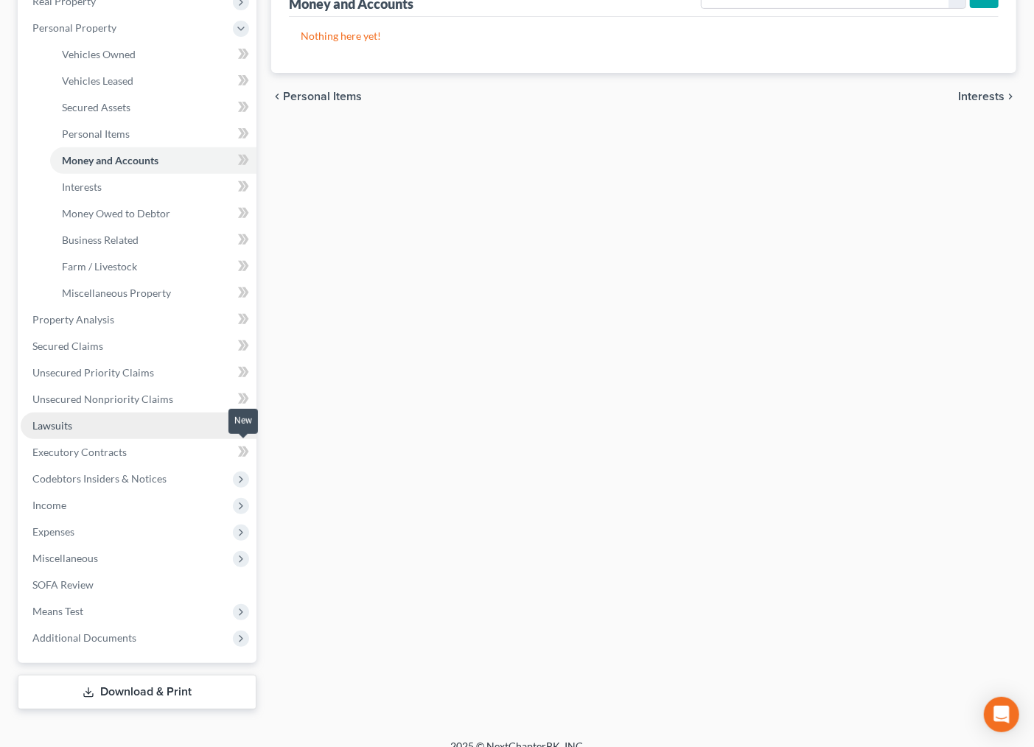
scroll to position [261, 0]
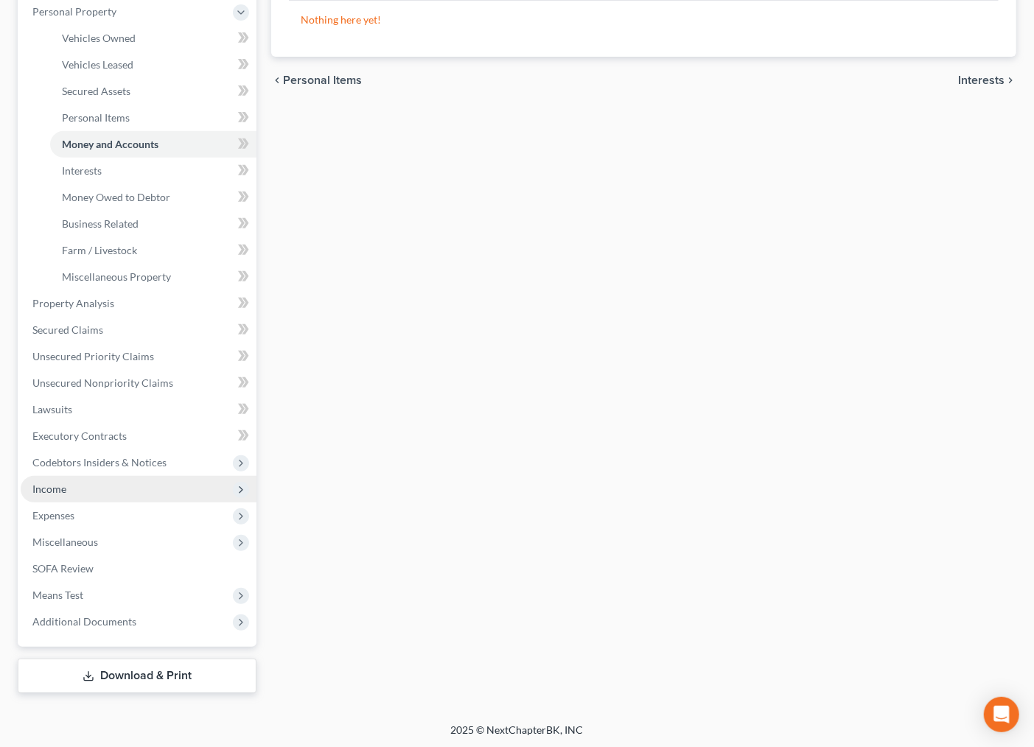
click at [72, 489] on span "Income" at bounding box center [139, 489] width 236 height 27
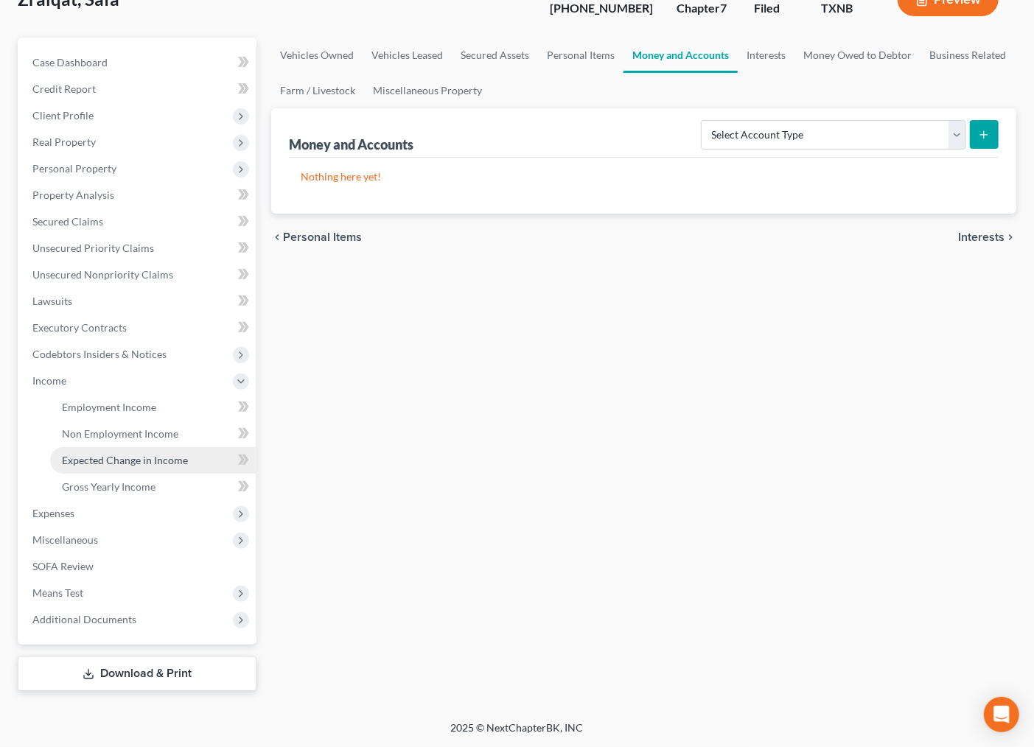
scroll to position [102, 0]
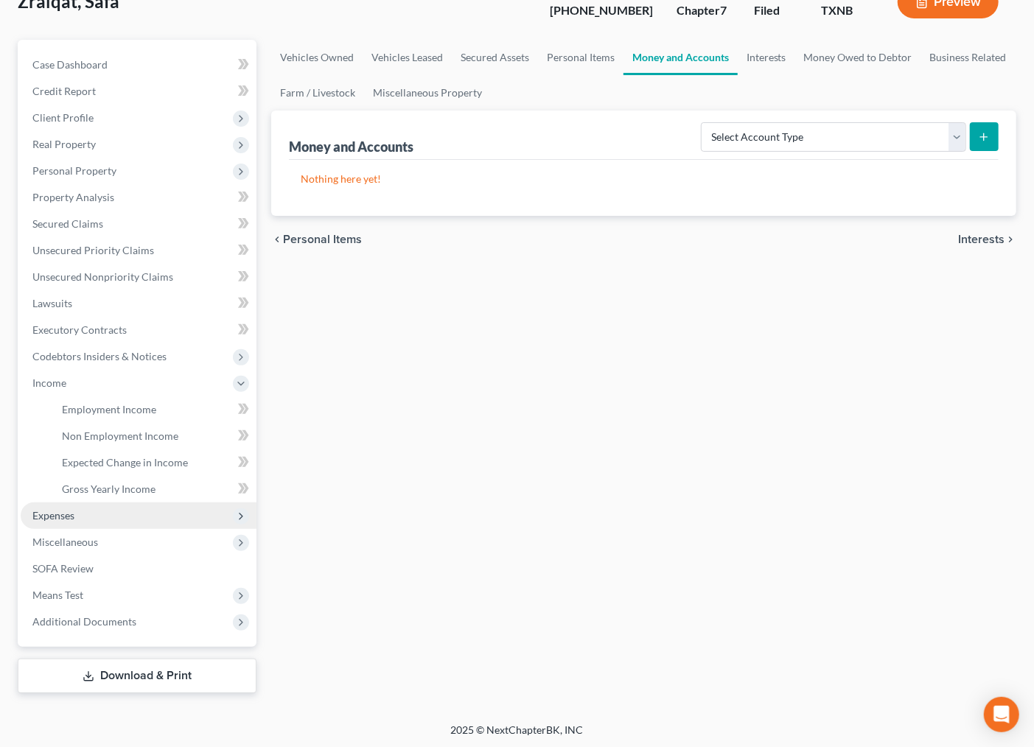
click at [62, 503] on span "Expenses" at bounding box center [139, 516] width 236 height 27
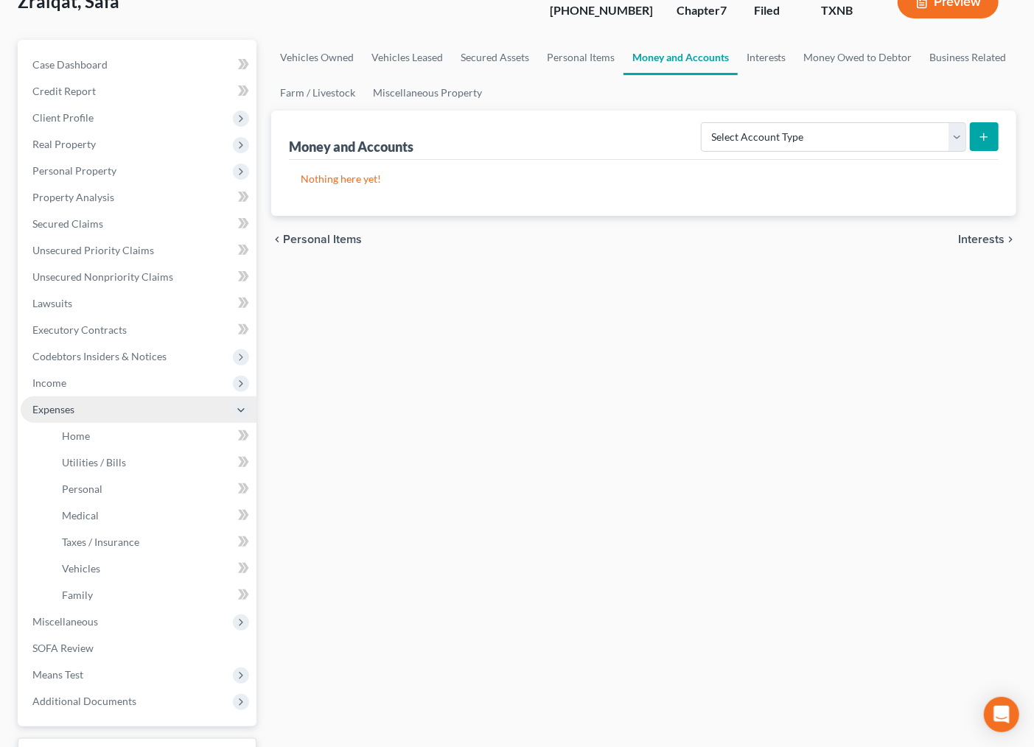
scroll to position [181, 0]
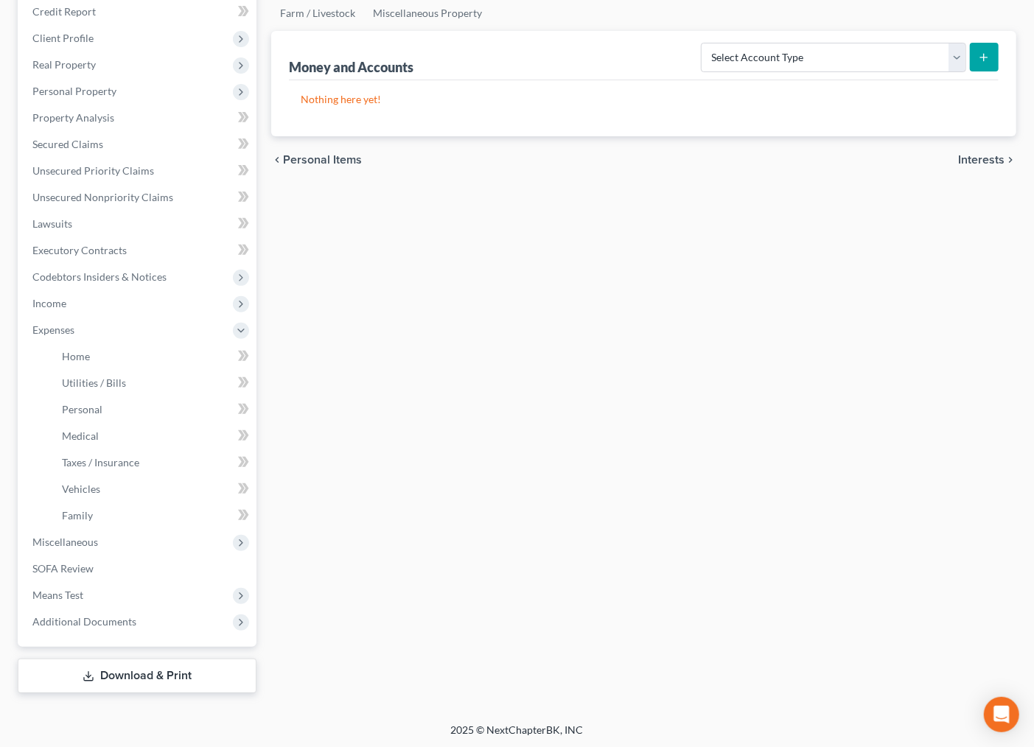
click at [436, 338] on div "Vehicles Owned Vehicles Leased Secured Assets Personal Items Money and Accounts…" at bounding box center [644, 326] width 760 height 733
click at [71, 358] on span "Home" at bounding box center [76, 356] width 28 height 13
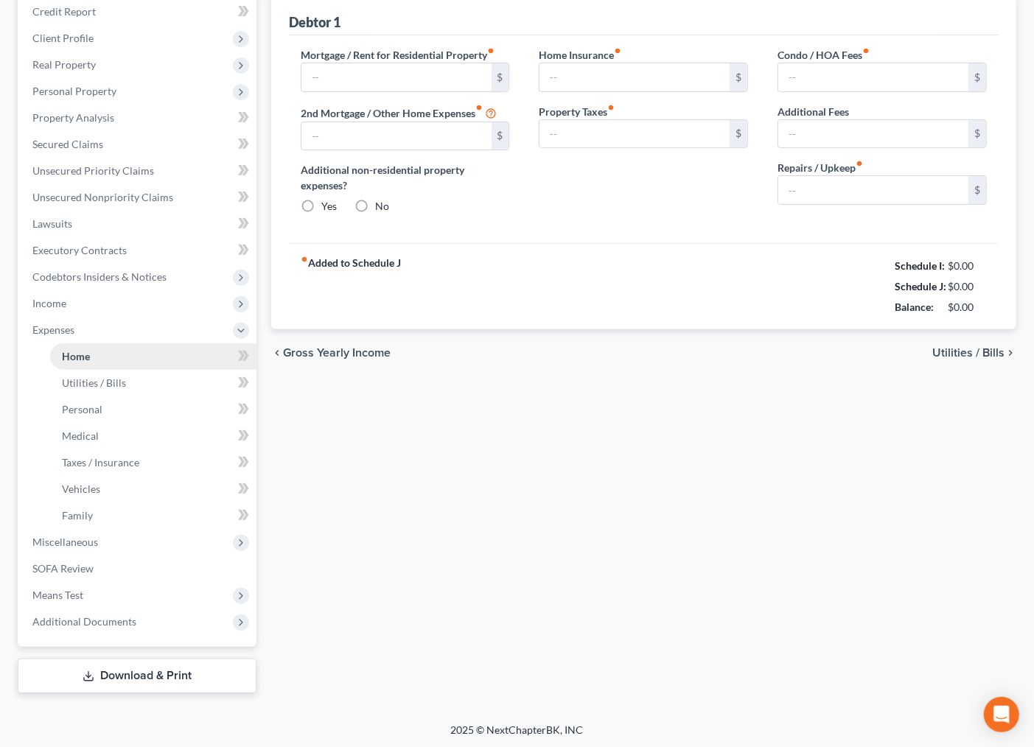
type input "0.00"
radio input "true"
type input "0.00"
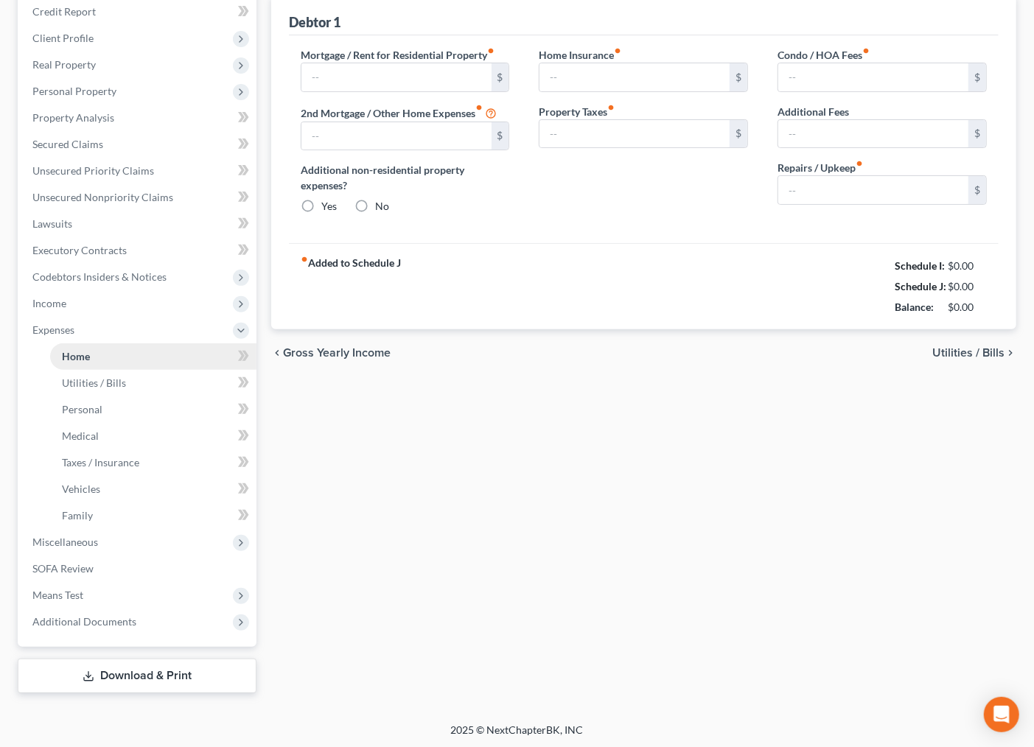
type input "0.00"
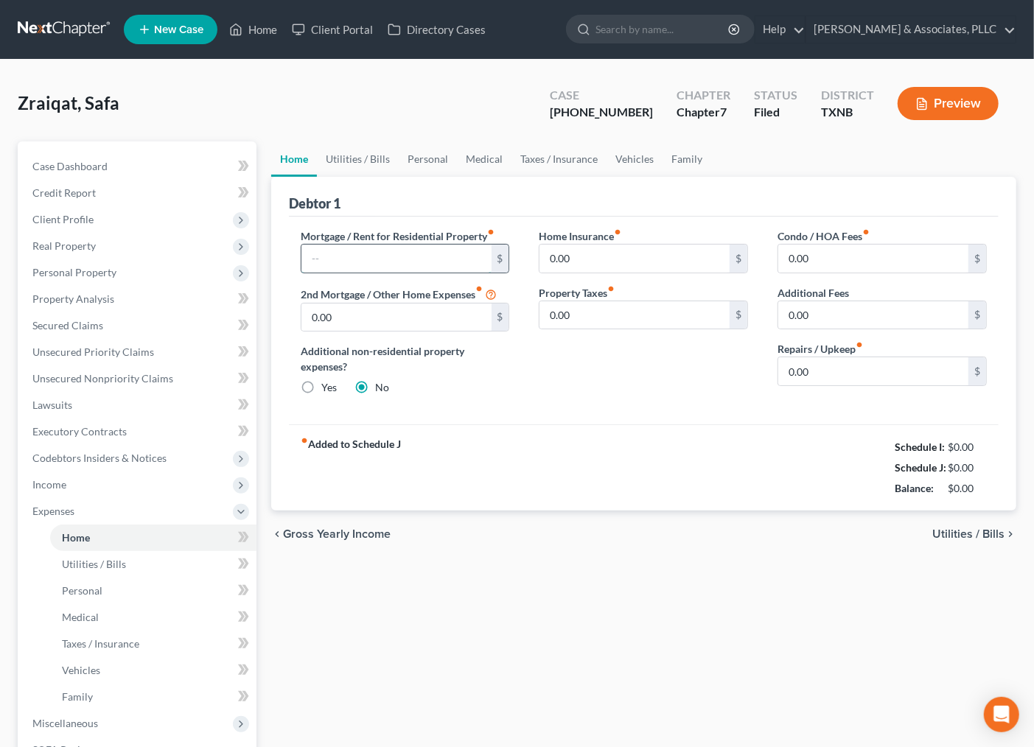
click at [406, 267] on input "text" at bounding box center [396, 259] width 190 height 28
type input "1,483.00"
drag, startPoint x: 347, startPoint y: 150, endPoint x: 374, endPoint y: 192, distance: 50.3
click at [347, 149] on link "Utilities / Bills" at bounding box center [358, 159] width 82 height 35
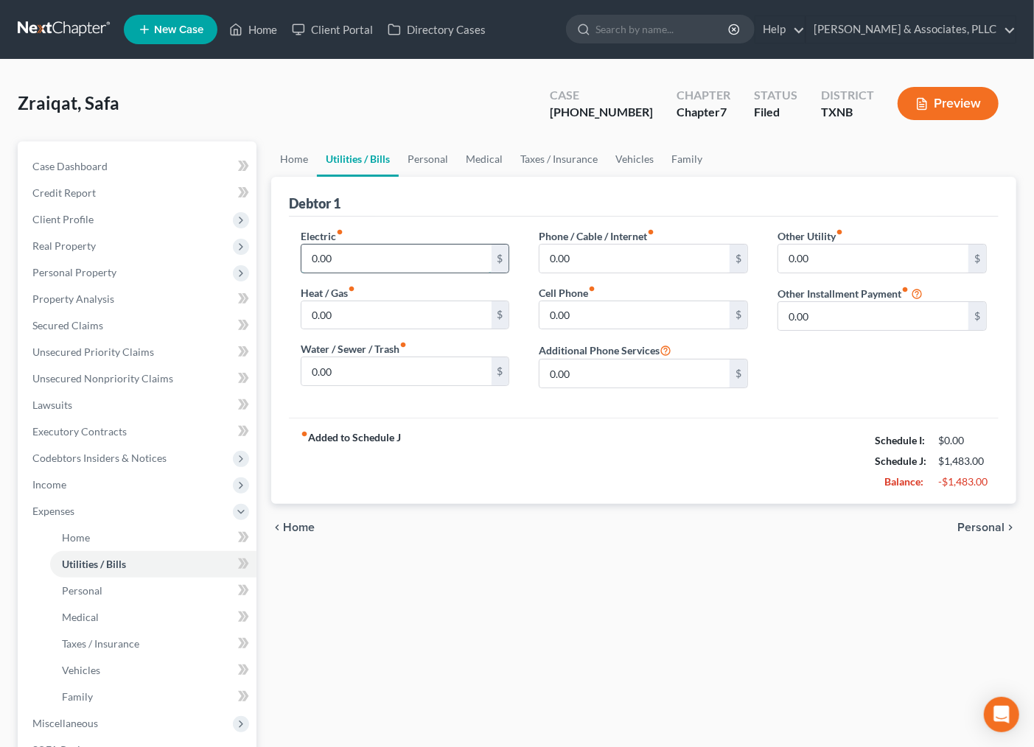
click at [380, 258] on input "0.00" at bounding box center [396, 259] width 190 height 28
type input "190.00"
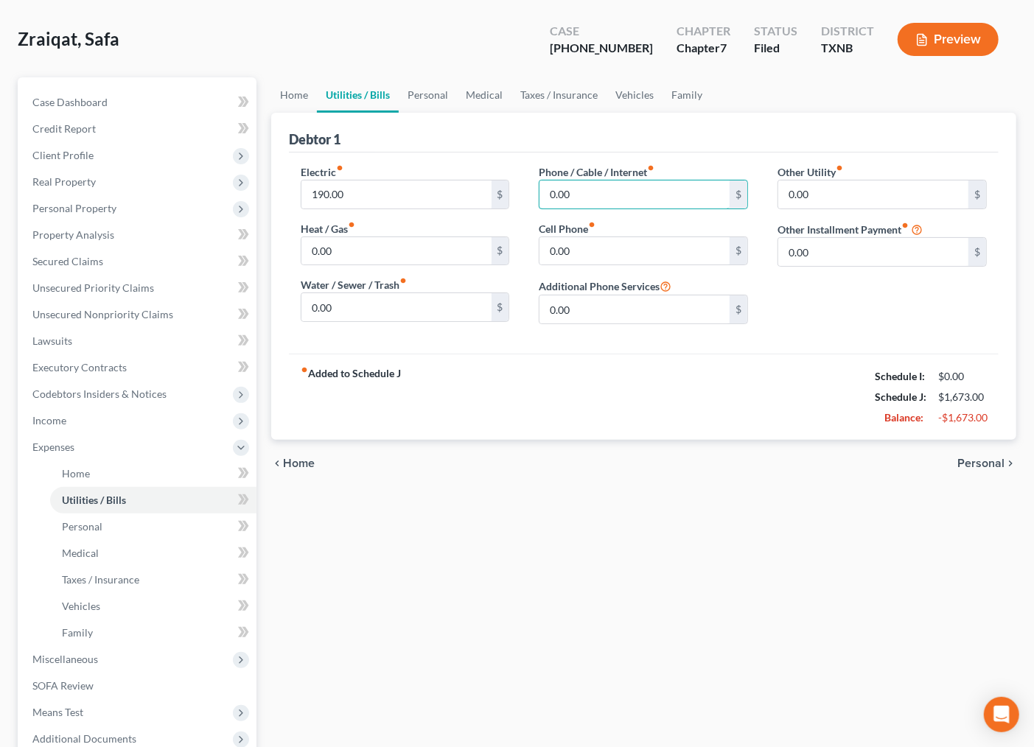
scroll to position [82, 0]
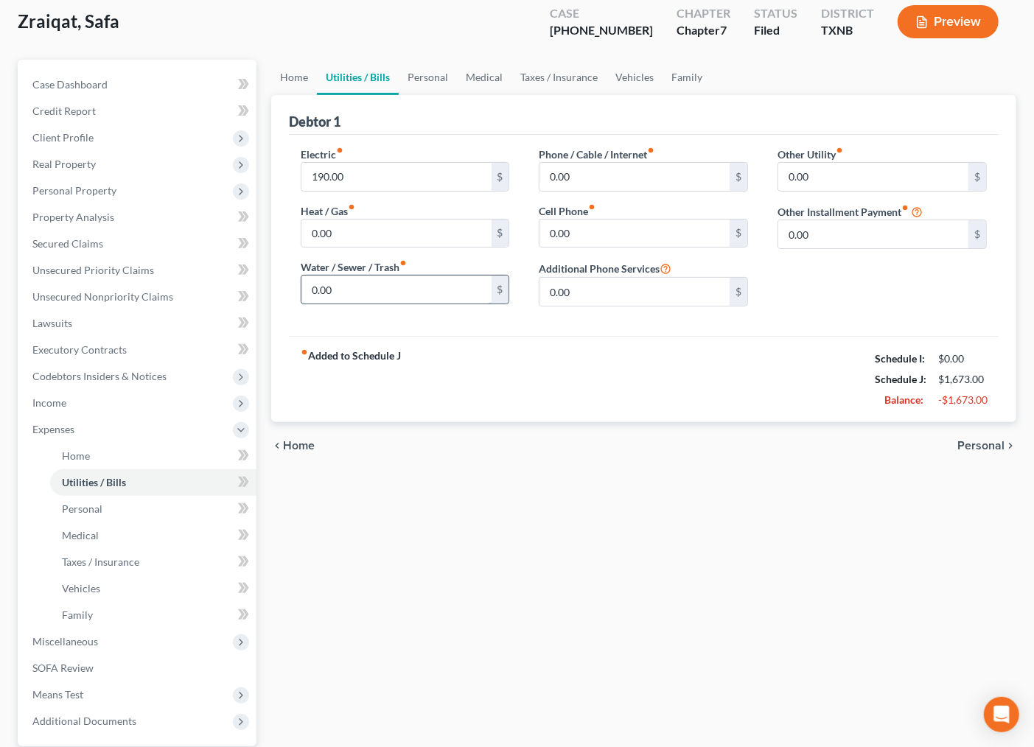
click at [366, 299] on input "0.00" at bounding box center [396, 290] width 190 height 28
type input "75.00"
type input "30"
type input "30.00"
type input "100.00"
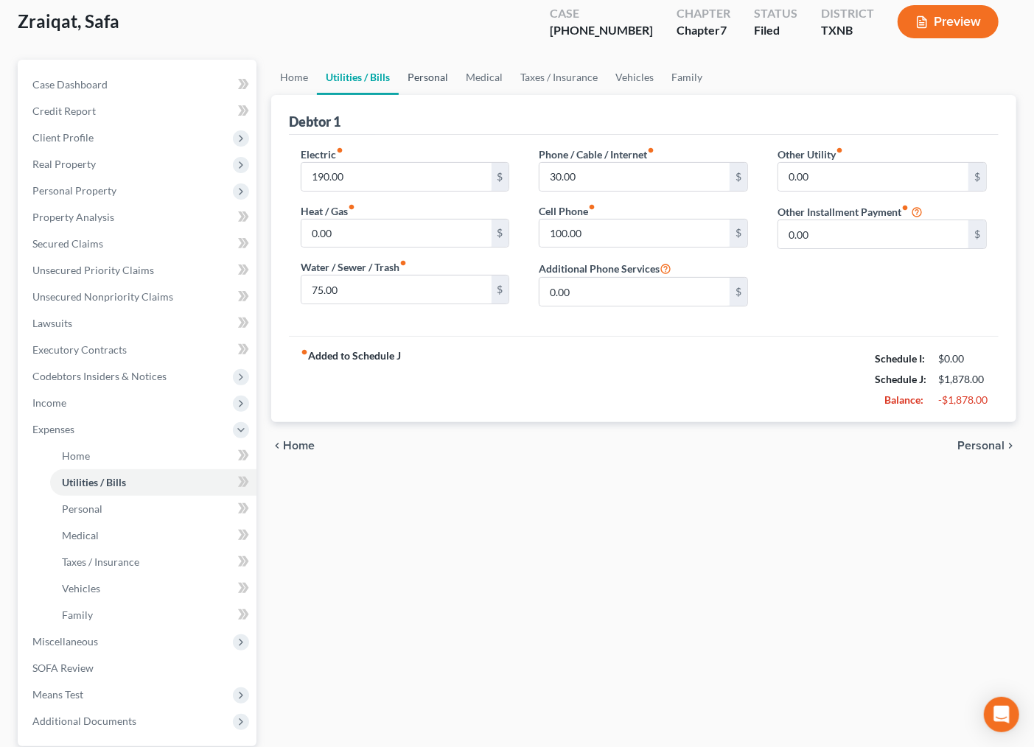
click at [430, 68] on link "Personal" at bounding box center [428, 77] width 58 height 35
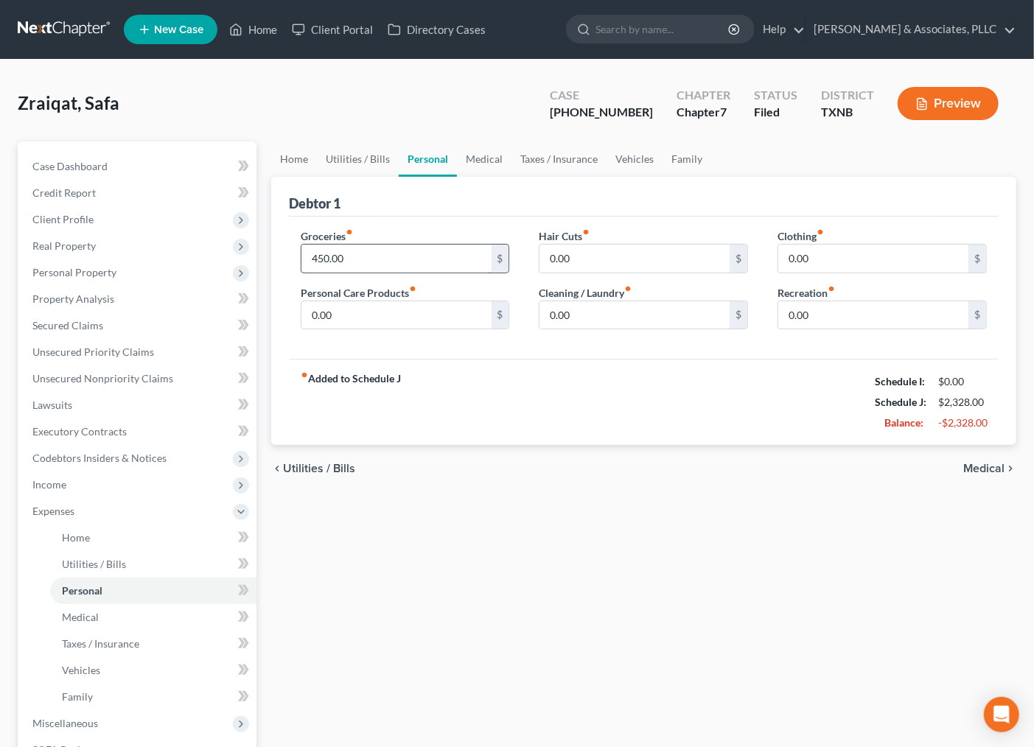
type input "450.00"
type input "50.00"
type input "25.00"
click at [607, 321] on input "0.00" at bounding box center [635, 315] width 190 height 28
type input "15.00"
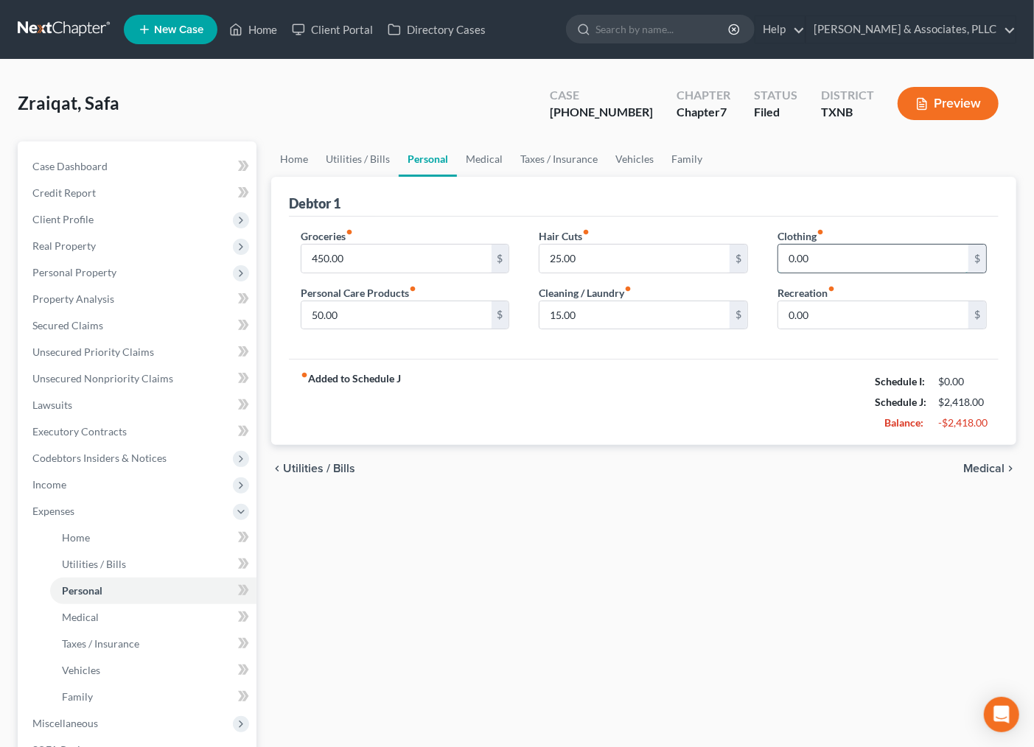
click at [806, 256] on input "0.00" at bounding box center [873, 259] width 190 height 28
type input "50.00"
click at [479, 151] on link "Medical" at bounding box center [484, 159] width 55 height 35
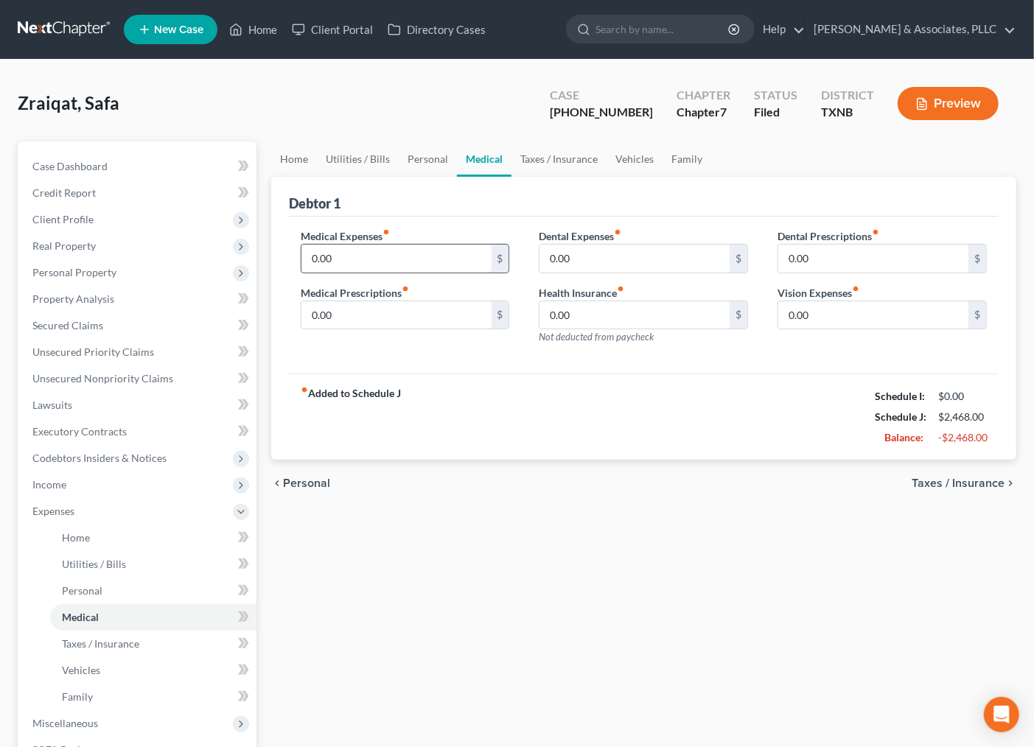
click at [402, 254] on input "0.00" at bounding box center [396, 259] width 190 height 28
type input "120.00"
click at [378, 320] on input "0.00" at bounding box center [396, 315] width 190 height 28
type input "20.00"
click at [630, 240] on div "Dental Expenses fiber_manual_record 0.00 $" at bounding box center [643, 251] width 209 height 45
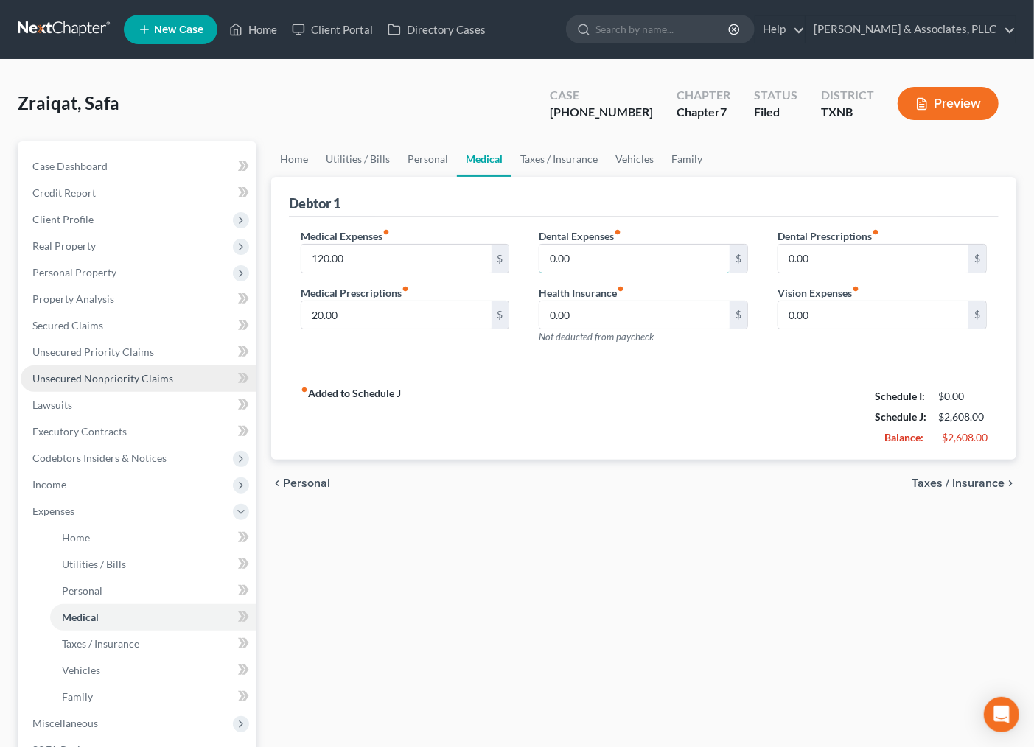
click at [616, 259] on input "0.00" at bounding box center [635, 259] width 190 height 28
click at [590, 262] on input "0.00" at bounding box center [635, 259] width 190 height 28
click at [590, 260] on input "0.00" at bounding box center [635, 259] width 190 height 28
drag, startPoint x: 590, startPoint y: 260, endPoint x: 541, endPoint y: 260, distance: 49.4
click at [541, 260] on input "0.00" at bounding box center [635, 259] width 190 height 28
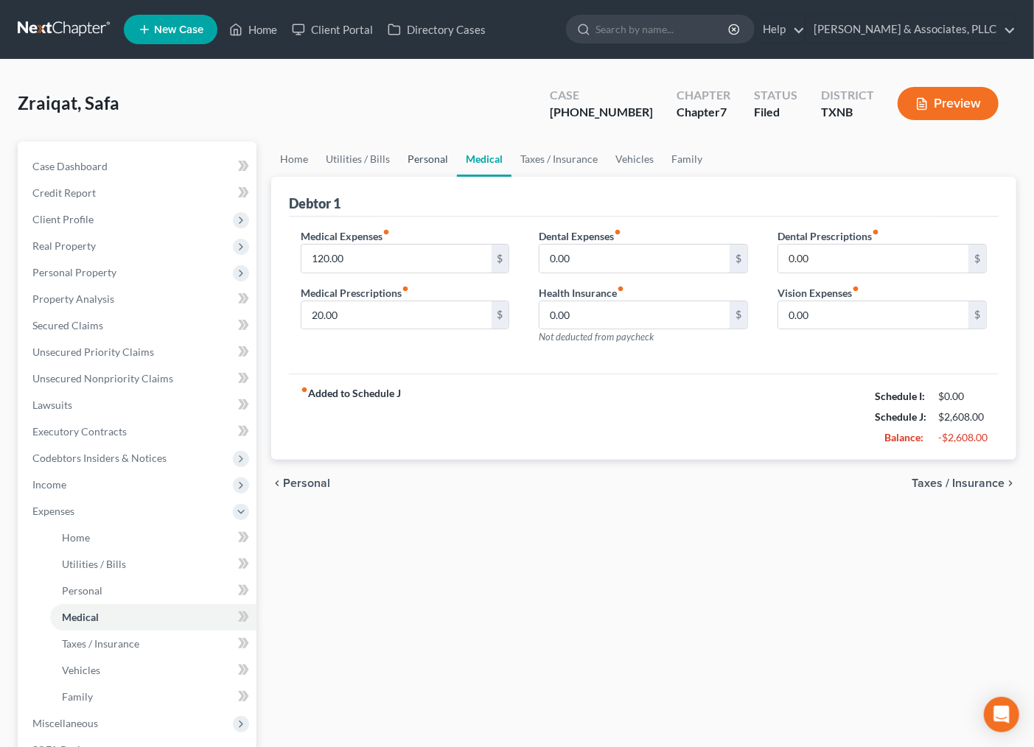
click at [423, 156] on link "Personal" at bounding box center [428, 159] width 58 height 35
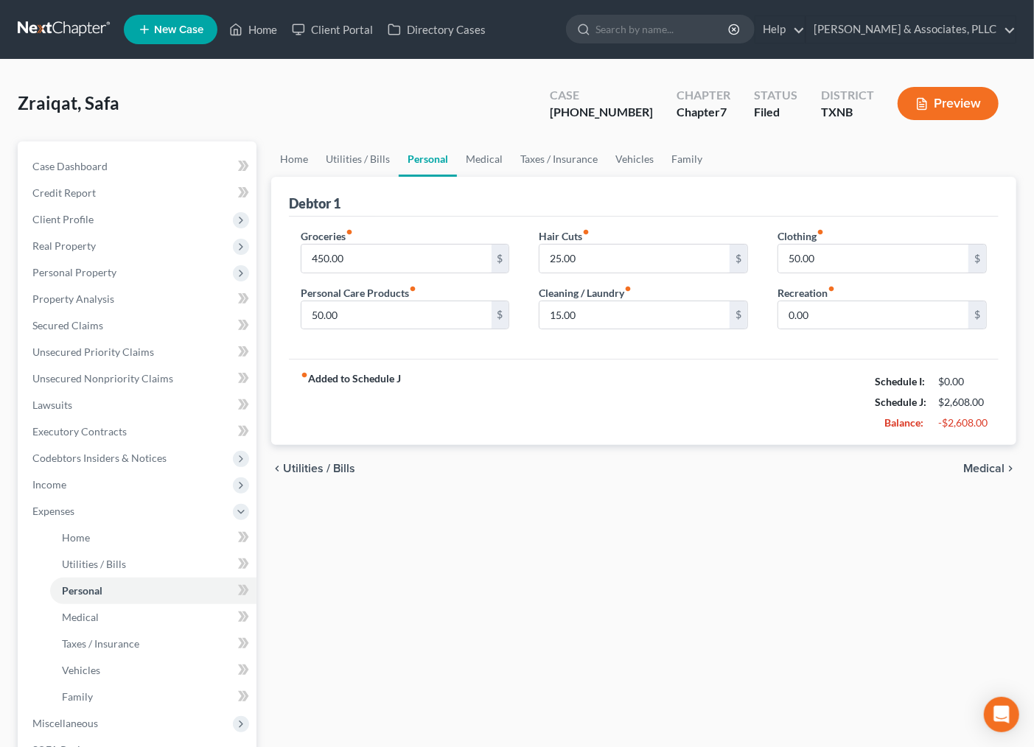
drag, startPoint x: 745, startPoint y: 377, endPoint x: 820, endPoint y: 358, distance: 77.1
click at [745, 377] on div "fiber_manual_record Added to Schedule J Schedule I: $0.00 Schedule J: $2,608.00…" at bounding box center [644, 402] width 710 height 86
click at [834, 325] on input "0.00" at bounding box center [873, 315] width 190 height 28
type input "1"
click at [780, 564] on div "Home Utilities / Bills Personal Medical Taxes / Insurance Vehicles Family Debto…" at bounding box center [644, 508] width 760 height 733
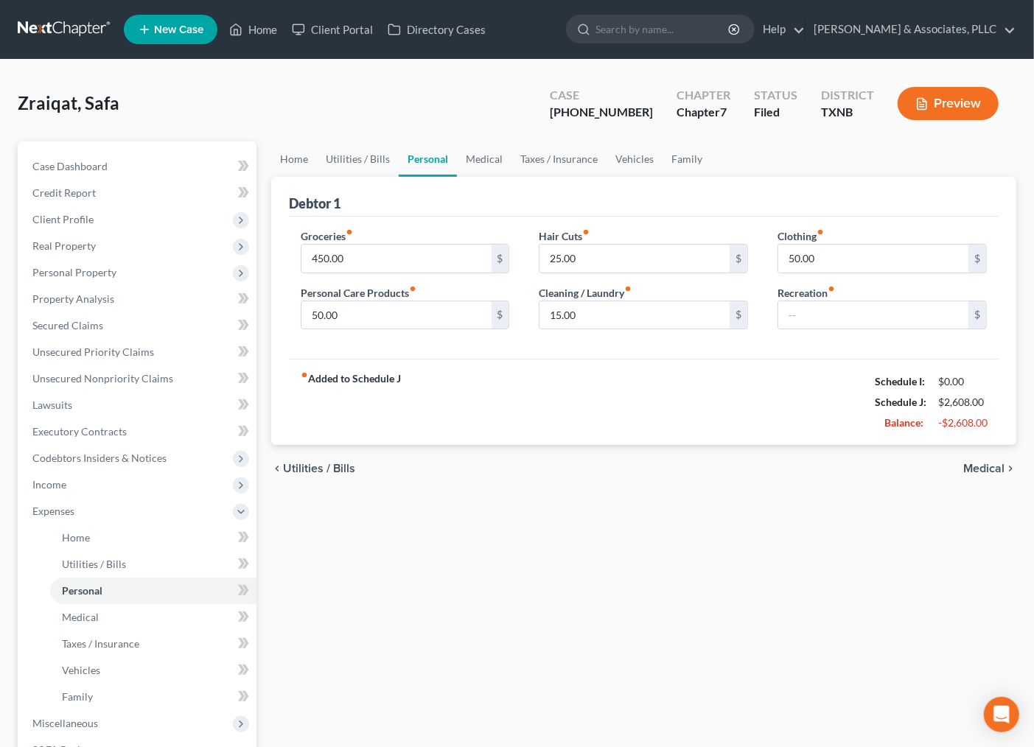
click at [991, 470] on span "Medical" at bounding box center [983, 469] width 41 height 12
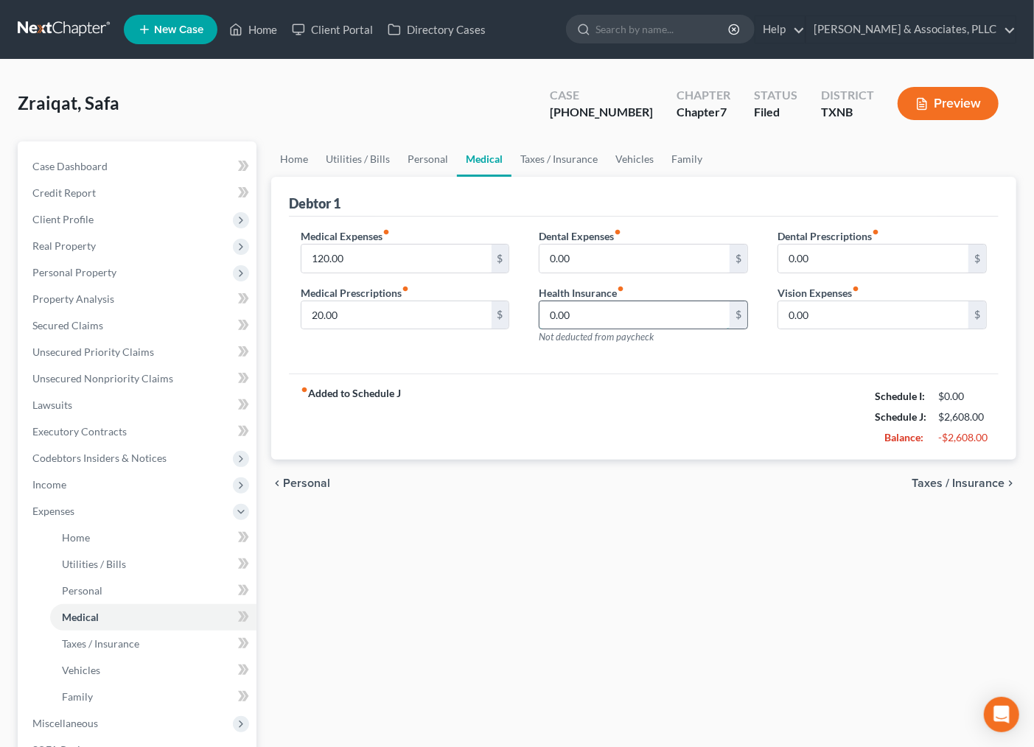
click at [610, 316] on input "0.00" at bounding box center [635, 315] width 190 height 28
click at [630, 436] on div "fiber_manual_record Added to Schedule J Schedule I: $0.00 Schedule J: $2,608.00…" at bounding box center [644, 417] width 710 height 86
click at [775, 645] on div "Home Utilities / Bills Personal Medical Taxes / Insurance Vehicles Family Debto…" at bounding box center [644, 508] width 760 height 733
click at [506, 561] on div "Home Utilities / Bills Personal Medical Taxes / Insurance Vehicles Family Debto…" at bounding box center [644, 508] width 760 height 733
click at [913, 540] on div "Home Utilities / Bills Personal Medical Taxes / Insurance Vehicles Family Debto…" at bounding box center [644, 508] width 760 height 733
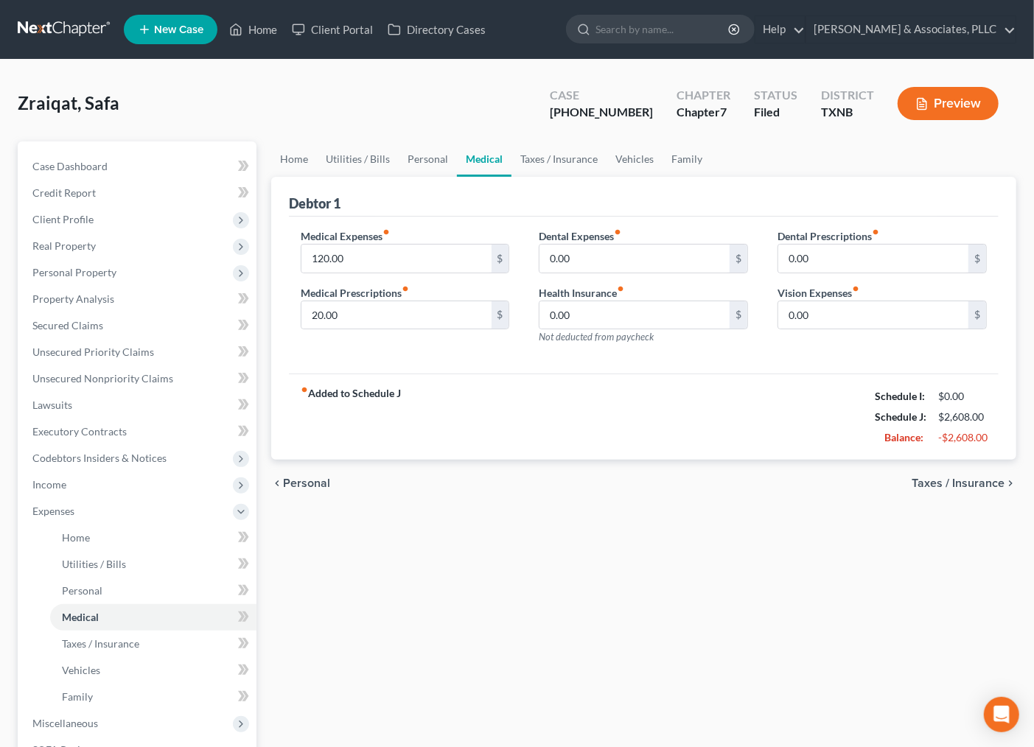
click at [615, 414] on div "fiber_manual_record Added to Schedule J Schedule I: $0.00 Schedule J: $2,608.00…" at bounding box center [644, 417] width 710 height 86
click at [534, 536] on div "Home Utilities / Bills Personal Medical Taxes / Insurance Vehicles Family Debto…" at bounding box center [644, 508] width 760 height 733
click at [680, 588] on div "Home Utilities / Bills Personal Medical Taxes / Insurance Vehicles Family Debto…" at bounding box center [644, 508] width 760 height 733
click at [528, 576] on div "Home Utilities / Bills Personal Medical Taxes / Insurance Vehicles Family Debto…" at bounding box center [644, 508] width 760 height 733
click at [265, 24] on link "Home" at bounding box center [253, 29] width 63 height 27
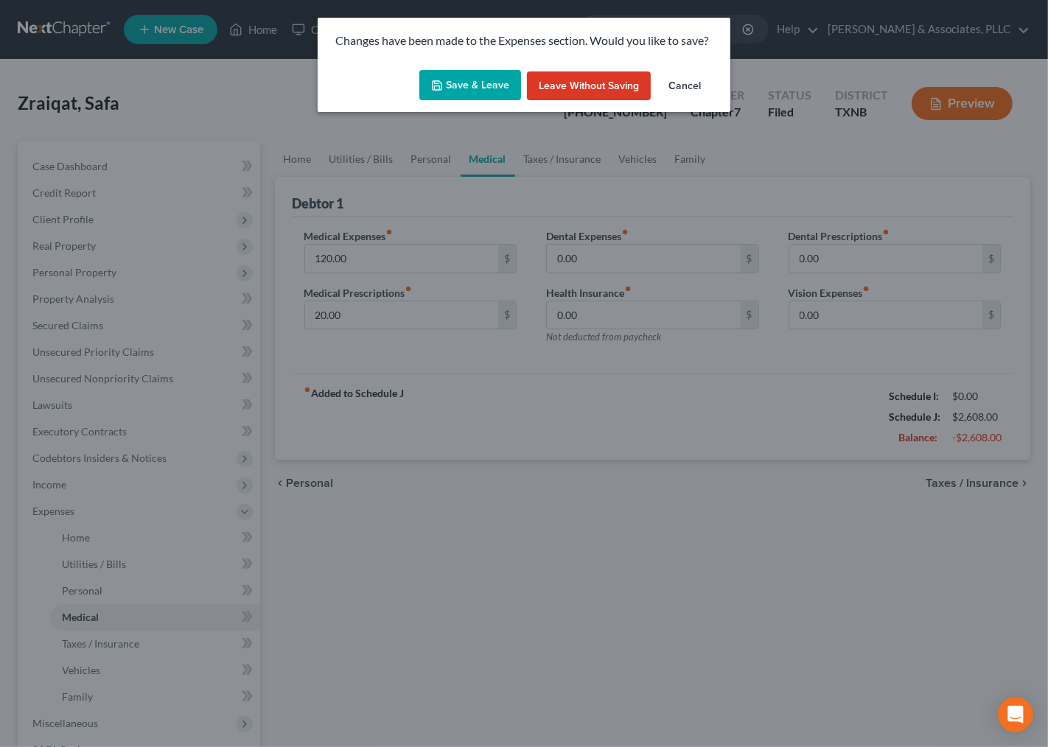
click at [448, 77] on button "Save & Leave" at bounding box center [470, 85] width 102 height 31
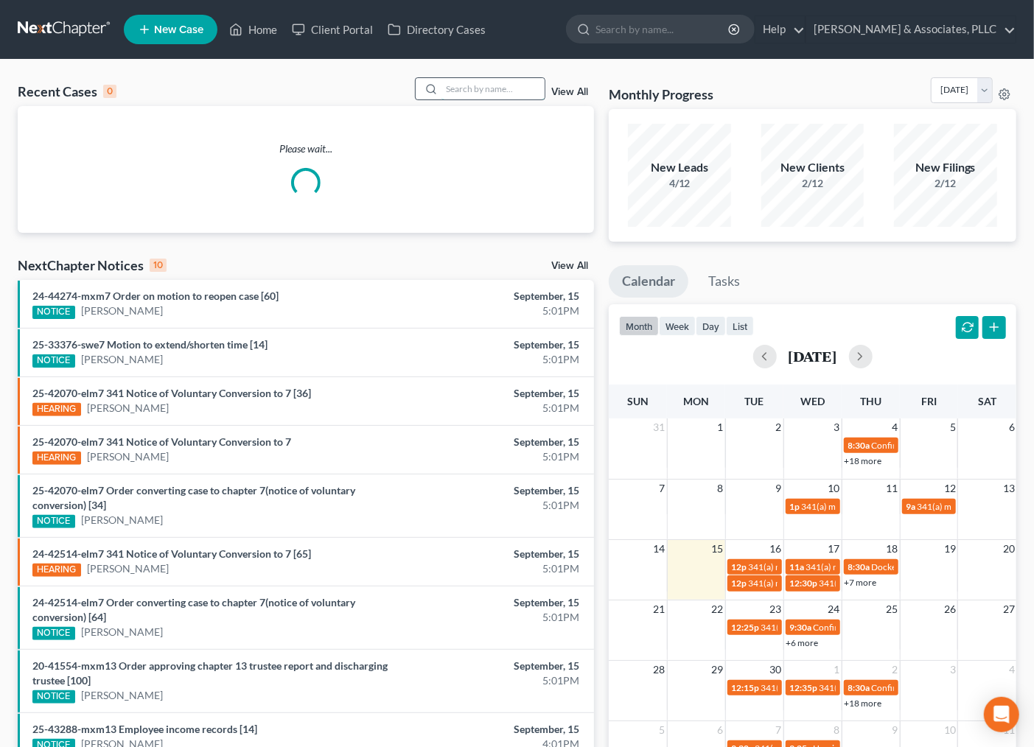
click at [500, 89] on input "search" at bounding box center [493, 88] width 103 height 21
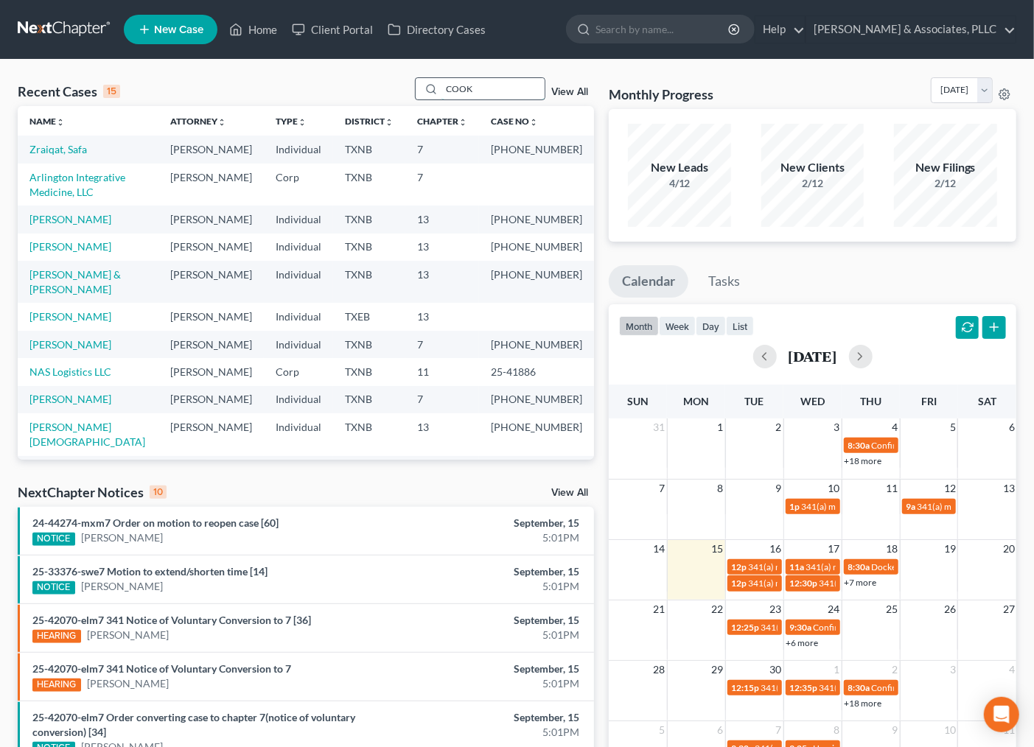
type input "COOK"
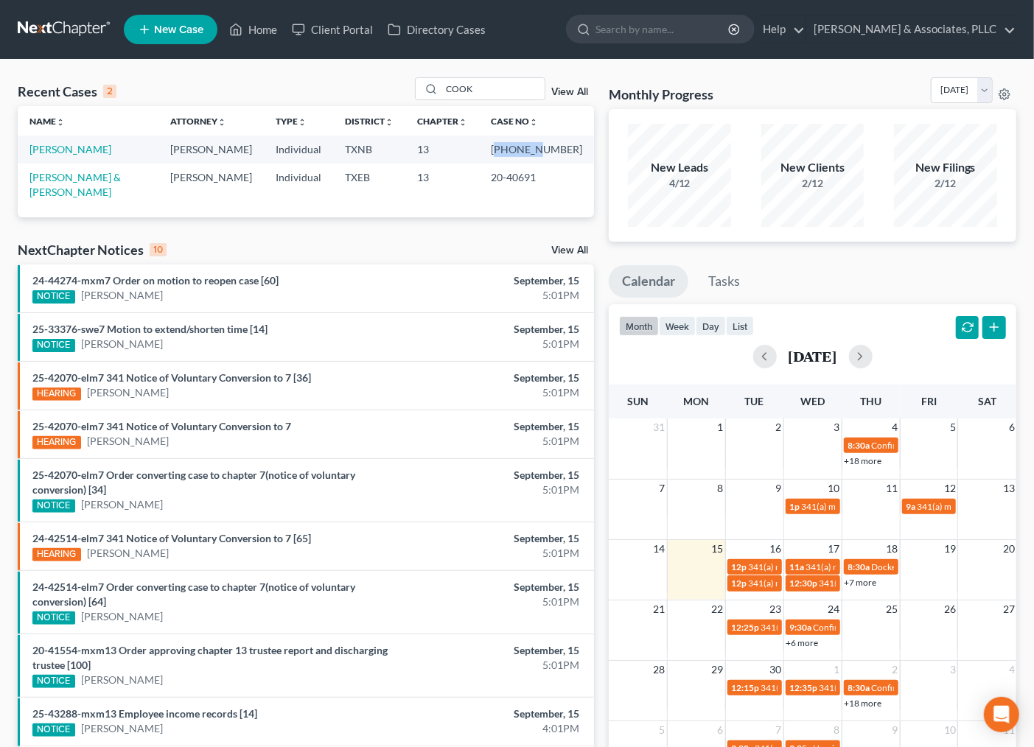
drag, startPoint x: 520, startPoint y: 151, endPoint x: 559, endPoint y: 157, distance: 39.5
click at [559, 157] on td "25-42701-13" at bounding box center [536, 149] width 115 height 27
click at [512, 151] on td "25-42701-13" at bounding box center [536, 149] width 115 height 27
drag, startPoint x: 516, startPoint y: 150, endPoint x: 558, endPoint y: 150, distance: 42.0
click at [558, 150] on td "25-42701-13" at bounding box center [536, 149] width 115 height 27
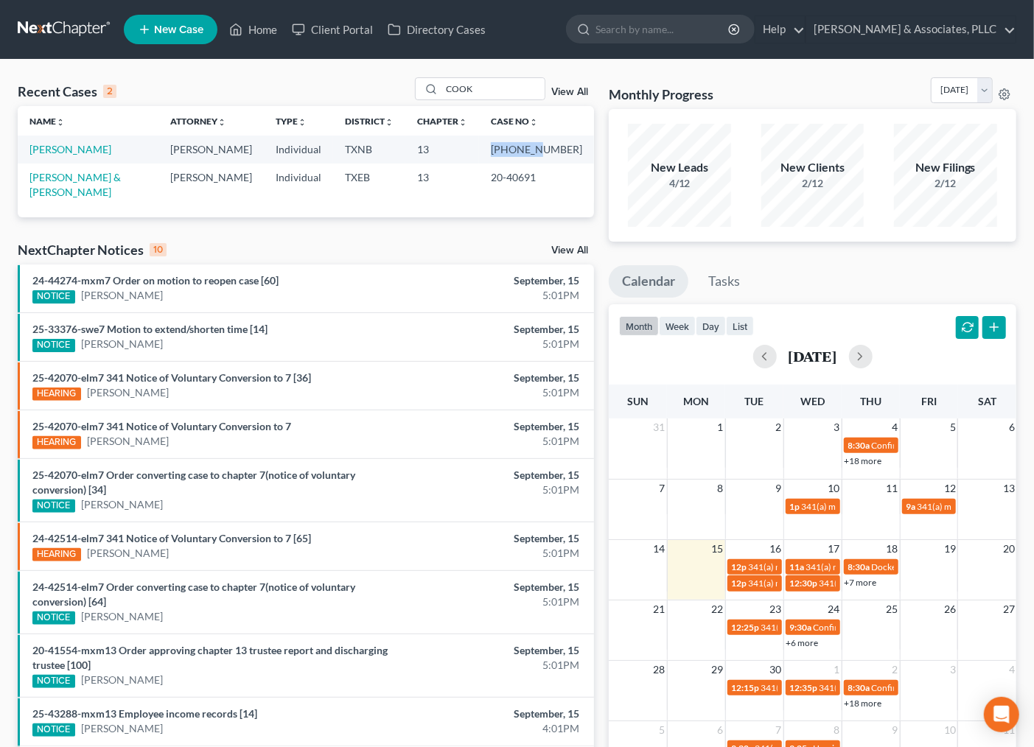
copy td "25-42701"
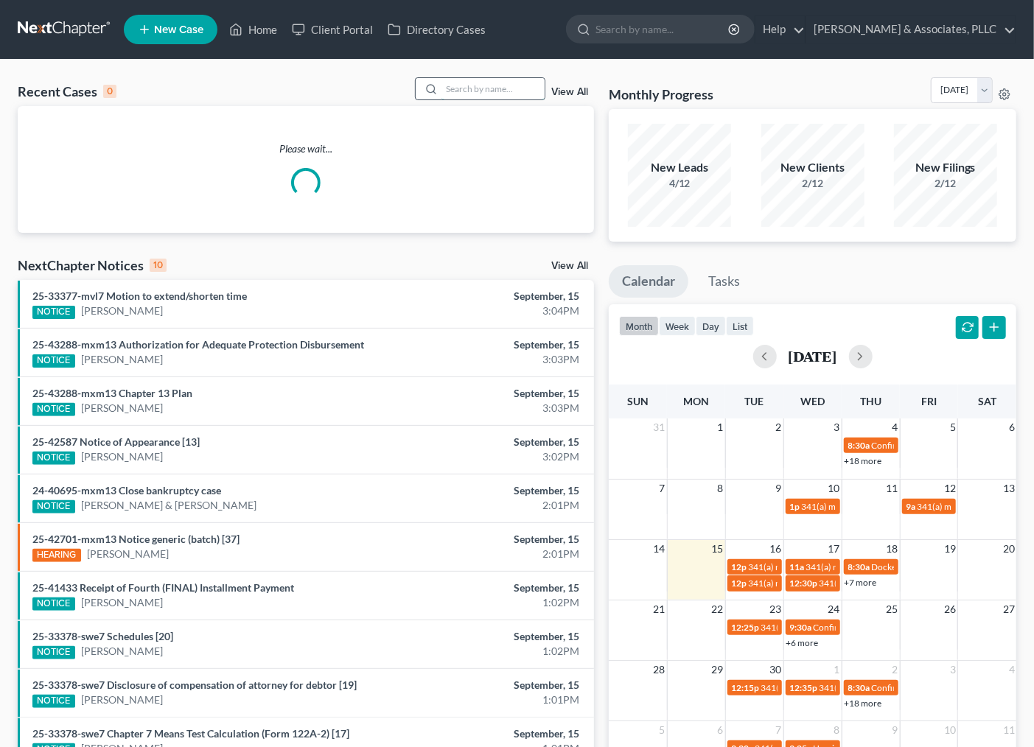
click at [474, 88] on input "search" at bounding box center [493, 88] width 103 height 21
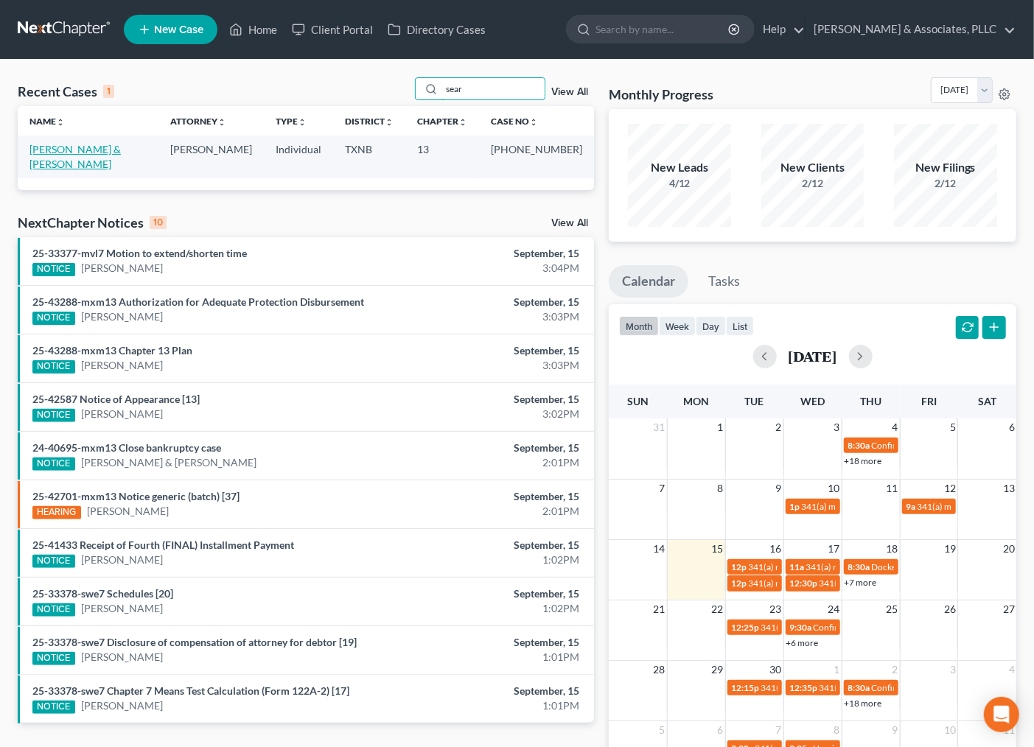
type input "sear"
click at [91, 150] on link "[PERSON_NAME] & [PERSON_NAME]" at bounding box center [74, 156] width 91 height 27
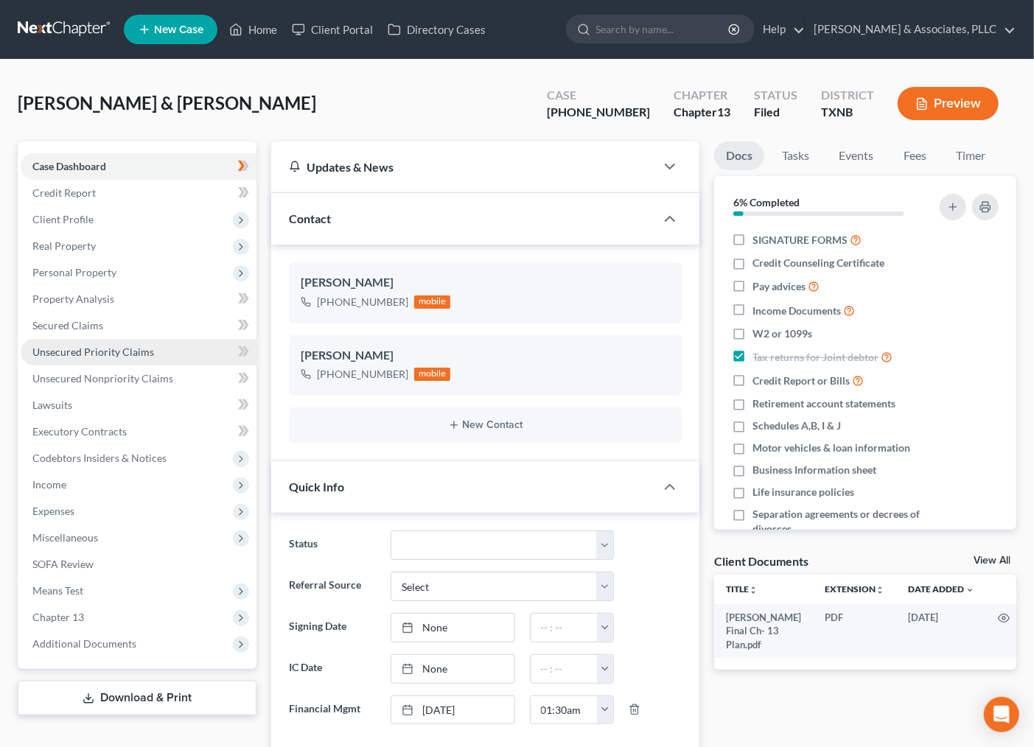
scroll to position [187, 0]
drag, startPoint x: 330, startPoint y: 374, endPoint x: 411, endPoint y: 342, distance: 87.1
click at [411, 342] on div "Kenny Searcy +1 (469) 553-7901 mobile" at bounding box center [486, 365] width 394 height 60
click at [364, 394] on div "Kenny Searcy +1 (469) 553-7901 mobile" at bounding box center [486, 365] width 394 height 60
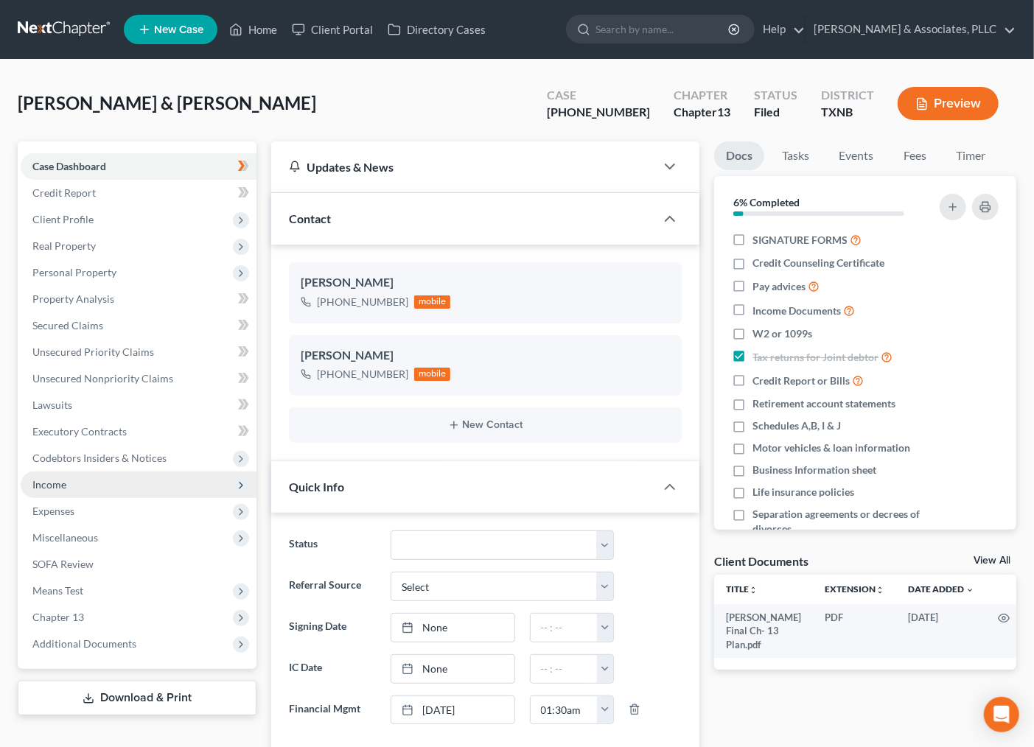
click at [97, 489] on span "Income" at bounding box center [139, 485] width 236 height 27
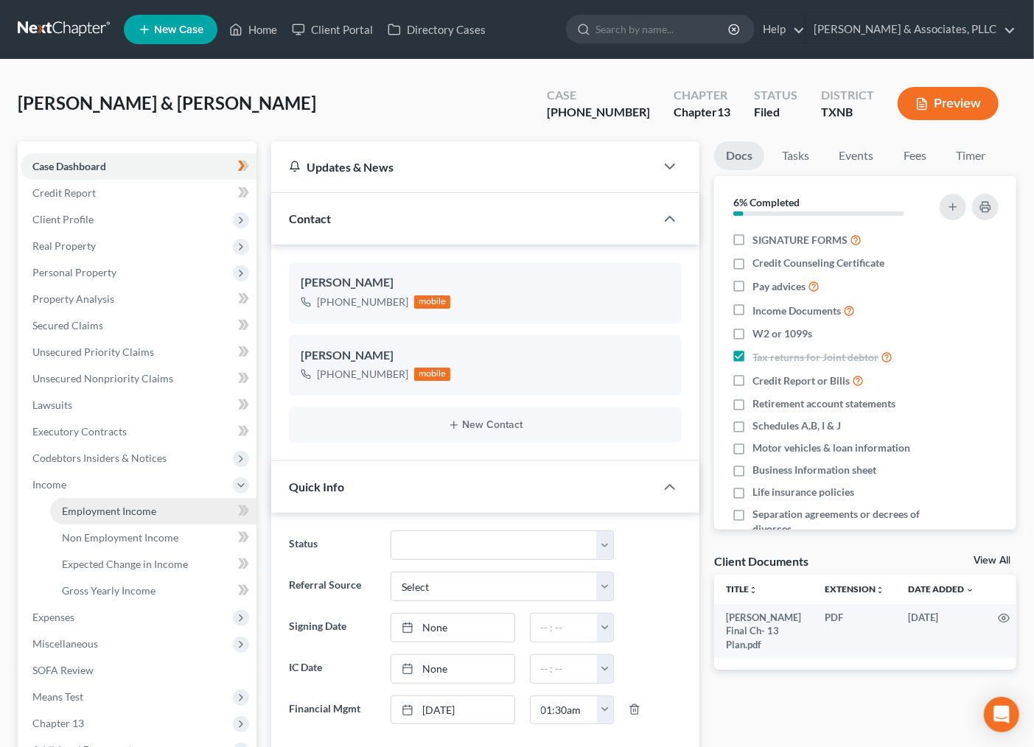
click at [94, 500] on link "Employment Income" at bounding box center [153, 511] width 206 height 27
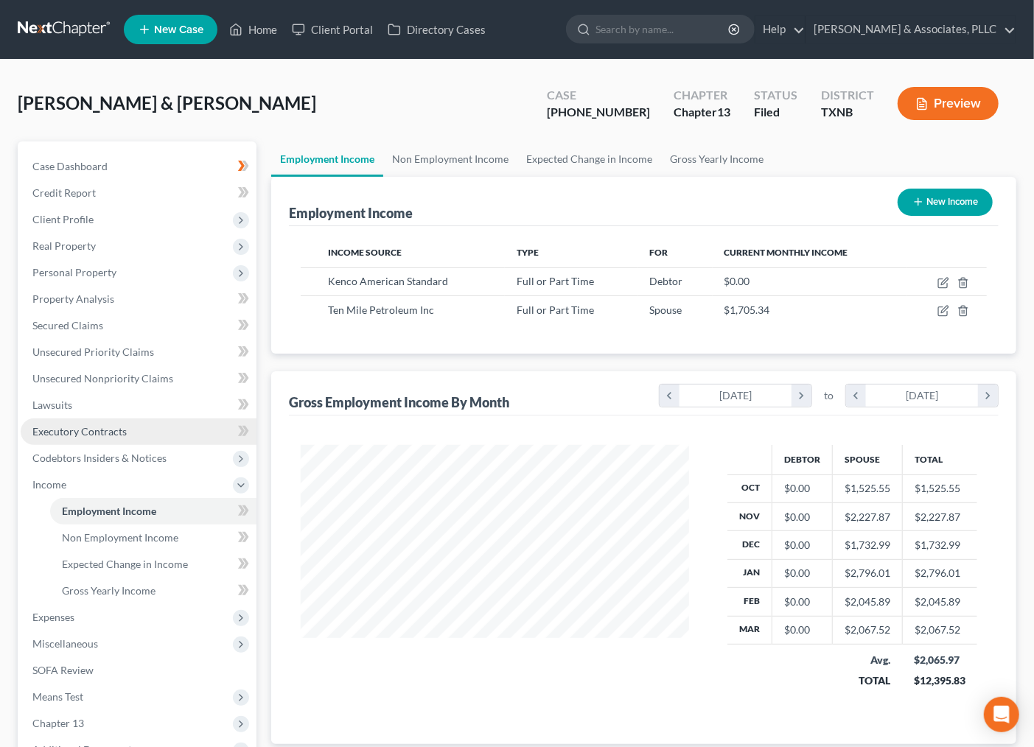
scroll to position [264, 417]
click at [52, 617] on span "Expenses" at bounding box center [53, 617] width 42 height 13
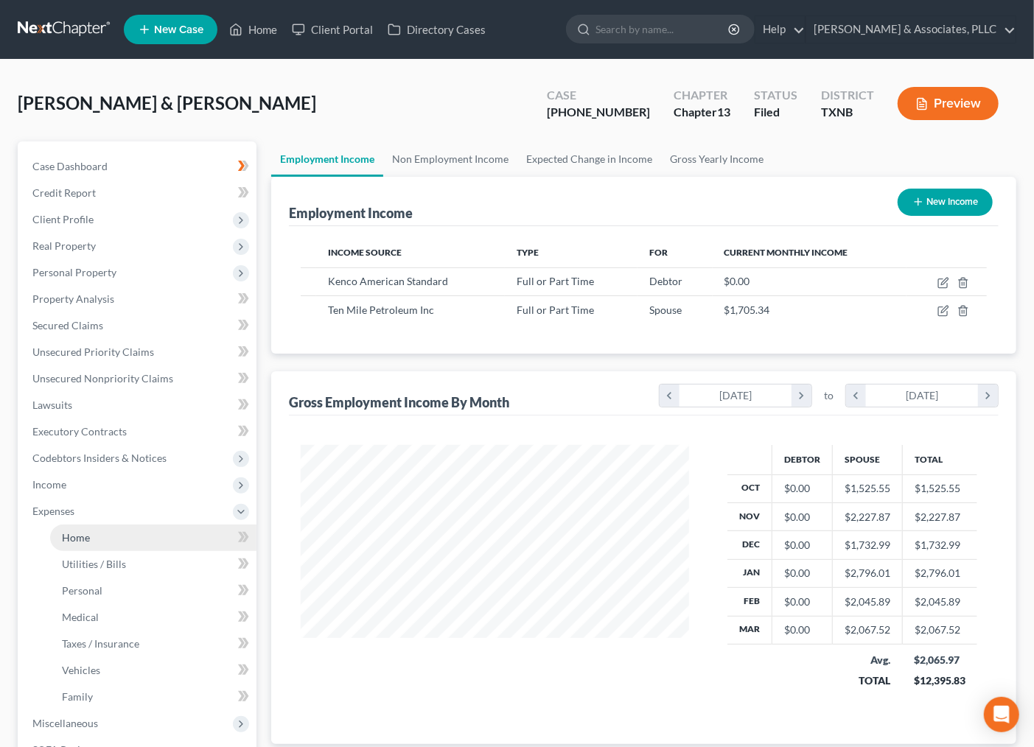
click at [77, 535] on span "Home" at bounding box center [76, 537] width 28 height 13
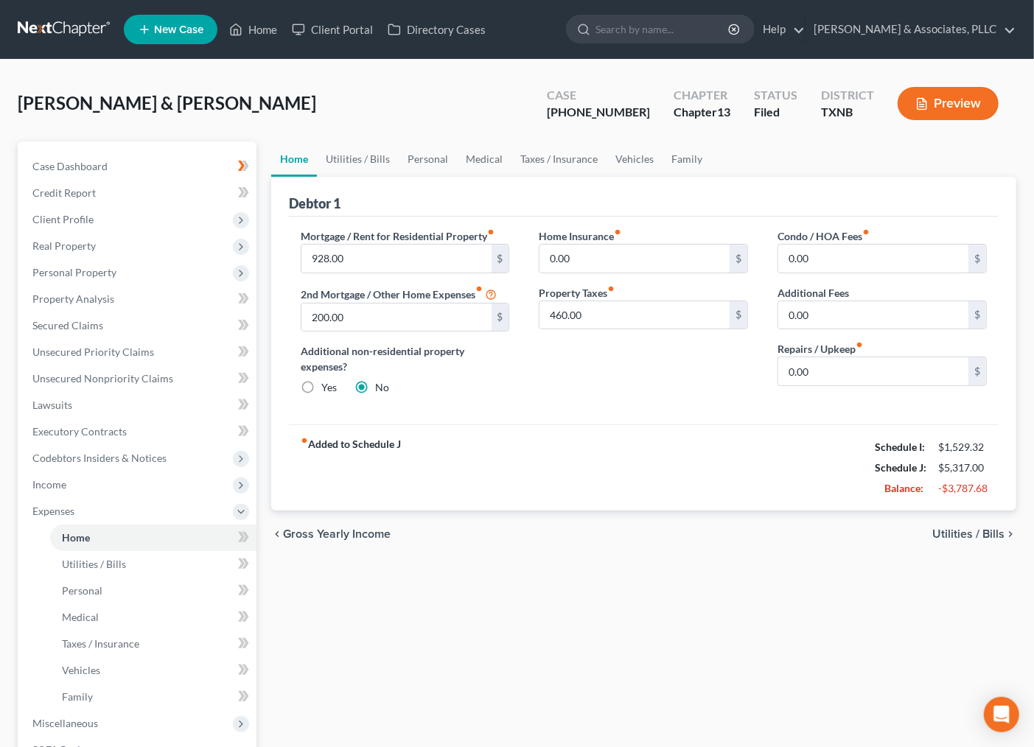
click at [936, 516] on div "chevron_left Gross Yearly Income Utilities / Bills chevron_right" at bounding box center [643, 534] width 745 height 47
click at [64, 488] on span "Income" at bounding box center [49, 484] width 34 height 13
click at [77, 513] on span "Employment Income" at bounding box center [109, 511] width 94 height 13
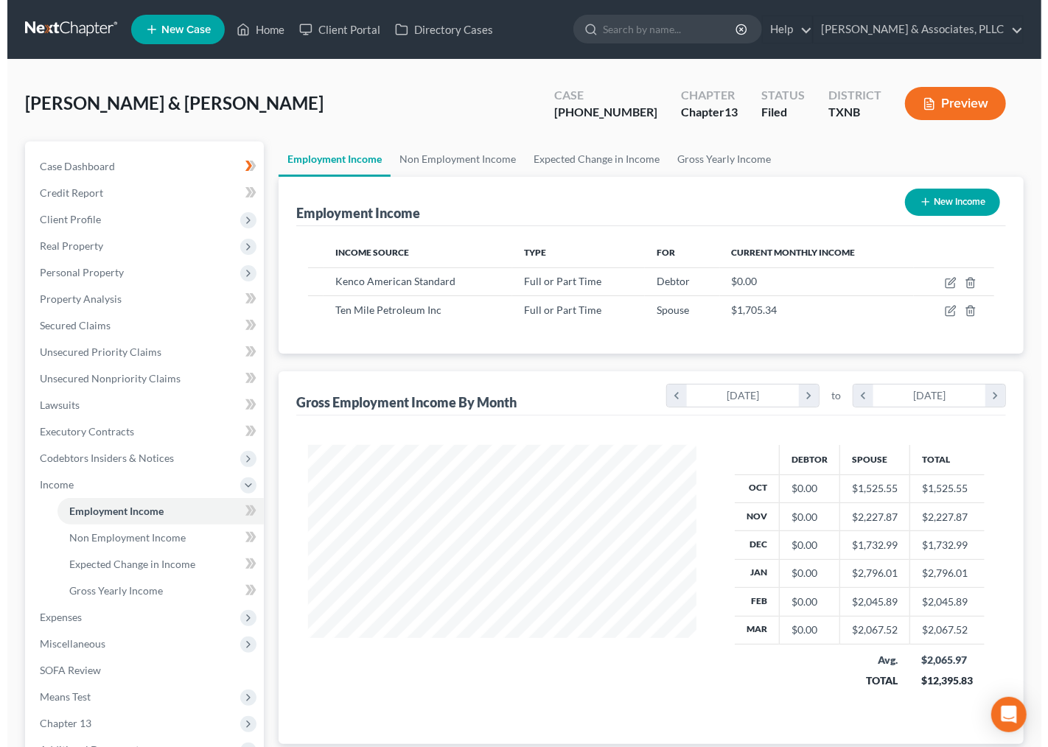
scroll to position [264, 417]
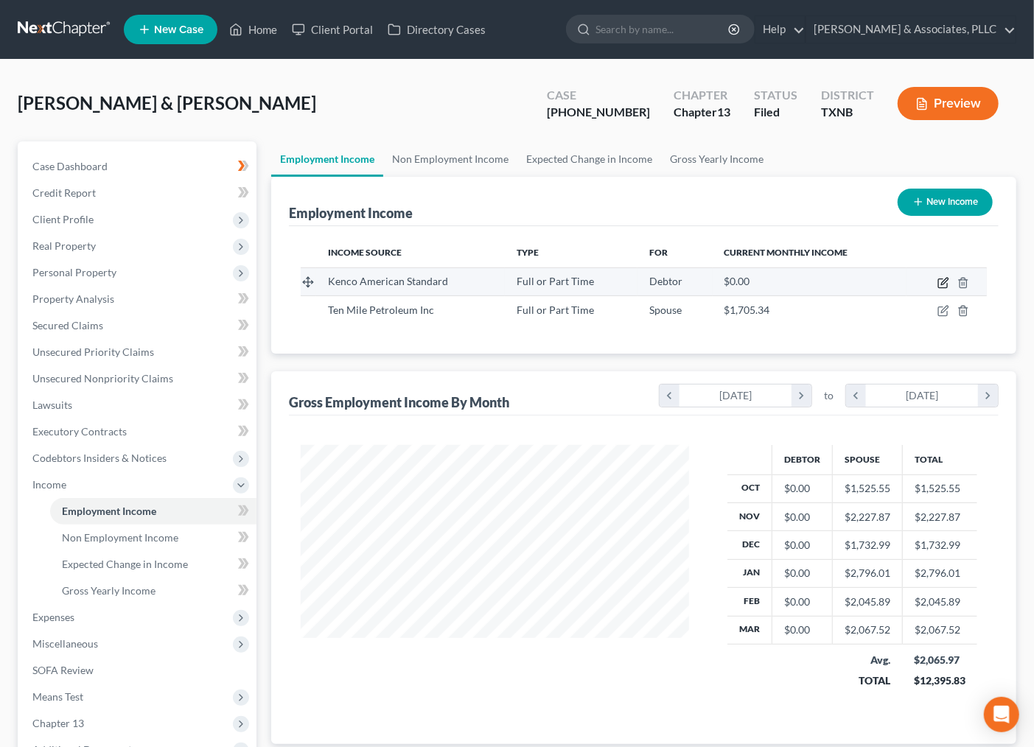
click at [938, 283] on icon "button" at bounding box center [944, 283] width 12 height 12
select select "0"
select select "45"
select select "3"
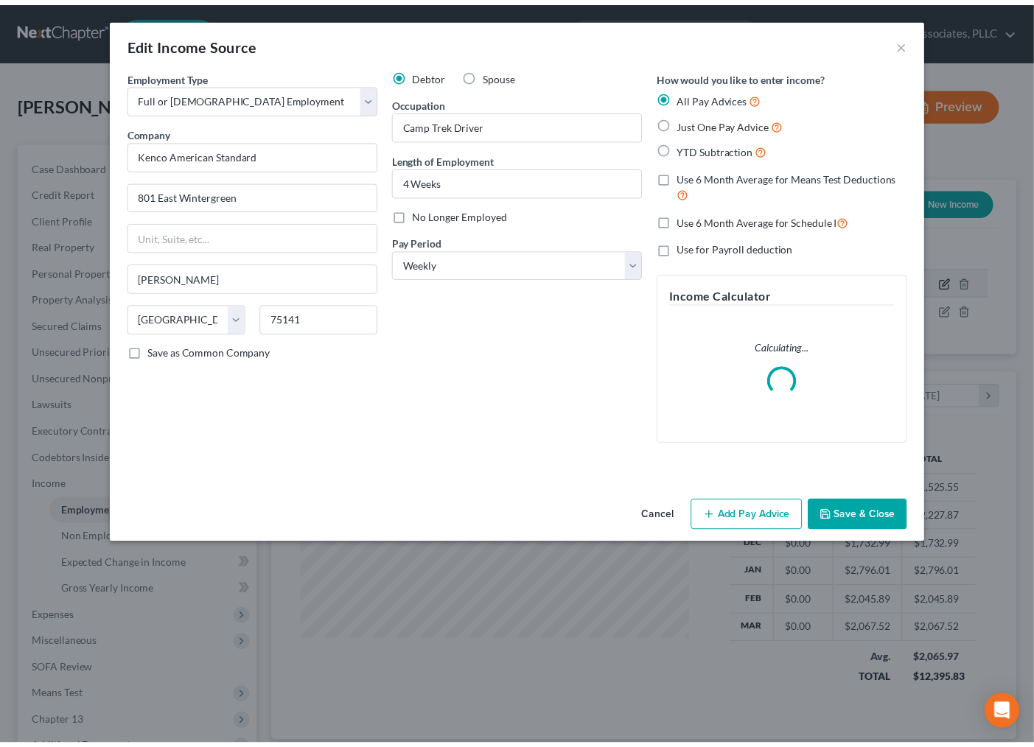
scroll to position [264, 424]
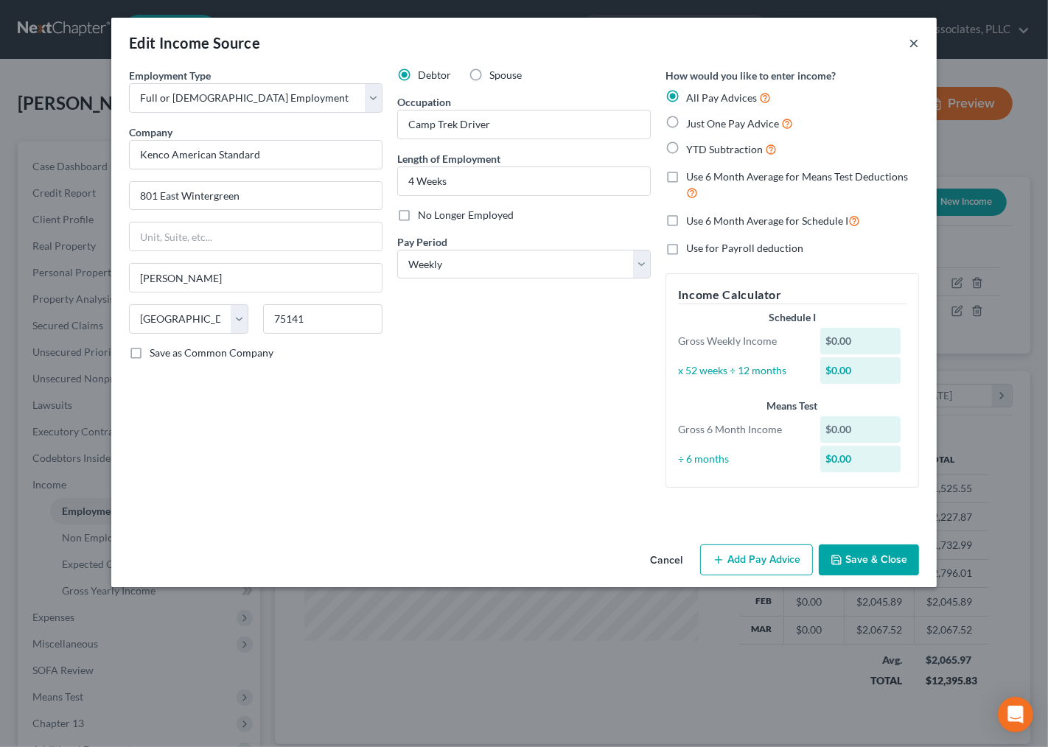
click at [918, 40] on button "×" at bounding box center [914, 43] width 10 height 18
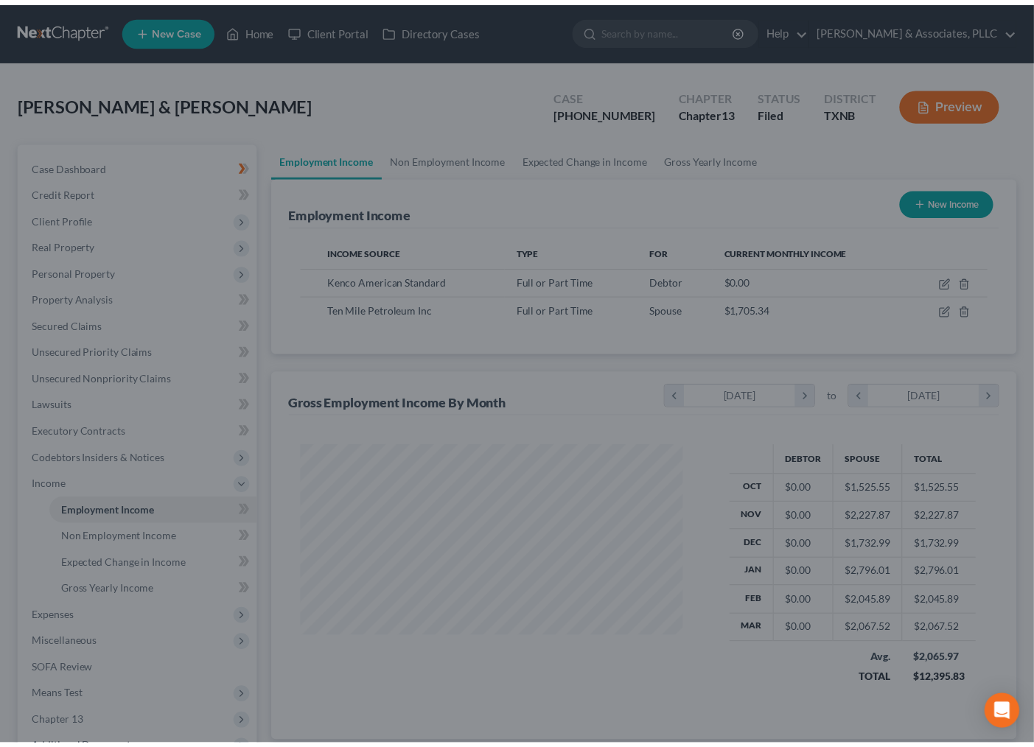
scroll to position [736893, 736739]
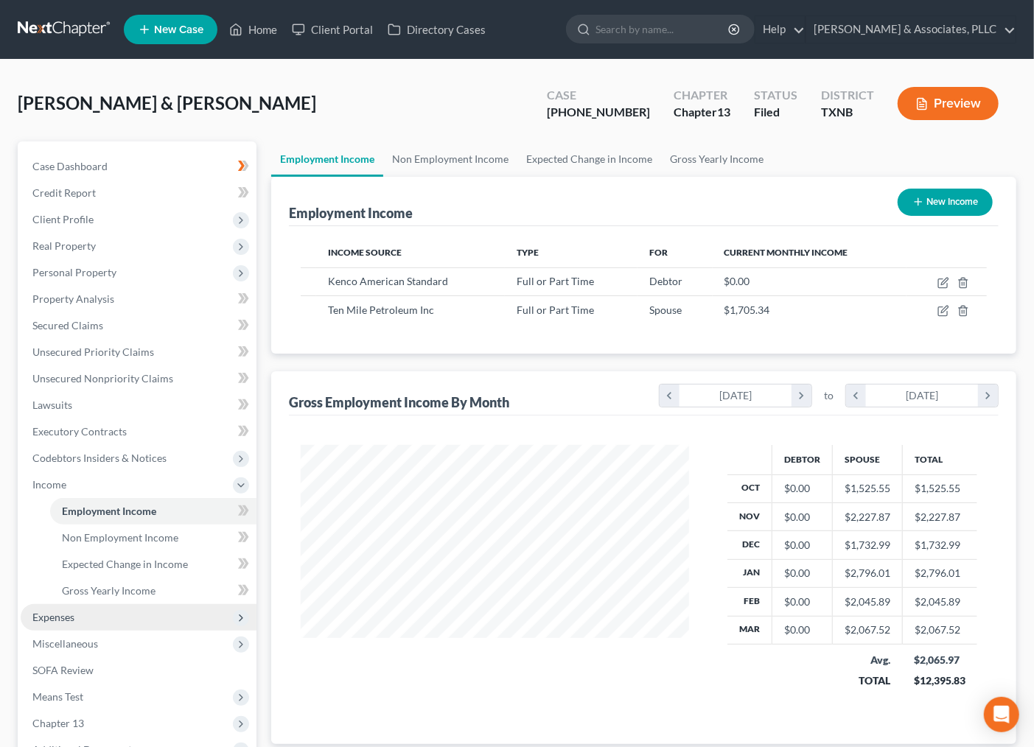
click at [77, 614] on span "Expenses" at bounding box center [139, 617] width 236 height 27
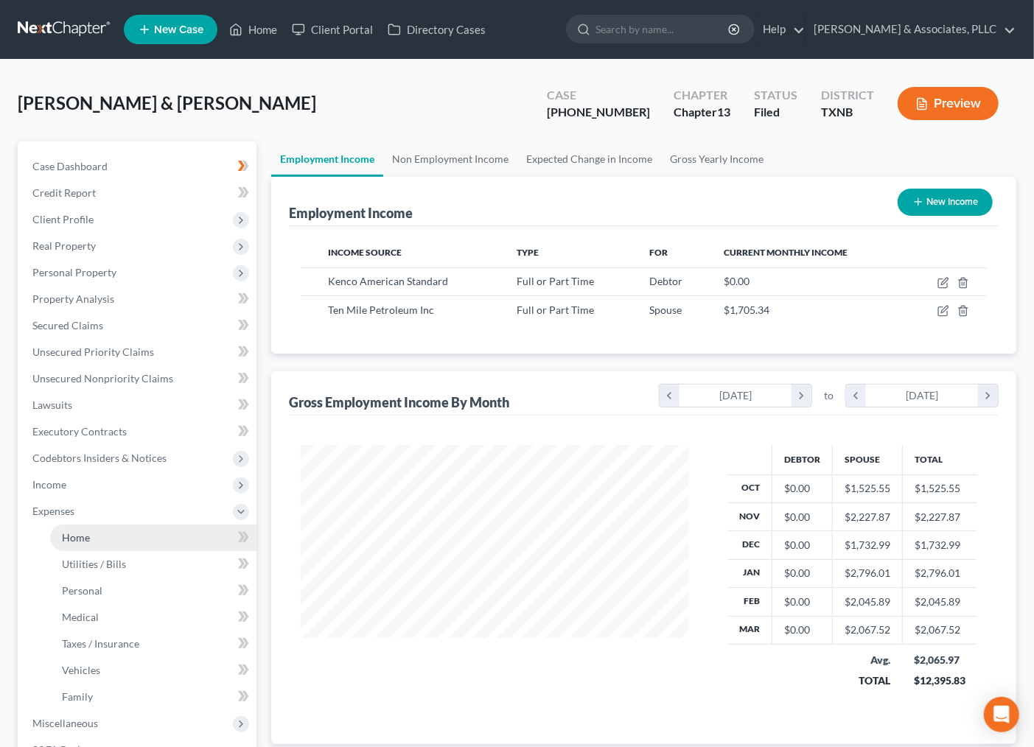
click at [86, 533] on span "Home" at bounding box center [76, 537] width 28 height 13
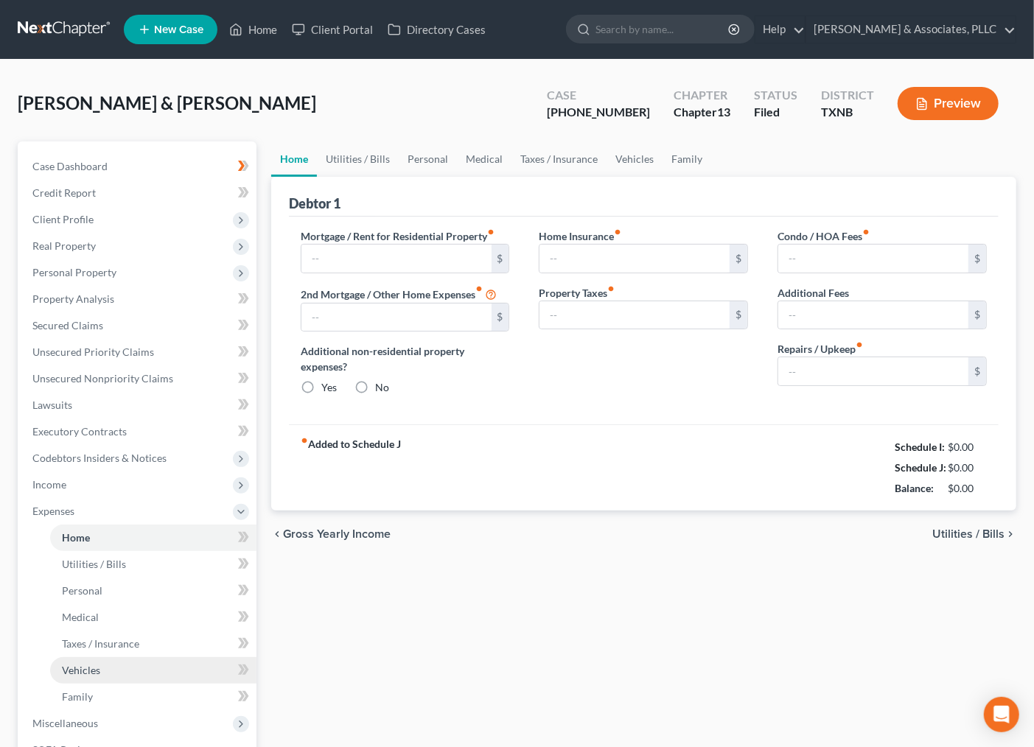
type input "928.00"
type input "200.00"
radio input "true"
type input "0.00"
type input "460.00"
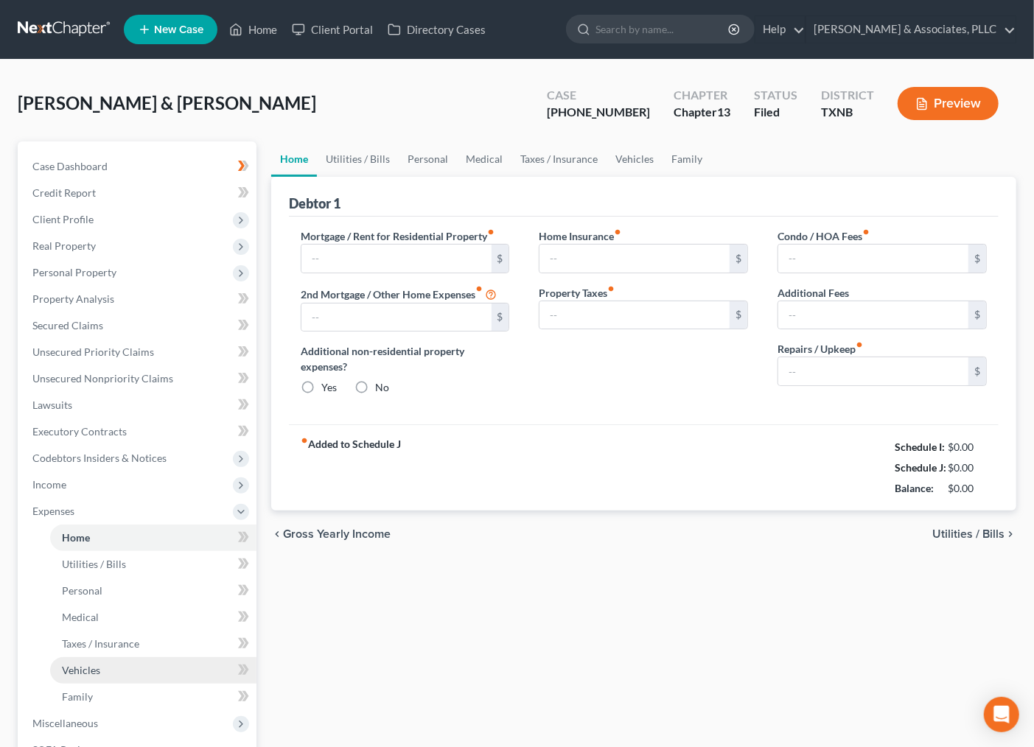
type input "0.00"
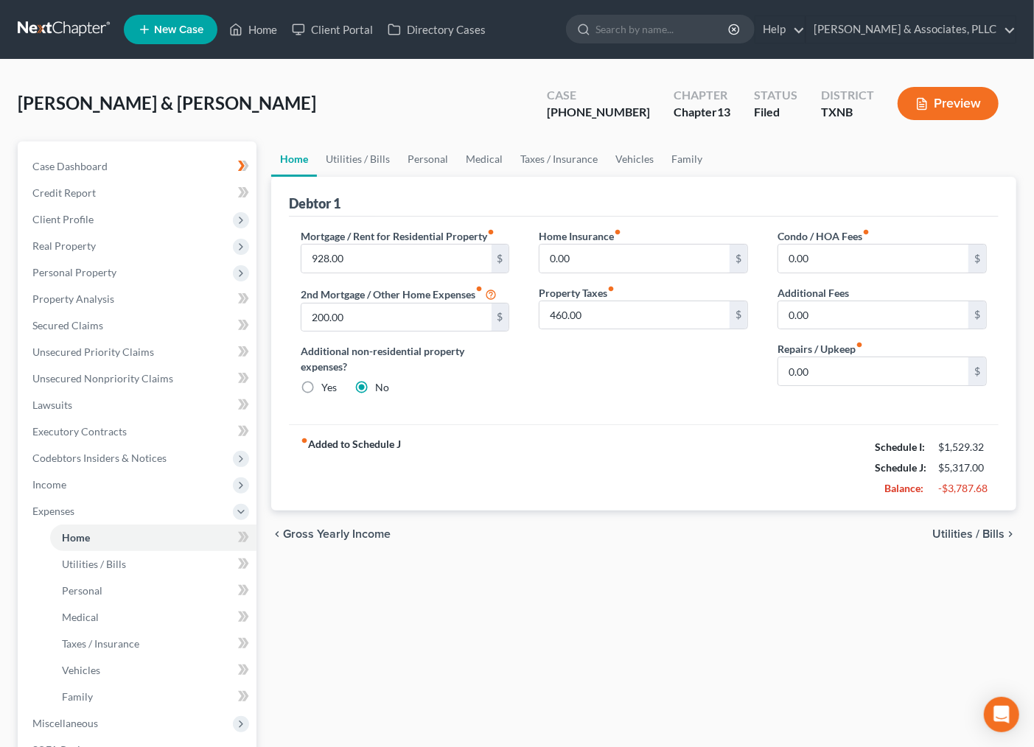
click at [562, 534] on div "chevron_left Gross Yearly Income Utilities / Bills chevron_right" at bounding box center [643, 534] width 745 height 47
drag, startPoint x: 787, startPoint y: 532, endPoint x: 719, endPoint y: 644, distance: 131.0
click at [725, 635] on div "Home Utilities / Bills Personal Medical Taxes / Insurance Vehicles Family Debto…" at bounding box center [644, 522] width 760 height 760
click at [102, 335] on link "Secured Claims" at bounding box center [139, 326] width 236 height 27
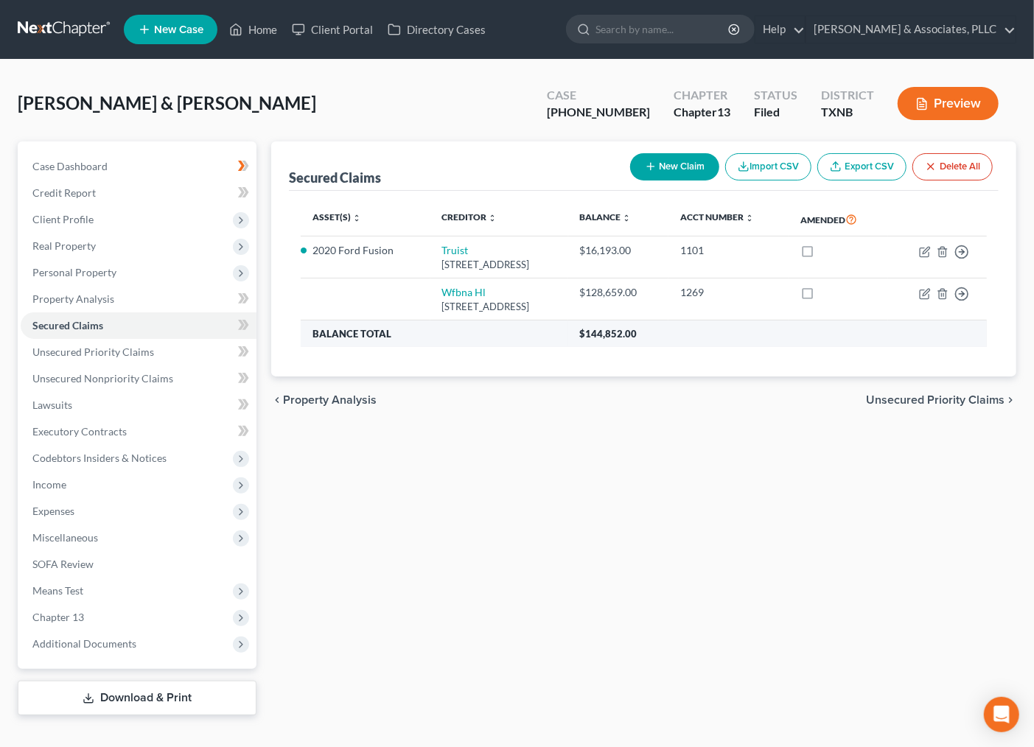
drag, startPoint x: 485, startPoint y: 339, endPoint x: 498, endPoint y: 330, distance: 15.3
click at [487, 338] on th "Balance Total" at bounding box center [435, 334] width 268 height 27
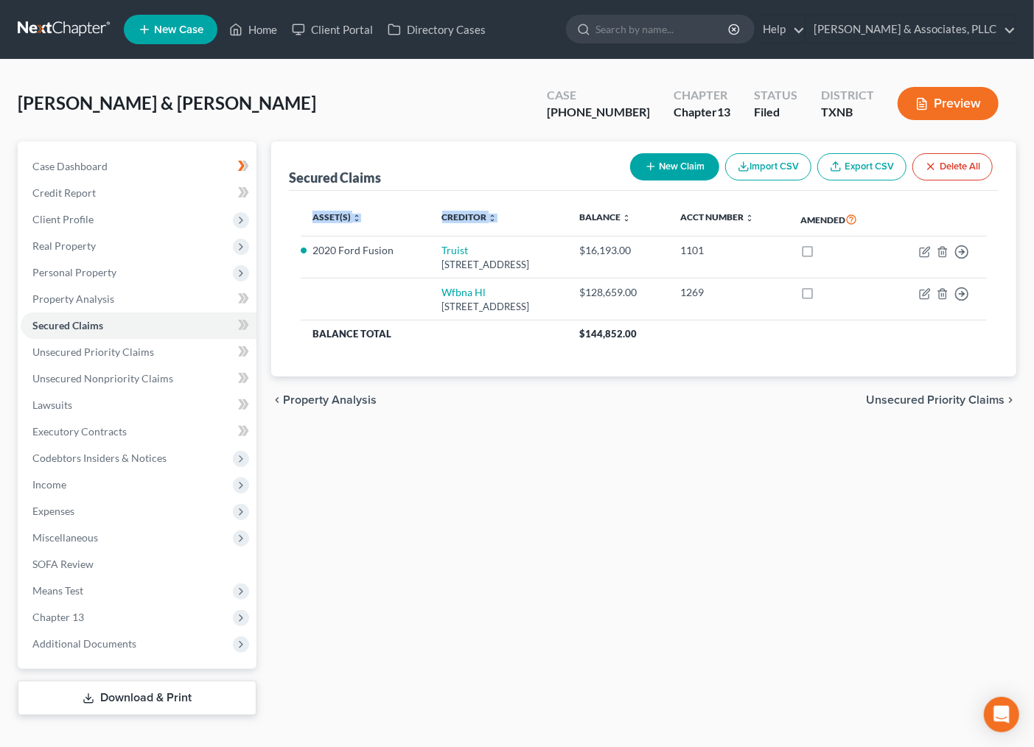
drag, startPoint x: 541, startPoint y: 181, endPoint x: 557, endPoint y: 224, distance: 45.7
click at [559, 224] on div "Secured Claims New Claim Import CSV Export CSV Delete All Asset(s) expand_more …" at bounding box center [643, 260] width 745 height 236
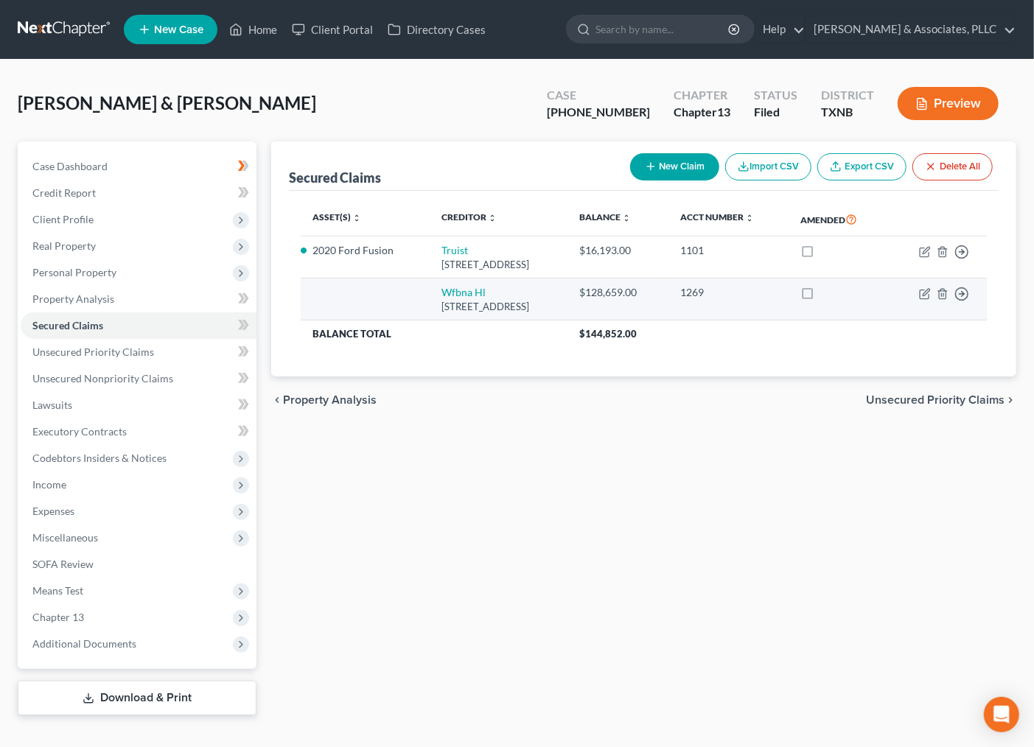
click at [351, 306] on td at bounding box center [366, 300] width 130 height 42
drag, startPoint x: 276, startPoint y: 237, endPoint x: 592, endPoint y: 310, distance: 324.6
click at [592, 310] on div "Secured Claims New Claim Import CSV Export CSV Delete All Asset(s) expand_more …" at bounding box center [643, 260] width 745 height 236
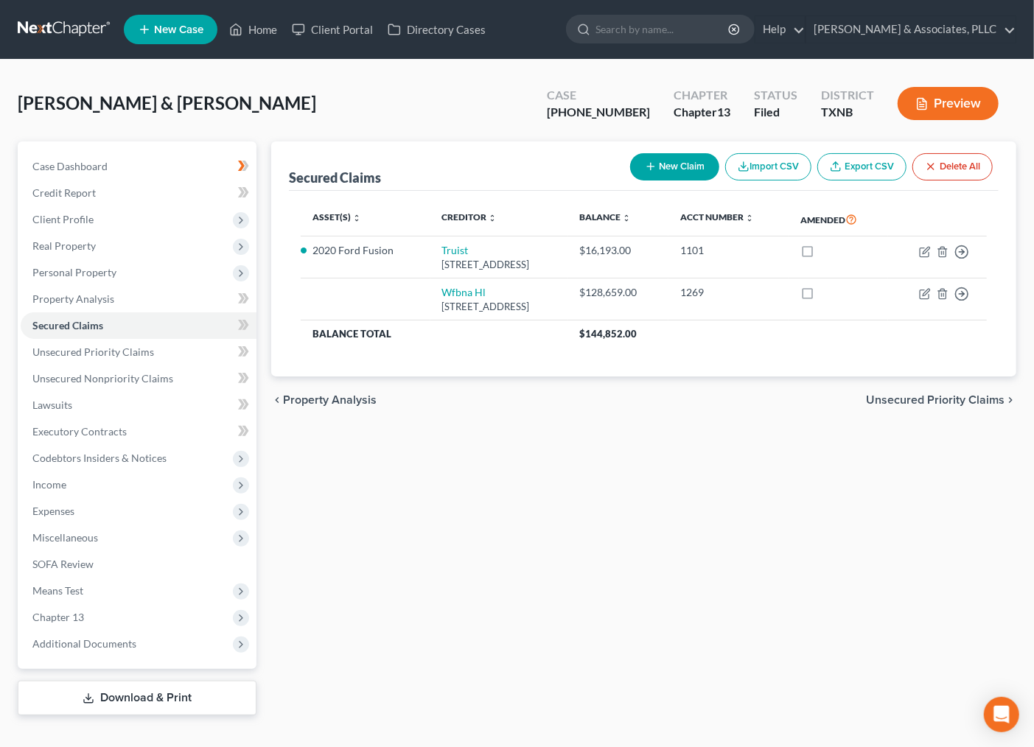
click at [550, 351] on div "Asset(s) expand_more expand_less unfold_more Creditor expand_more expand_less u…" at bounding box center [644, 284] width 710 height 187
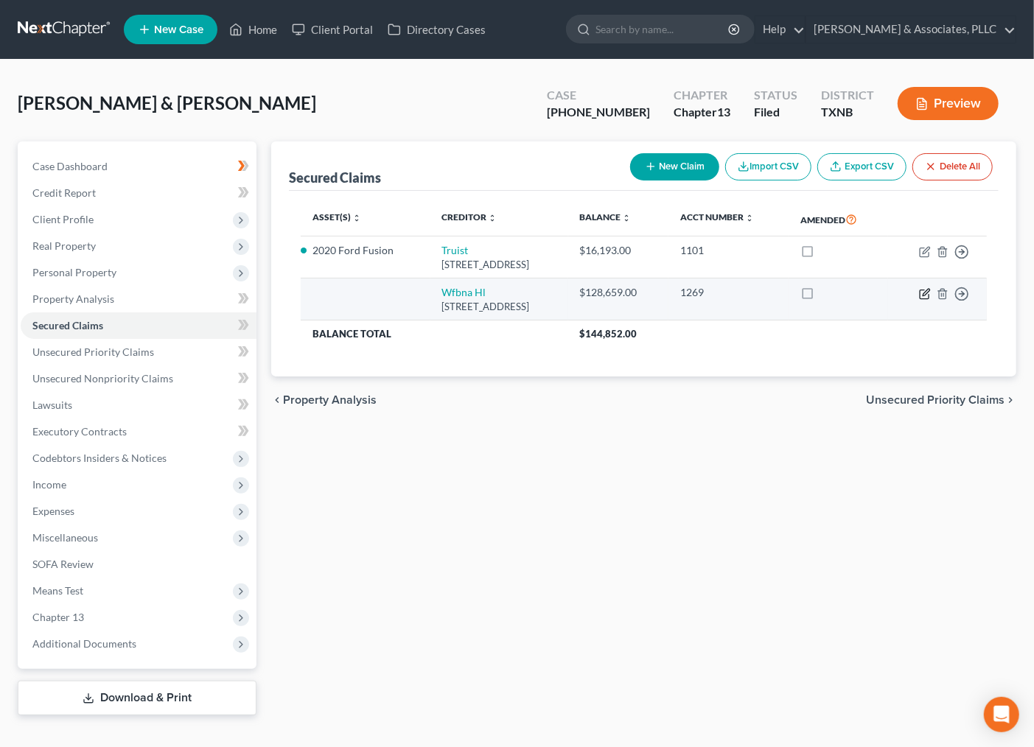
click at [926, 293] on icon "button" at bounding box center [925, 294] width 12 height 12
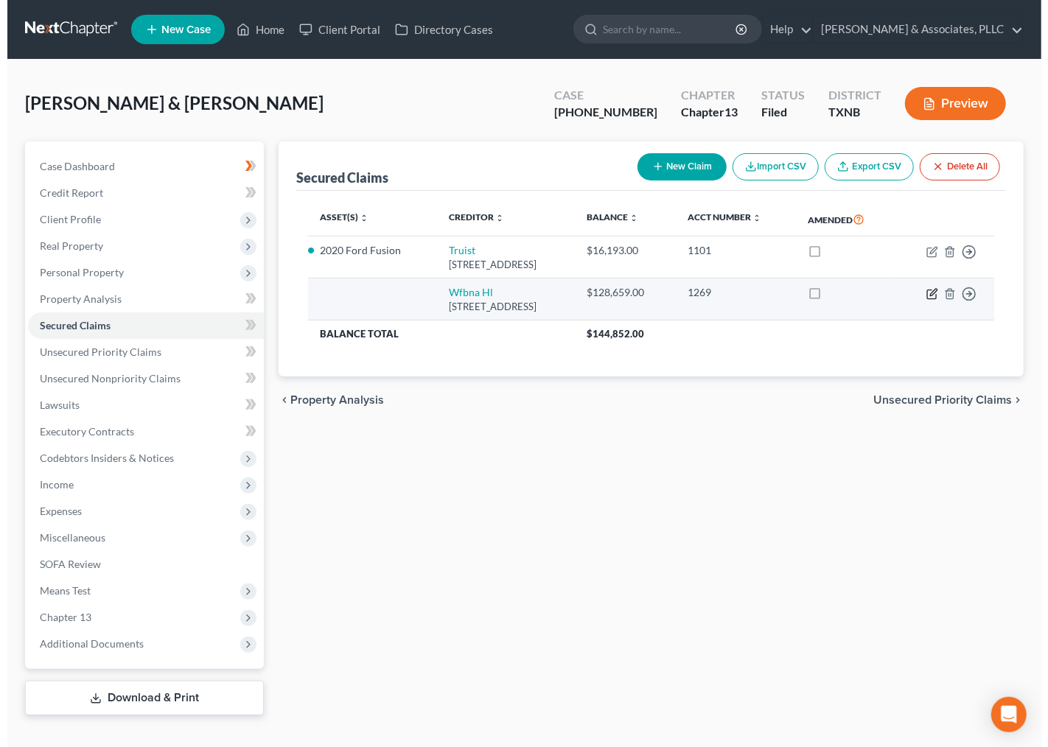
select select "9"
select select "3"
select select "0"
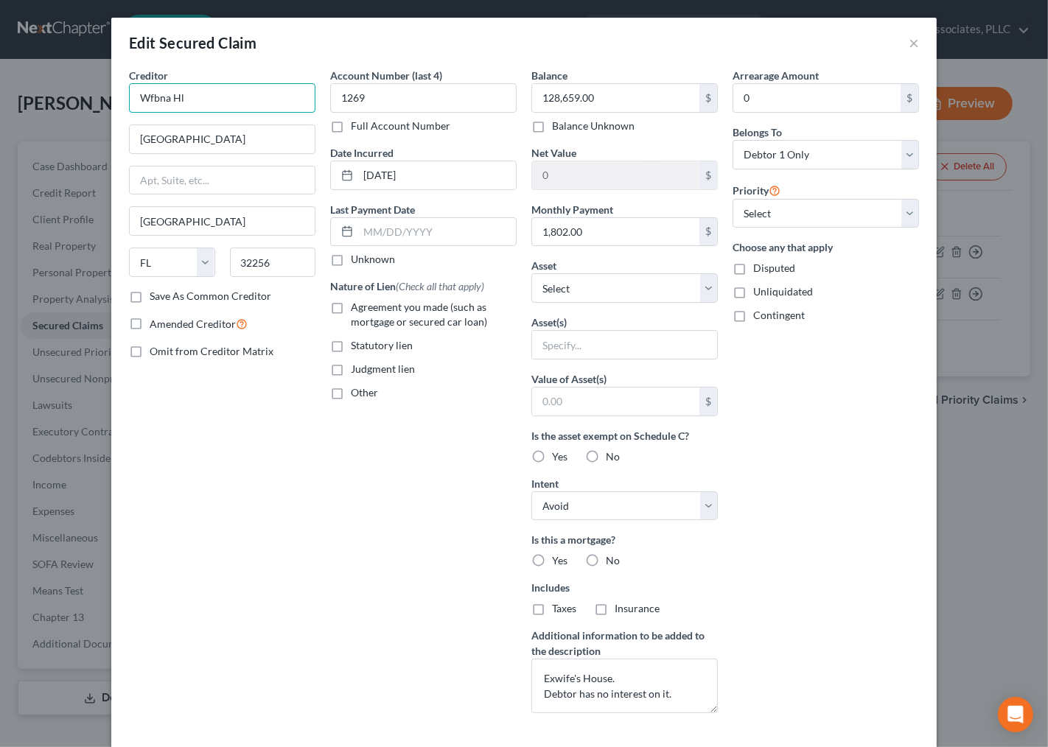
drag, startPoint x: 192, startPoint y: 100, endPoint x: 49, endPoint y: 87, distance: 143.6
click at [49, 87] on div "Edit Secured Claim × Creditor * Wfbna Hl 7255 Baymeadows Wa Jacksonville State …" at bounding box center [524, 373] width 1048 height 747
click at [193, 97] on input "Wfbna Hl" at bounding box center [222, 97] width 187 height 29
drag, startPoint x: 202, startPoint y: 97, endPoint x: 142, endPoint y: 108, distance: 60.6
click at [136, 108] on input "Wfbna Hl" at bounding box center [222, 97] width 187 height 29
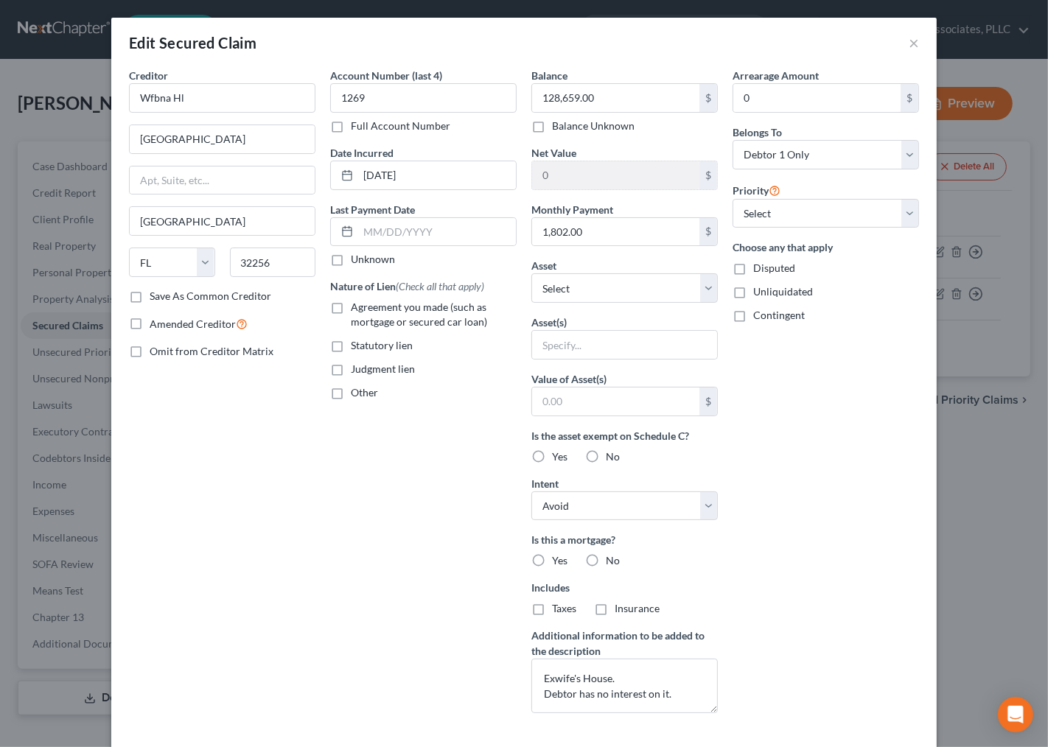
click at [275, 588] on div "Creditor * Wfbna Hl 7255 Baymeadows Wa Jacksonville State AL AK AR AZ CA CO CT …" at bounding box center [222, 397] width 201 height 658
click at [820, 499] on div "Arrearage Amount 0 $ Belongs To * Select Debtor 1 Only Debtor 2 Only Debtor 1 A…" at bounding box center [825, 397] width 201 height 658
type input "1,802.00"
drag, startPoint x: 914, startPoint y: 34, endPoint x: 916, endPoint y: 47, distance: 13.4
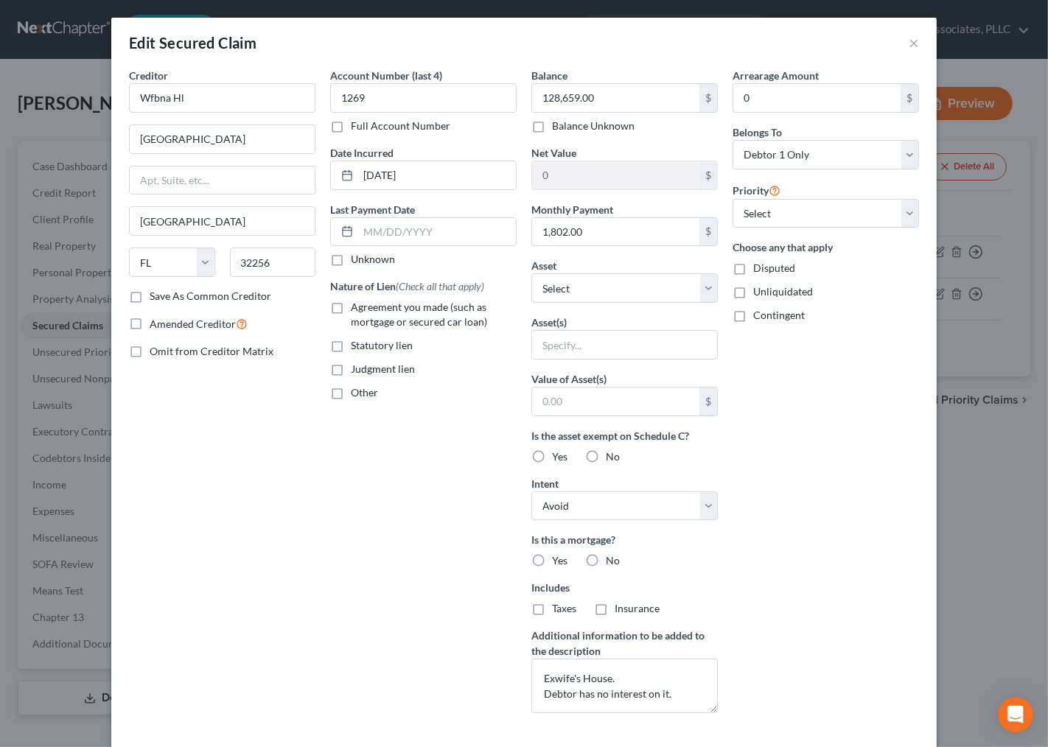
click at [916, 47] on div "Edit Secured Claim ×" at bounding box center [524, 43] width 826 height 50
click at [910, 35] on button "×" at bounding box center [914, 43] width 10 height 18
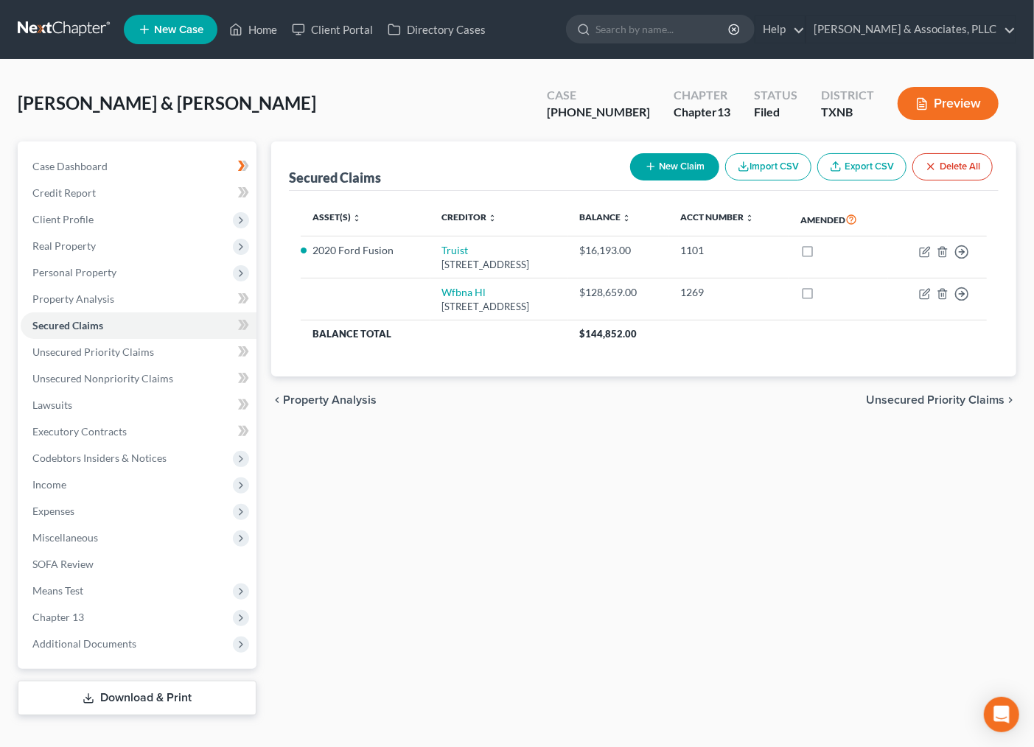
click at [613, 542] on div "Secured Claims New Claim Import CSV Export CSV Delete All Asset(s) expand_more …" at bounding box center [644, 429] width 760 height 574
drag, startPoint x: 546, startPoint y: 335, endPoint x: 426, endPoint y: 326, distance: 120.5
click at [542, 338] on th "Balance Total" at bounding box center [435, 334] width 268 height 27
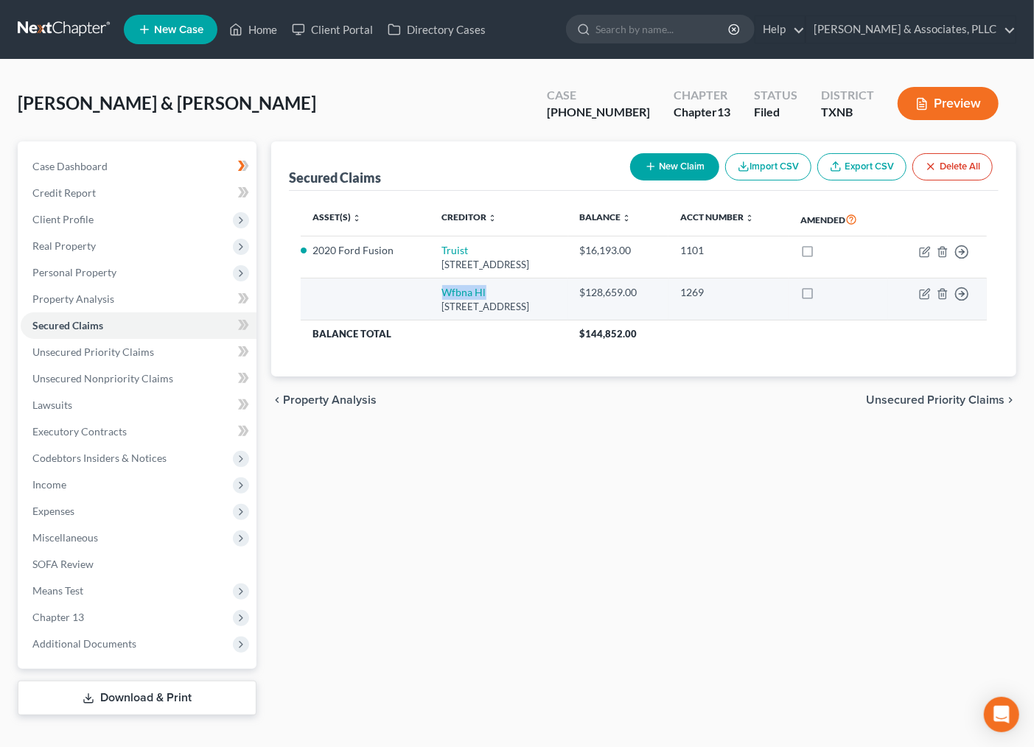
drag, startPoint x: 511, startPoint y: 291, endPoint x: 384, endPoint y: 311, distance: 128.3
click at [364, 299] on tr "Wfbna Hl 7255 Baymeadows Wa, Jacksonville, FL 32256 $128,659.00 1269 Move to E …" at bounding box center [644, 300] width 686 height 42
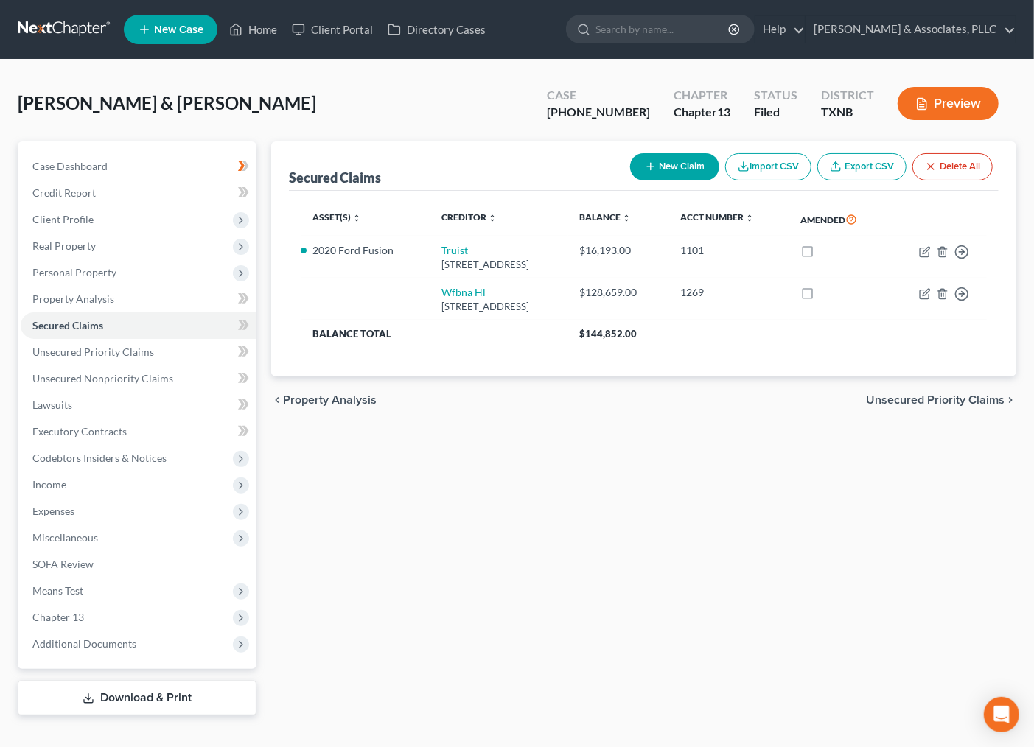
click at [469, 366] on div "Asset(s) expand_more expand_less unfold_more Creditor expand_more expand_less u…" at bounding box center [644, 284] width 710 height 187
click at [69, 374] on span "Unsecured Nonpriority Claims" at bounding box center [102, 378] width 141 height 13
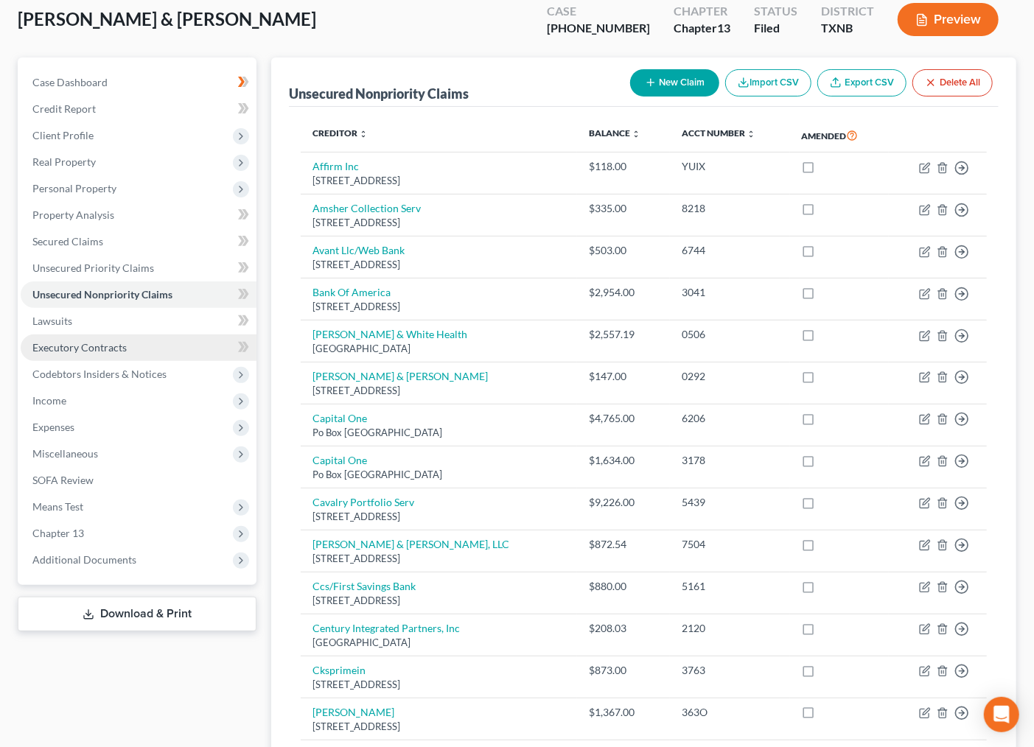
scroll to position [82, 0]
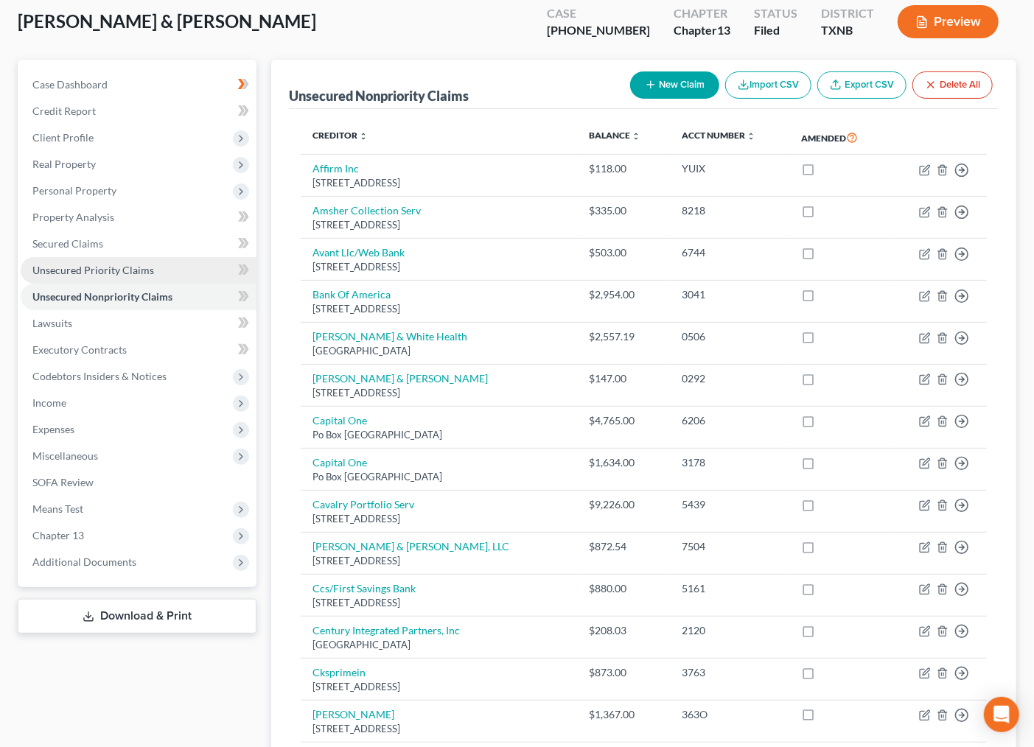
click at [119, 281] on link "Unsecured Priority Claims" at bounding box center [139, 270] width 236 height 27
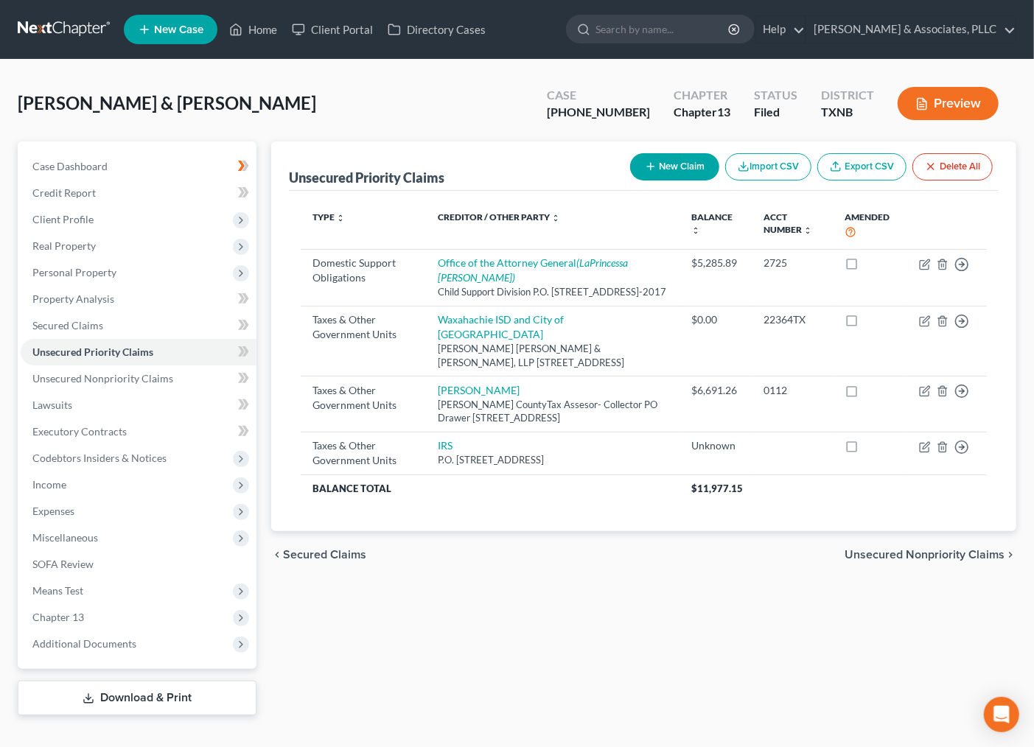
drag, startPoint x: 578, startPoint y: 174, endPoint x: 536, endPoint y: 548, distance: 376.1
click at [815, 528] on div "Unsecured Priority Claims New Claim Import CSV Export CSV Delete All Type expan…" at bounding box center [643, 337] width 745 height 390
click at [475, 504] on div "Type expand_more expand_less unfold_more Creditor / Other Party expand_more exp…" at bounding box center [644, 361] width 710 height 341
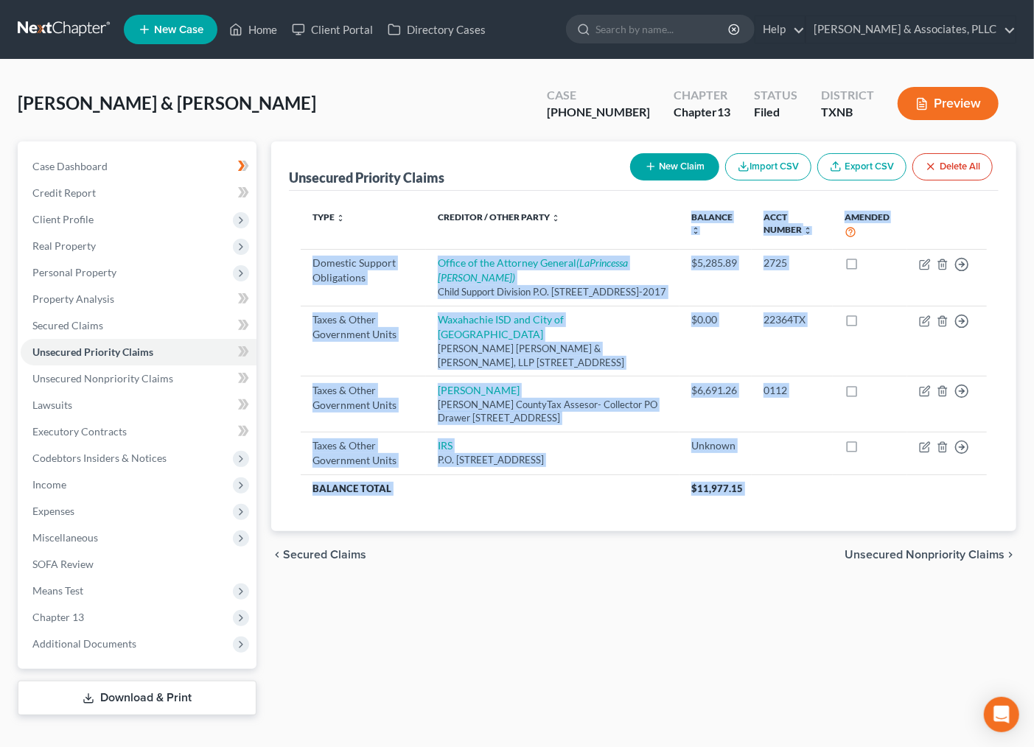
drag, startPoint x: 736, startPoint y: 359, endPoint x: 748, endPoint y: 550, distance: 191.3
click at [748, 550] on ui-view "Unsecured Priority Claims New Claim Import CSV Export CSV Delete All Type expan…" at bounding box center [643, 360] width 745 height 437
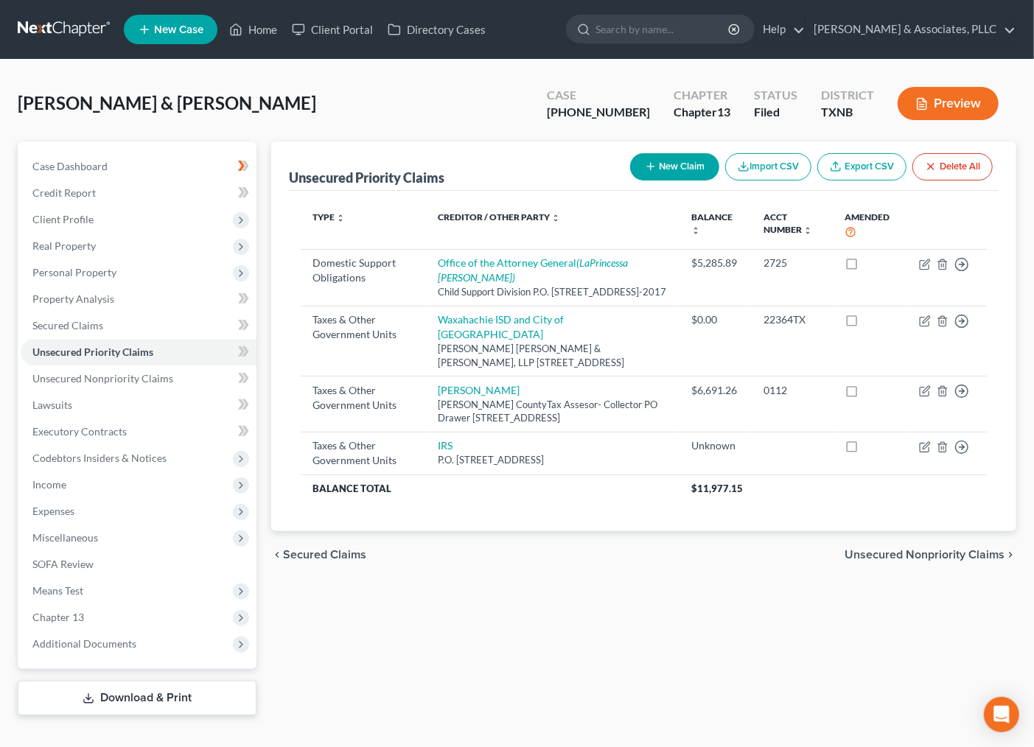
click at [640, 522] on div "Type expand_more expand_less unfold_more Creditor / Other Party expand_more exp…" at bounding box center [644, 361] width 710 height 341
drag, startPoint x: 682, startPoint y: 234, endPoint x: 618, endPoint y: 513, distance: 286.6
click at [616, 511] on div "Type expand_more expand_less unfold_more Creditor / Other Party expand_more exp…" at bounding box center [644, 361] width 710 height 341
click at [613, 513] on div "Type expand_more expand_less unfold_more Creditor / Other Party expand_more exp…" at bounding box center [644, 361] width 710 height 341
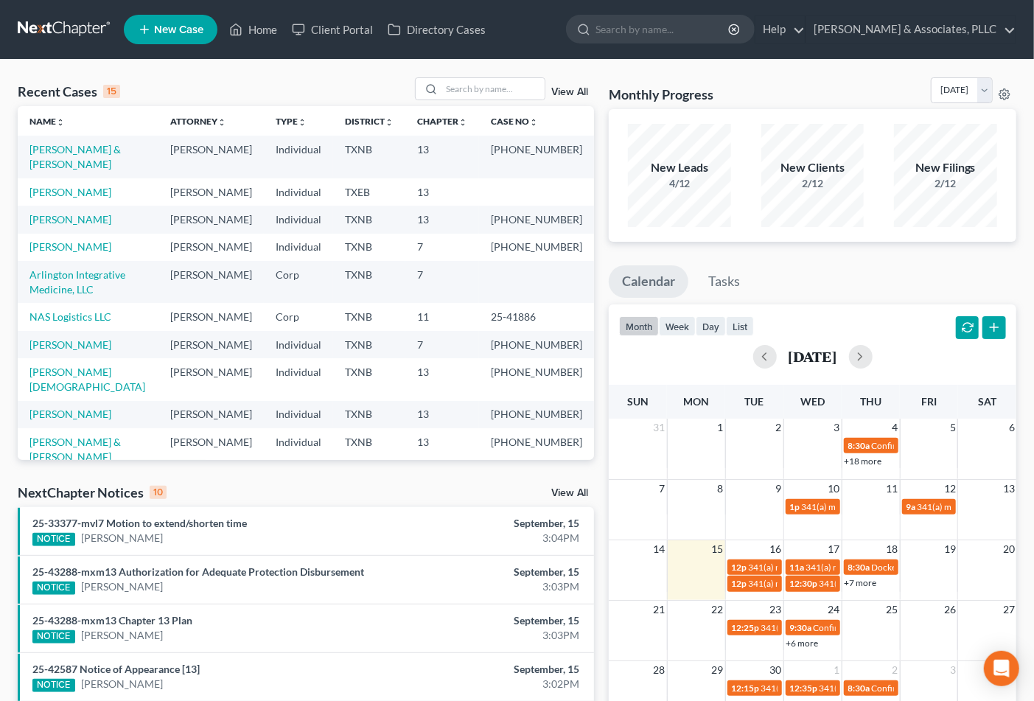
click at [318, 68] on div "Recent Cases 15 View All Name unfold_more expand_more expand_less Attorney unfo…" at bounding box center [517, 547] width 1034 height 975
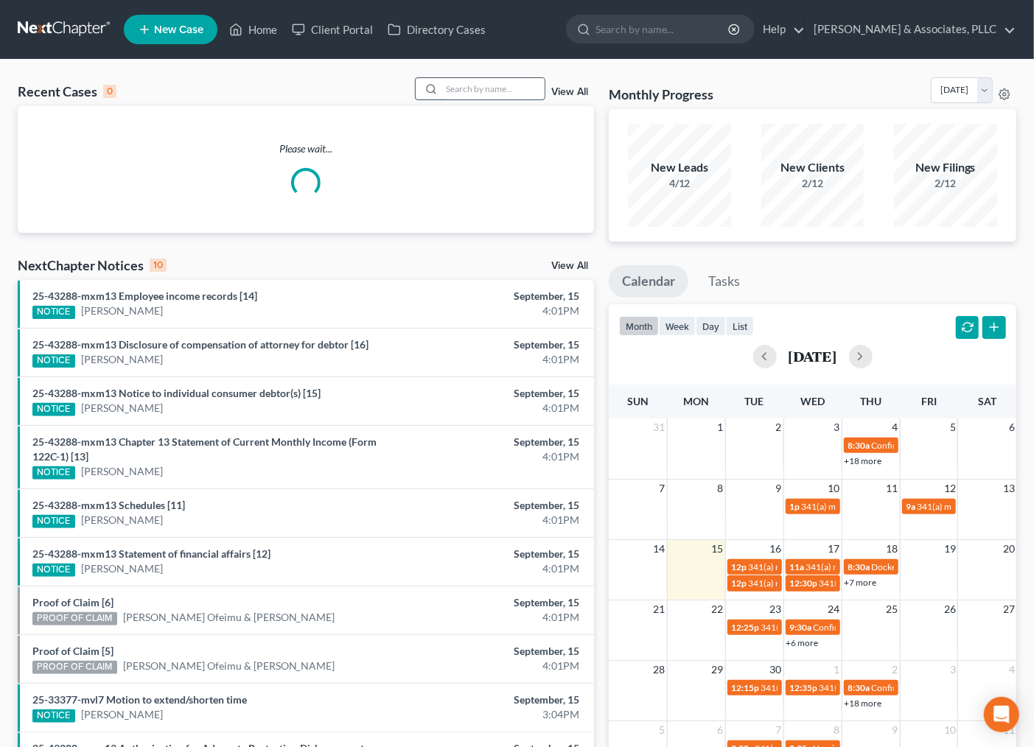
click at [475, 86] on input "search" at bounding box center [493, 88] width 103 height 21
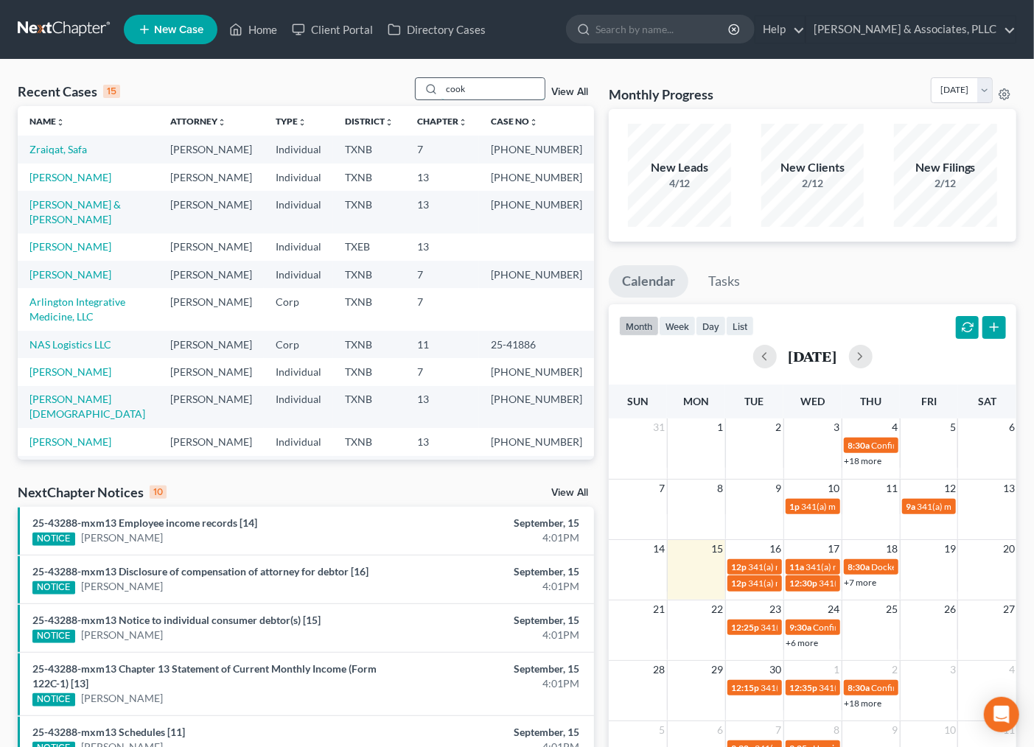
type input "cook"
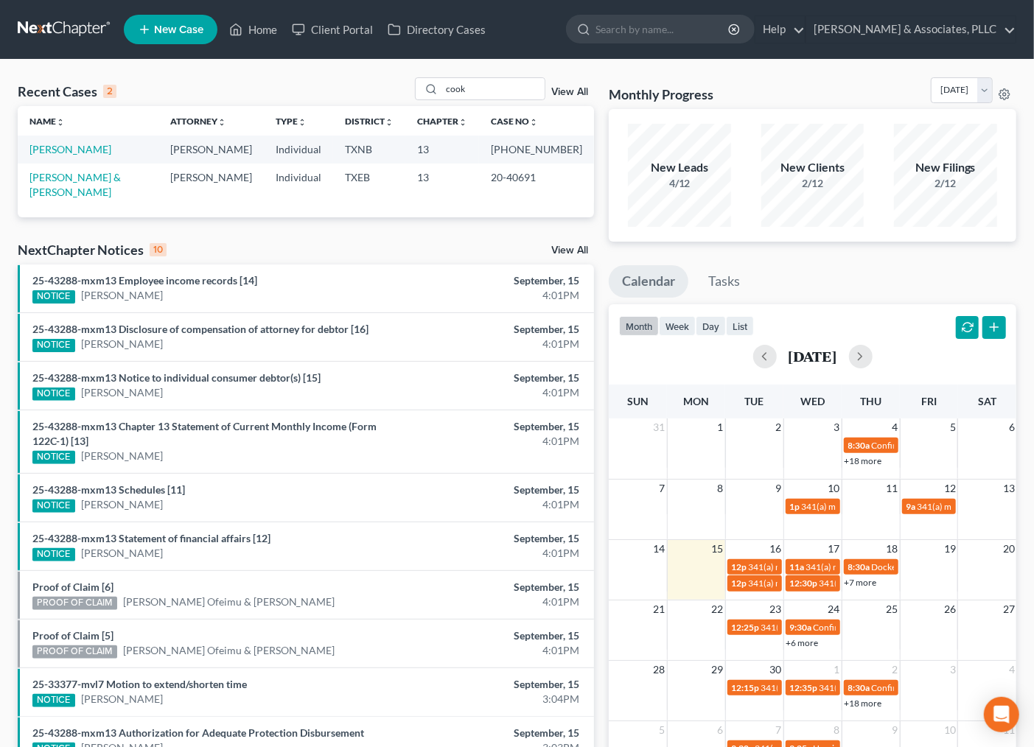
click at [65, 141] on td "[PERSON_NAME]" at bounding box center [88, 149] width 141 height 27
click at [63, 149] on link "[PERSON_NAME]" at bounding box center [70, 149] width 82 height 13
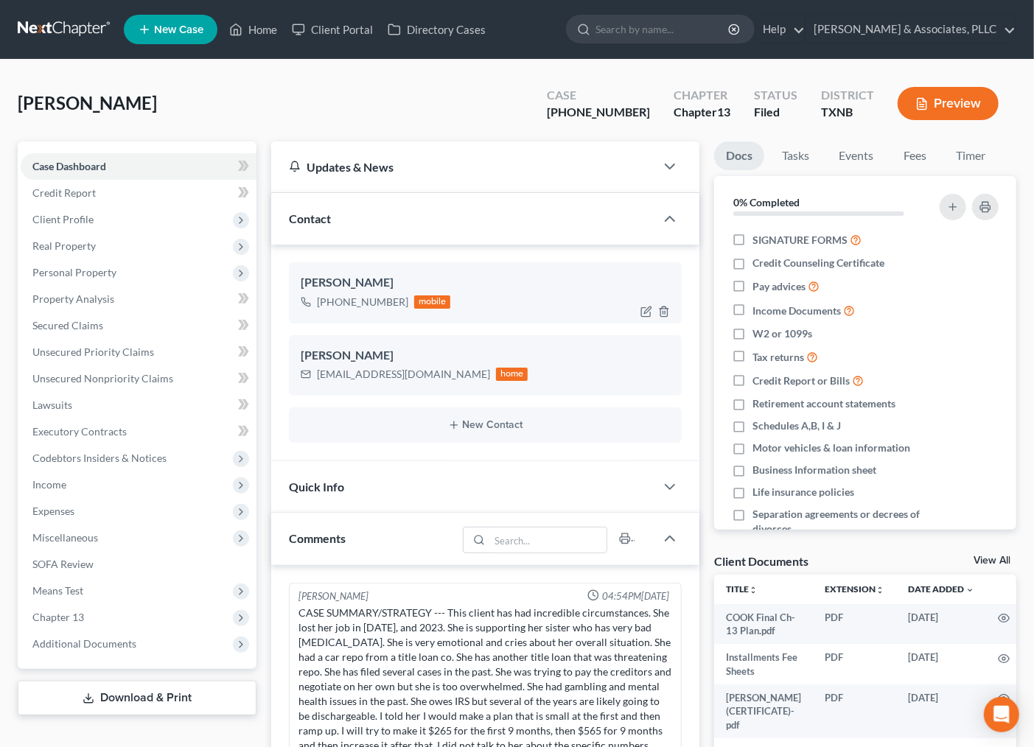
scroll to position [516, 0]
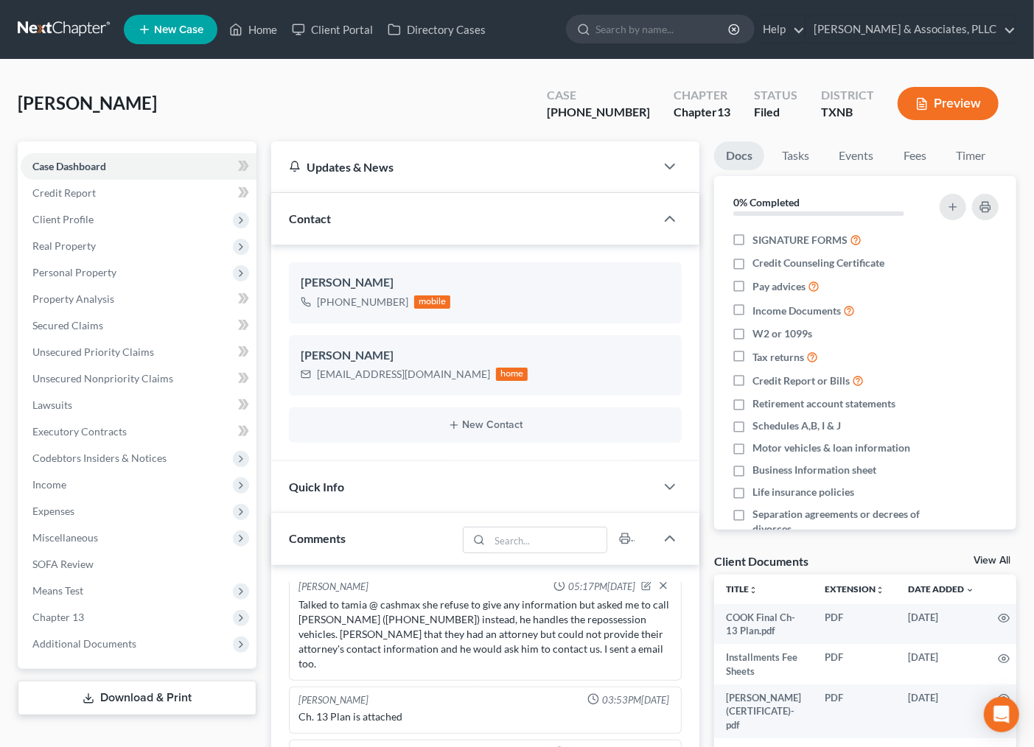
click at [474, 115] on div "Cook, Erica Upgraded Case 25-42701-13 Chapter Chapter 13 Status Filed District …" at bounding box center [517, 109] width 999 height 64
